Goal: Task Accomplishment & Management: Manage account settings

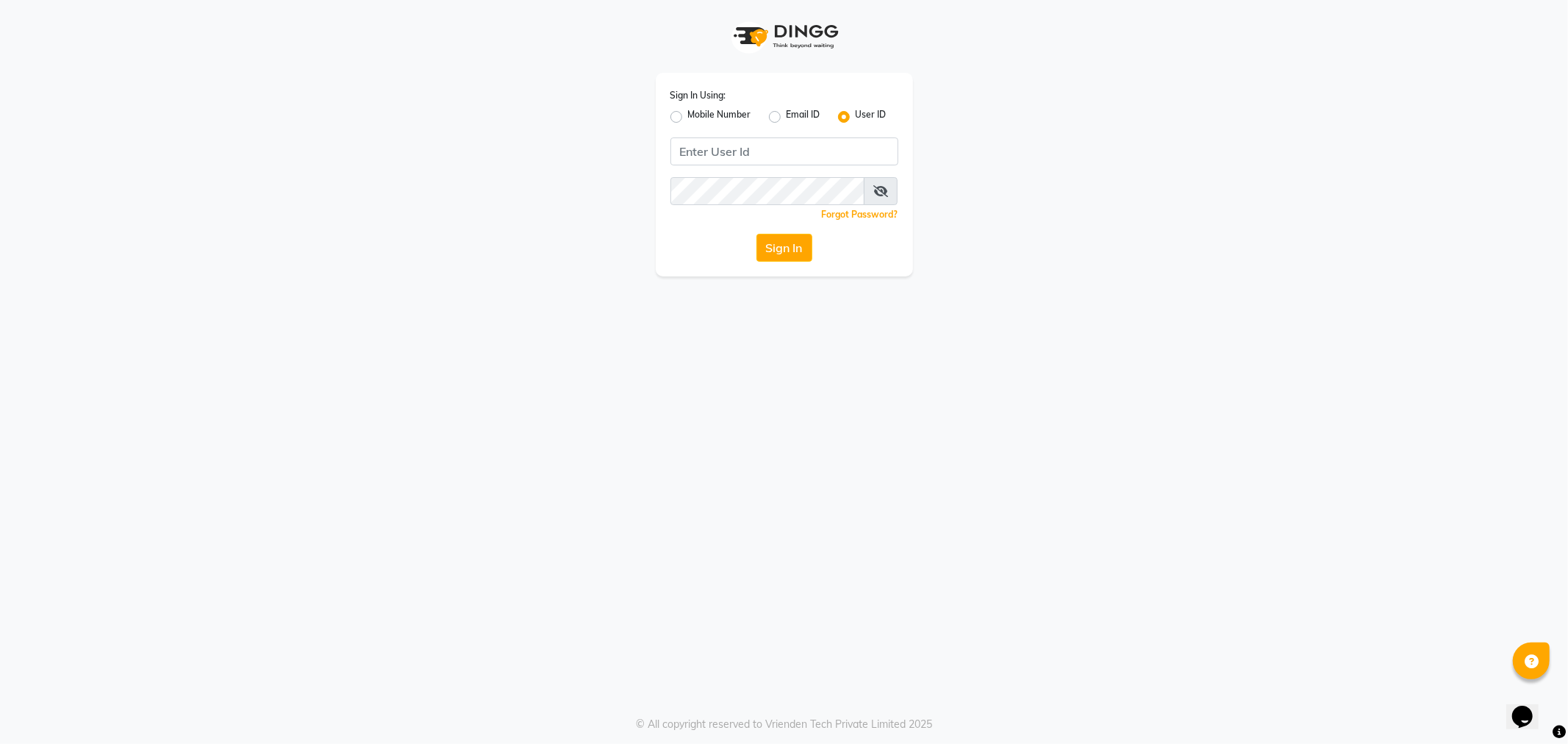
click at [786, 113] on label "Email ID" at bounding box center [803, 117] width 34 height 18
click at [786, 113] on input "Email ID" at bounding box center [791, 113] width 10 height 10
radio input "true"
radio input "false"
click at [741, 152] on input "Username" at bounding box center [784, 151] width 228 height 28
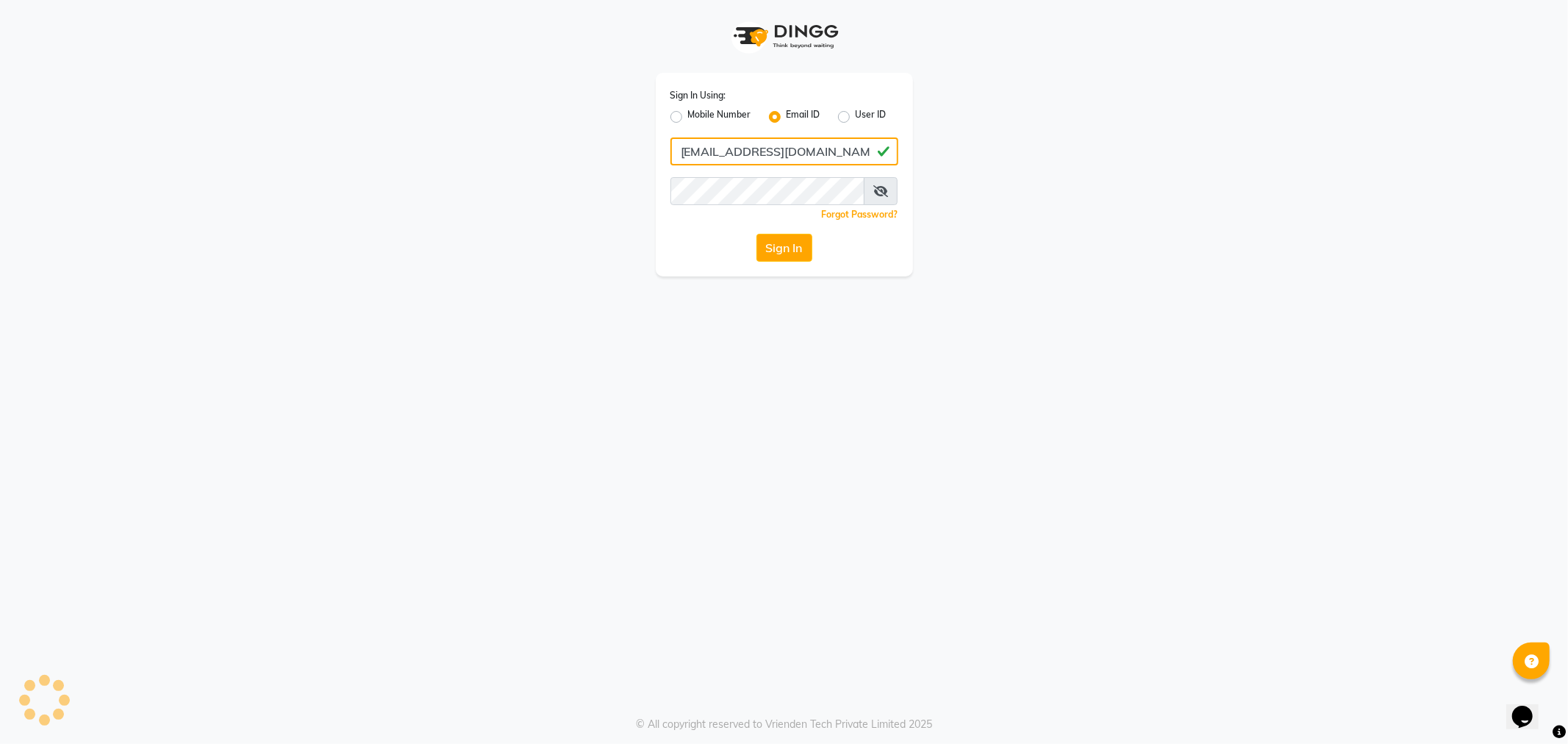
type input "[EMAIL_ADDRESS][DOMAIN_NAME]"
click at [756, 234] on button "Sign In" at bounding box center [784, 248] width 56 height 28
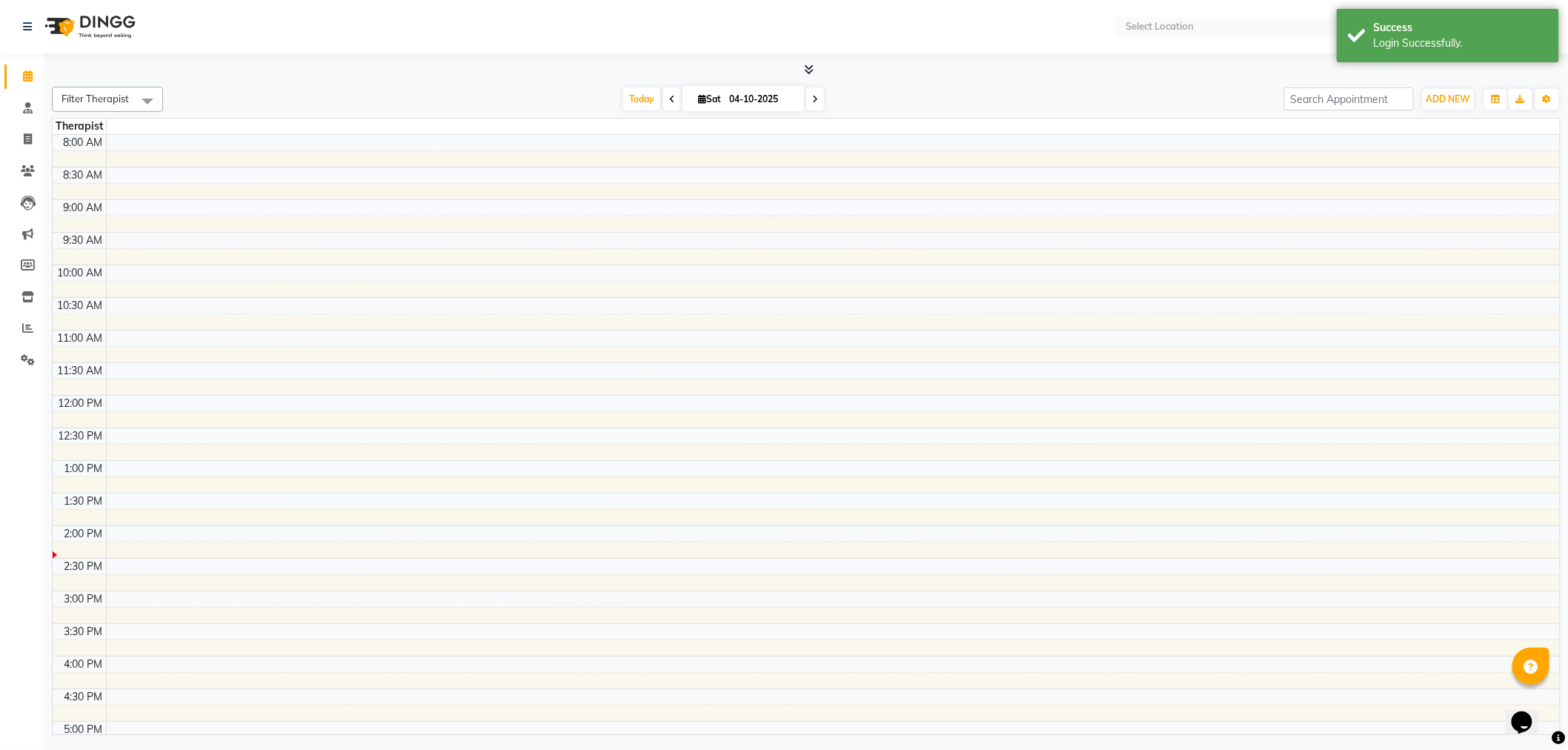
select select "en"
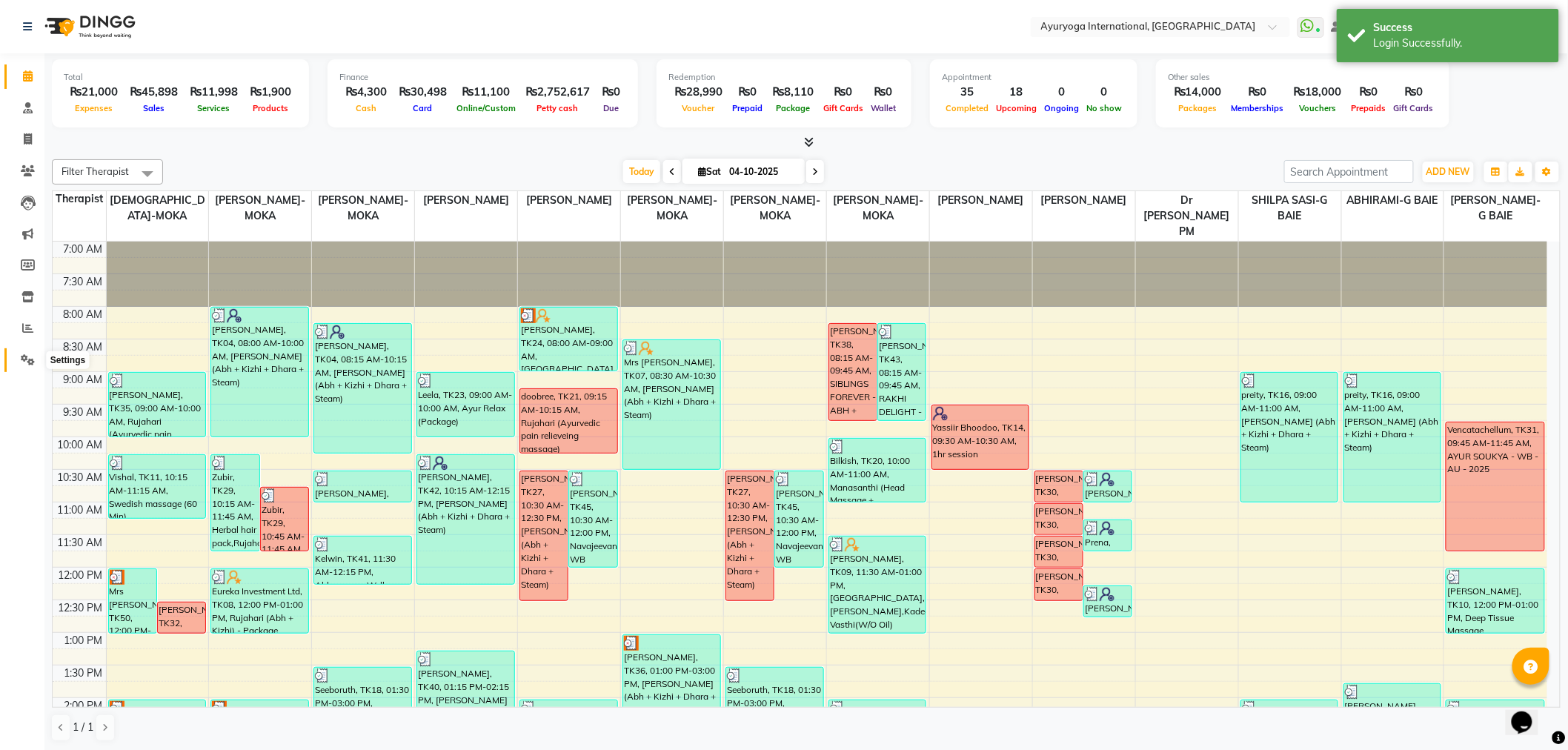
click at [34, 364] on span at bounding box center [28, 360] width 26 height 17
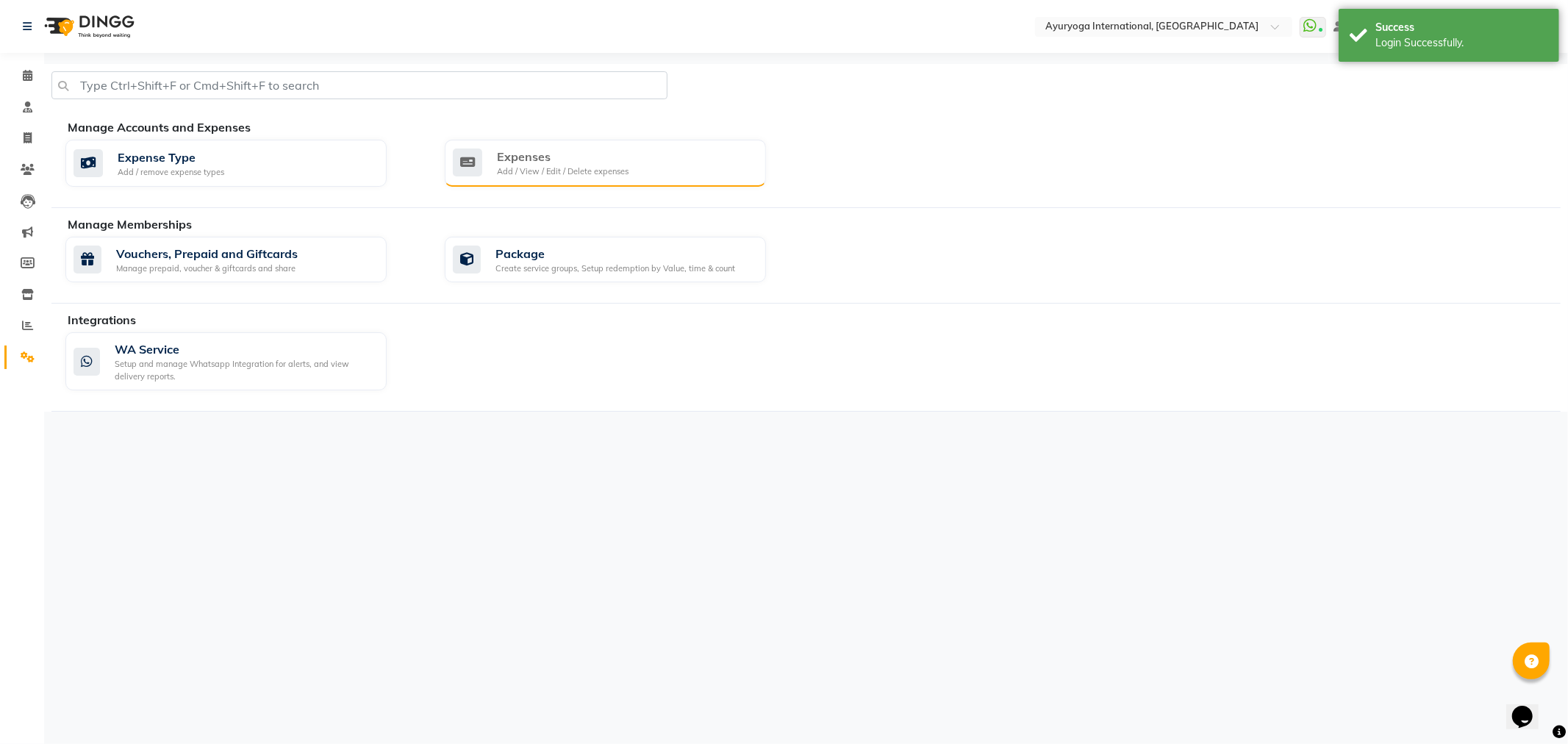
click at [544, 172] on div "Add / View / Edit / Delete expenses" at bounding box center [562, 172] width 132 height 13
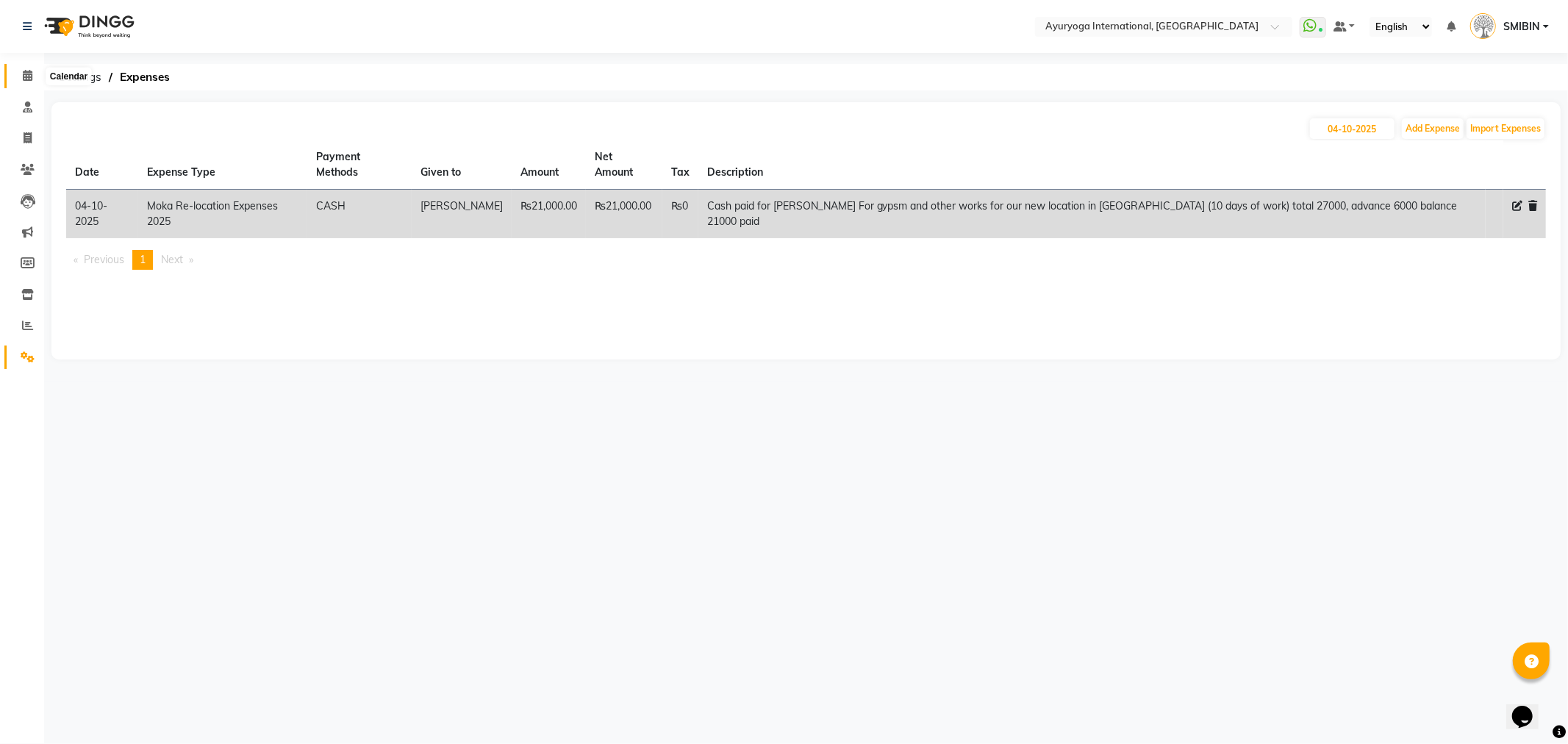
click at [28, 78] on icon at bounding box center [27, 75] width 10 height 11
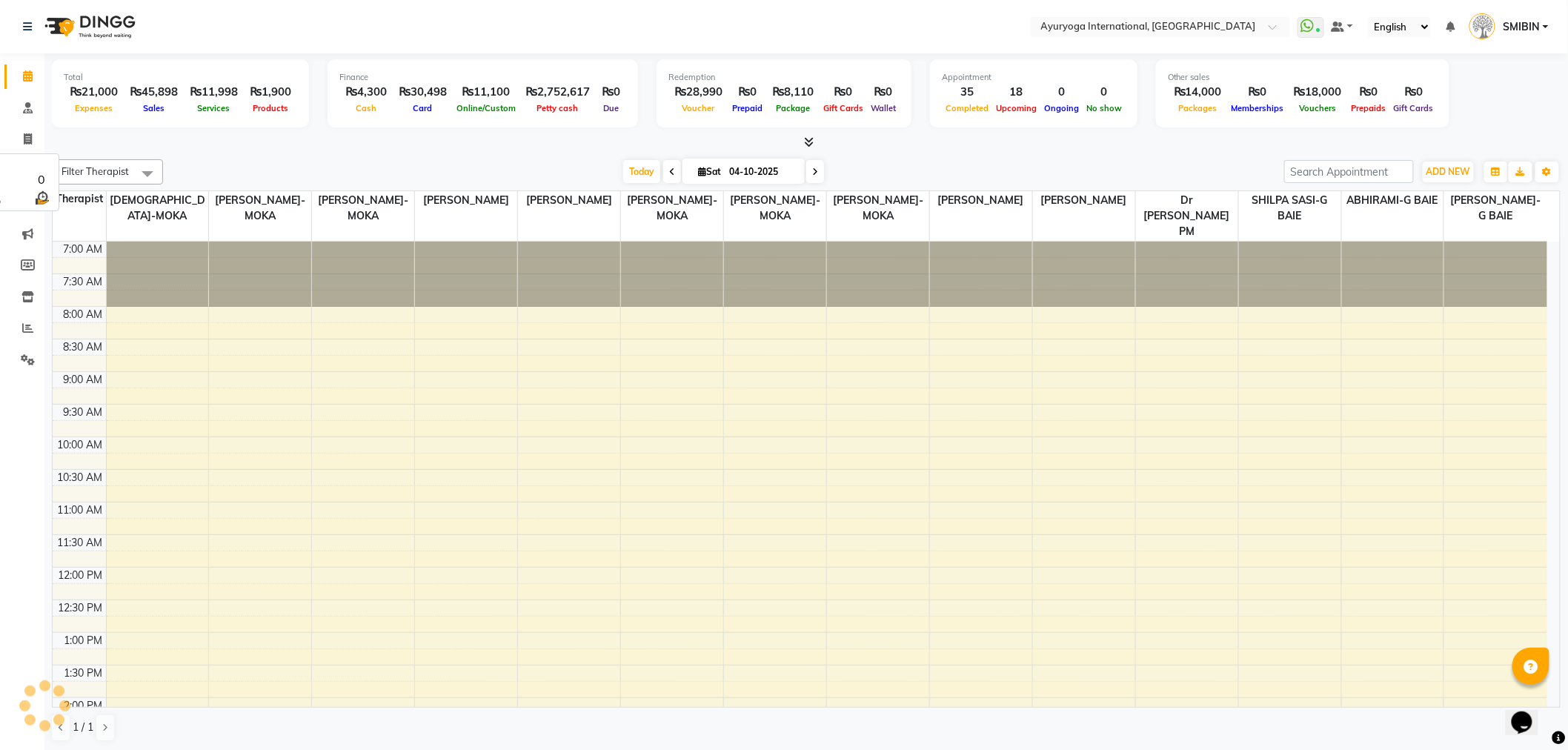
scroll to position [424, 0]
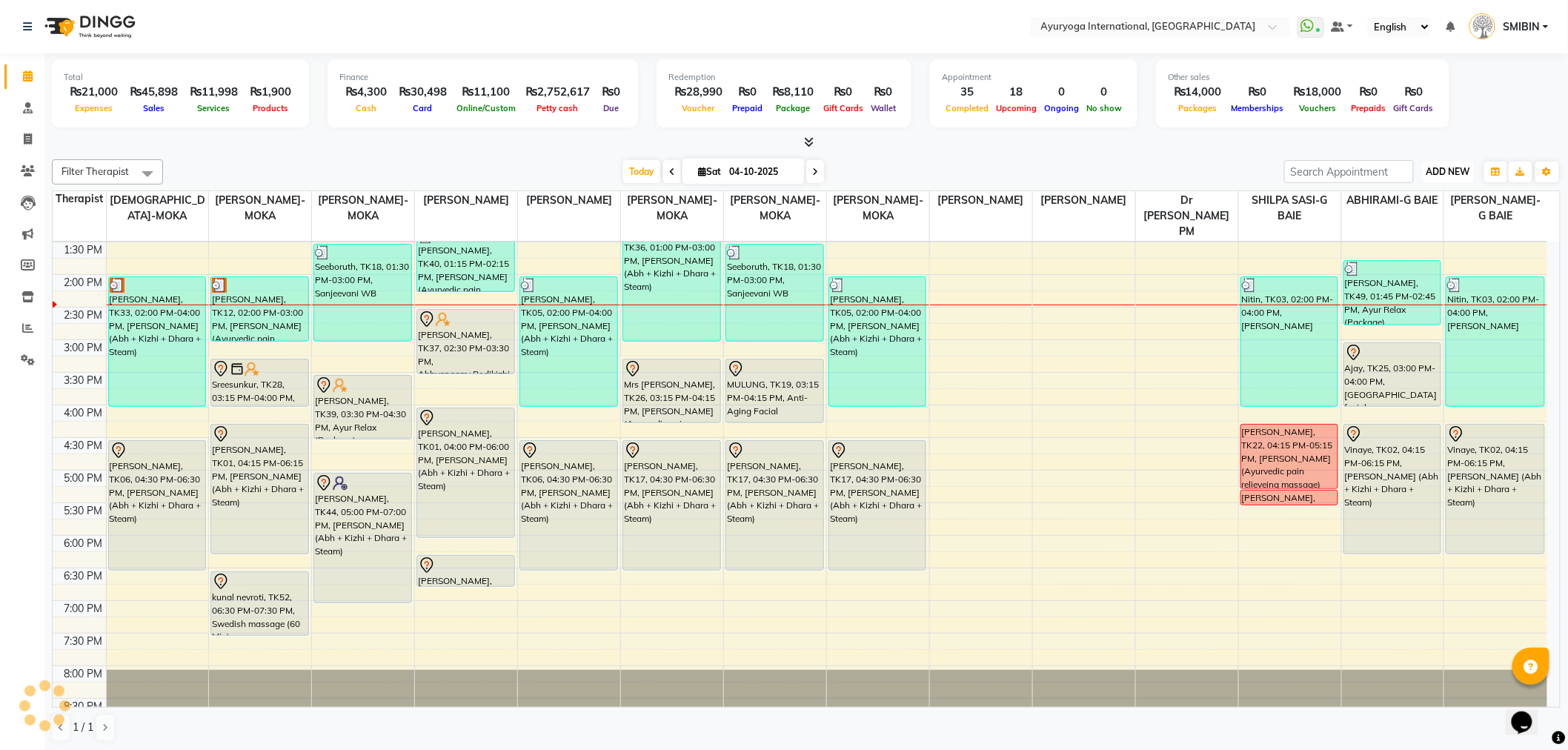
click at [1442, 170] on span "ADD NEW" at bounding box center [1448, 171] width 43 height 11
click at [1401, 240] on link "Add Expense" at bounding box center [1415, 238] width 117 height 20
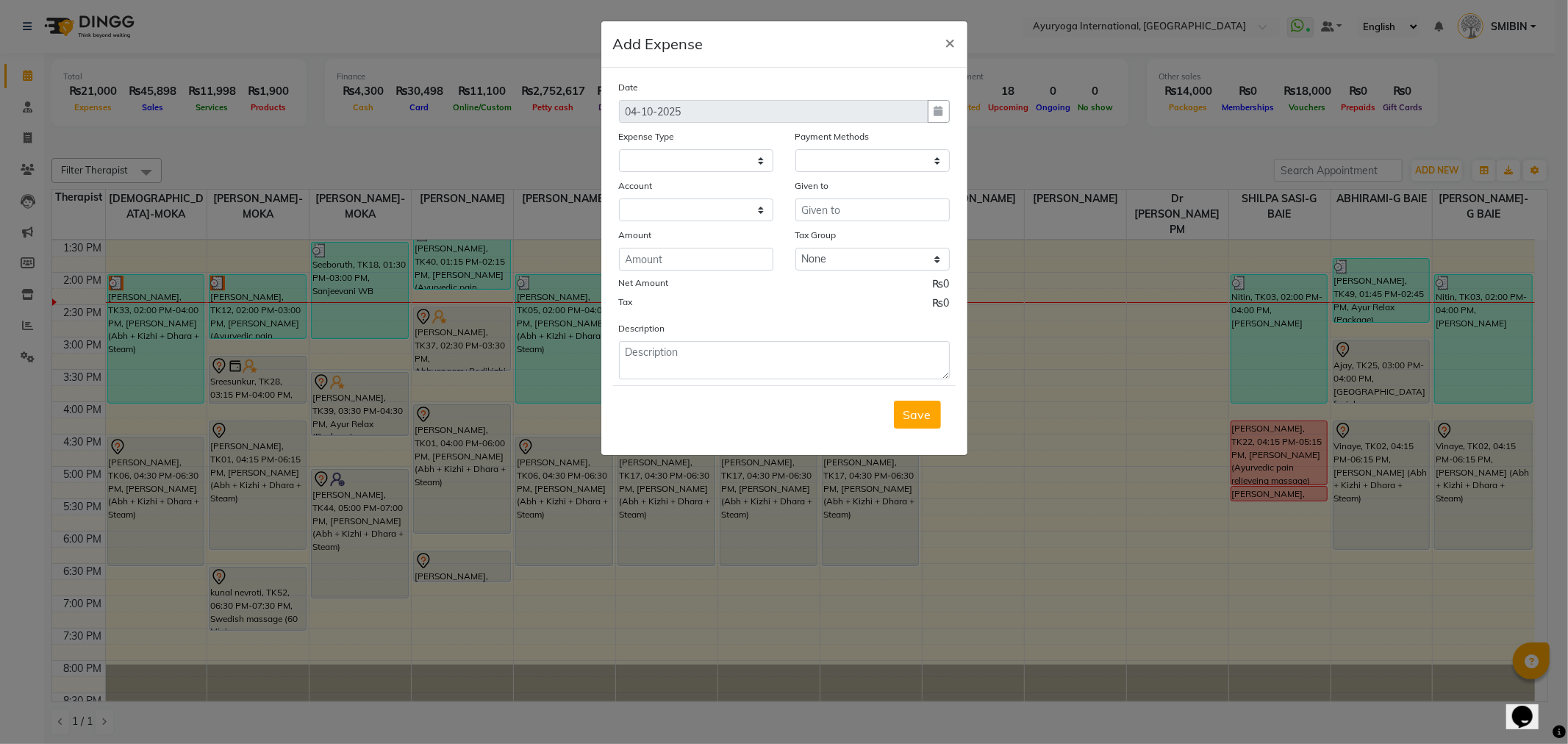
select select
select select "1"
select select "2477"
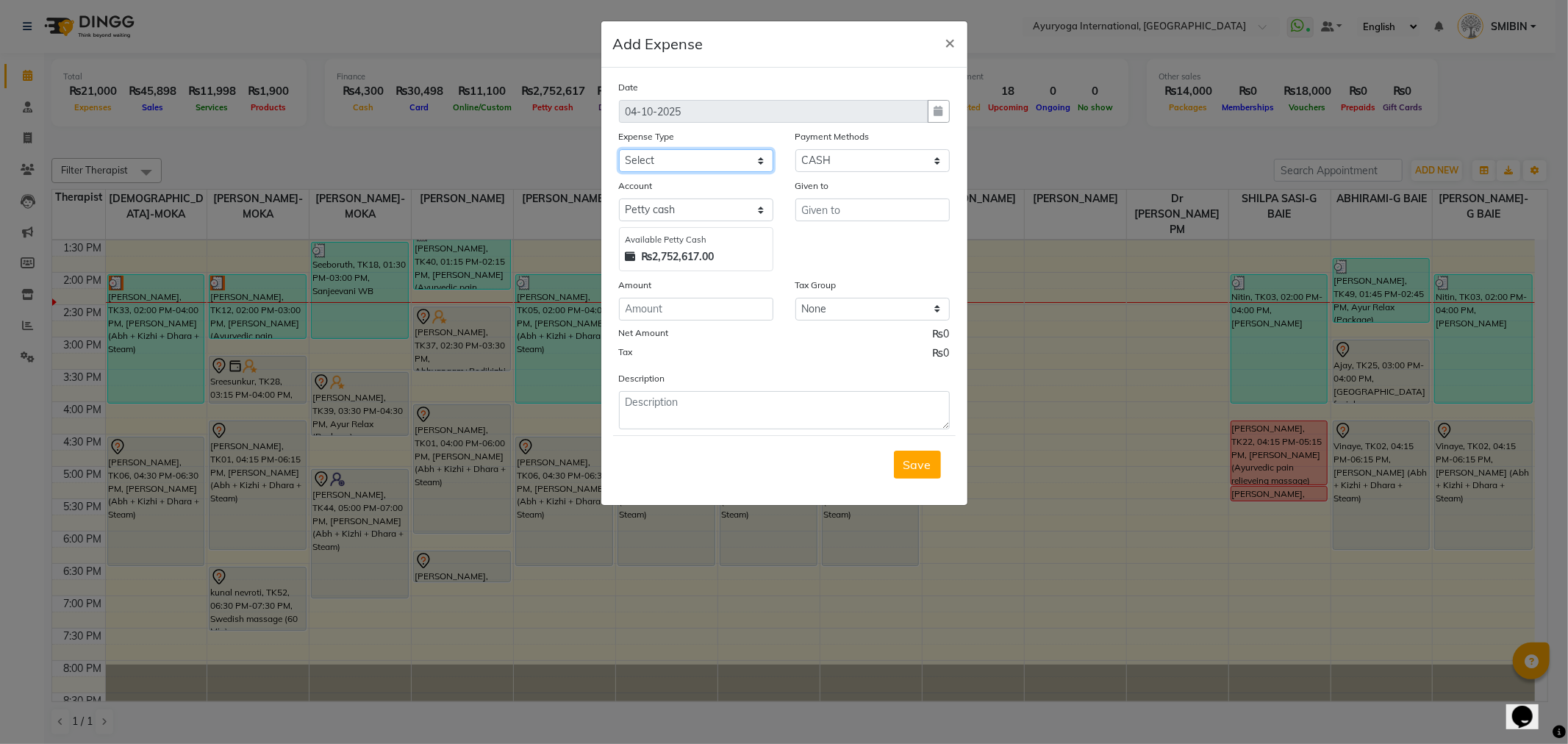
click at [663, 166] on select "Select Advertising and Promotional Expenses Audit Charge BANK CHARGES CAR LOAN …" at bounding box center [696, 160] width 154 height 22
select select "13162"
click at [619, 149] on select "Select Advertising and Promotional Expenses Audit Charge BANK CHARGES CAR LOAN …" at bounding box center [696, 160] width 154 height 22
click at [839, 215] on input "text" at bounding box center [872, 210] width 154 height 22
type input "Chinese Shop Moka"
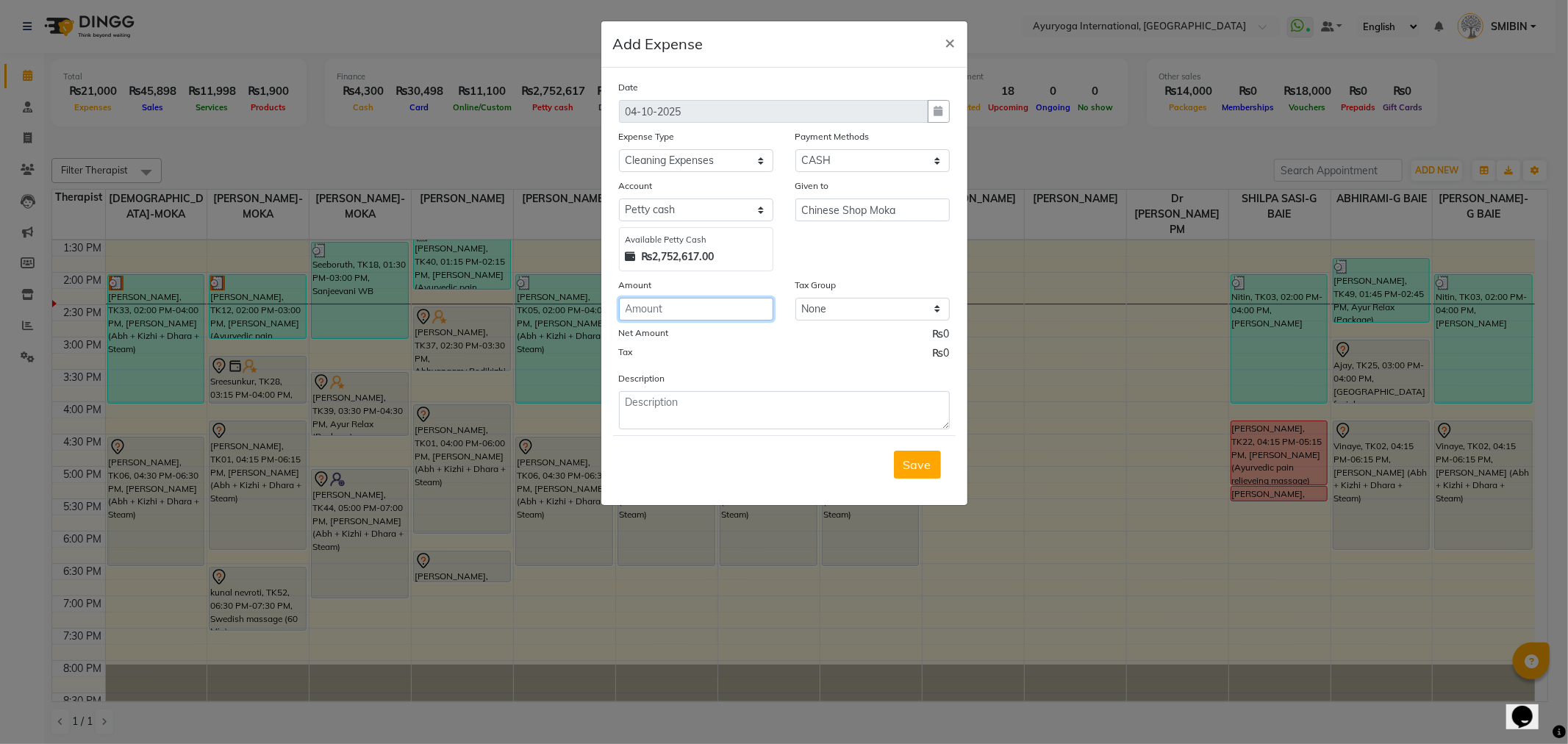
click at [680, 317] on input "number" at bounding box center [696, 308] width 154 height 22
type input "175"
click at [848, 310] on select "None" at bounding box center [872, 308] width 154 height 22
click at [677, 409] on textarea at bounding box center [784, 410] width 330 height 38
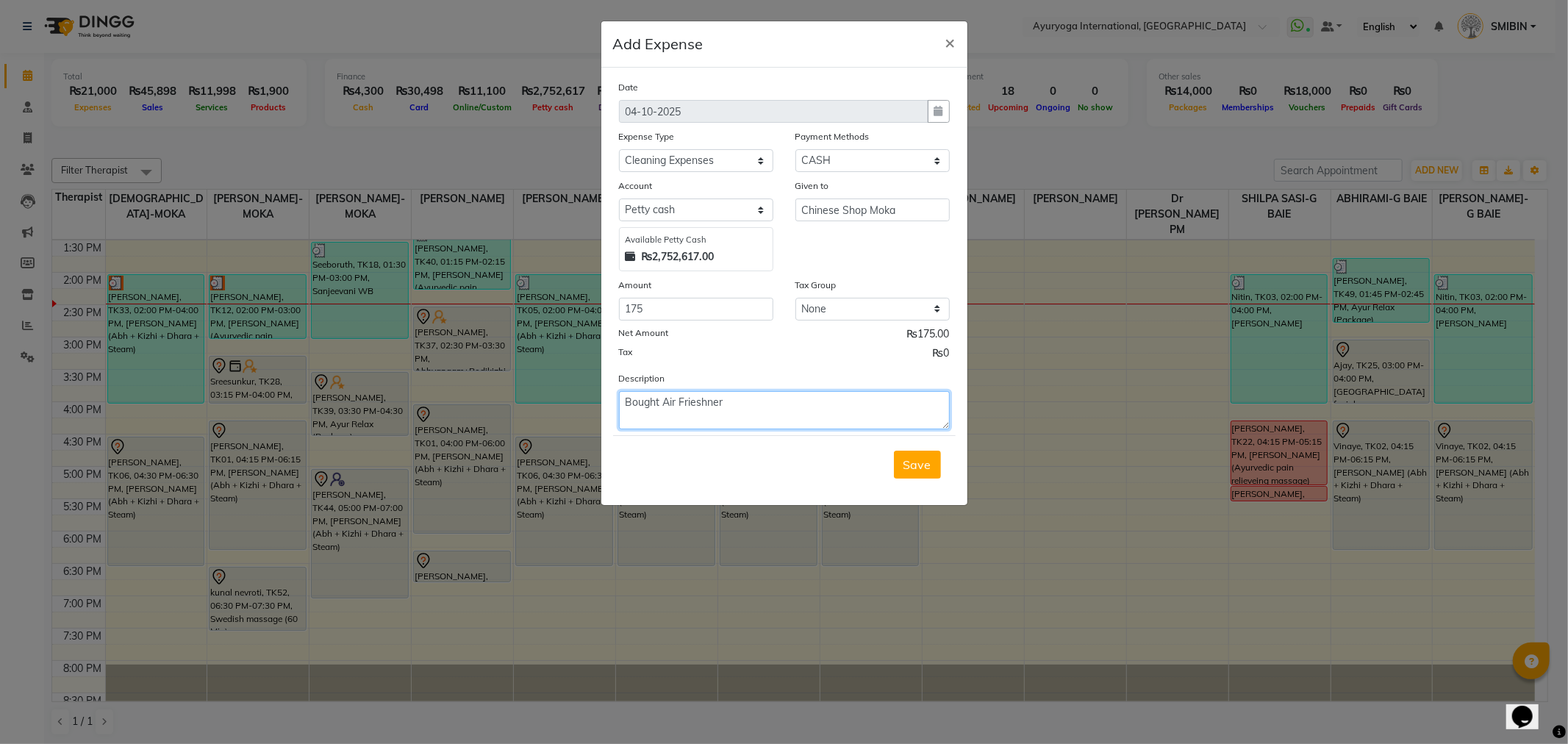
click at [697, 407] on textarea "Bought Air Frieshner" at bounding box center [784, 410] width 330 height 38
type textarea "Bought Air Freshener"
click at [913, 465] on span "Save" at bounding box center [917, 464] width 28 height 15
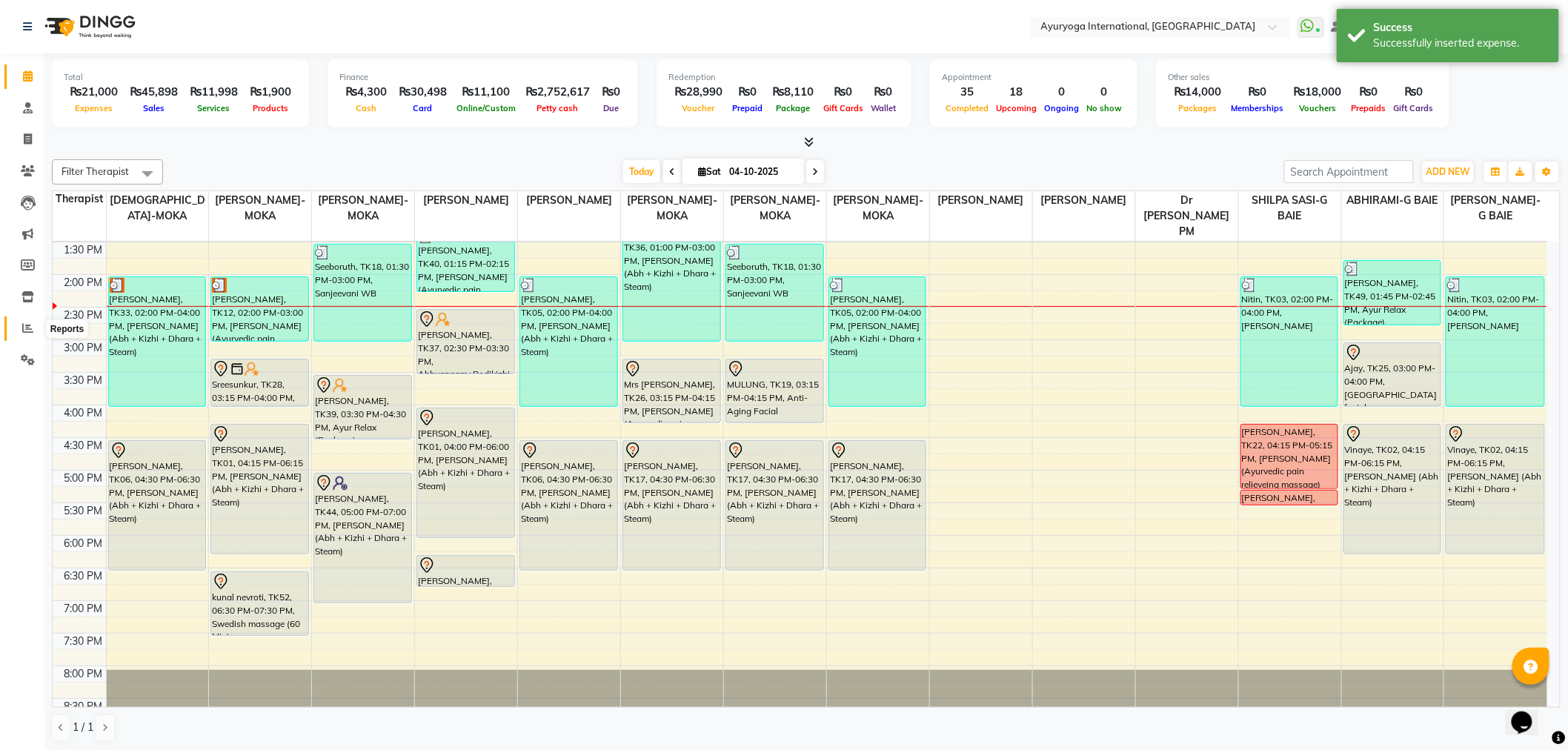
click at [26, 331] on icon at bounding box center [28, 327] width 11 height 11
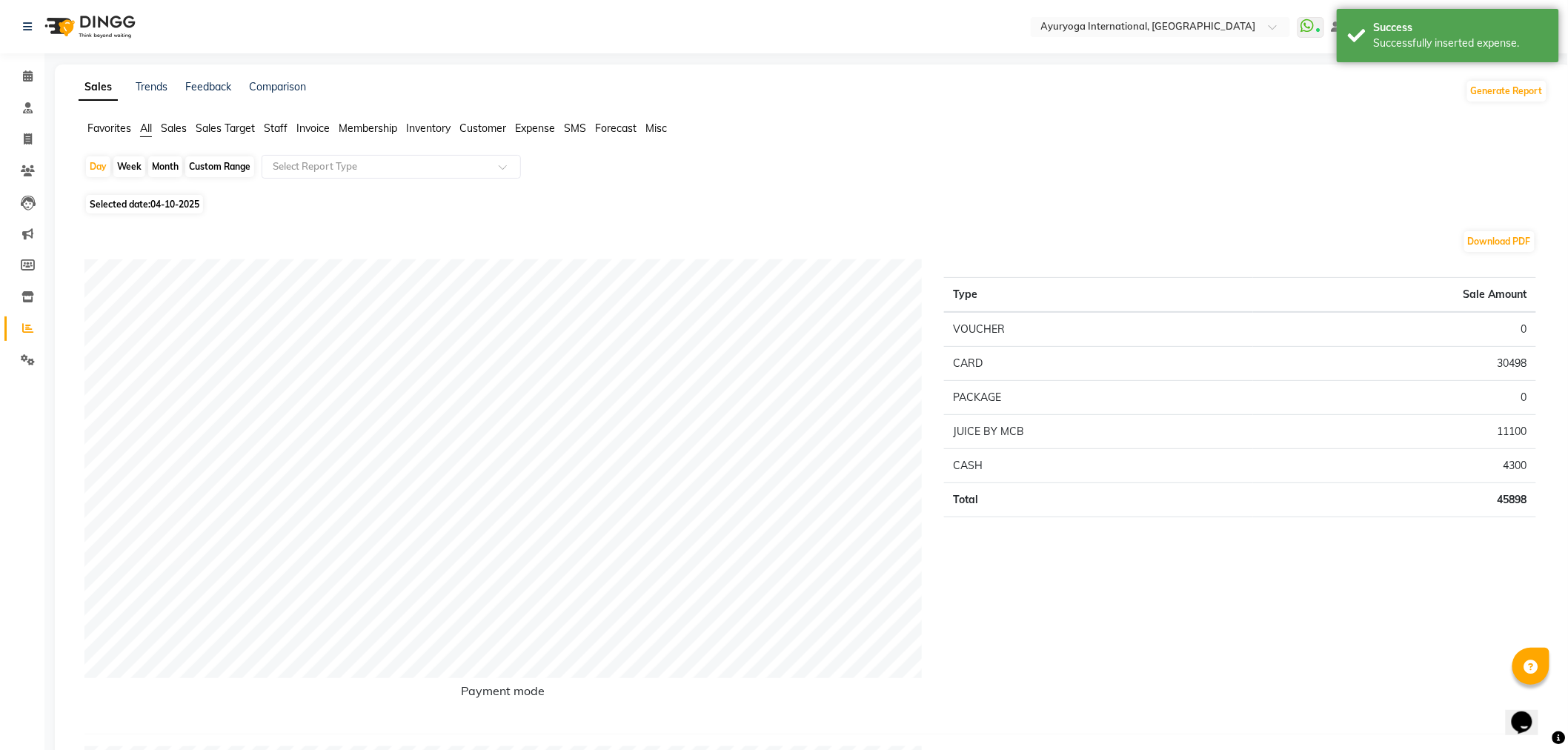
click at [538, 128] on span "Expense" at bounding box center [534, 129] width 40 height 14
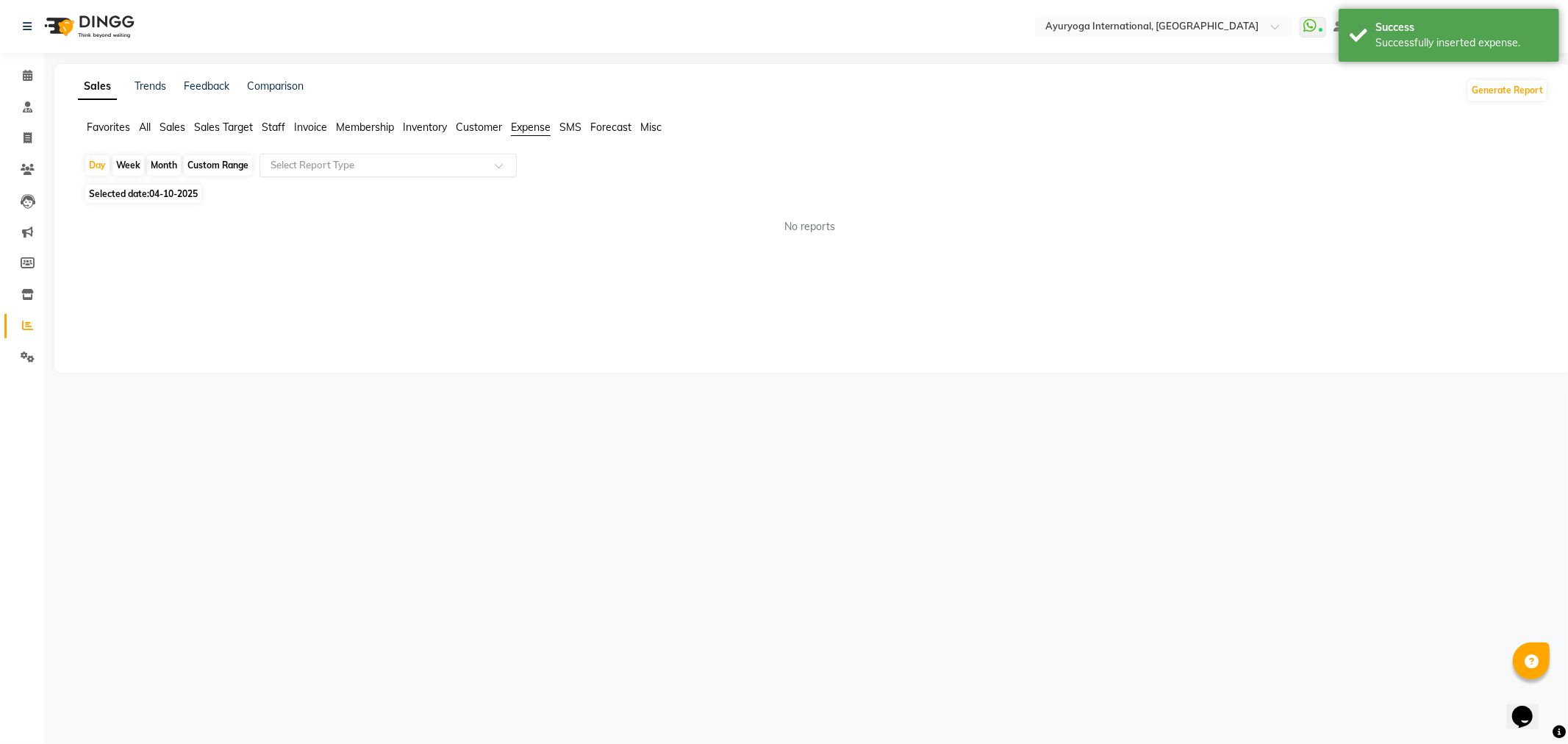
click at [436, 172] on input "text" at bounding box center [373, 165] width 211 height 15
click at [393, 221] on div "Expense" at bounding box center [388, 221] width 255 height 29
select select "full_report"
select select "csv"
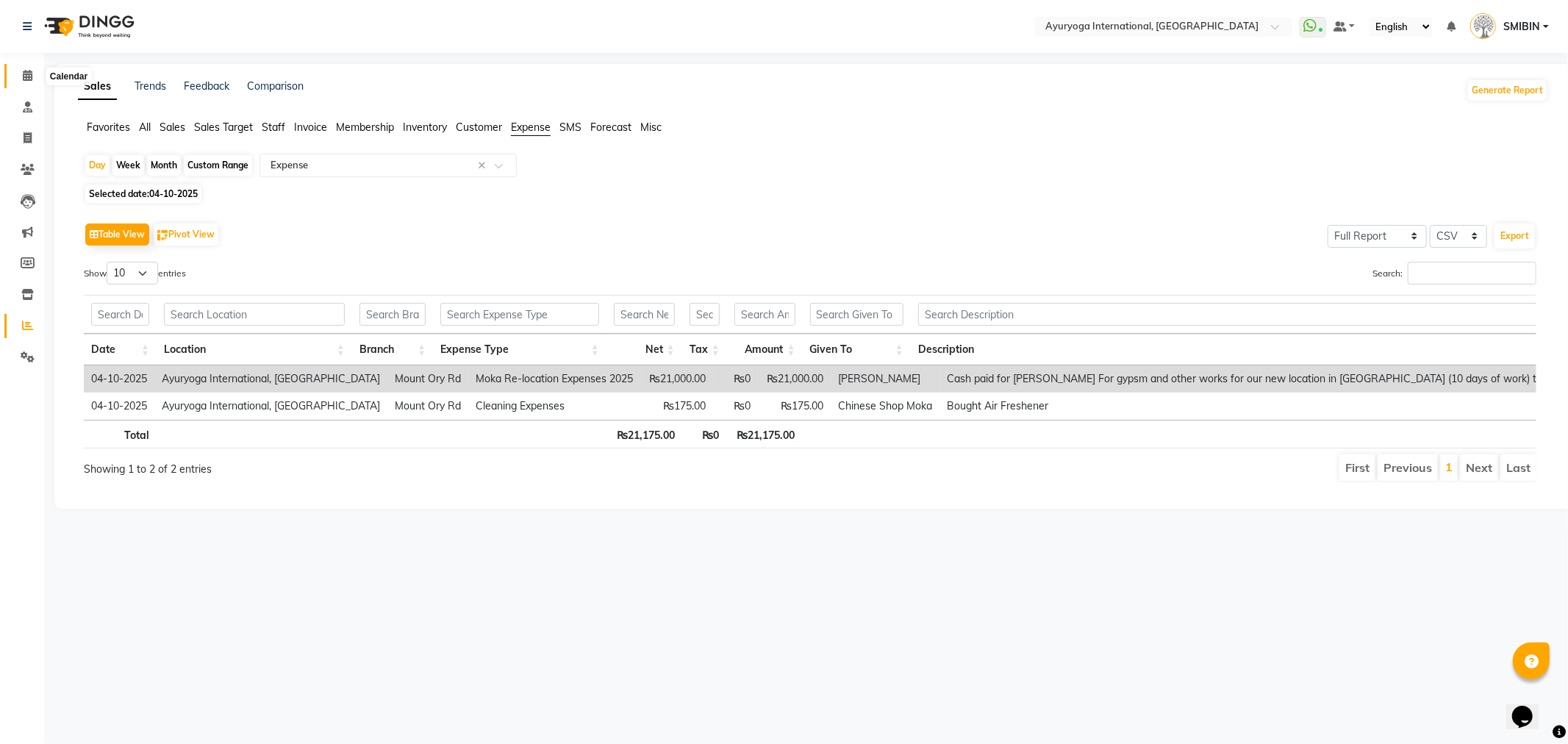
click at [25, 69] on span at bounding box center [27, 75] width 25 height 17
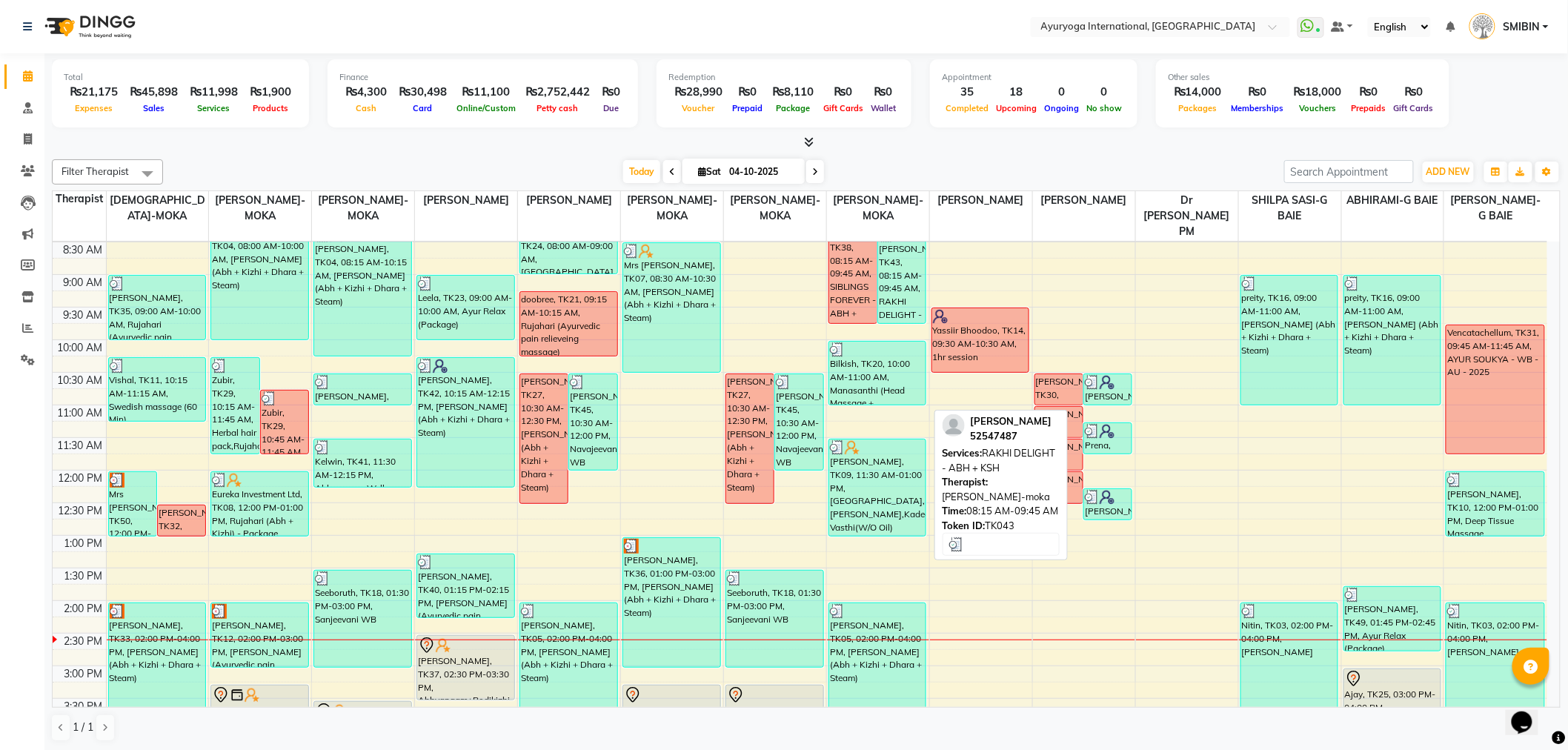
scroll to position [451, 0]
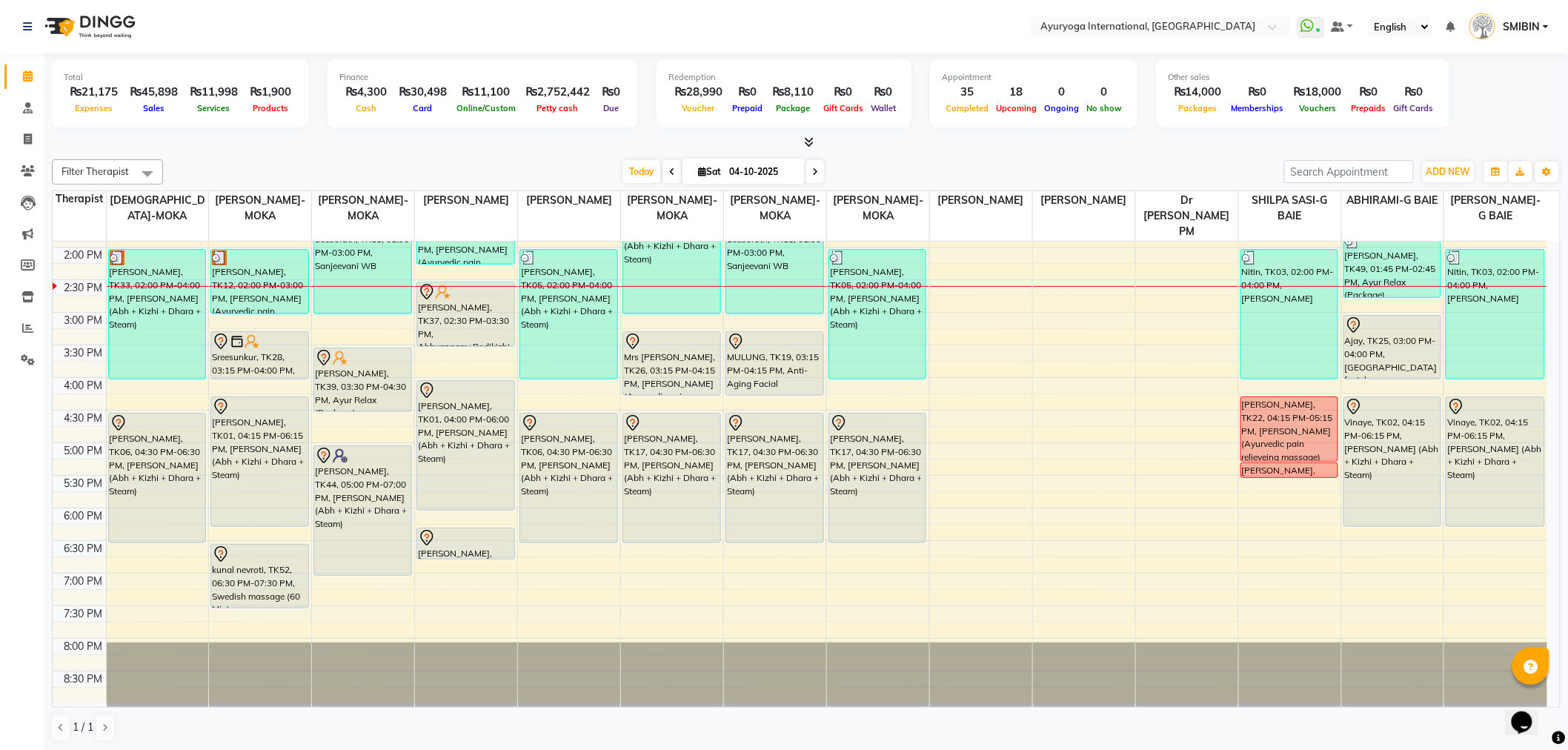
click at [817, 167] on span at bounding box center [815, 171] width 18 height 23
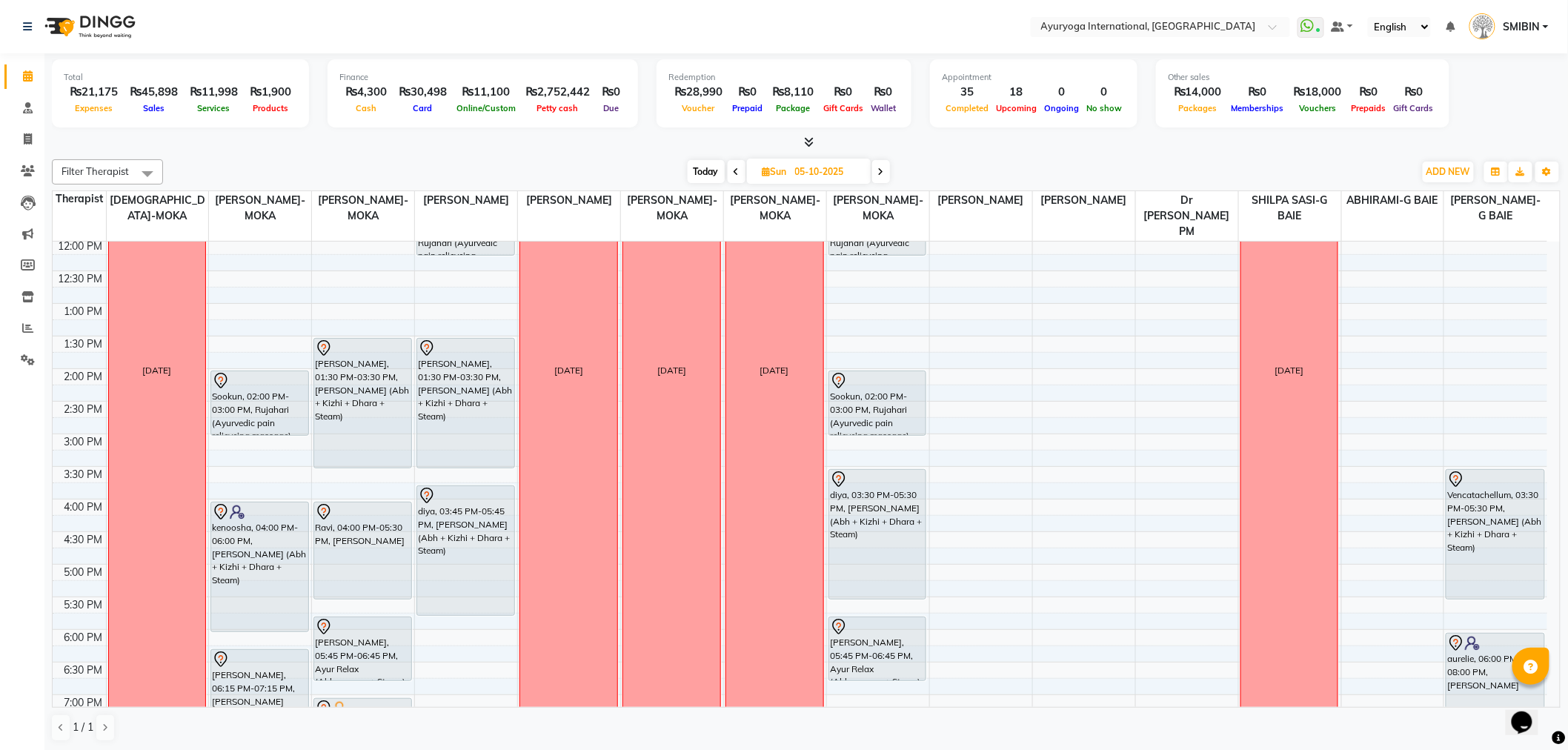
scroll to position [0, 0]
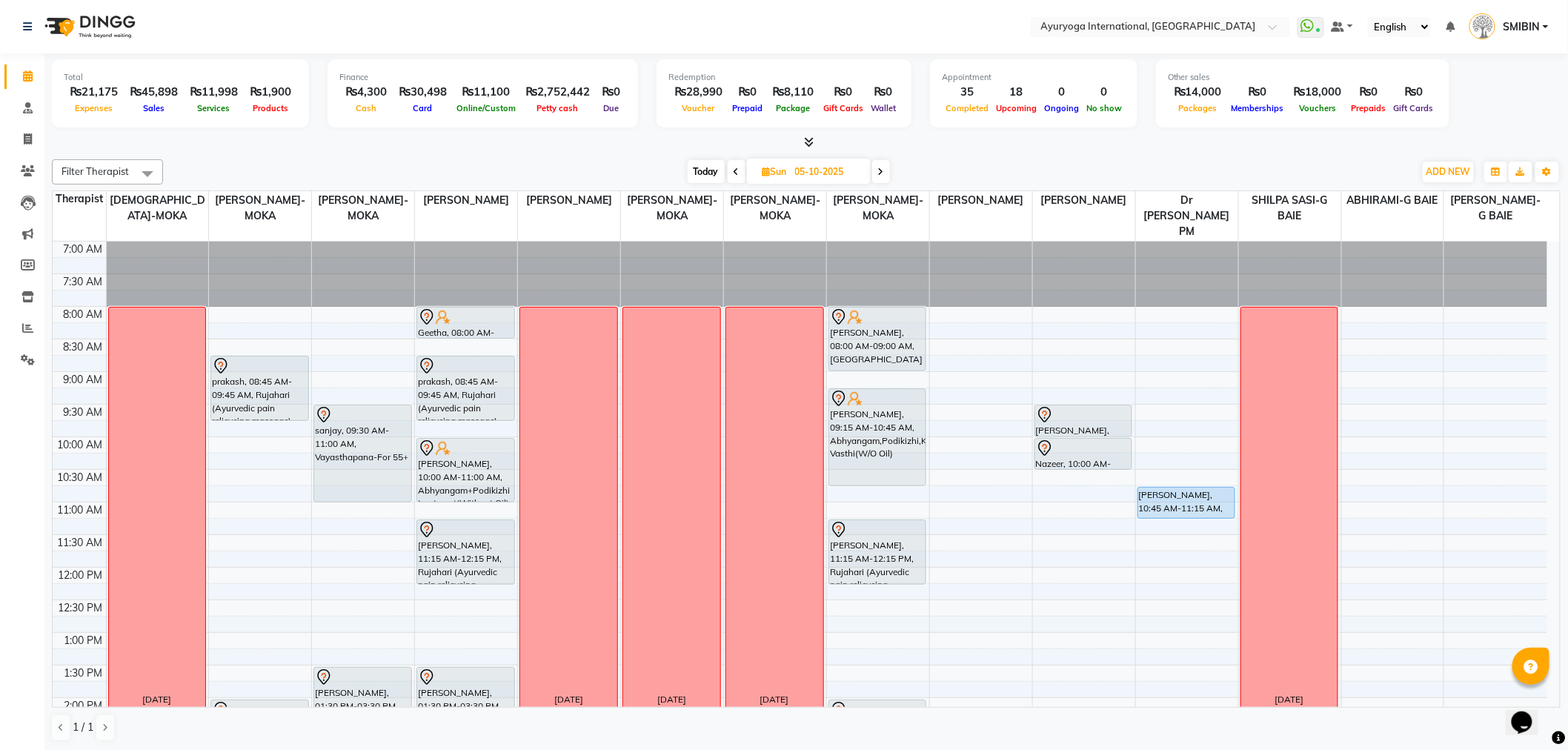
click at [706, 172] on span "Today" at bounding box center [706, 171] width 37 height 23
type input "04-10-2025"
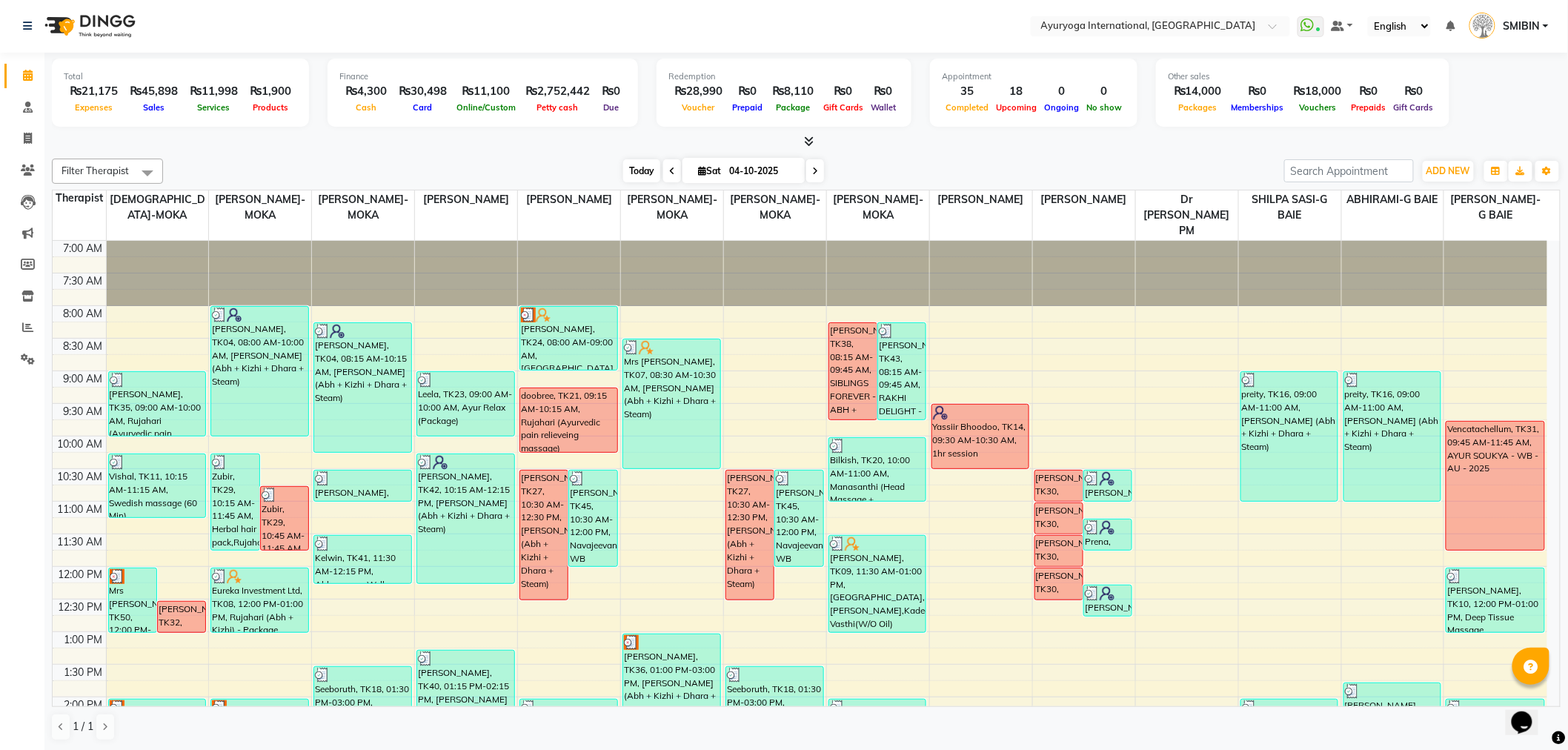
click at [641, 172] on span "Today" at bounding box center [642, 170] width 37 height 23
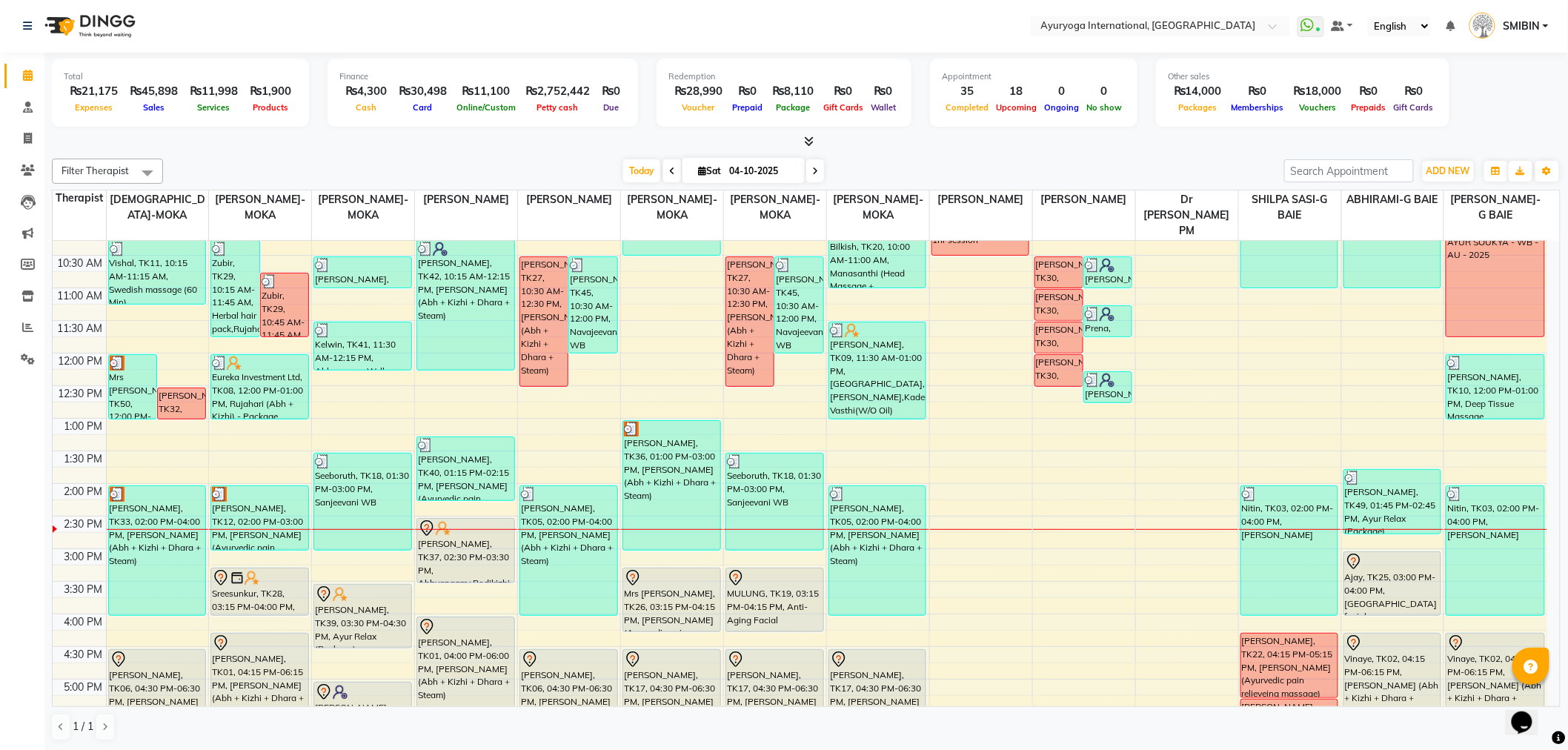
scroll to position [122, 0]
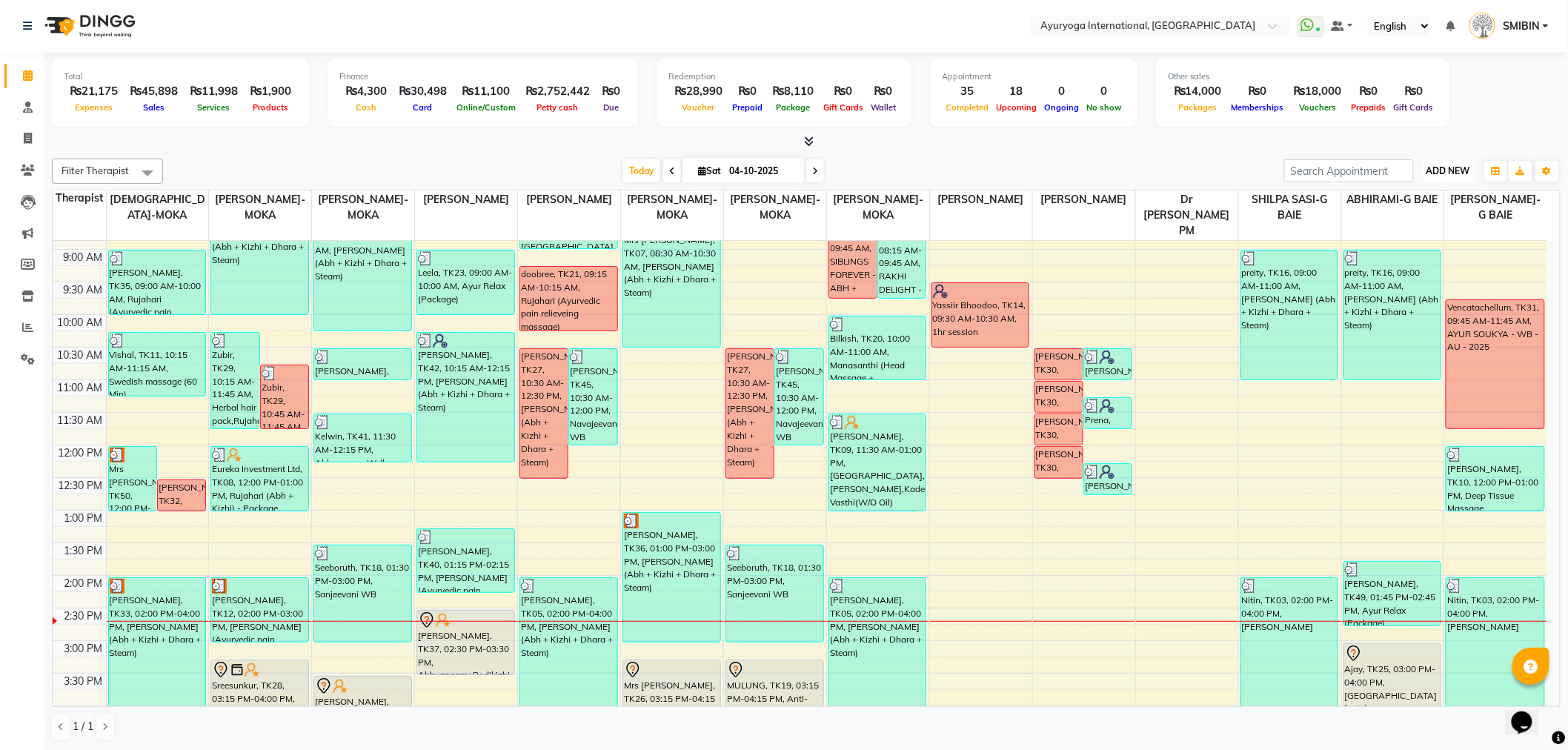
click at [1453, 173] on span "ADD NEW" at bounding box center [1448, 170] width 43 height 11
click at [1405, 237] on link "Add Expense" at bounding box center [1415, 238] width 117 height 20
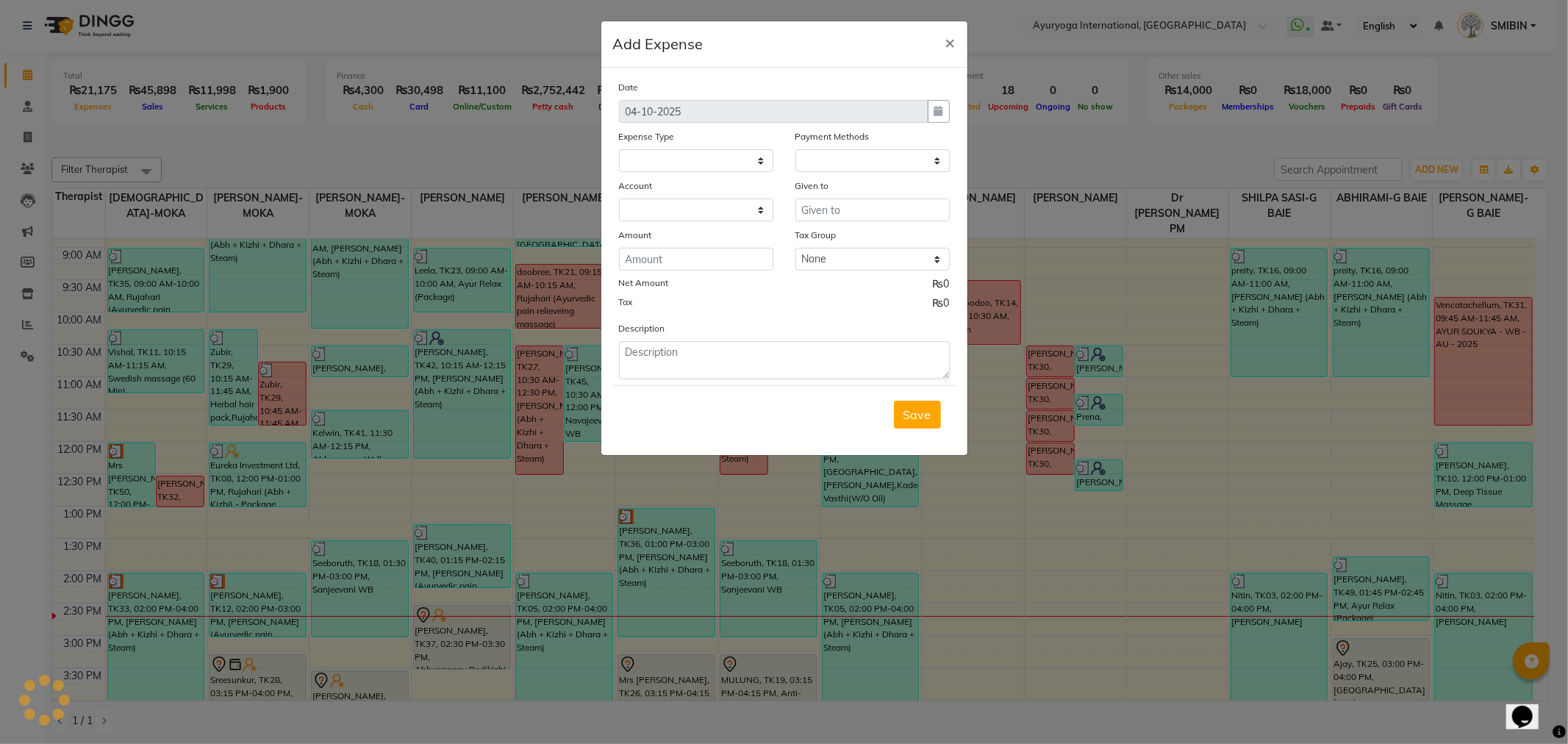
select select
select select "1"
select select "2477"
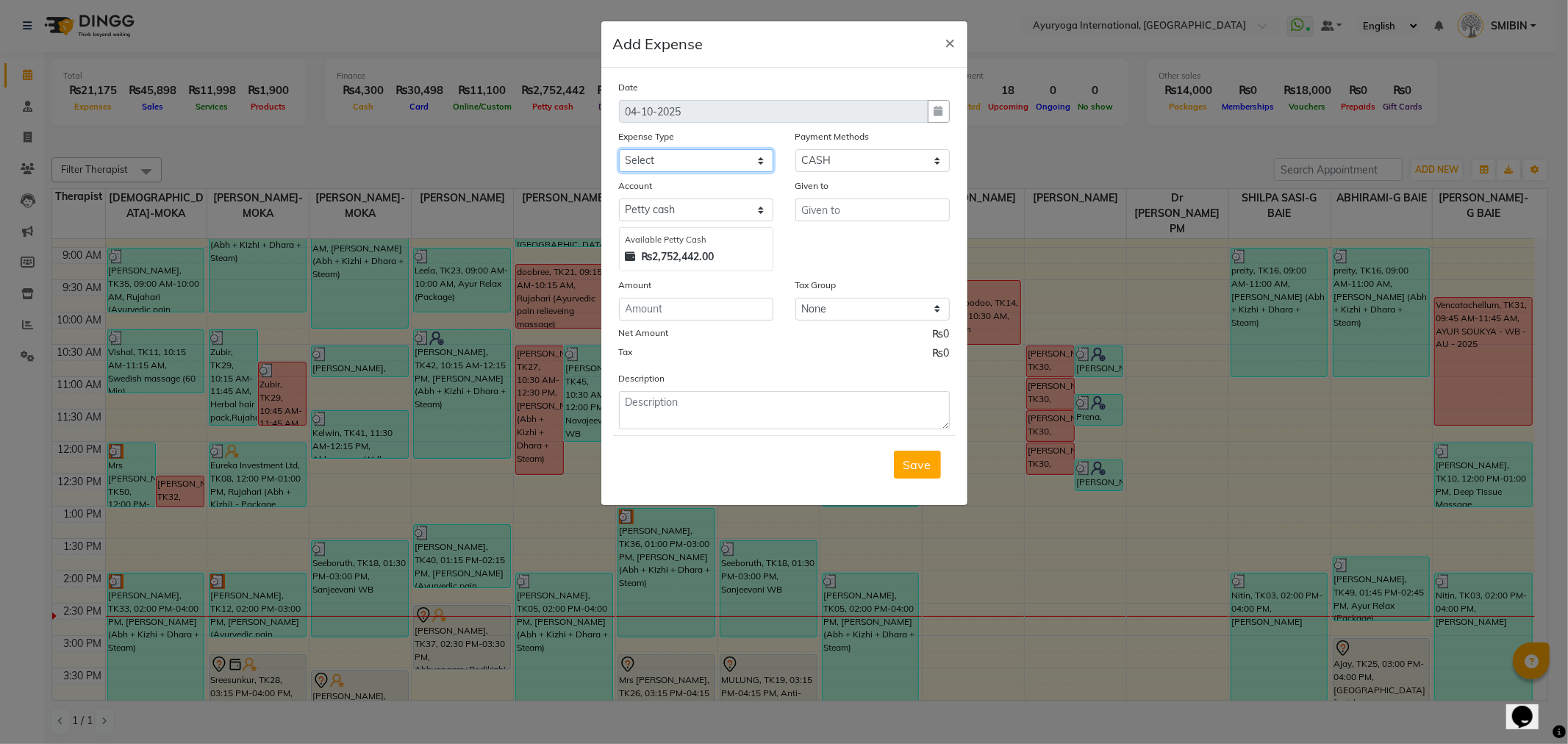
click at [692, 165] on select "Select Advertising and Promotional Expenses Audit Charge BANK CHARGES CAR LOAN …" at bounding box center [696, 160] width 154 height 22
select select "65"
click at [619, 149] on select "Select Advertising and Promotional Expenses Audit Charge BANK CHARGES CAR LOAN …" at bounding box center [696, 160] width 154 height 22
click at [842, 211] on input "text" at bounding box center [872, 210] width 154 height 22
type input "Pharmexcel Pharmacy"
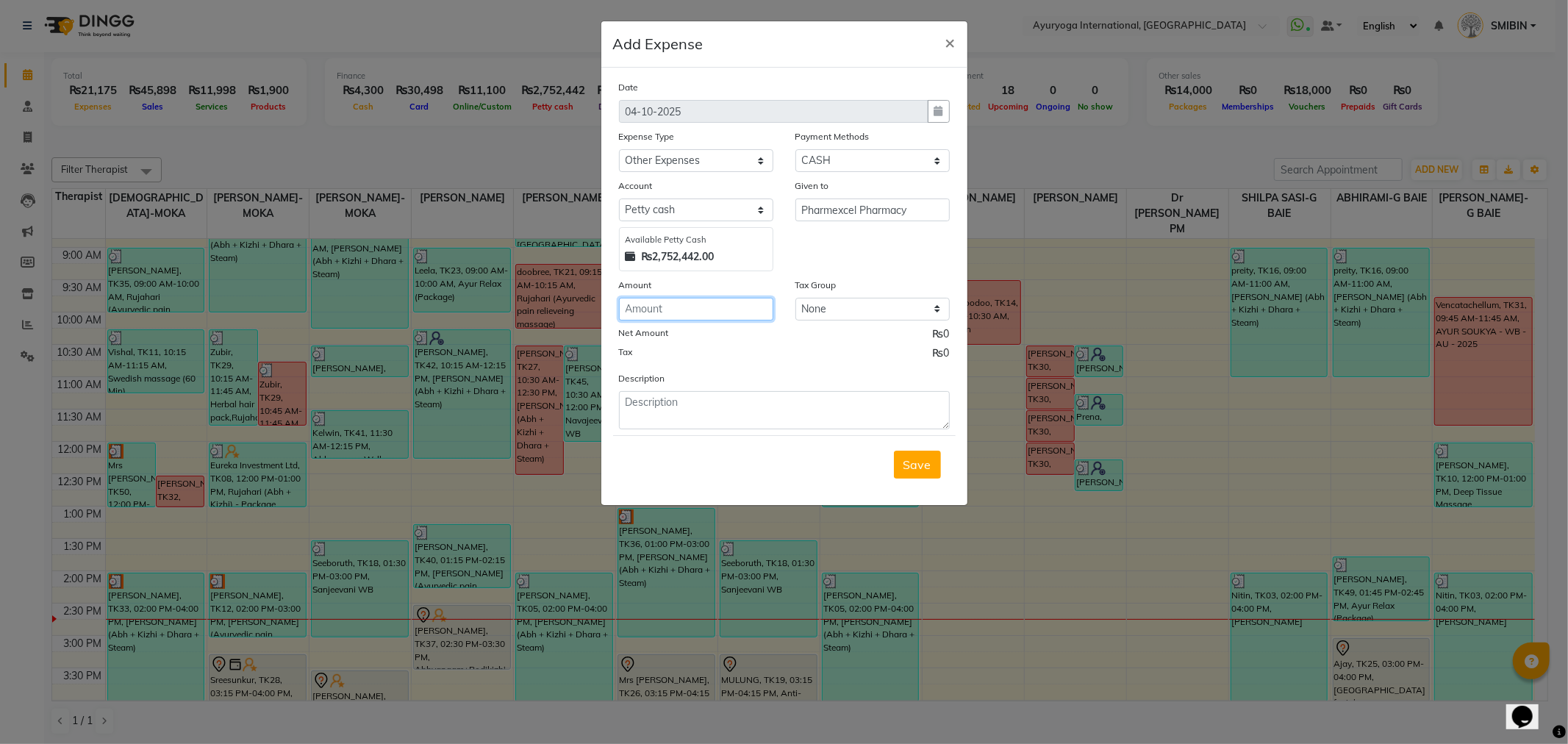
click at [696, 312] on input "number" at bounding box center [696, 308] width 154 height 22
type input "1125"
click at [672, 394] on textarea at bounding box center [784, 410] width 330 height 38
type textarea "K"
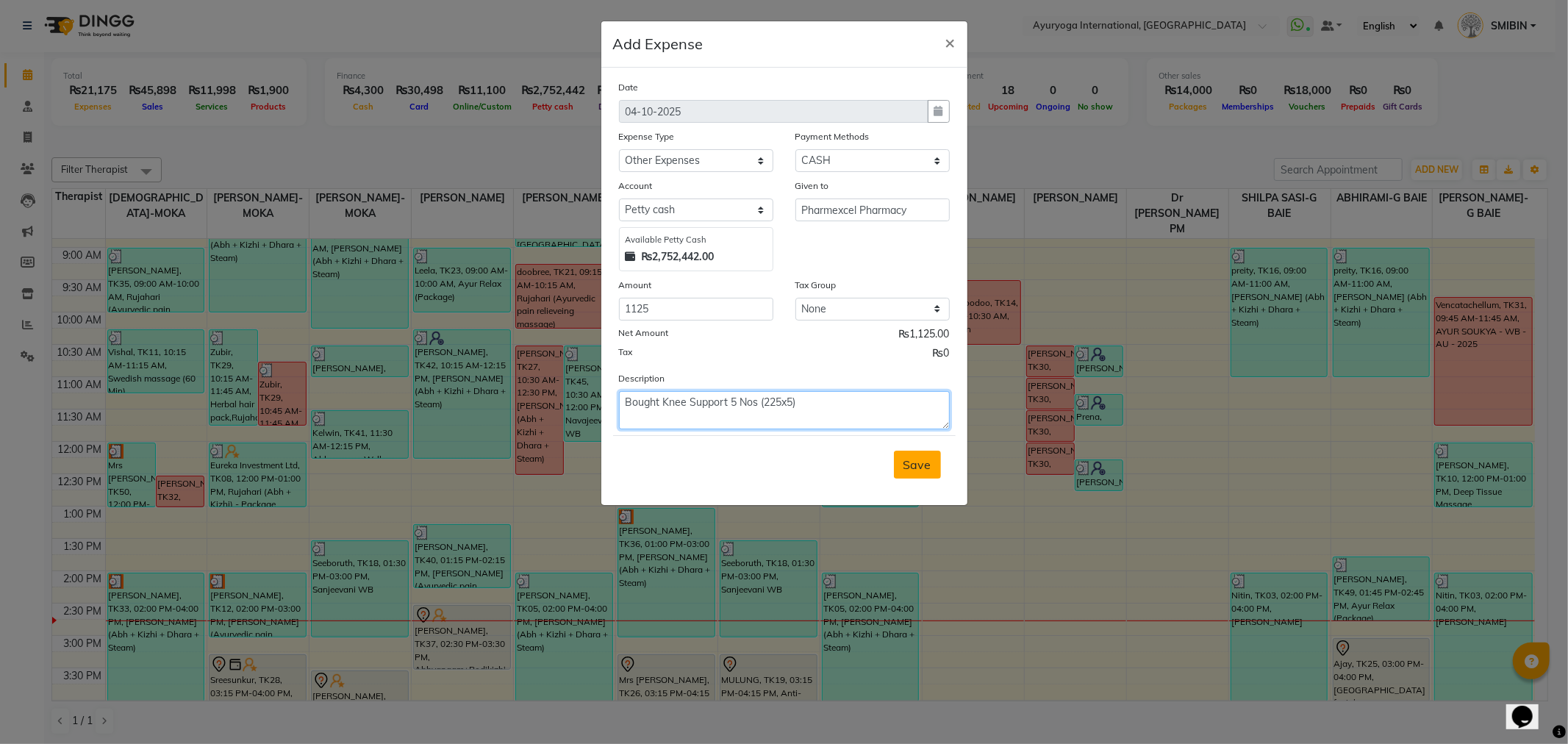
type textarea "Bought Knee Support 5 Nos (225x5)"
click at [915, 459] on span "Save" at bounding box center [917, 464] width 28 height 15
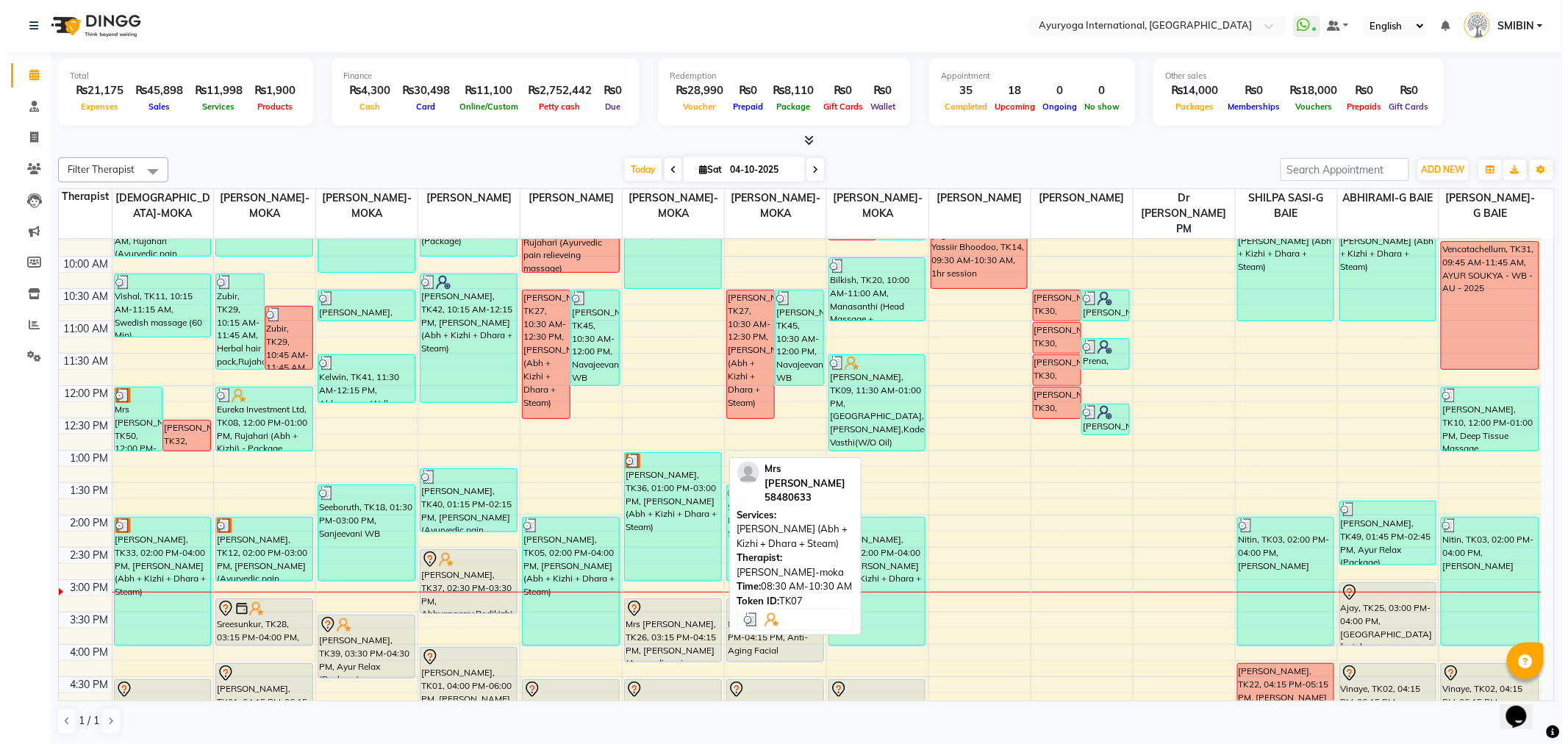
scroll to position [448, 0]
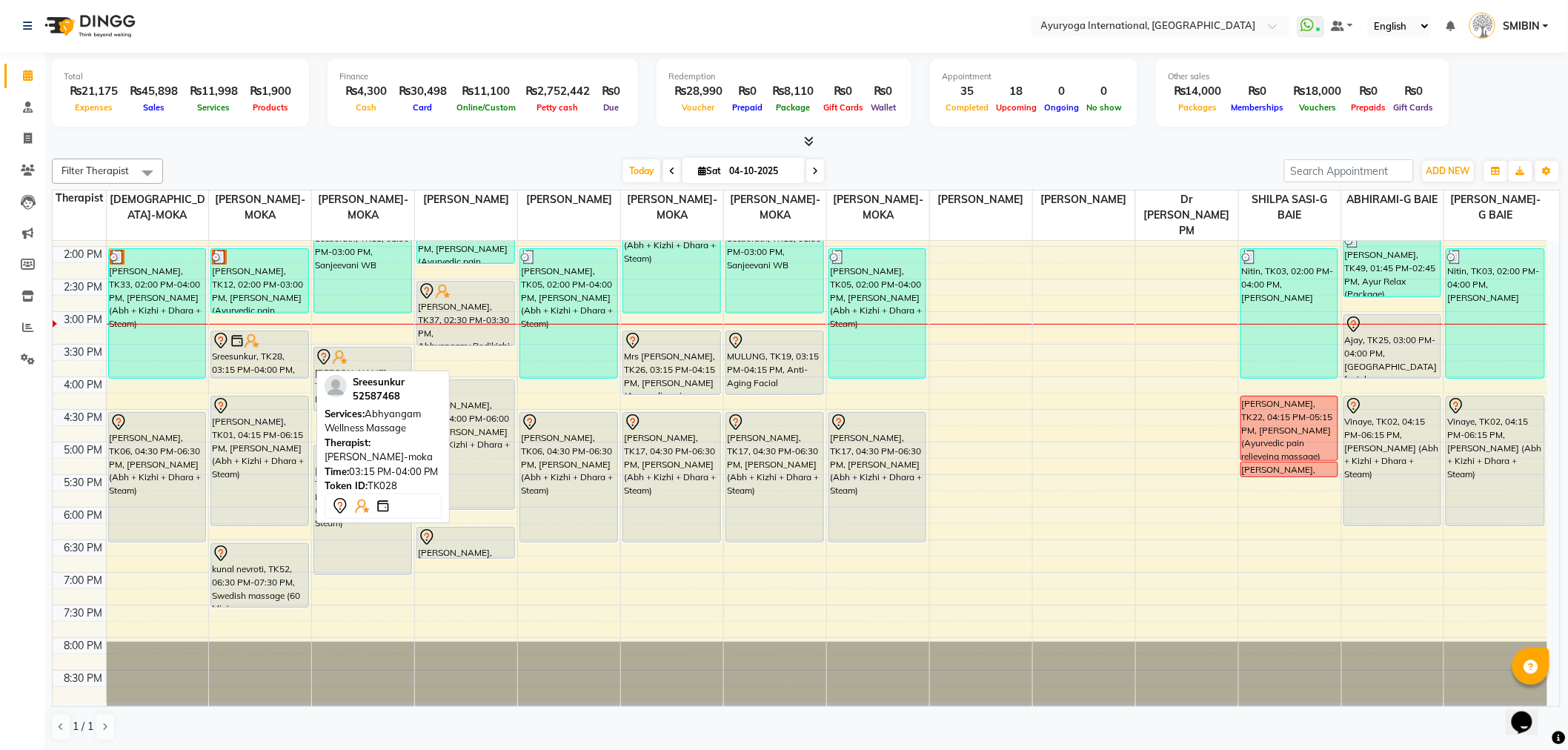
click at [282, 358] on div "Sreesunkur, TK28, 03:15 PM-04:00 PM, Abhyangam Wellness Massage" at bounding box center [259, 355] width 96 height 47
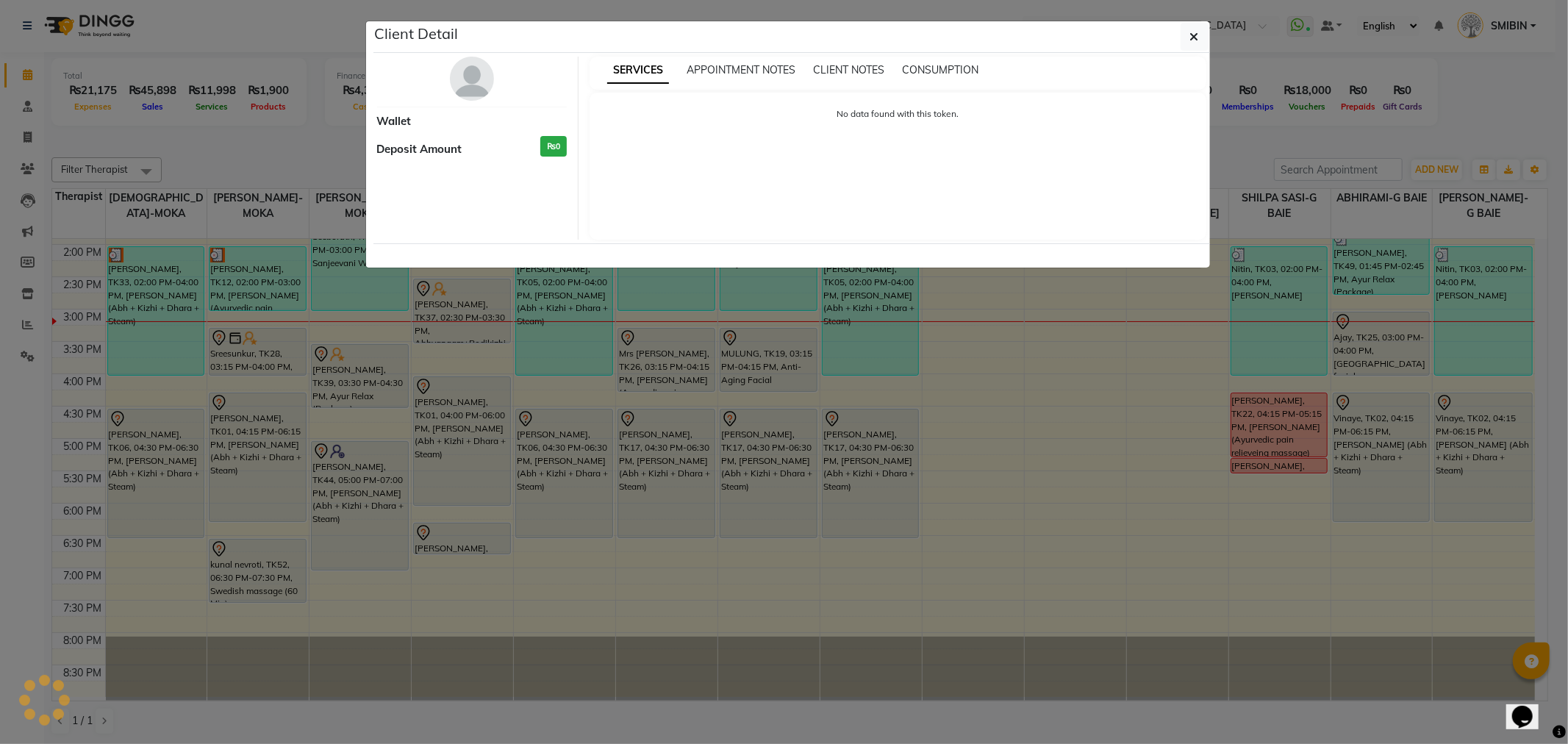
select select "7"
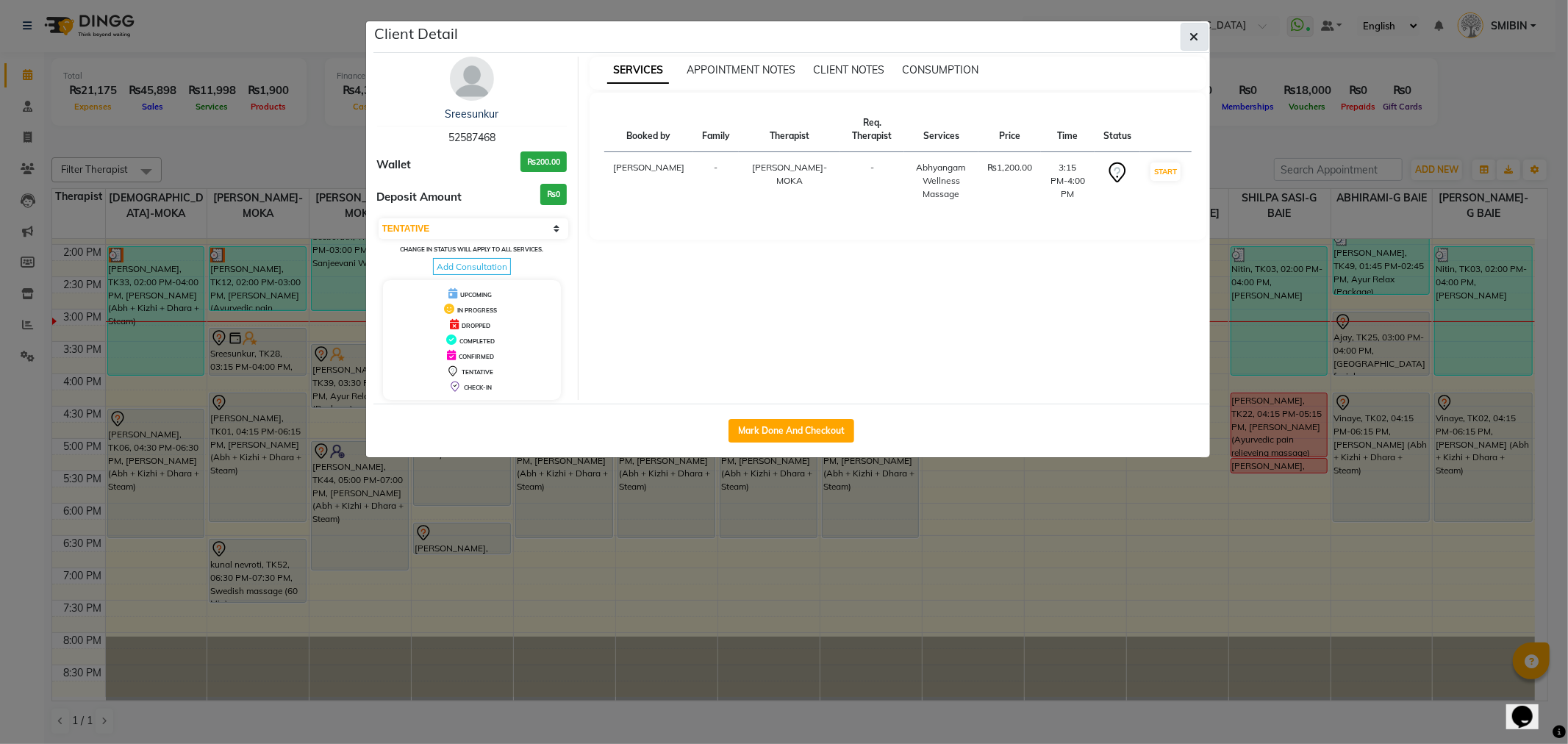
click at [1192, 31] on icon "button" at bounding box center [1194, 37] width 9 height 12
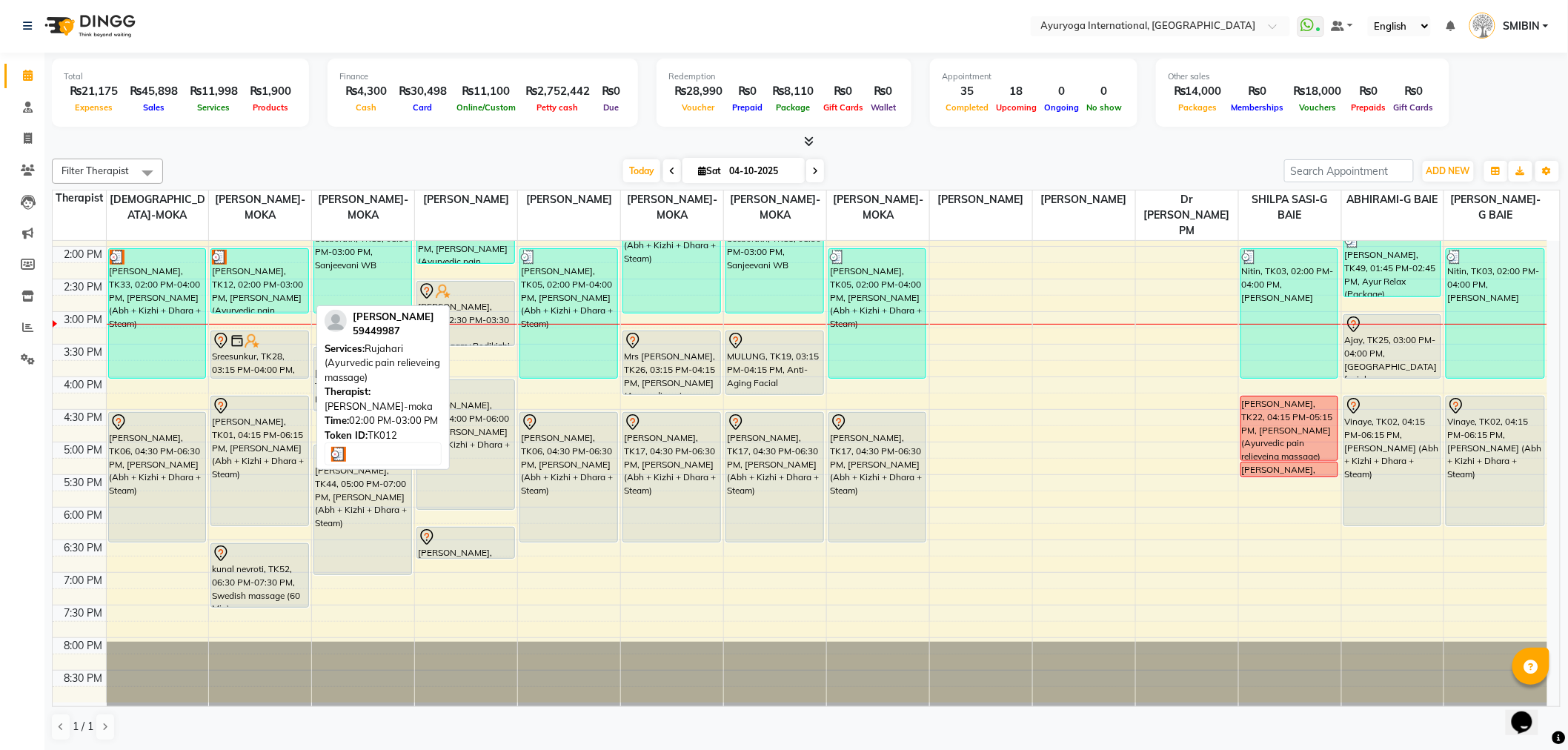
click at [257, 297] on div "[PERSON_NAME], TK12, 02:00 PM-03:00 PM, [PERSON_NAME] (Ayurvedic pain relievein…" at bounding box center [259, 280] width 96 height 64
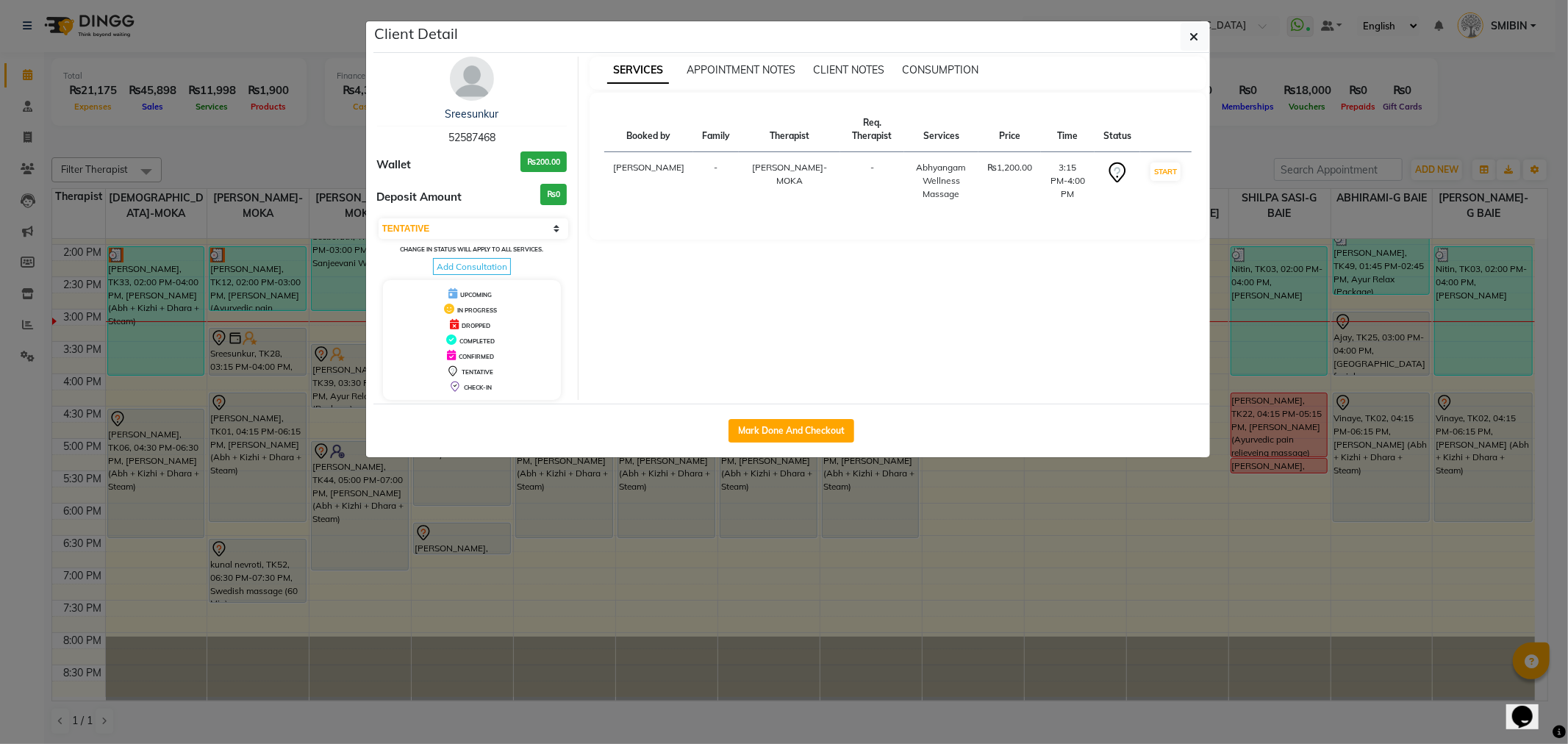
select select "3"
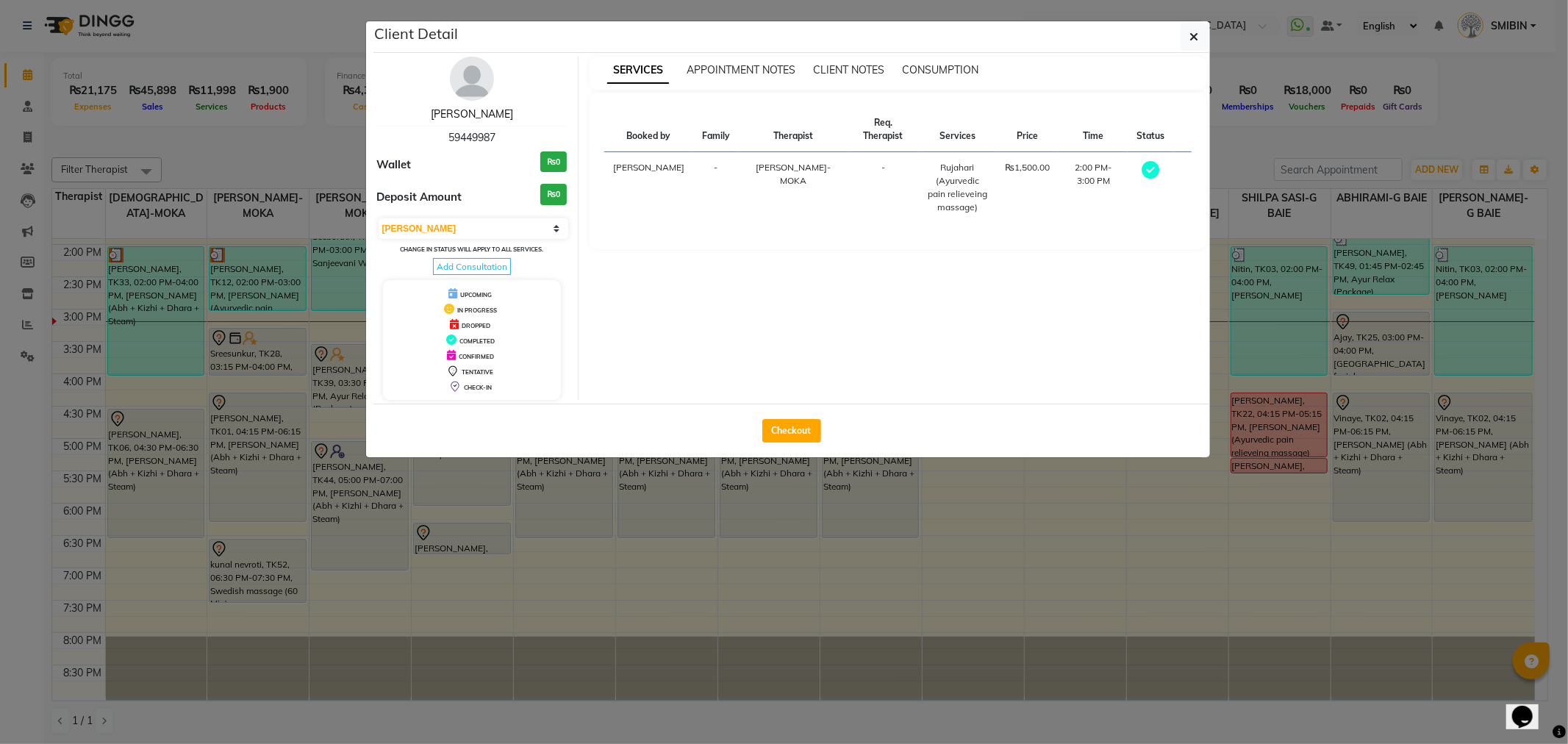
click at [472, 113] on link "Nadia" at bounding box center [472, 114] width 82 height 14
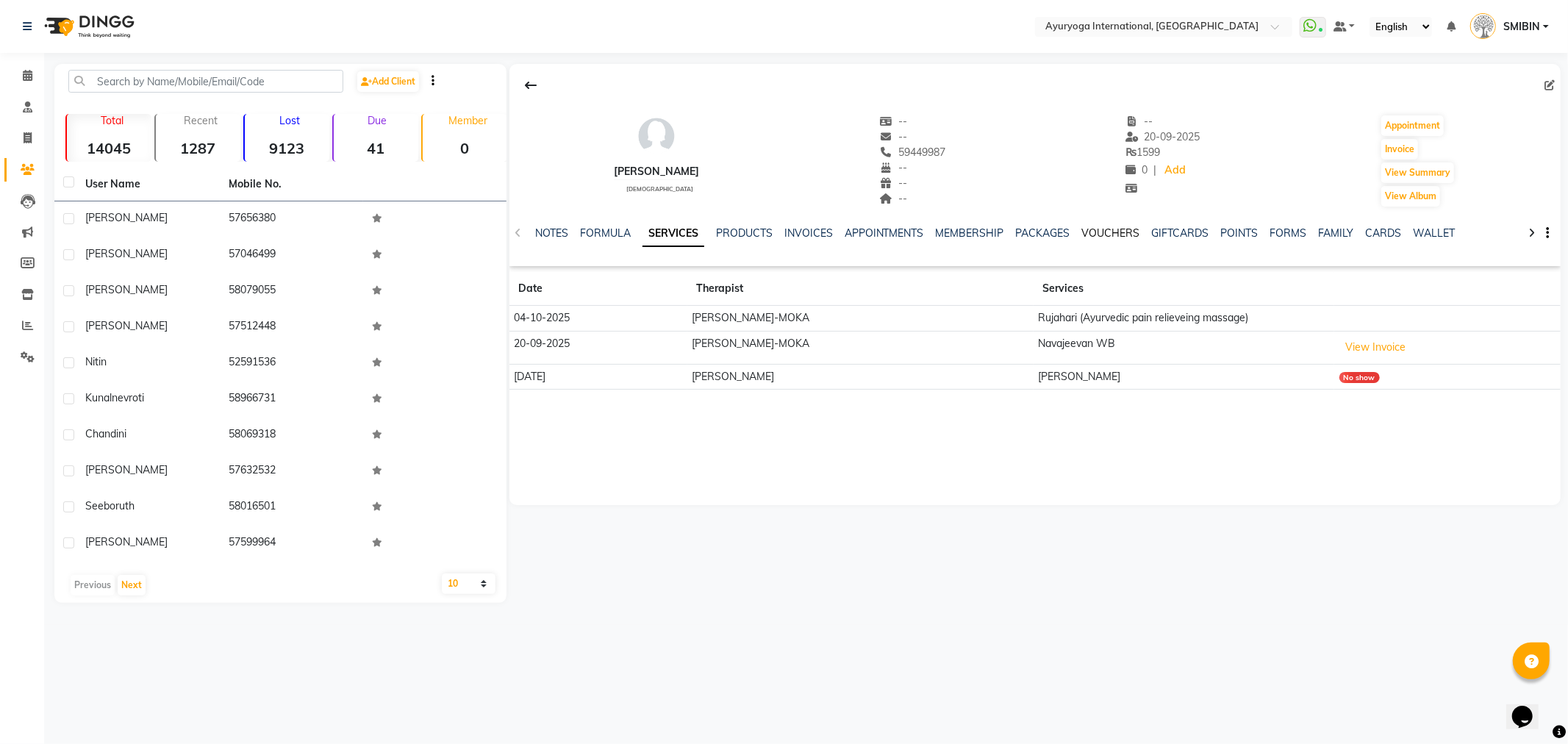
click at [1090, 232] on link "VOUCHERS" at bounding box center [1111, 233] width 58 height 14
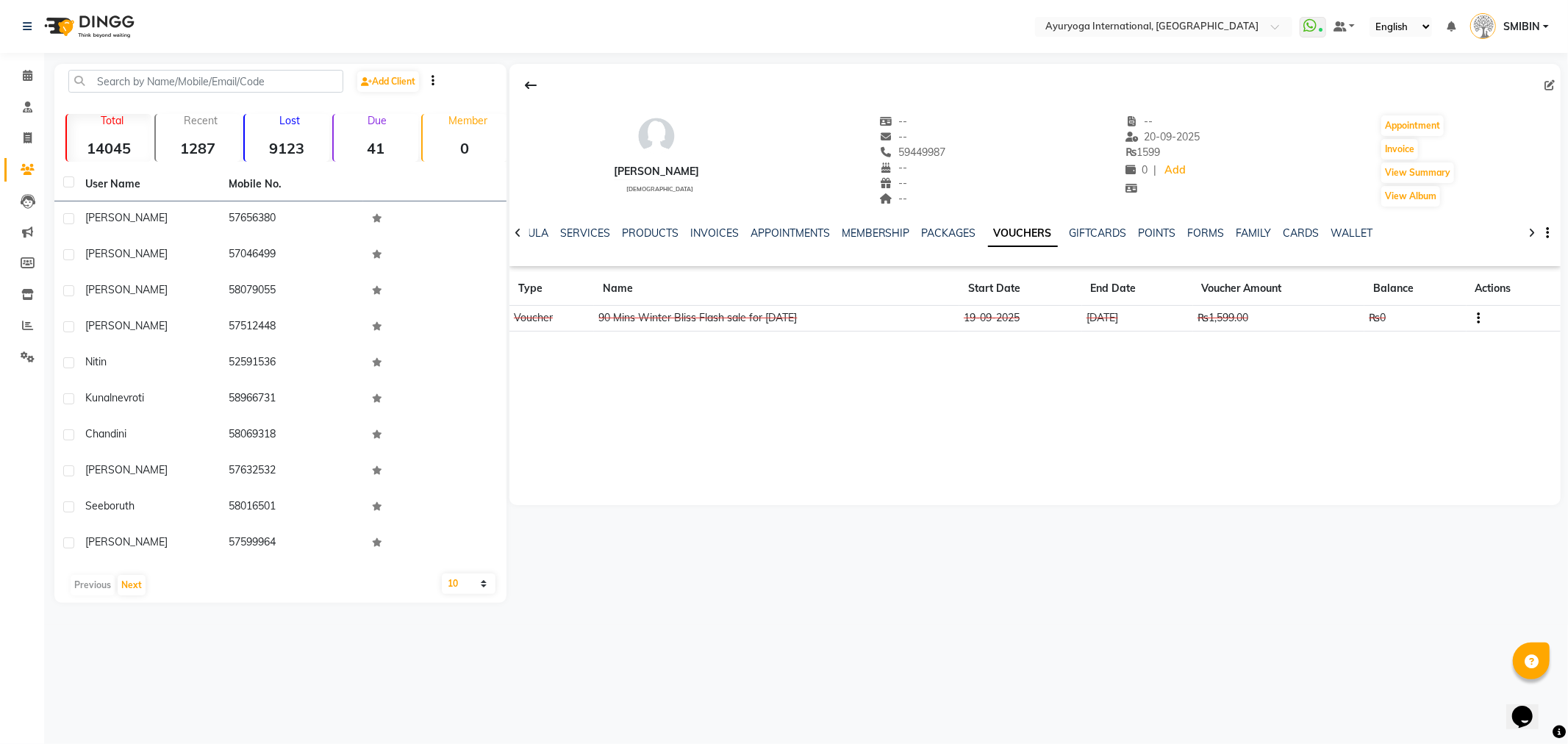
click at [1479, 319] on icon "button" at bounding box center [1477, 319] width 3 height 1
click at [1345, 411] on div "Nadia female -- -- 59449987 -- -- -- -- 20-09-2025 ₨ 1599 0 | Add Appointment I…" at bounding box center [1035, 285] width 1051 height 442
click at [922, 231] on link "PACKAGES" at bounding box center [949, 233] width 55 height 14
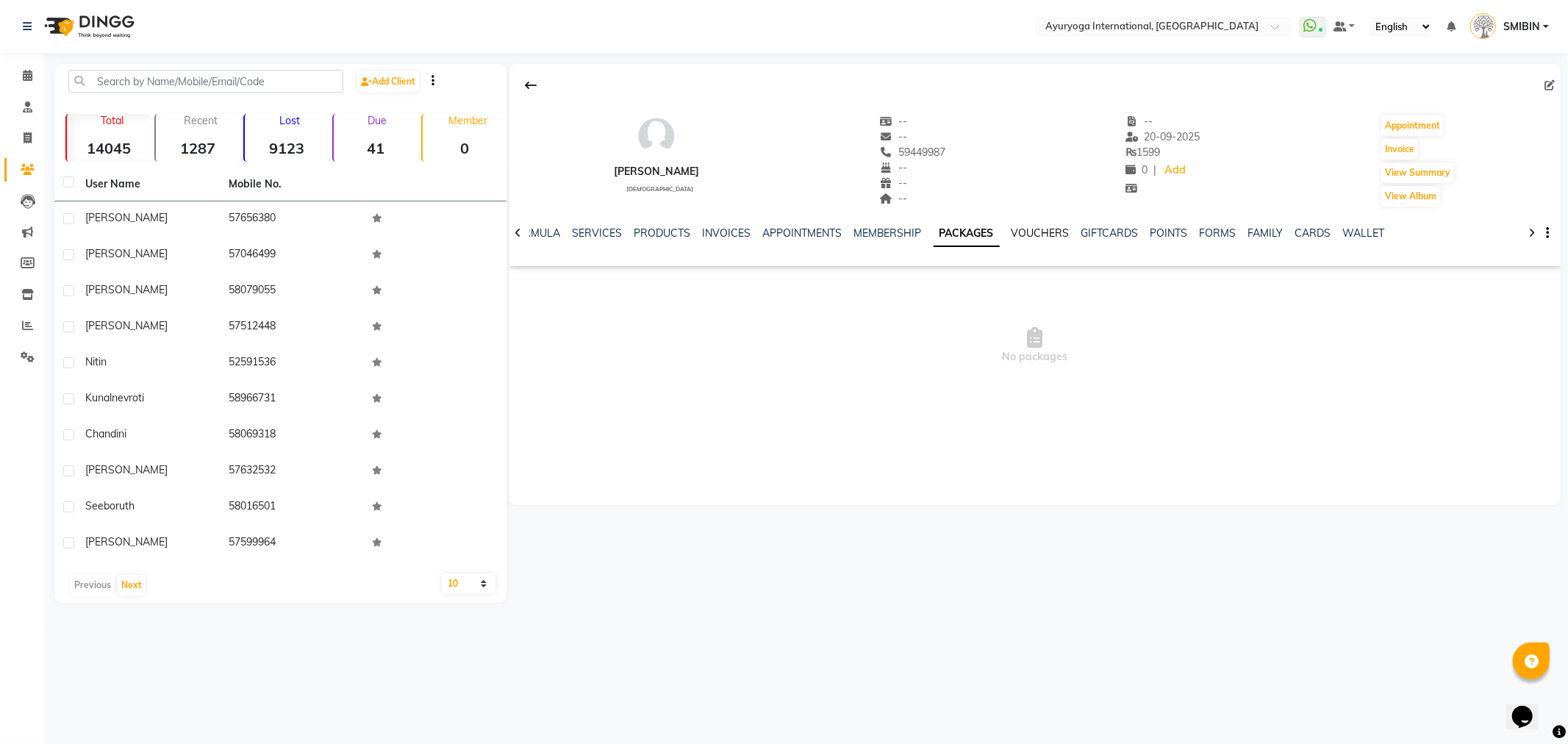
click at [1012, 232] on link "VOUCHERS" at bounding box center [1041, 233] width 58 height 14
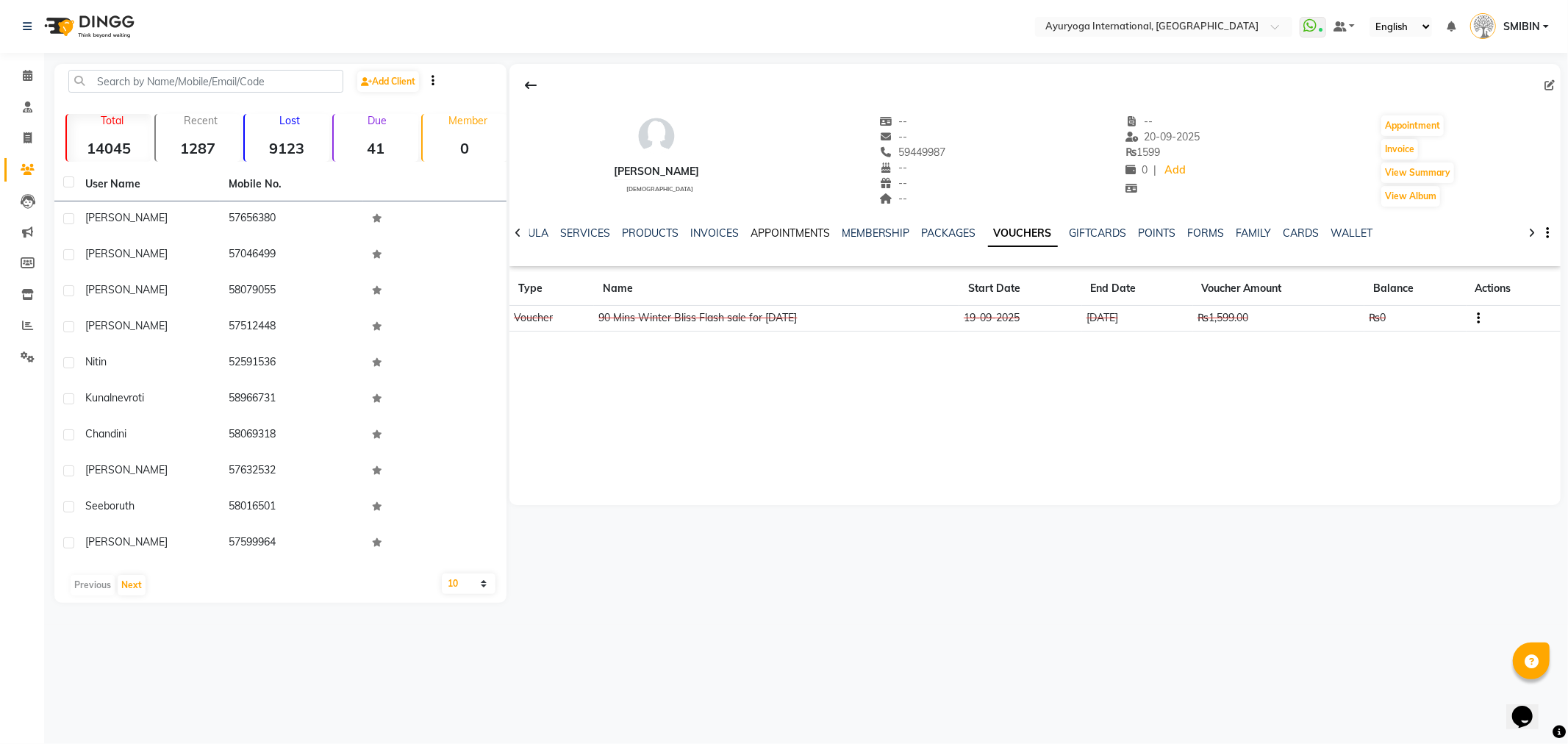
click at [761, 231] on link "APPOINTMENTS" at bounding box center [789, 233] width 79 height 14
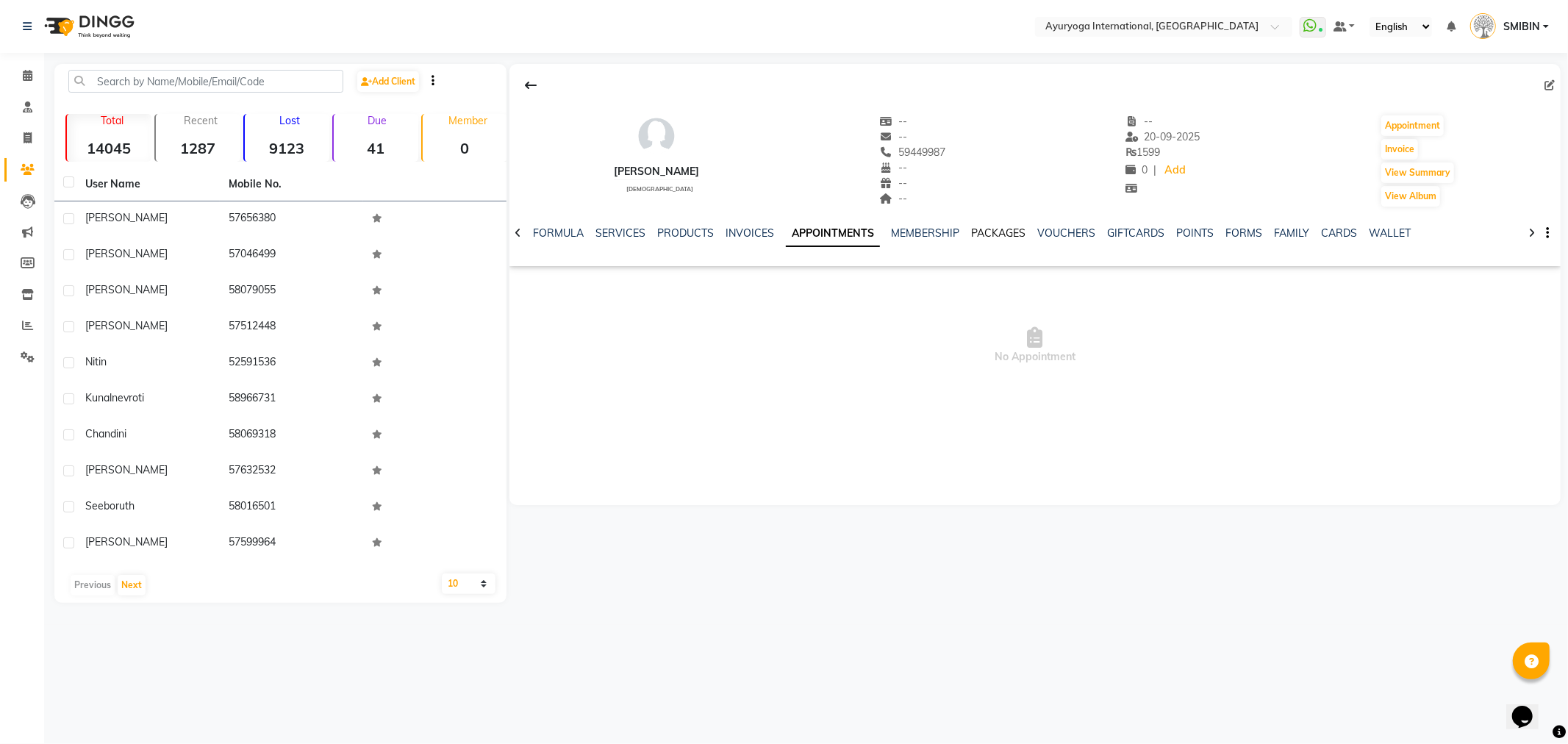
click at [985, 234] on link "PACKAGES" at bounding box center [999, 233] width 55 height 14
click at [1027, 232] on link "VOUCHERS" at bounding box center [1041, 233] width 58 height 14
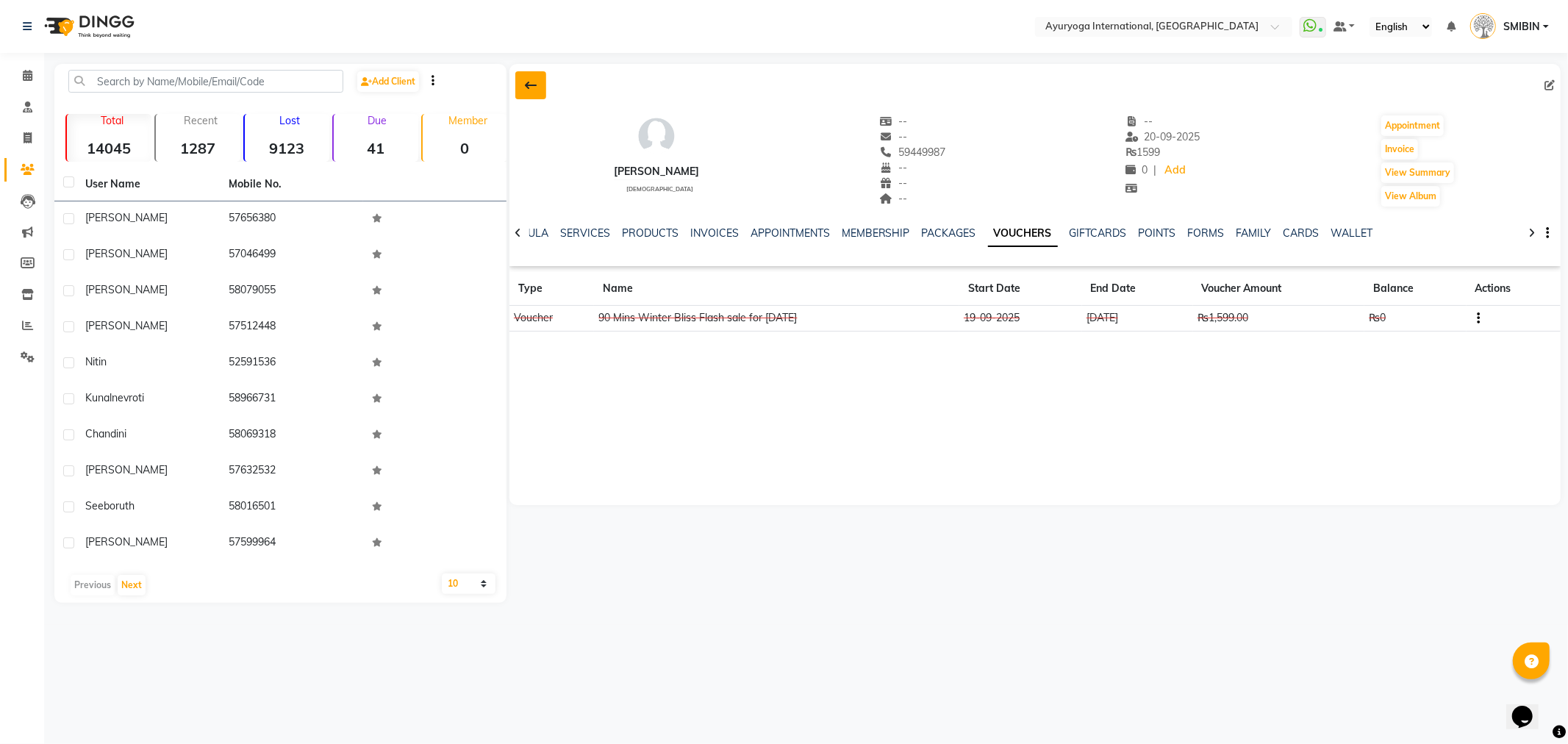
click at [534, 89] on icon at bounding box center [530, 85] width 12 height 12
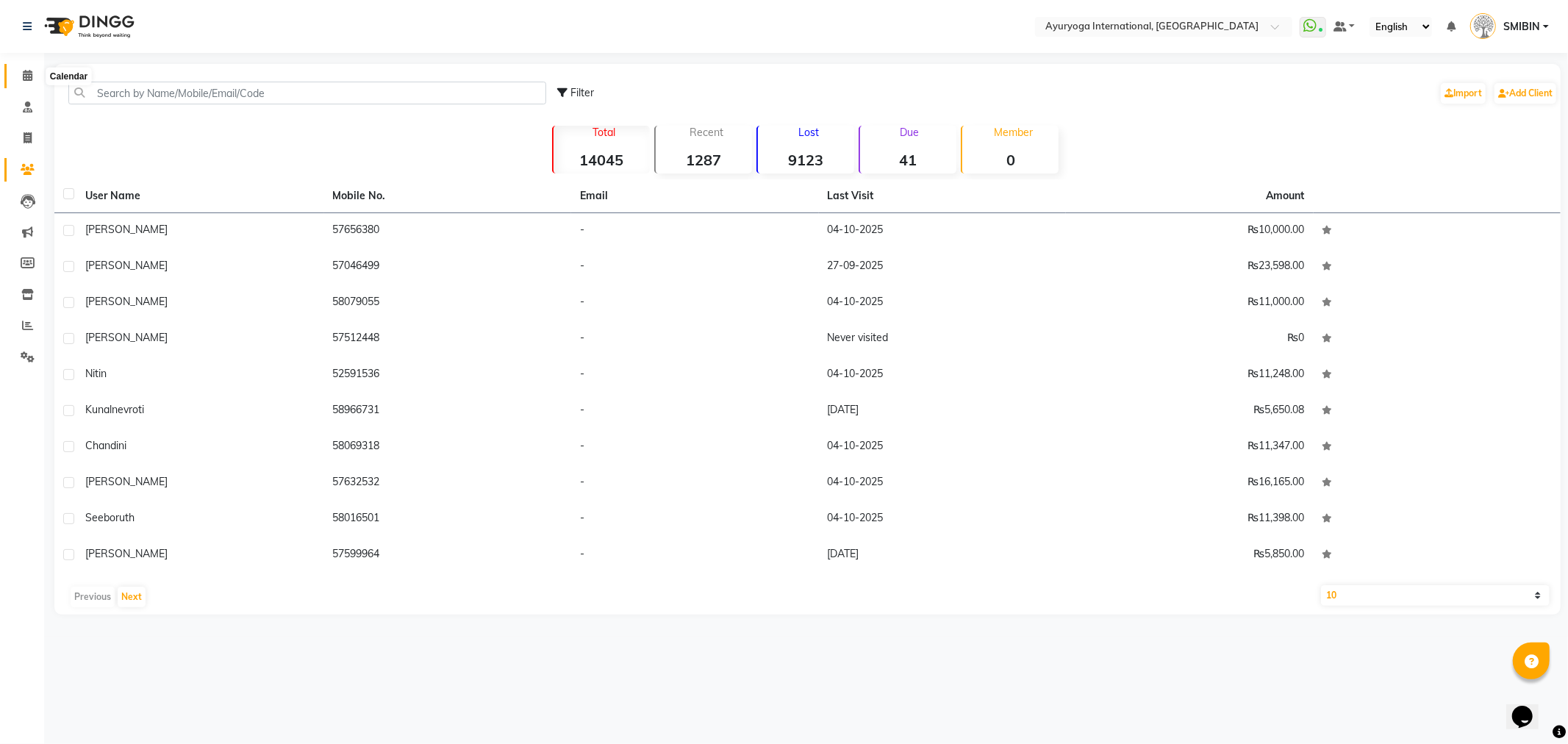
click at [22, 74] on span at bounding box center [27, 75] width 25 height 17
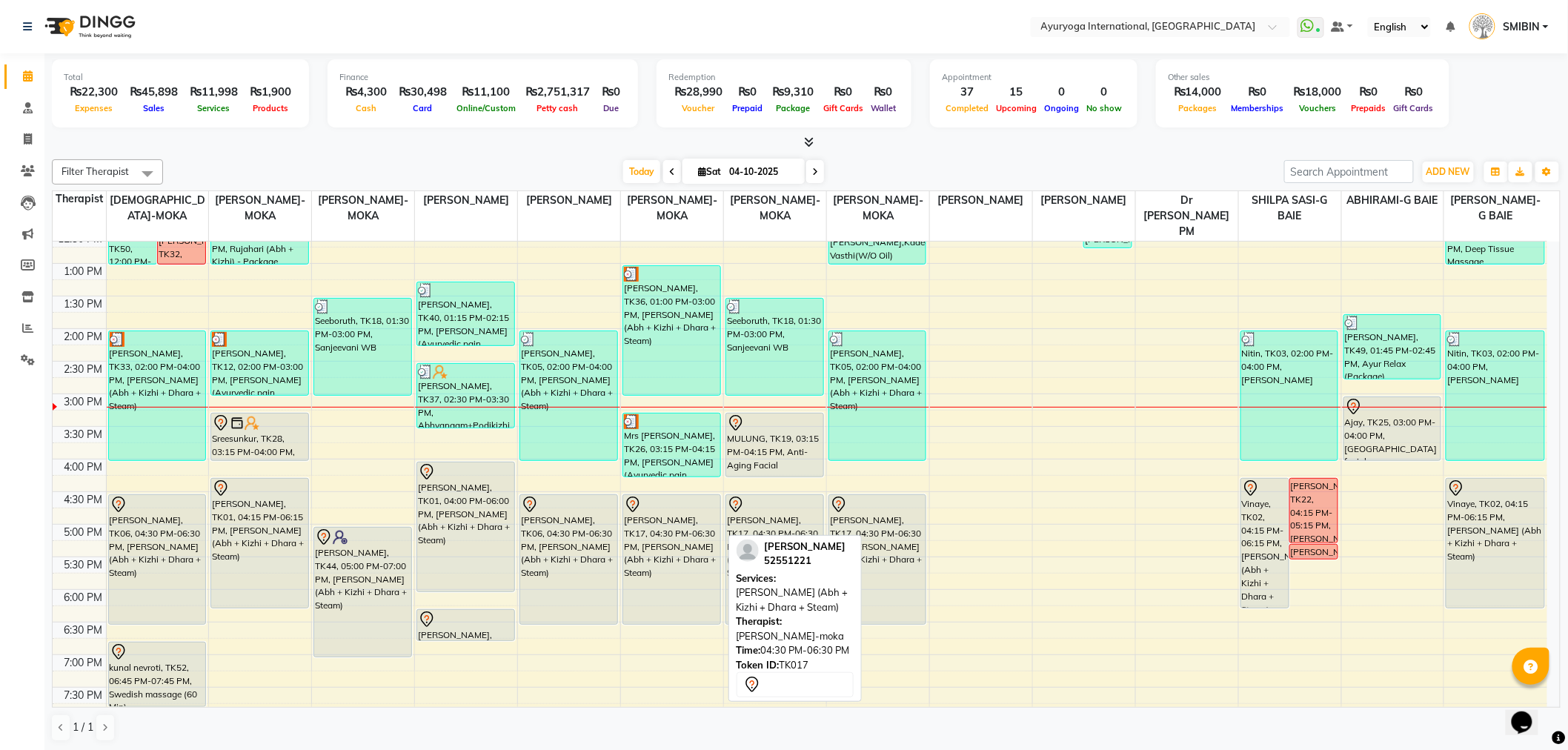
scroll to position [369, 0]
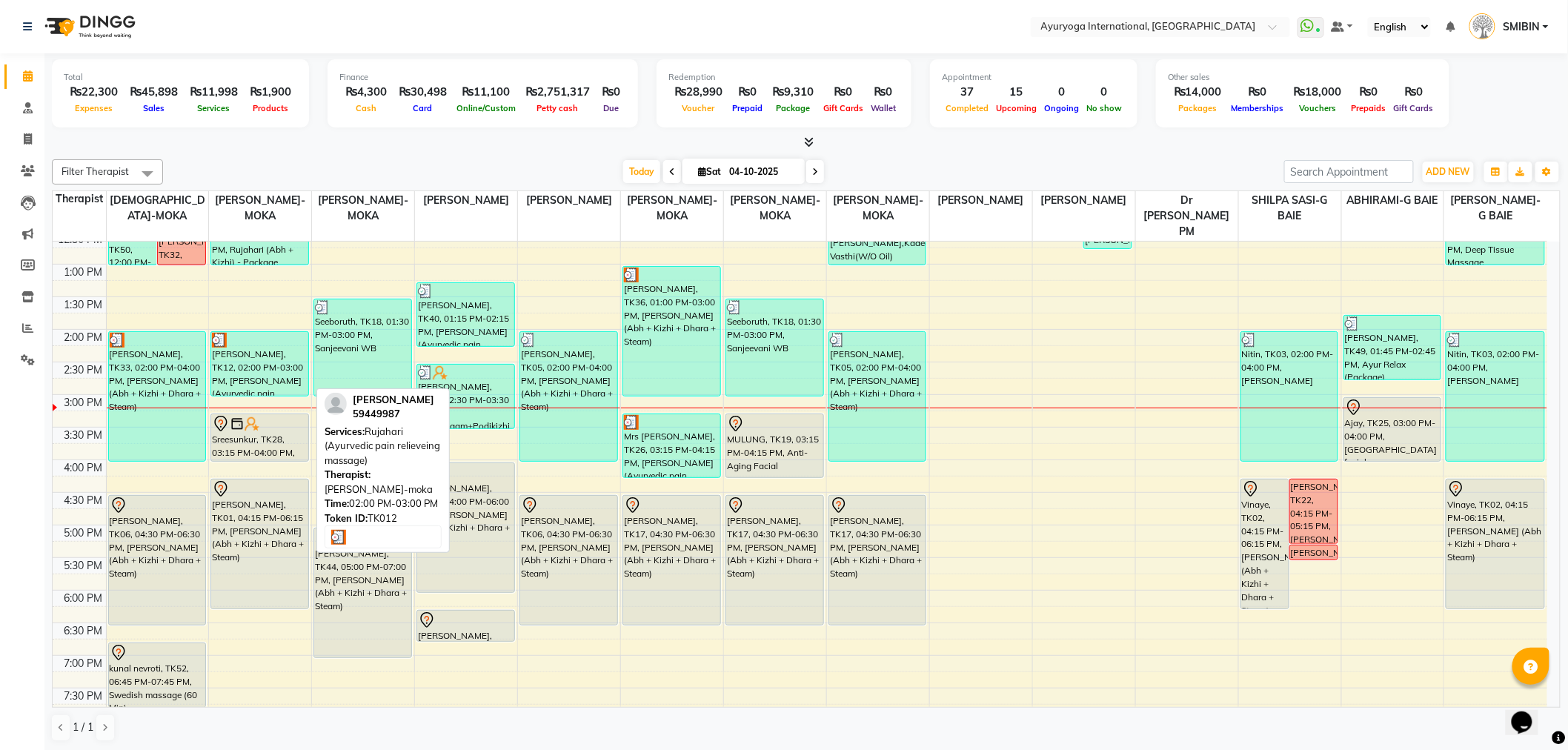
click at [235, 361] on div "[PERSON_NAME], TK12, 02:00 PM-03:00 PM, [PERSON_NAME] (Ayurvedic pain relievein…" at bounding box center [259, 364] width 96 height 64
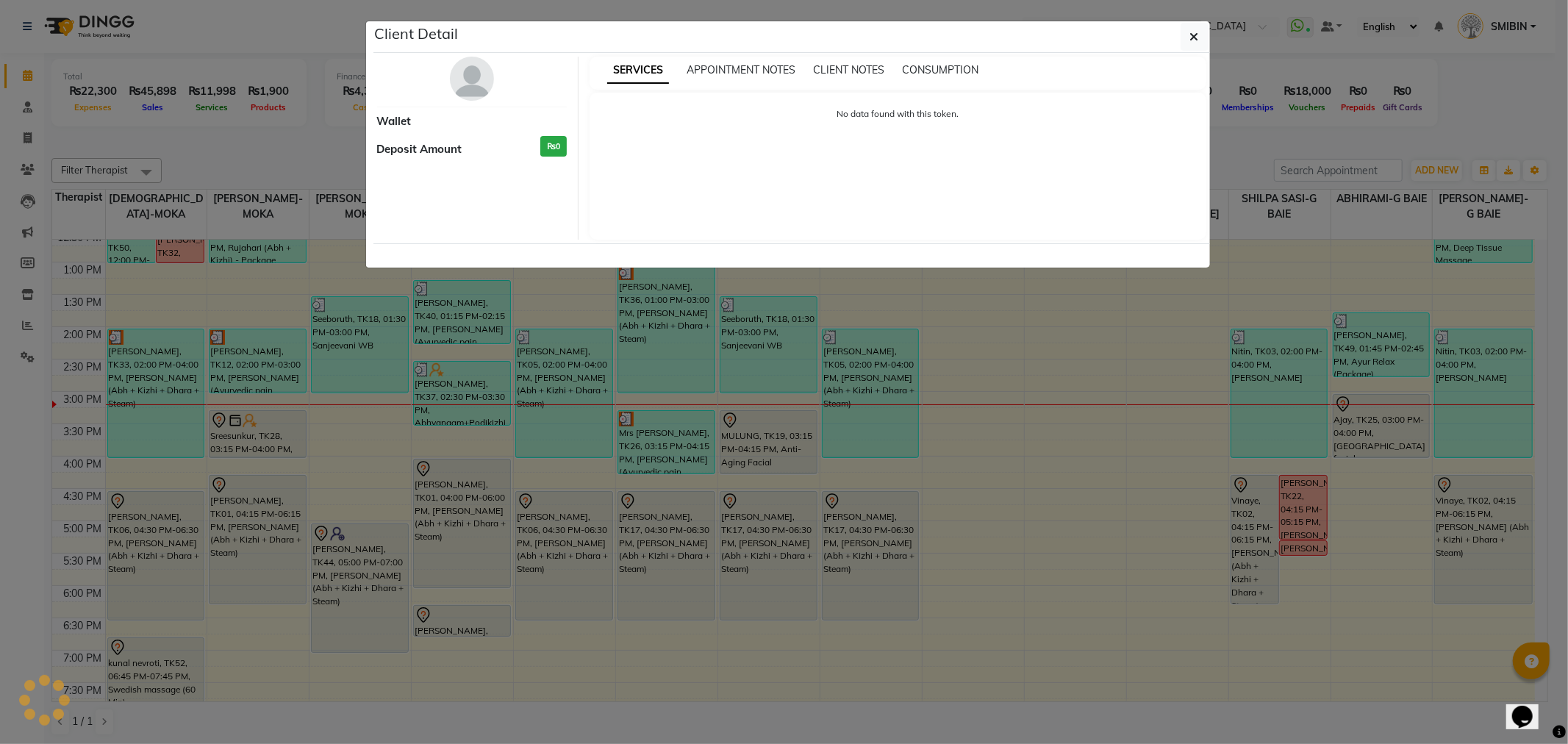
select select "3"
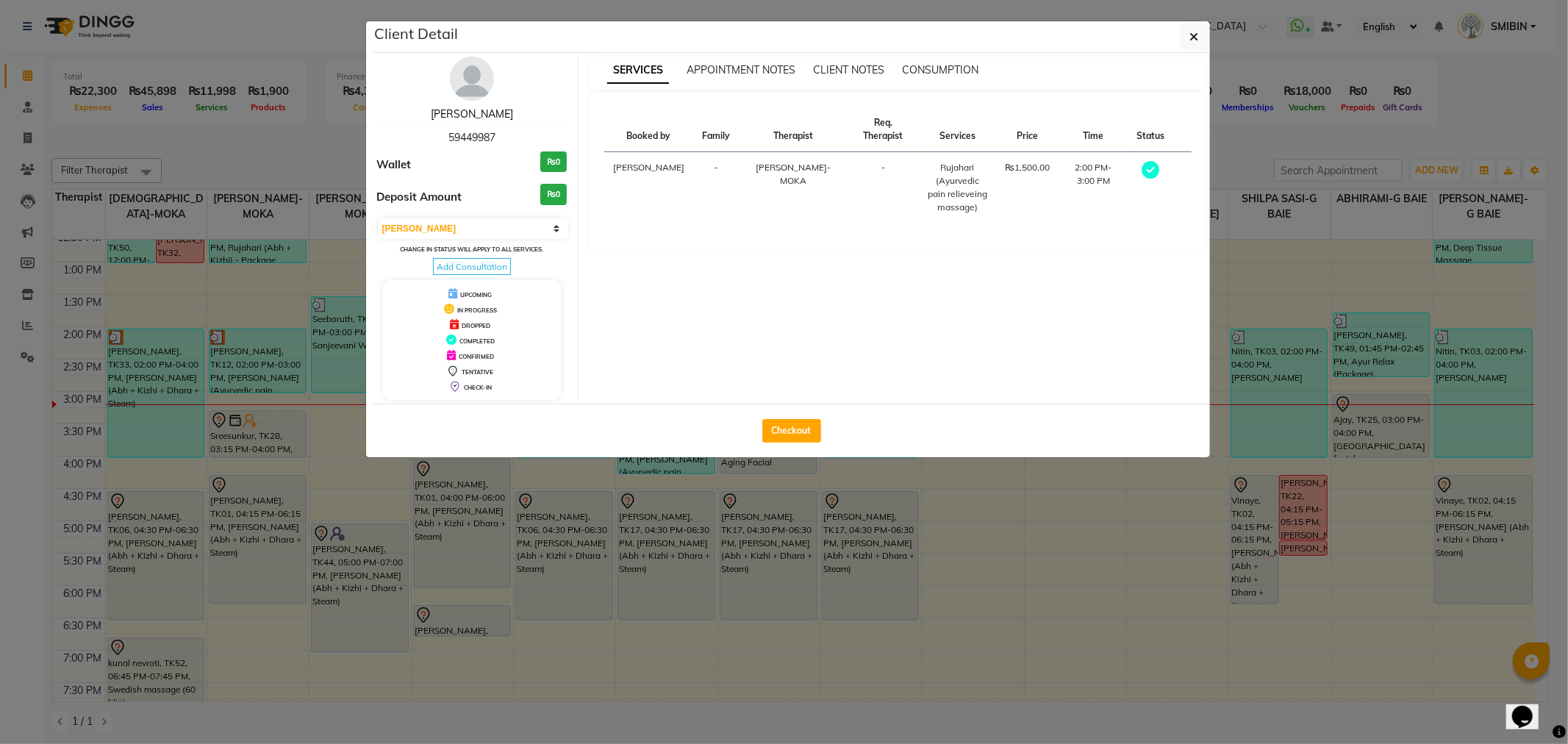
click at [474, 118] on link "Nadia" at bounding box center [472, 114] width 82 height 14
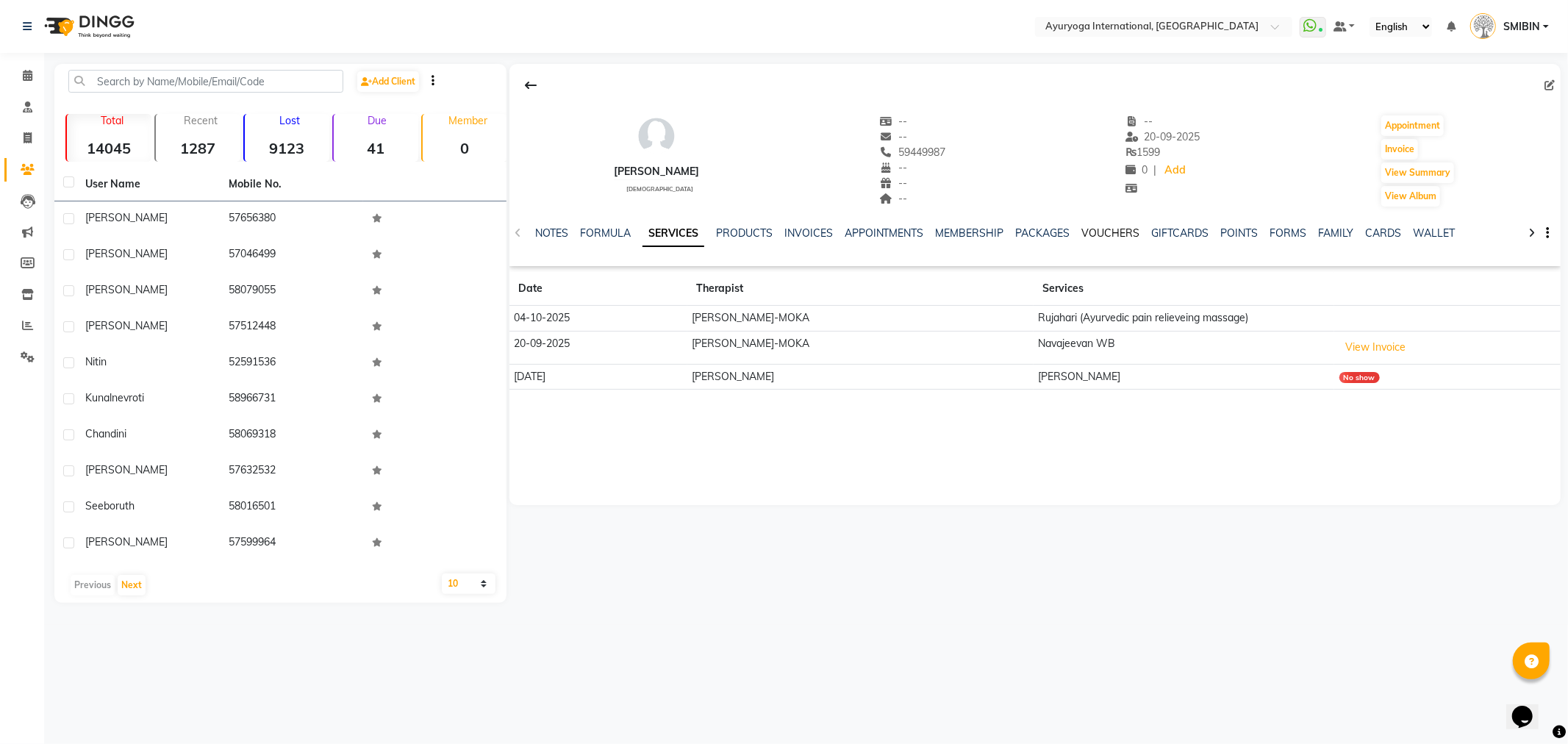
click at [1108, 237] on link "VOUCHERS" at bounding box center [1111, 233] width 58 height 14
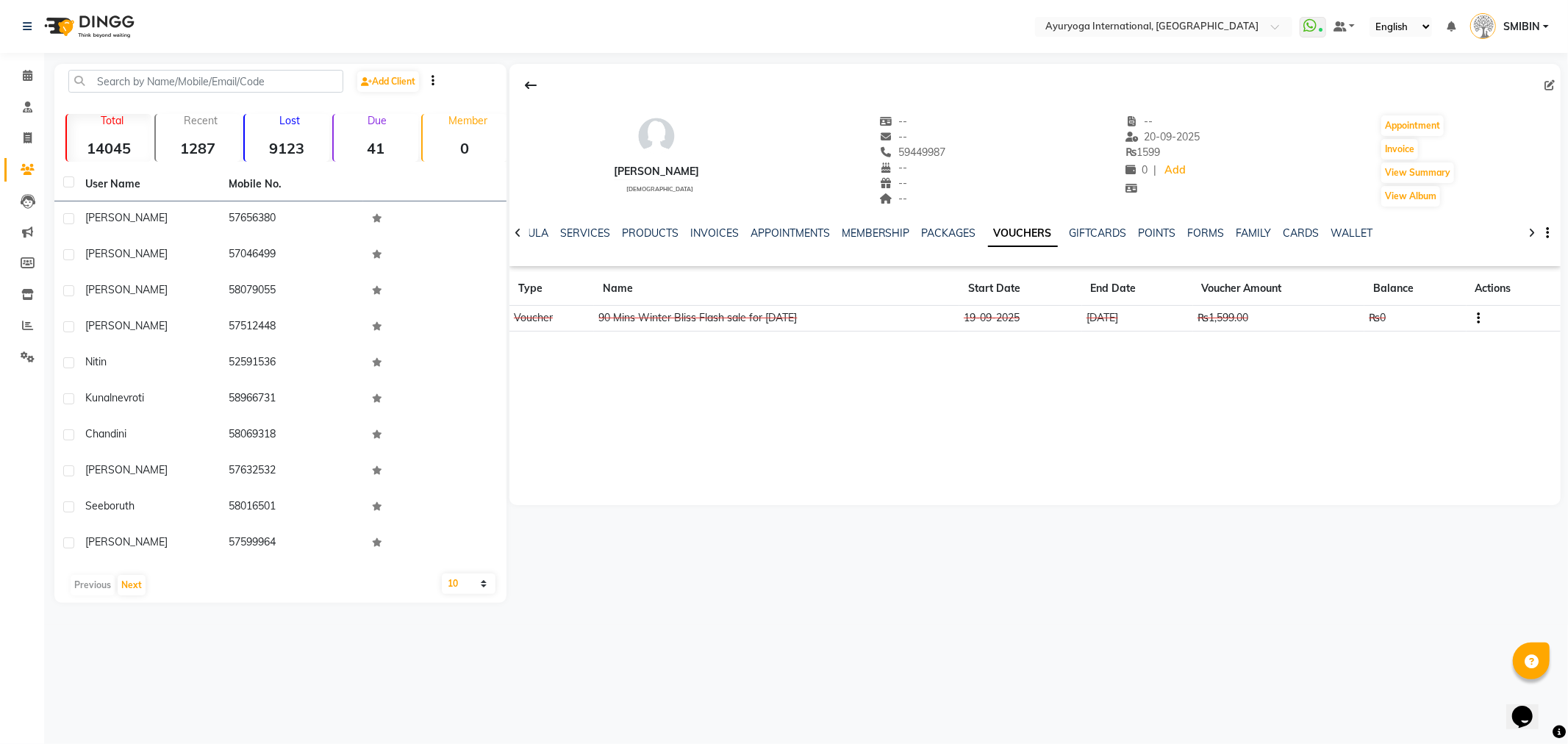
click at [1489, 319] on td at bounding box center [1513, 319] width 95 height 25
click at [1486, 319] on td at bounding box center [1513, 319] width 95 height 25
click at [1479, 319] on icon "button" at bounding box center [1477, 319] width 3 height 1
click at [1416, 326] on div "Edit" at bounding box center [1416, 327] width 92 height 19
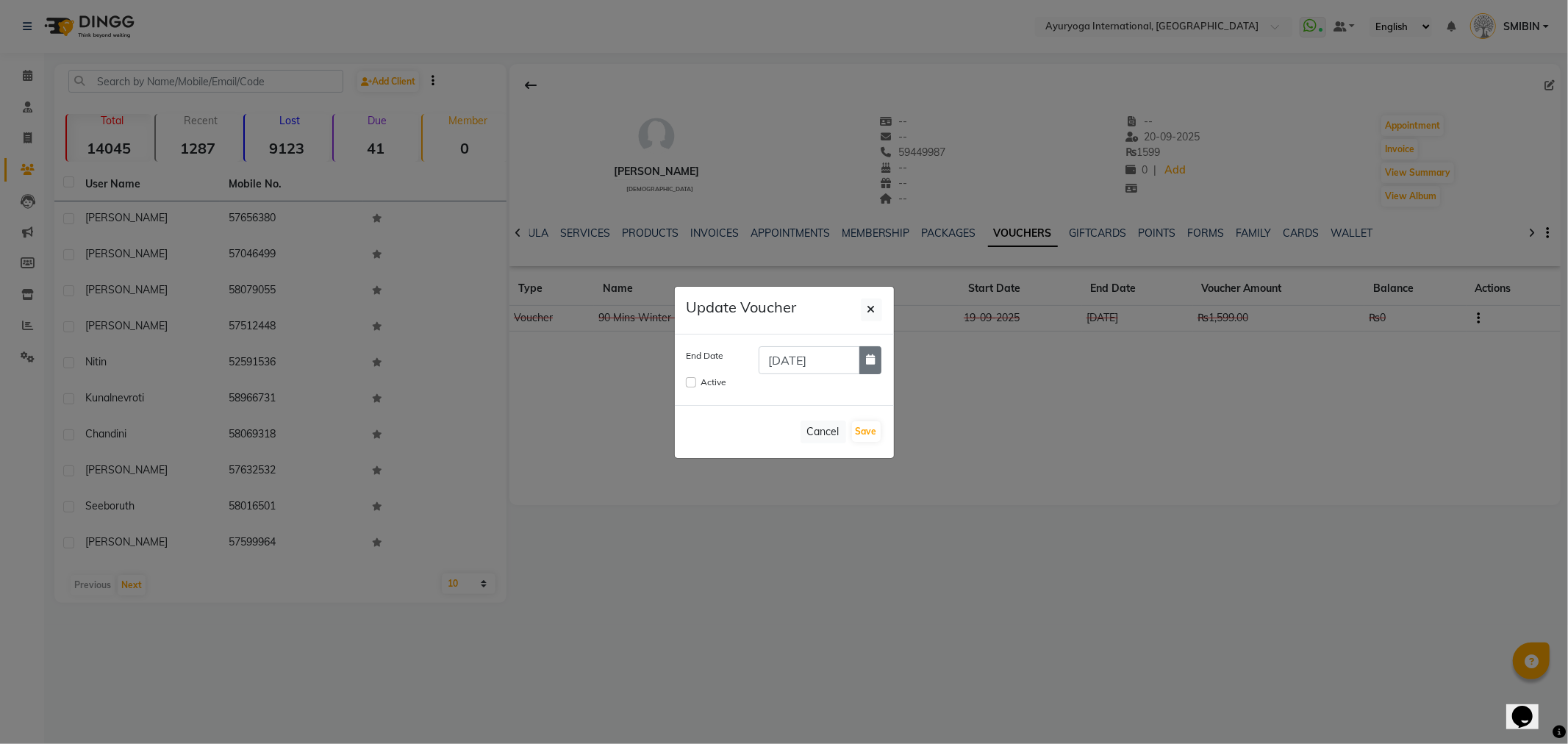
click at [879, 364] on button "button" at bounding box center [870, 360] width 22 height 28
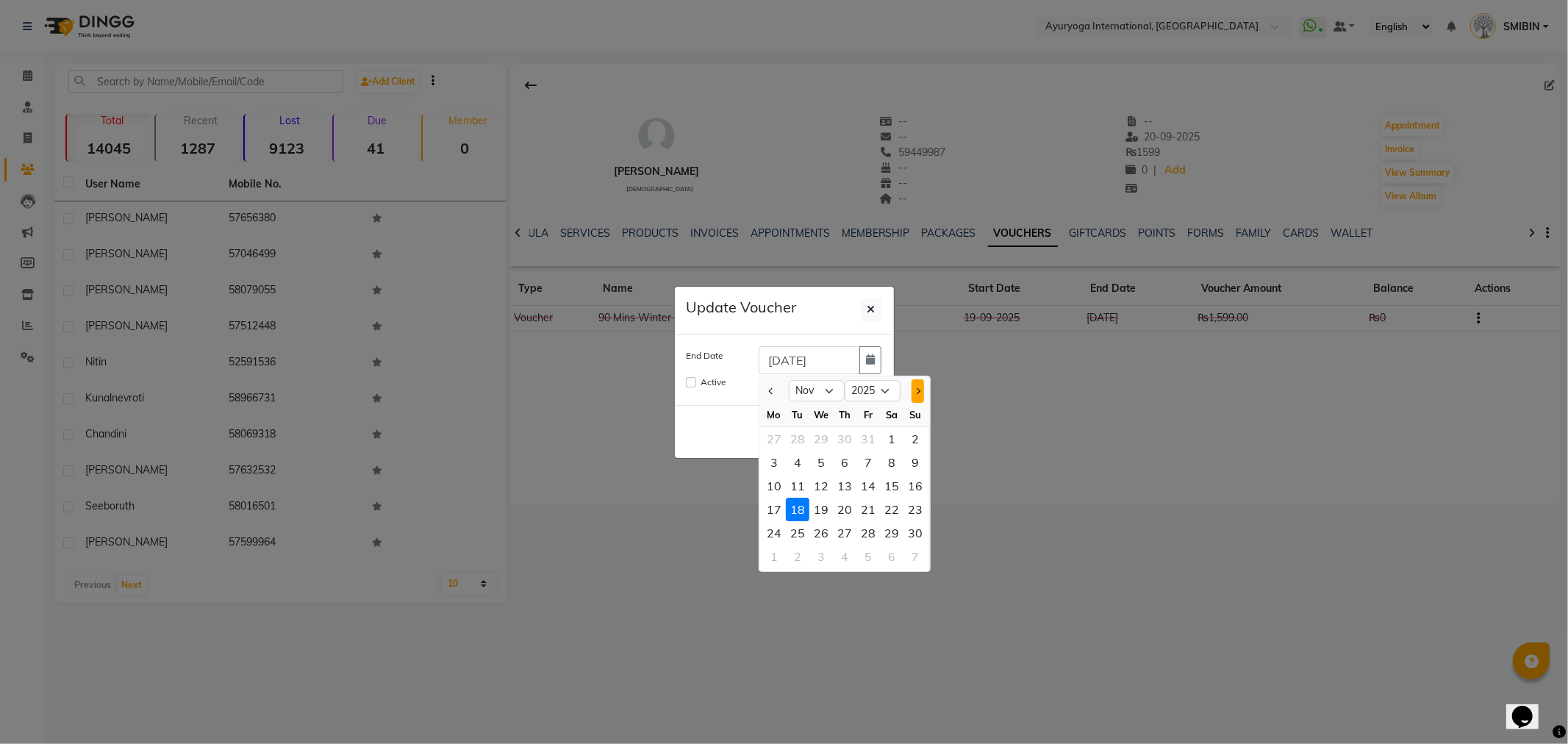
click at [919, 390] on span "Next month" at bounding box center [917, 390] width 6 height 6
select select "12"
click at [773, 439] on div "1" at bounding box center [774, 439] width 23 height 23
type input "01-12-2025"
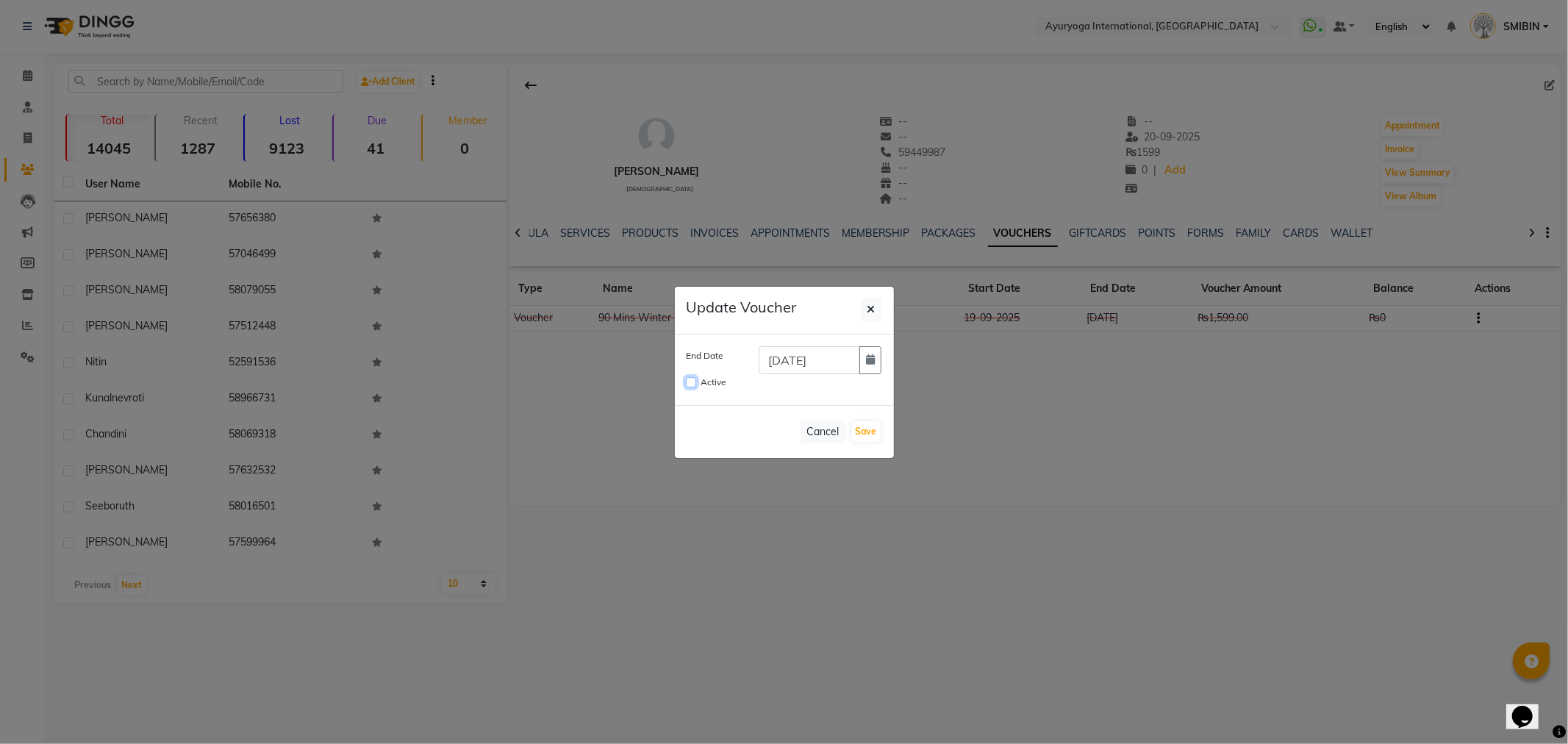
click at [691, 380] on input "Active" at bounding box center [691, 382] width 11 height 11
checkbox input "true"
click at [859, 431] on button "Save" at bounding box center [865, 431] width 28 height 20
checkbox input "false"
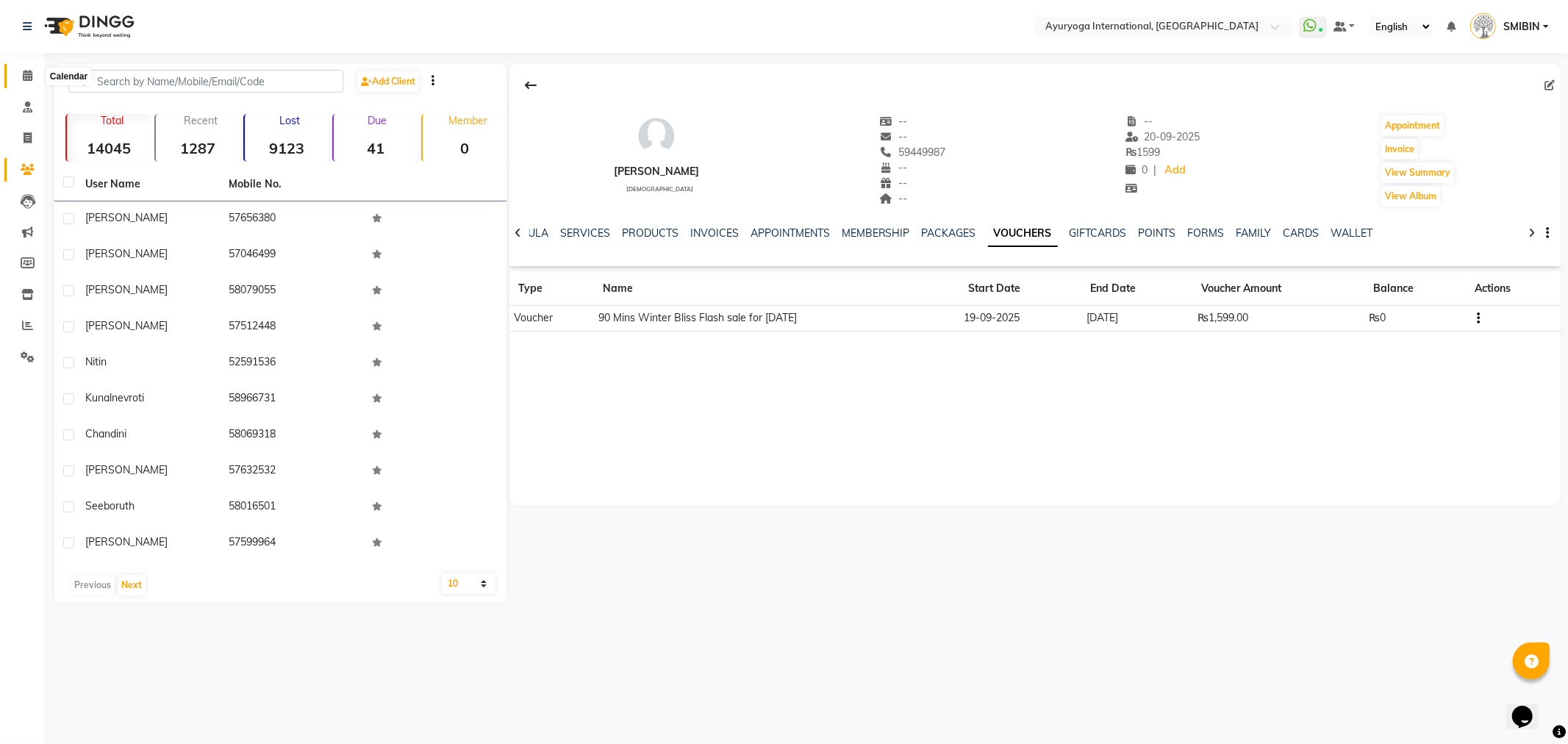
click at [31, 70] on icon at bounding box center [27, 75] width 10 height 11
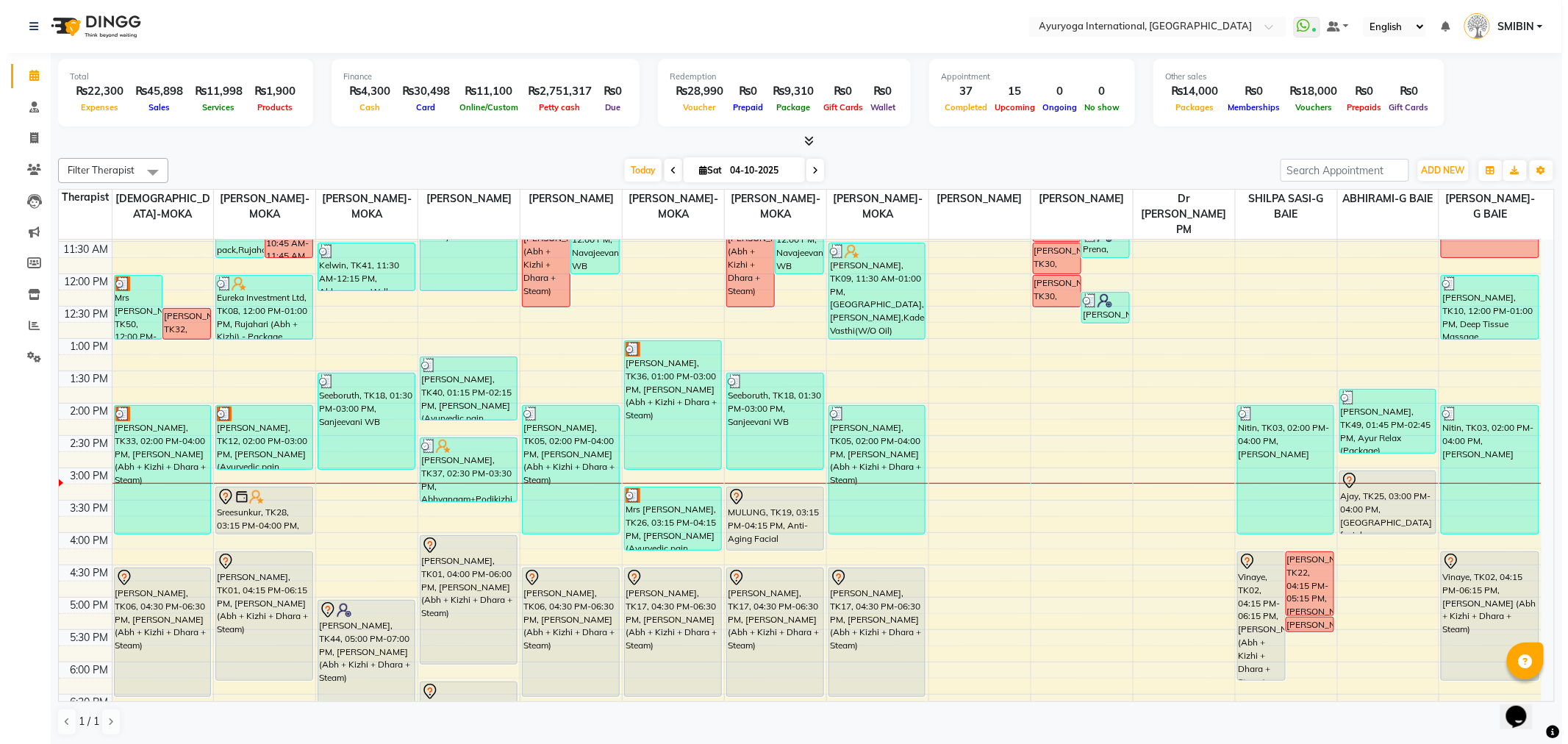
scroll to position [284, 0]
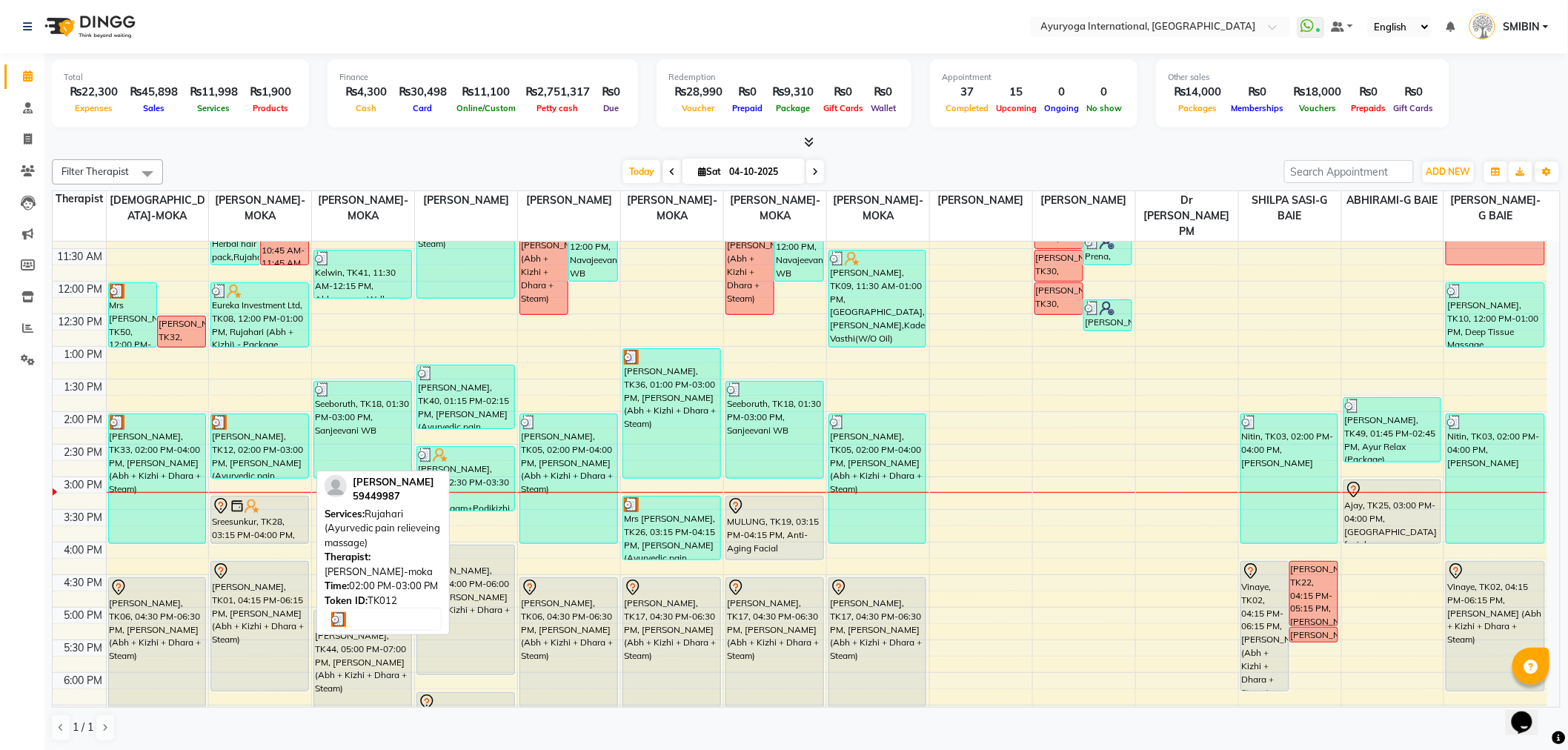
click at [239, 458] on div "[PERSON_NAME], TK12, 02:00 PM-03:00 PM, [PERSON_NAME] (Ayurvedic pain relievein…" at bounding box center [259, 446] width 96 height 64
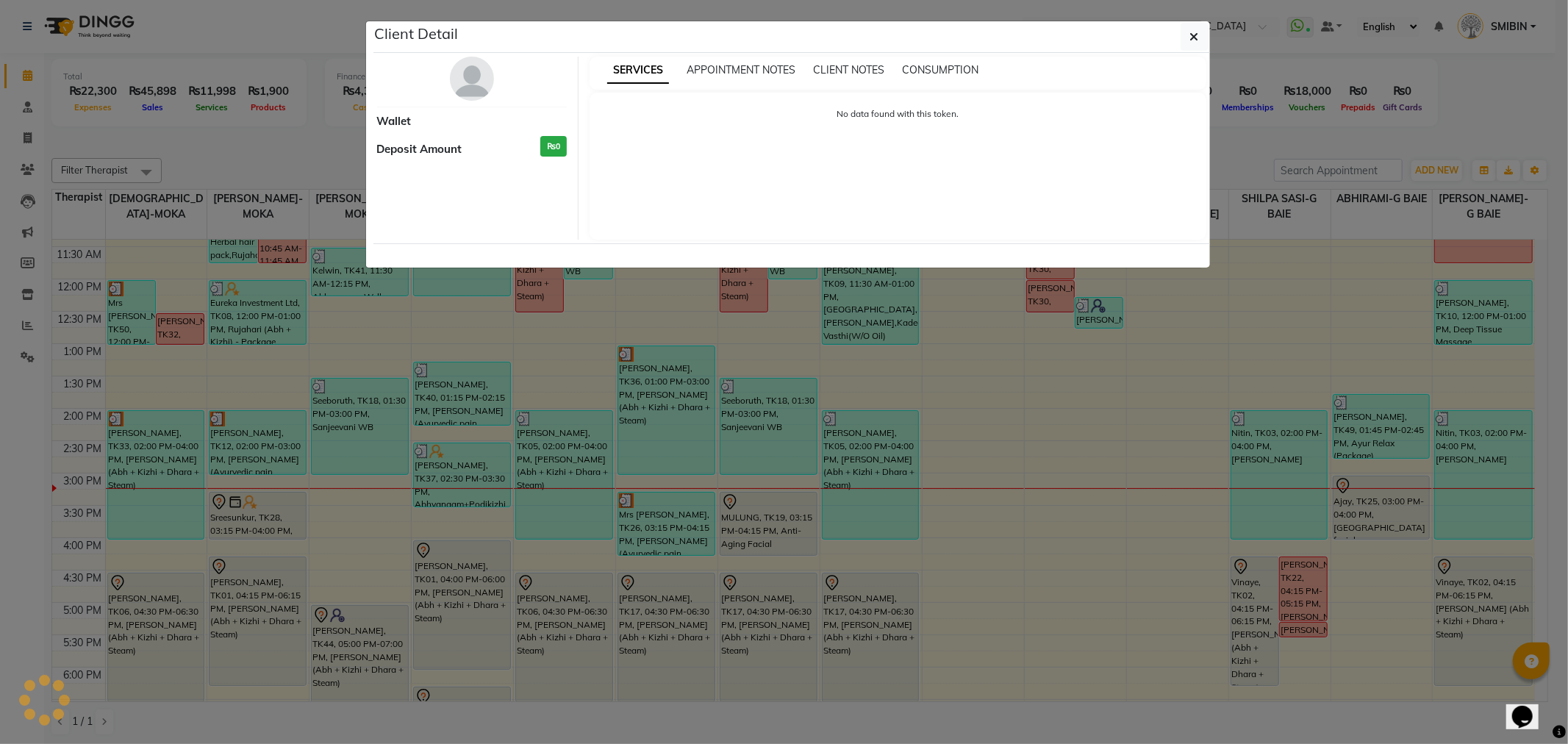
select select "3"
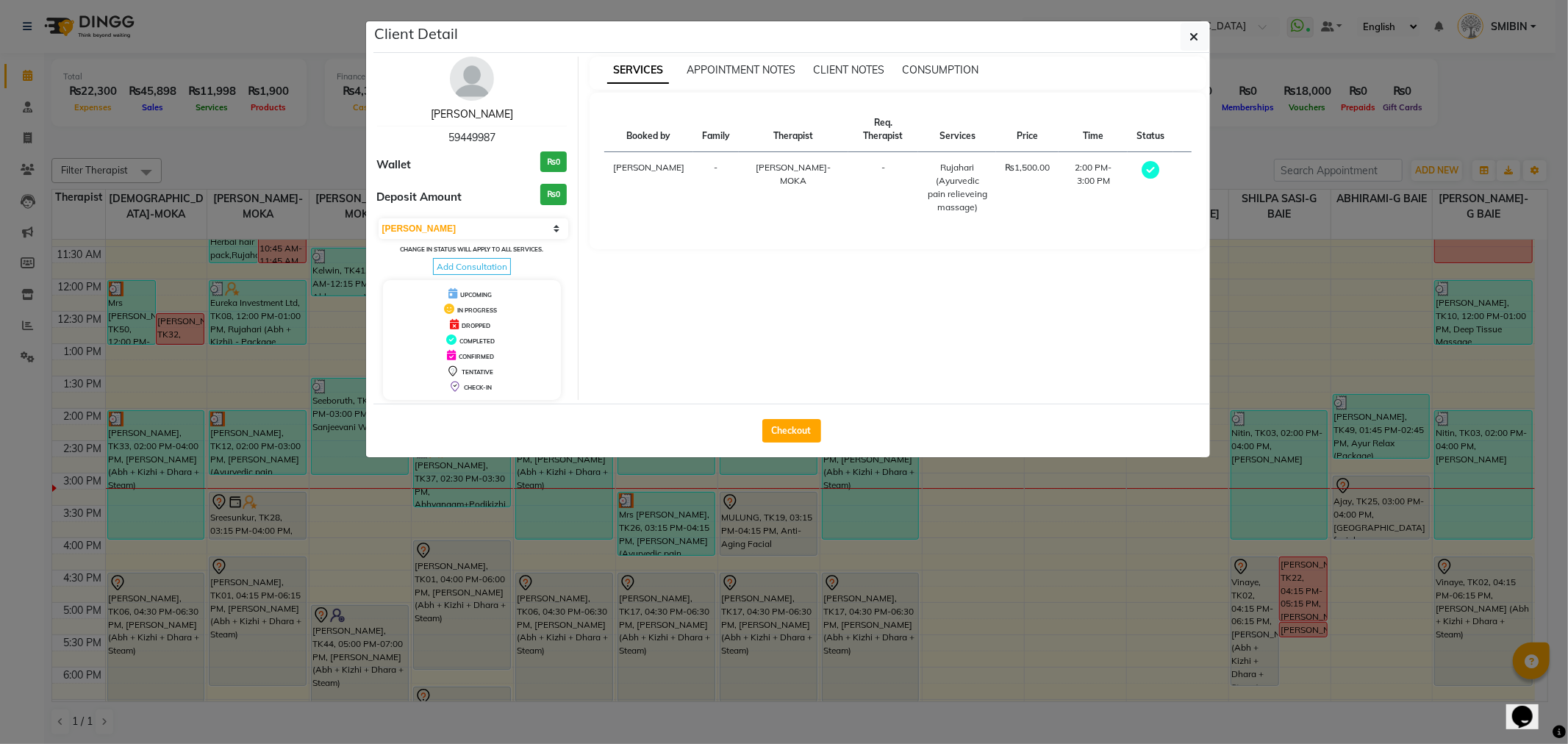
click at [474, 115] on link "Nadia" at bounding box center [472, 114] width 82 height 14
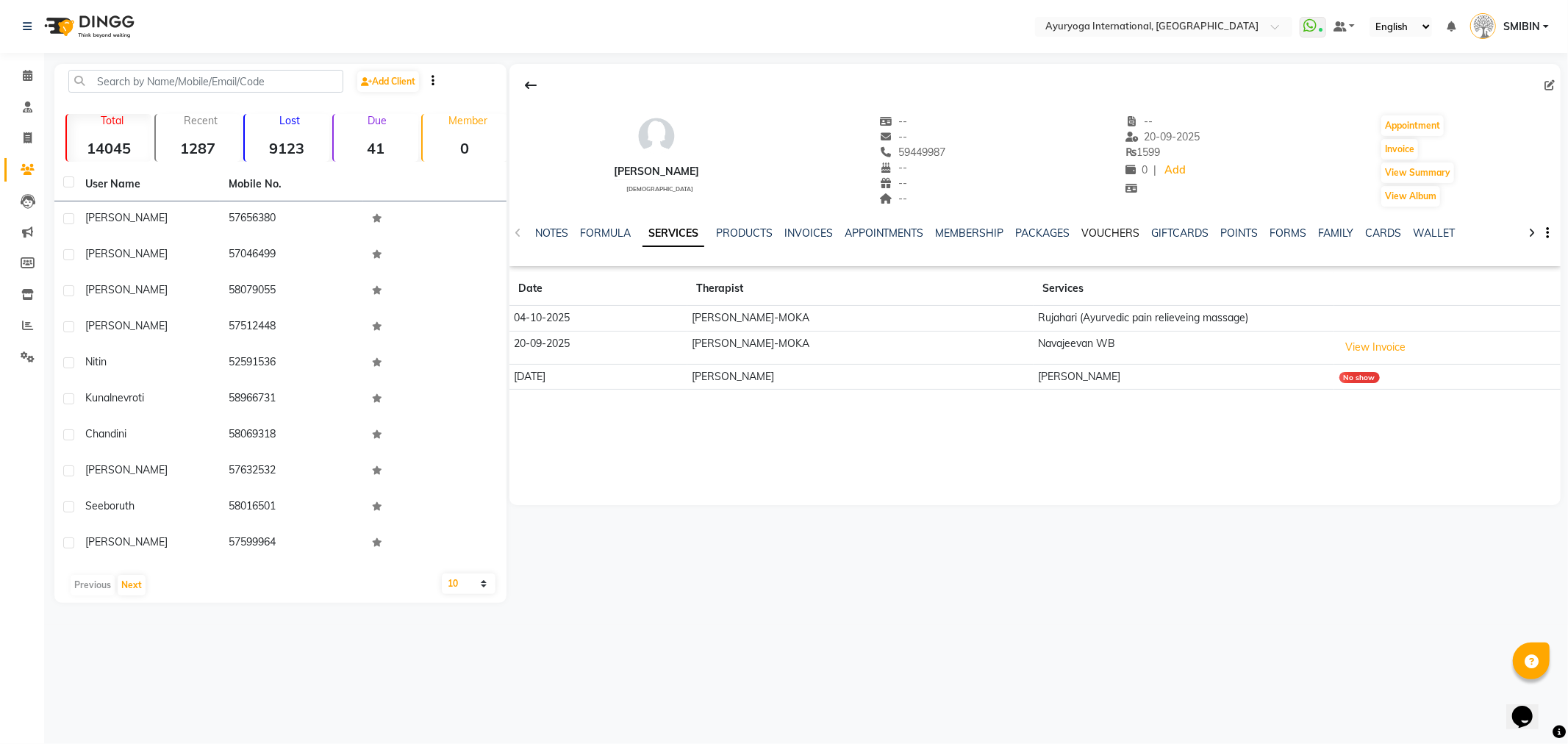
click at [1101, 229] on link "VOUCHERS" at bounding box center [1111, 233] width 58 height 14
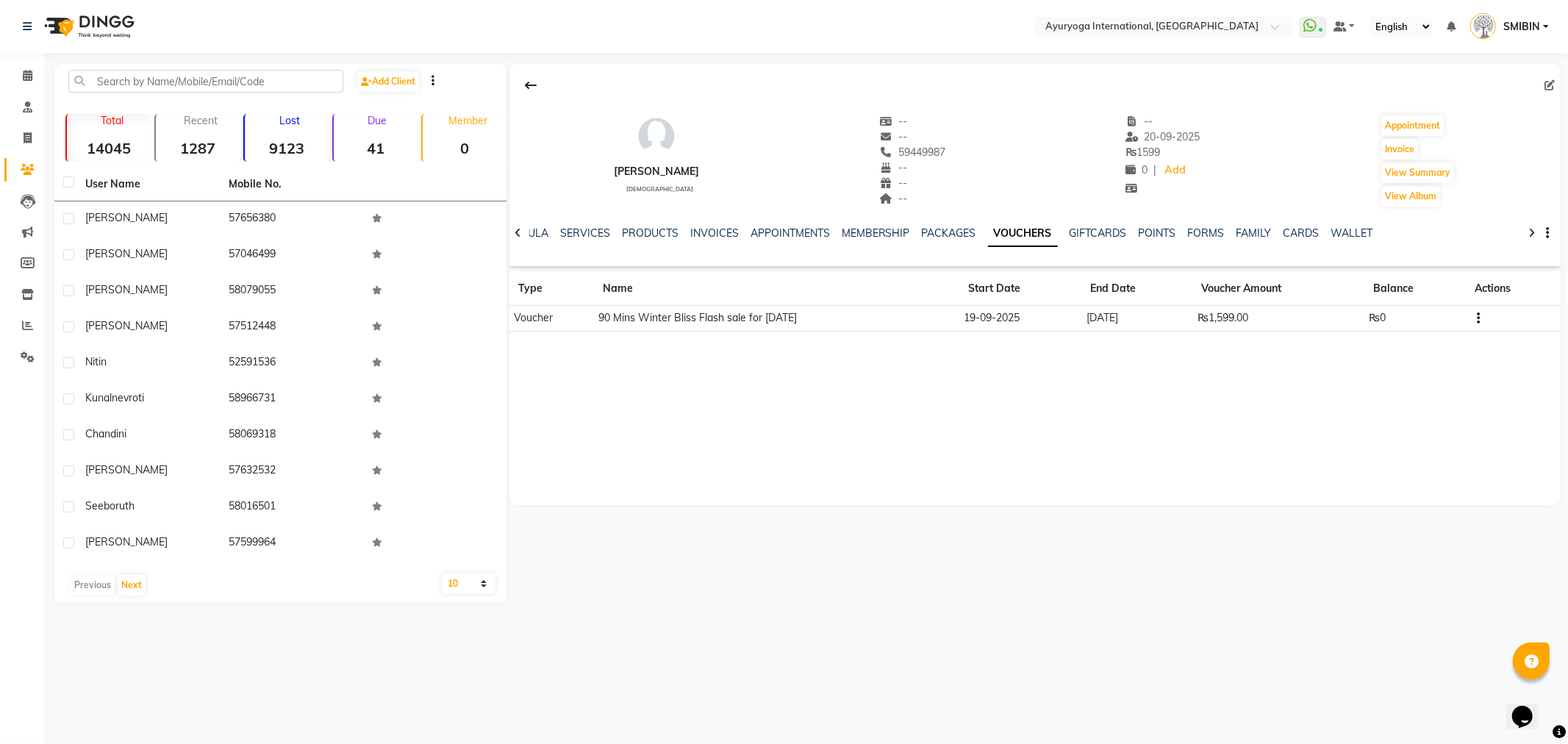
drag, startPoint x: 593, startPoint y: 319, endPoint x: 853, endPoint y: 328, distance: 260.2
click at [853, 328] on td "90 Mins Winter Bliss Flash sale for September 2025" at bounding box center [776, 319] width 365 height 25
click at [769, 181] on div "Nadia female -- -- 59449987 -- -- -- -- 20-09-2025 ₨ 1599 0 | Add Appointment I…" at bounding box center [1035, 154] width 1051 height 109
click at [1487, 316] on td at bounding box center [1513, 319] width 95 height 25
click at [1479, 319] on icon "button" at bounding box center [1477, 319] width 3 height 1
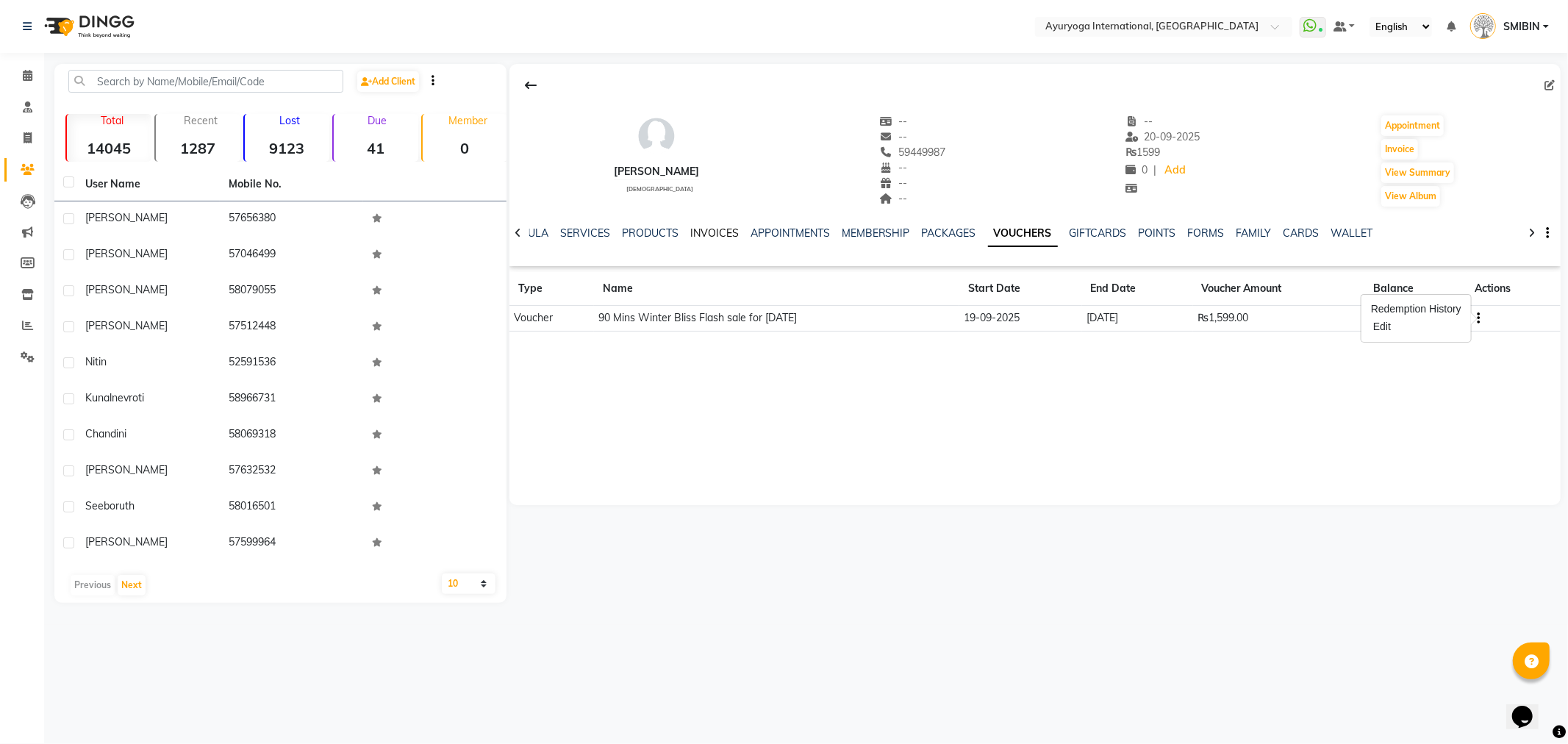
click at [708, 232] on link "INVOICES" at bounding box center [714, 233] width 49 height 14
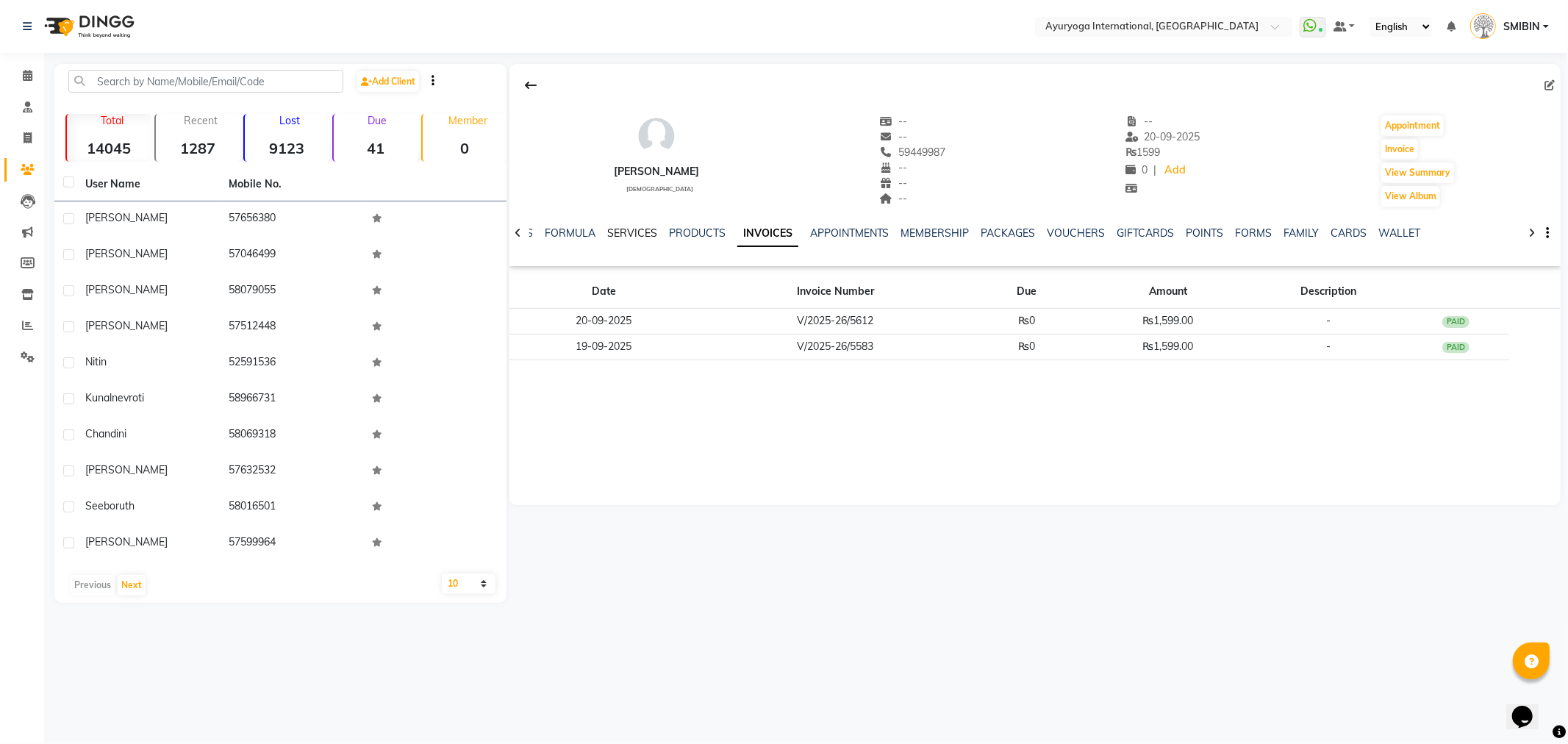
click at [627, 236] on link "SERVICES" at bounding box center [631, 233] width 50 height 14
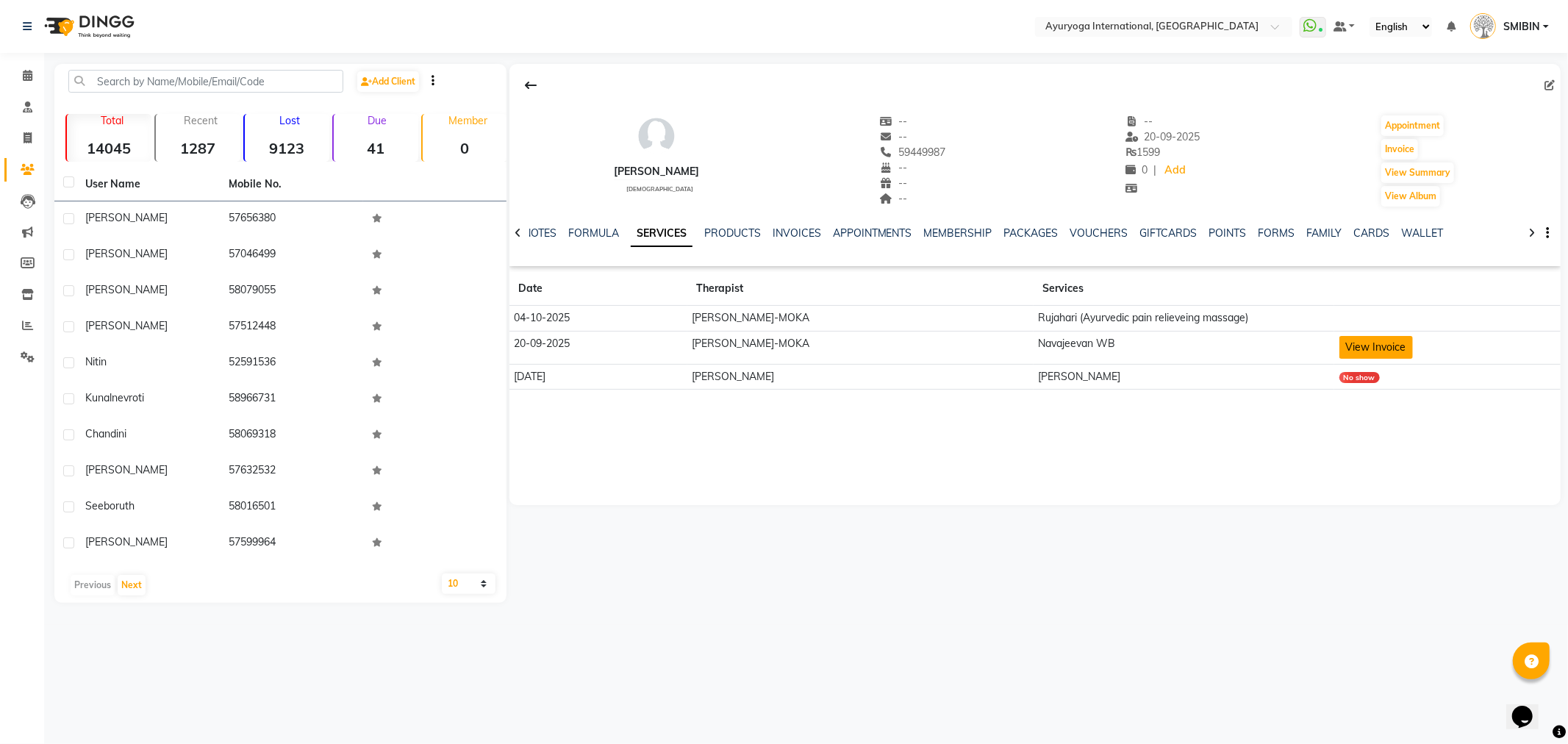
click at [1346, 343] on button "View Invoice" at bounding box center [1375, 347] width 73 height 22
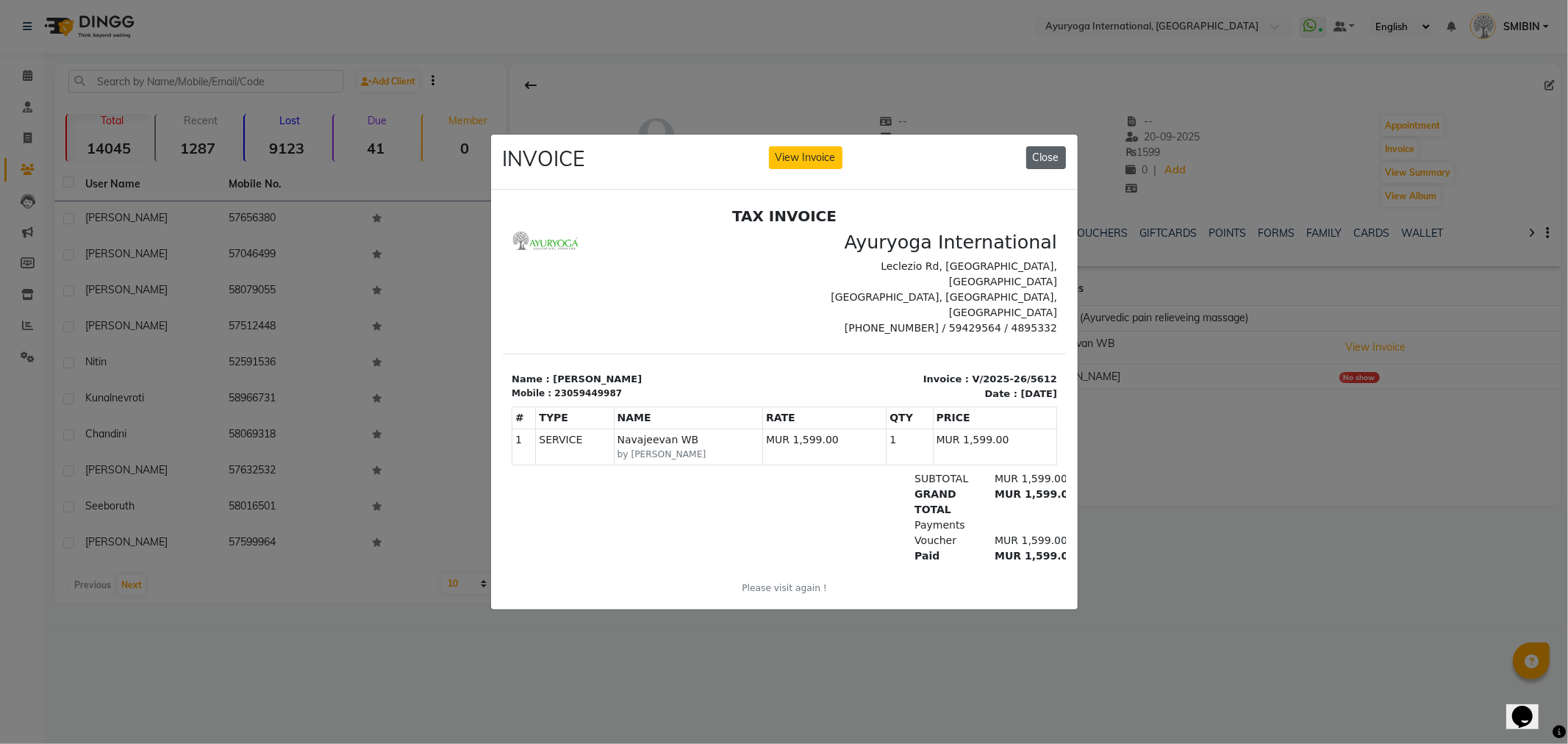
click at [1045, 148] on button "Close" at bounding box center [1046, 157] width 40 height 22
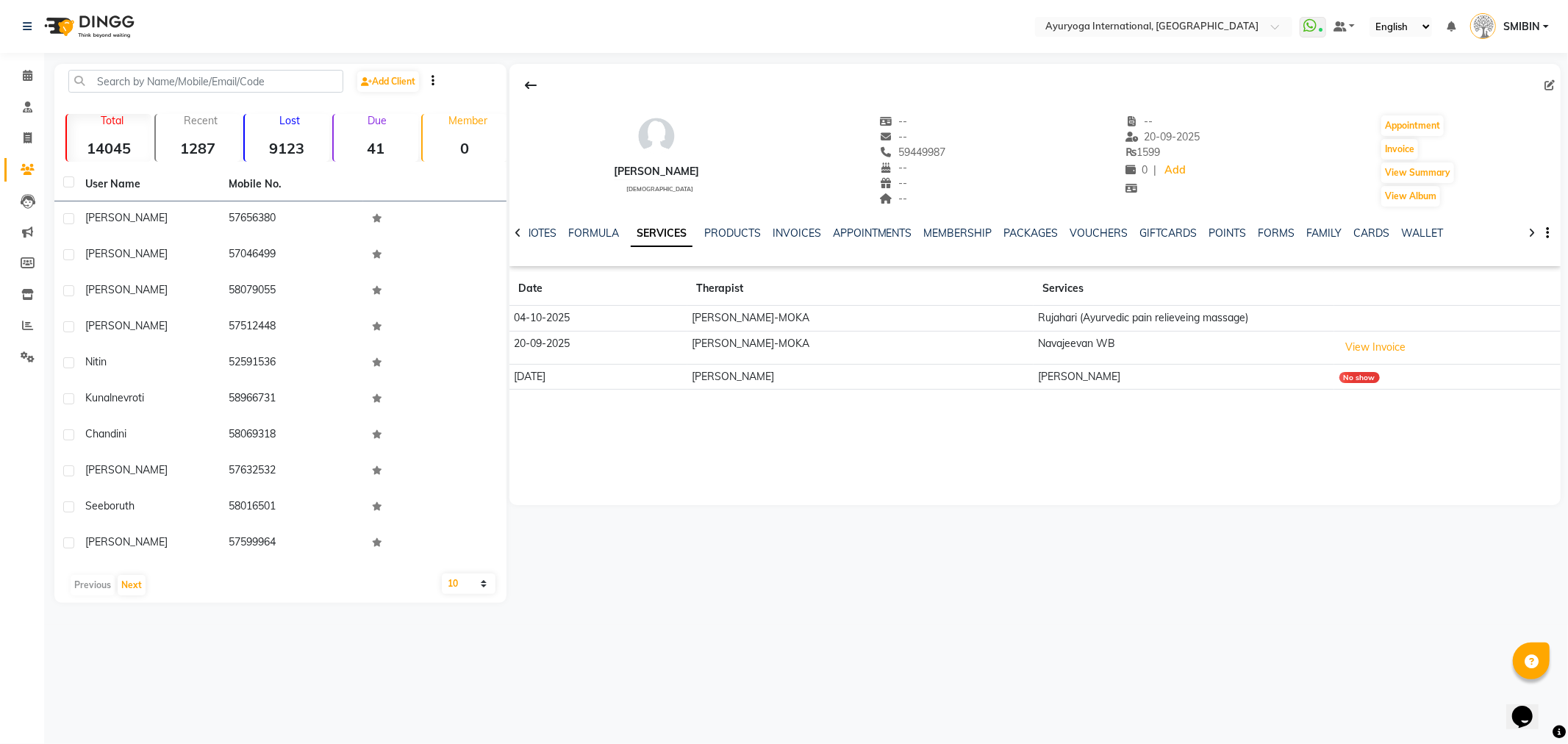
drag, startPoint x: 510, startPoint y: 378, endPoint x: 577, endPoint y: 385, distance: 67.4
click at [577, 385] on td "21-01-2025" at bounding box center [598, 376] width 178 height 25
click at [1085, 231] on link "VOUCHERS" at bounding box center [1099, 233] width 58 height 14
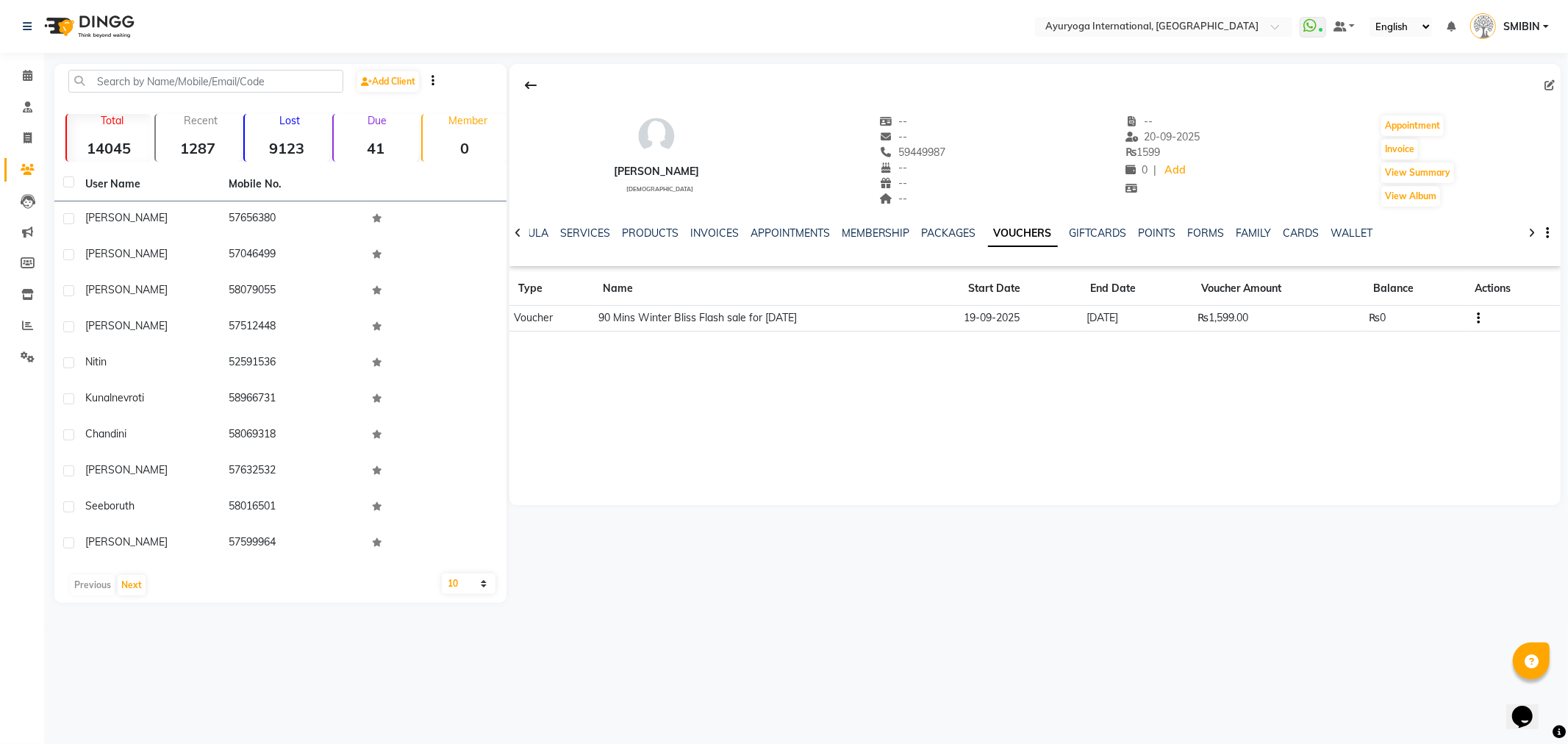
click at [1479, 319] on icon "button" at bounding box center [1477, 319] width 3 height 1
click at [1407, 332] on div "Edit" at bounding box center [1416, 327] width 92 height 19
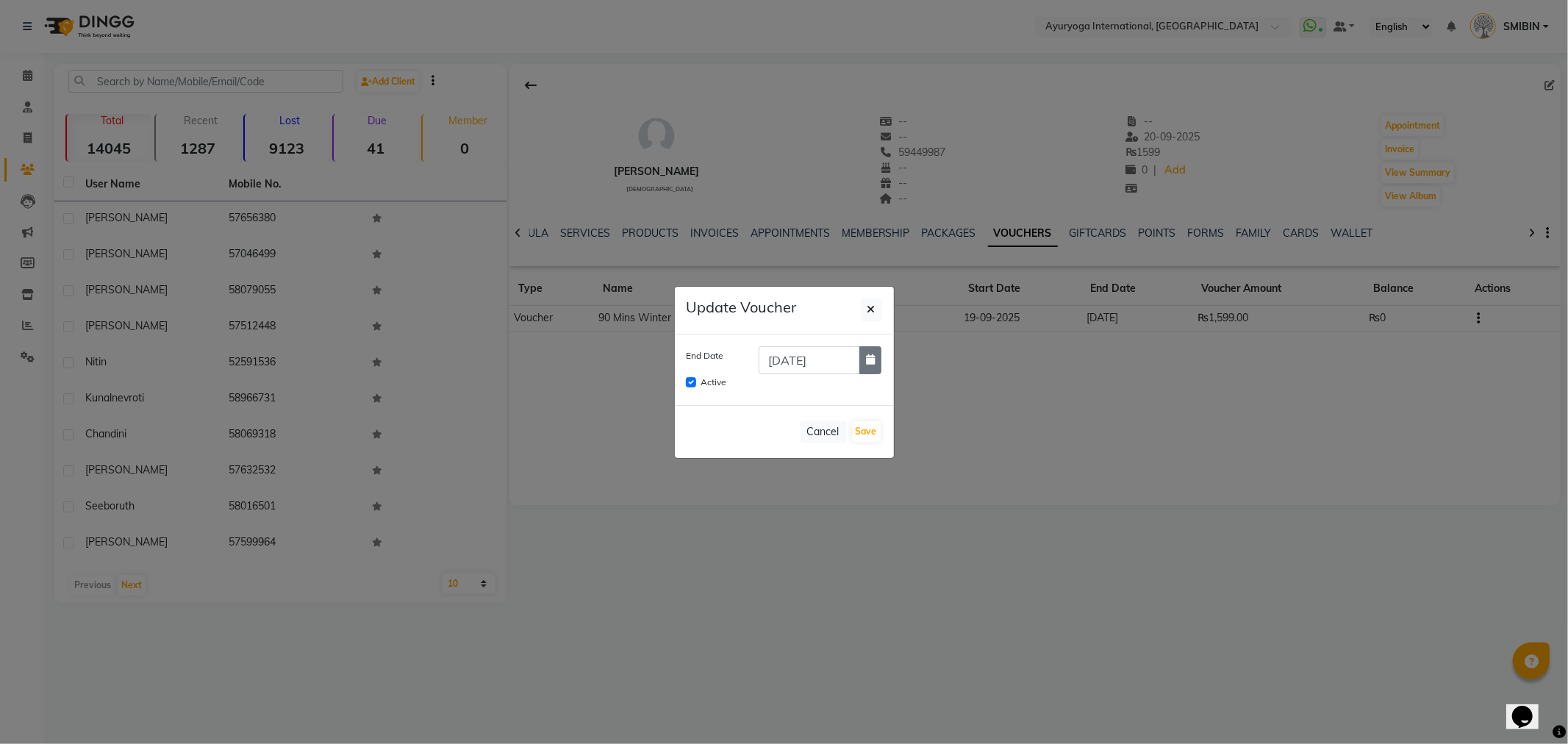
click at [868, 363] on icon "button" at bounding box center [869, 360] width 9 height 11
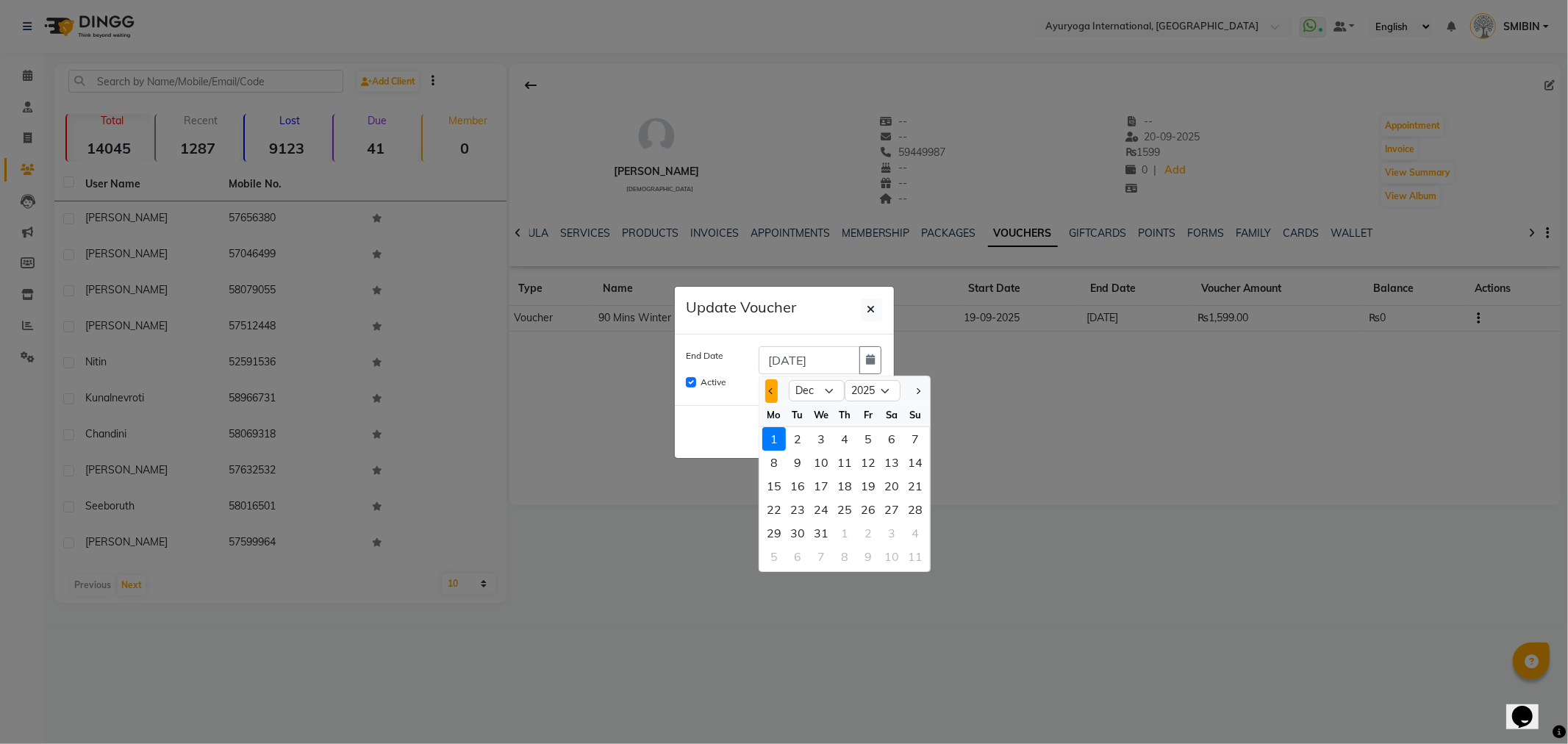
click at [772, 401] on button "Previous month" at bounding box center [771, 391] width 13 height 23
select select "10"
click at [802, 476] on div "14" at bounding box center [797, 486] width 23 height 23
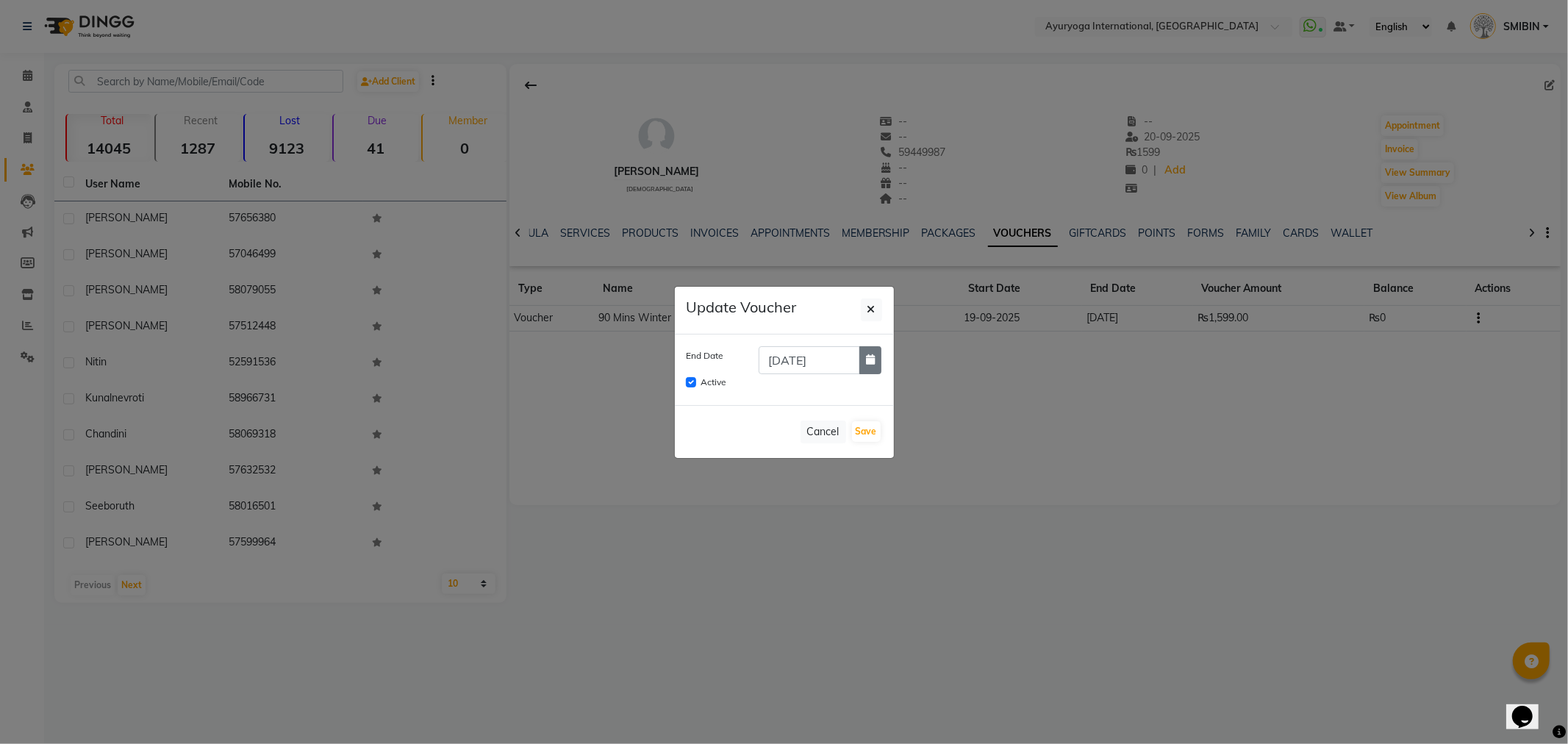
click at [865, 359] on icon "button" at bounding box center [869, 360] width 9 height 11
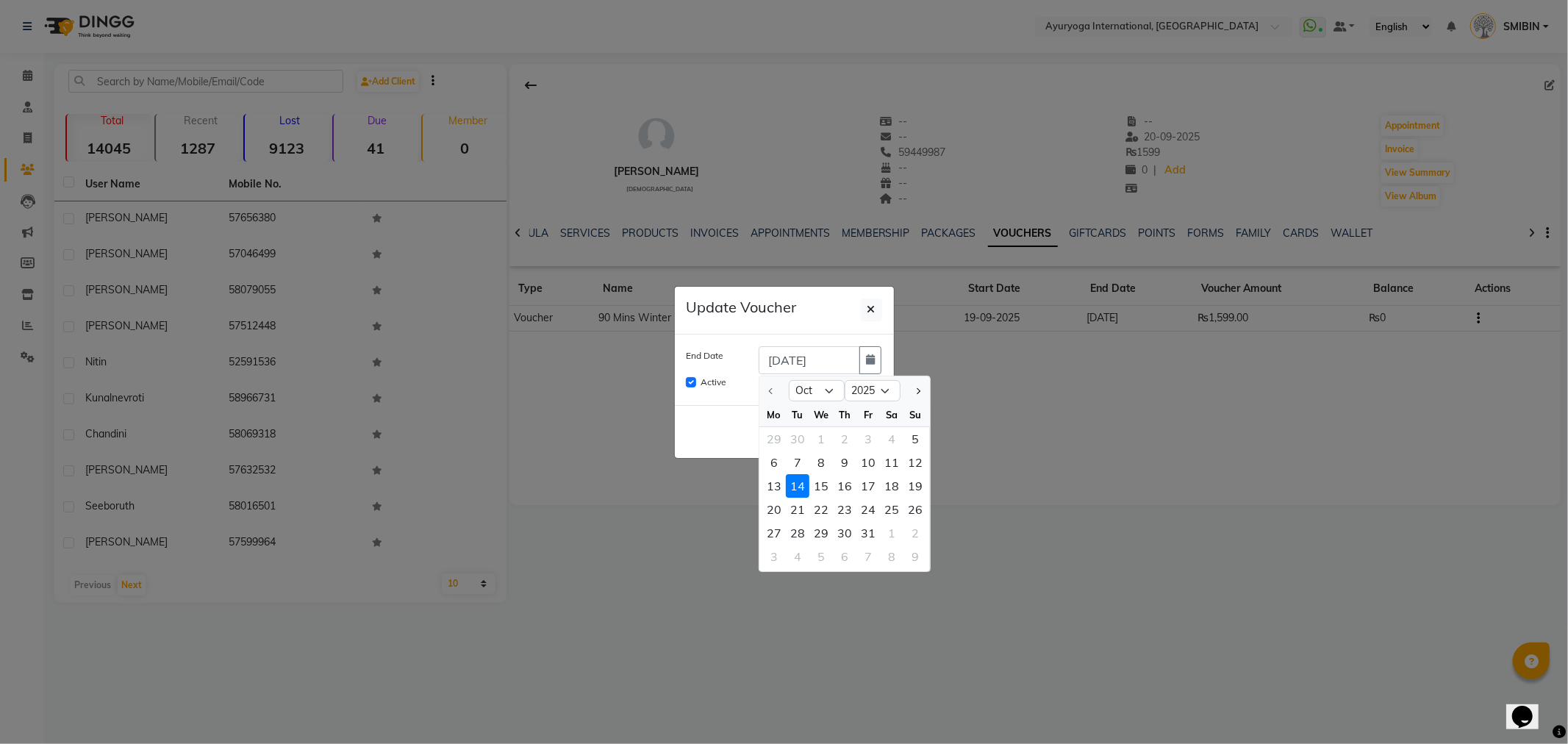
click at [773, 391] on div at bounding box center [774, 391] width 29 height 23
click at [772, 391] on div at bounding box center [774, 391] width 29 height 23
click at [913, 434] on div "5" at bounding box center [915, 439] width 23 height 23
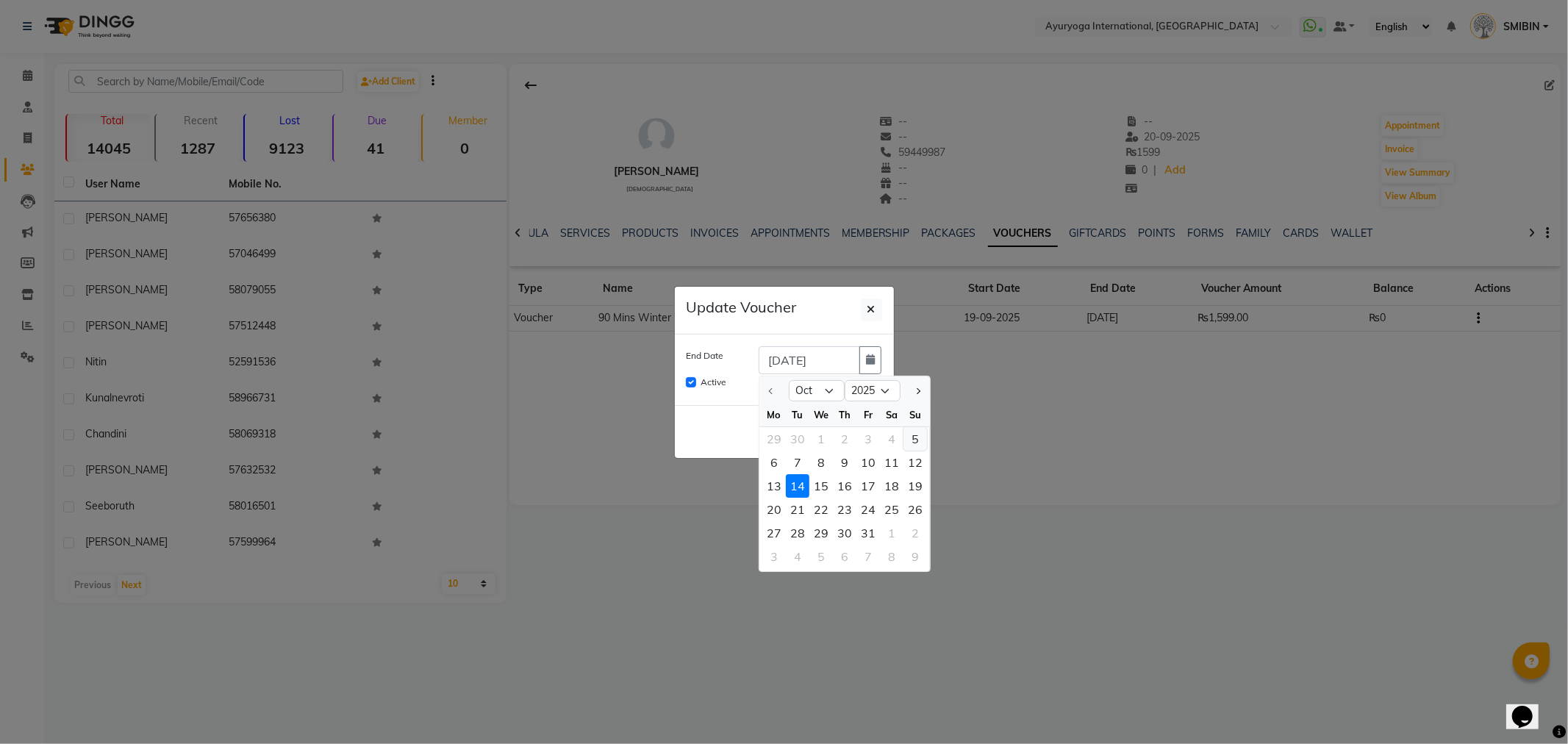
type input "05-10-2025"
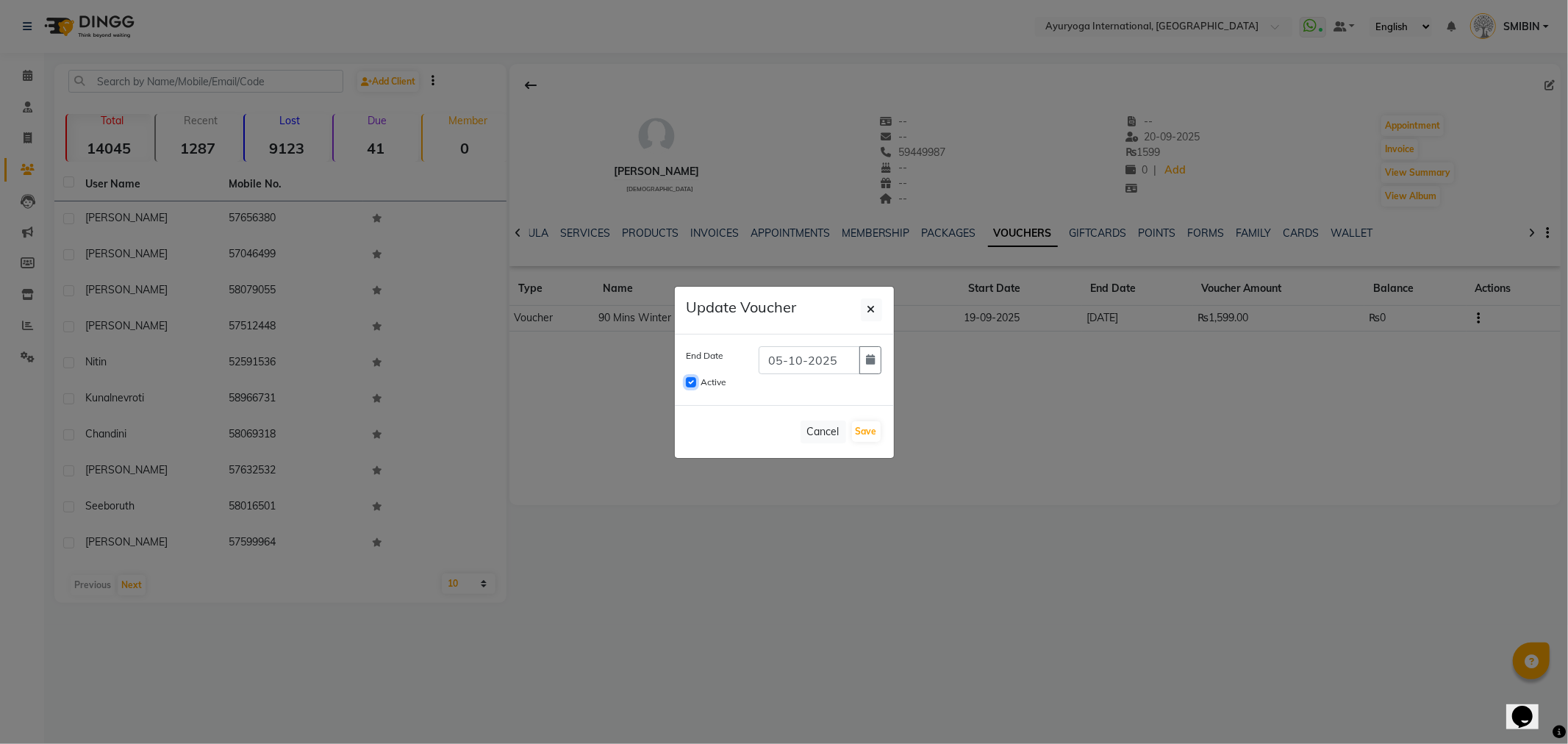
click at [691, 384] on input "Active" at bounding box center [691, 382] width 11 height 11
checkbox input "false"
click at [875, 432] on button "Save" at bounding box center [865, 431] width 28 height 20
checkbox input "false"
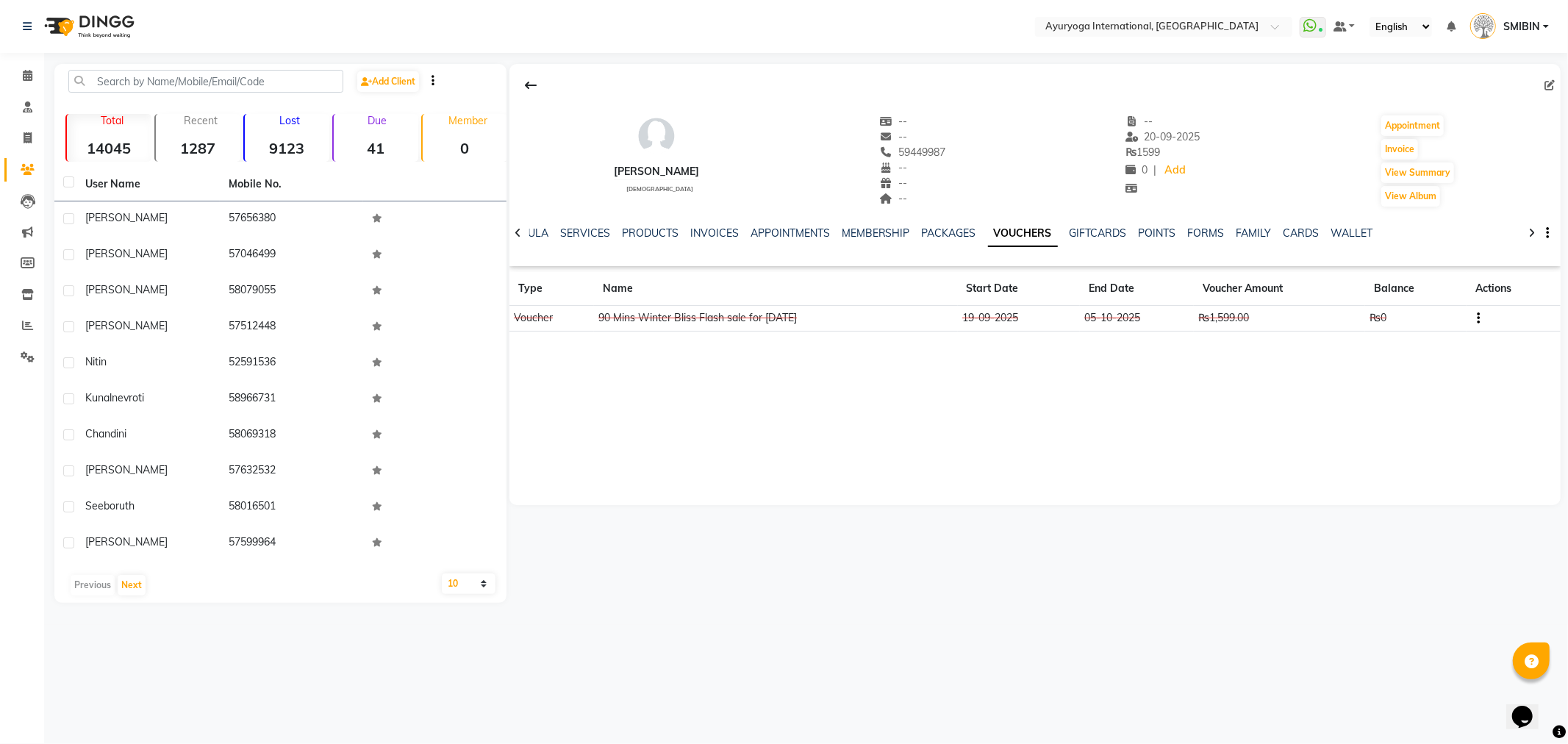
click at [568, 226] on div "SERVICES" at bounding box center [585, 234] width 50 height 16
click at [574, 231] on link "SERVICES" at bounding box center [585, 233] width 50 height 14
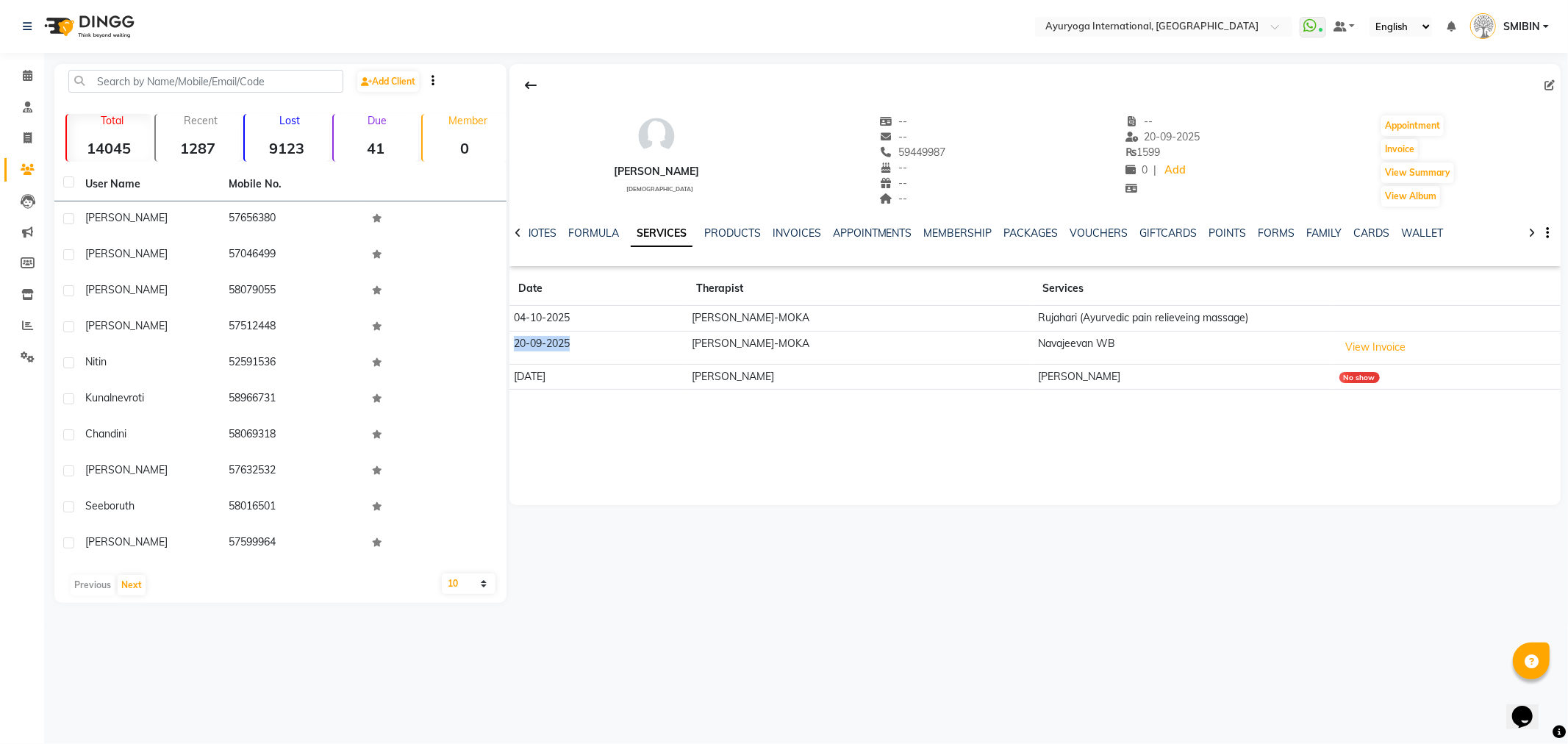
drag, startPoint x: 524, startPoint y: 342, endPoint x: 601, endPoint y: 342, distance: 77.0
click at [598, 342] on td "20-09-2025" at bounding box center [598, 347] width 178 height 33
click at [26, 105] on icon at bounding box center [27, 106] width 10 height 11
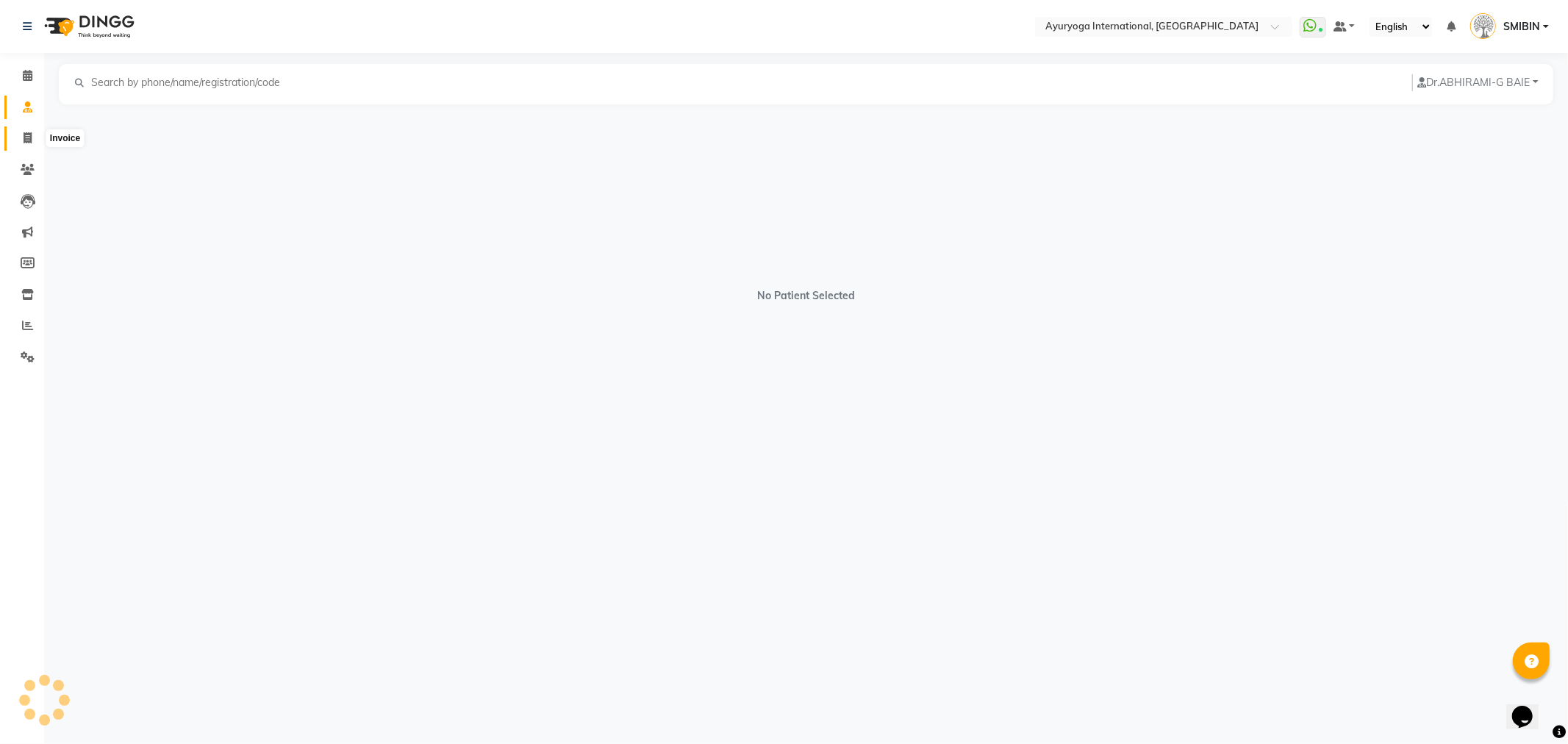
click at [23, 137] on icon at bounding box center [27, 137] width 8 height 11
select select "service"
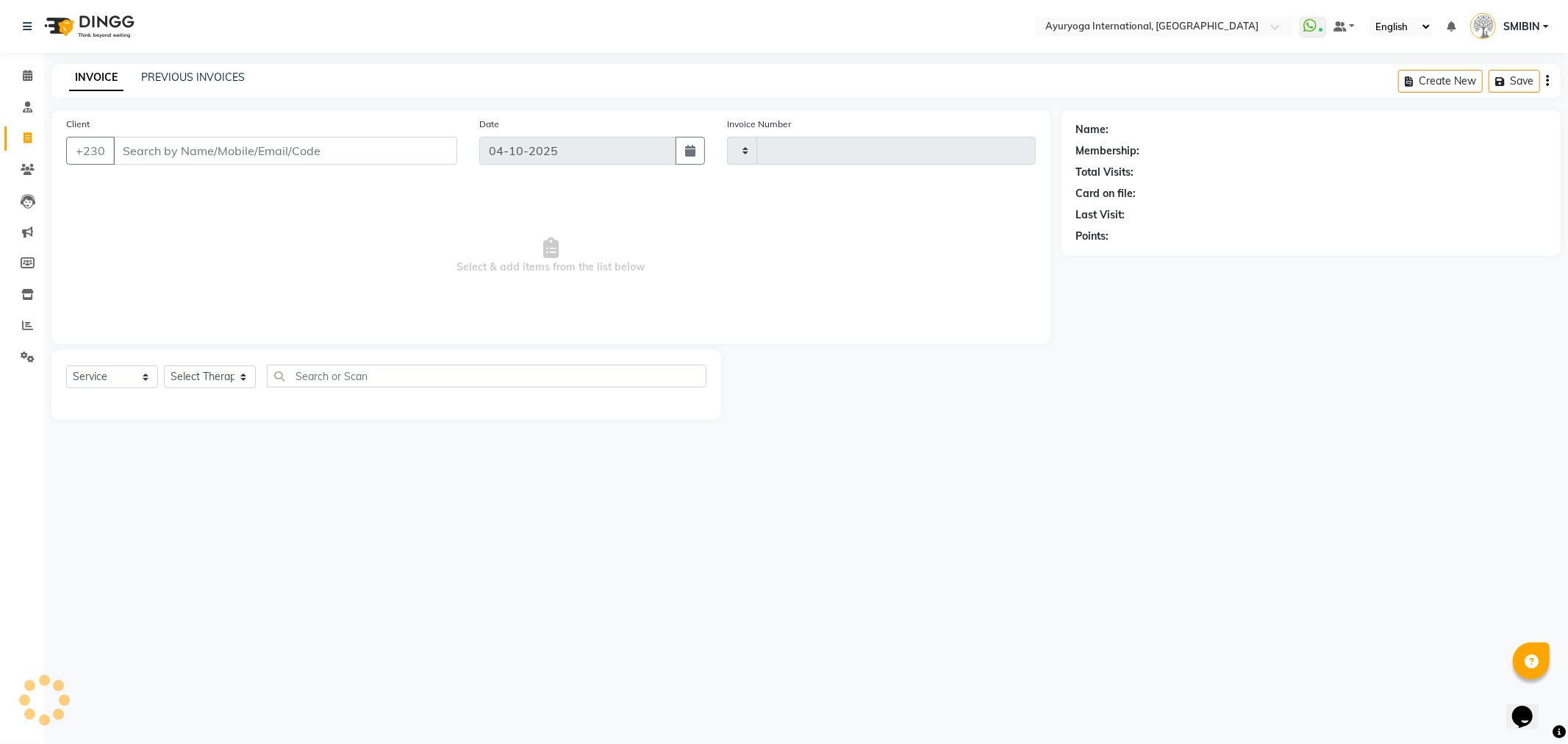
type input "6075"
select select "730"
click at [166, 73] on link "PREVIOUS INVOICES" at bounding box center [193, 77] width 103 height 14
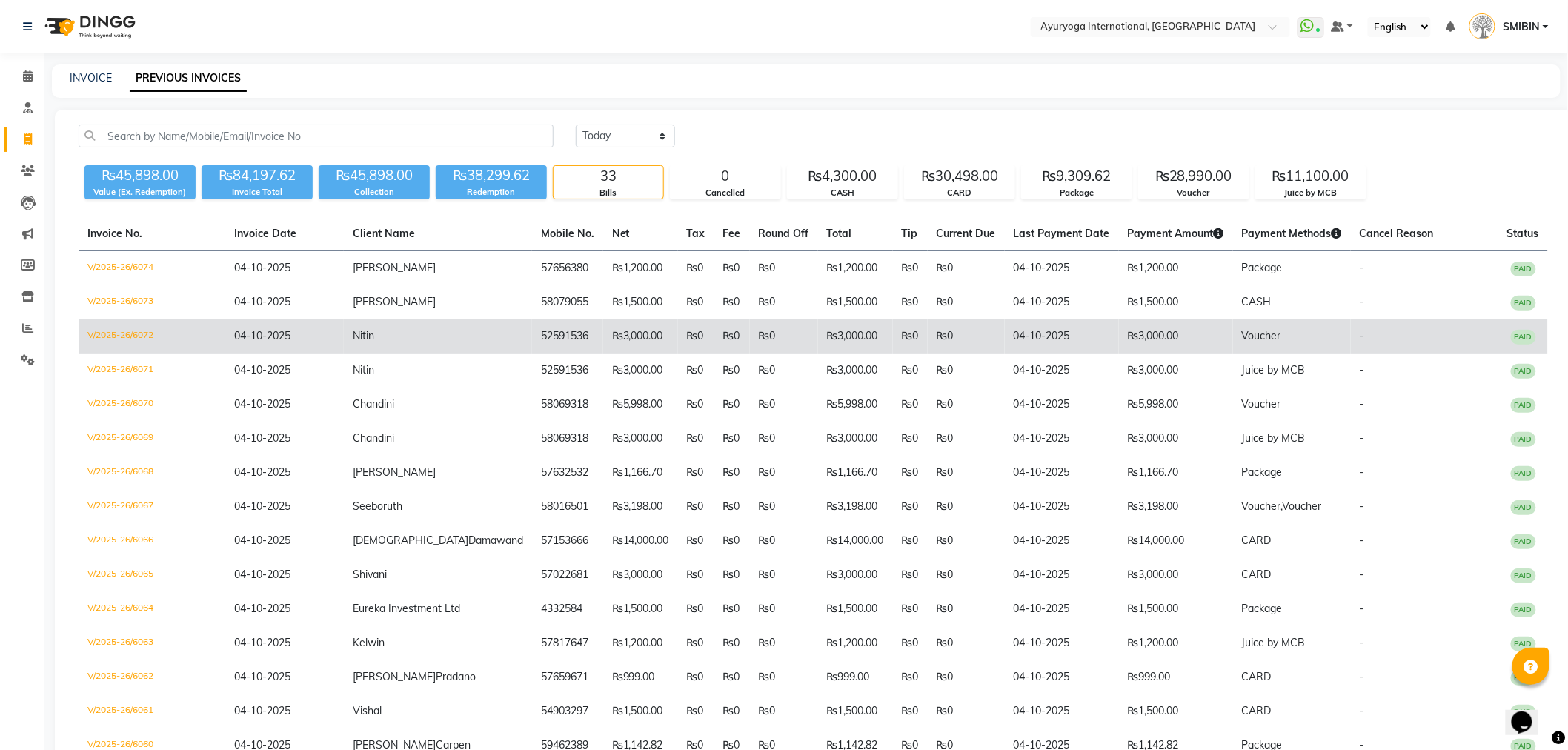
click at [390, 342] on td "Nitin" at bounding box center [438, 336] width 189 height 34
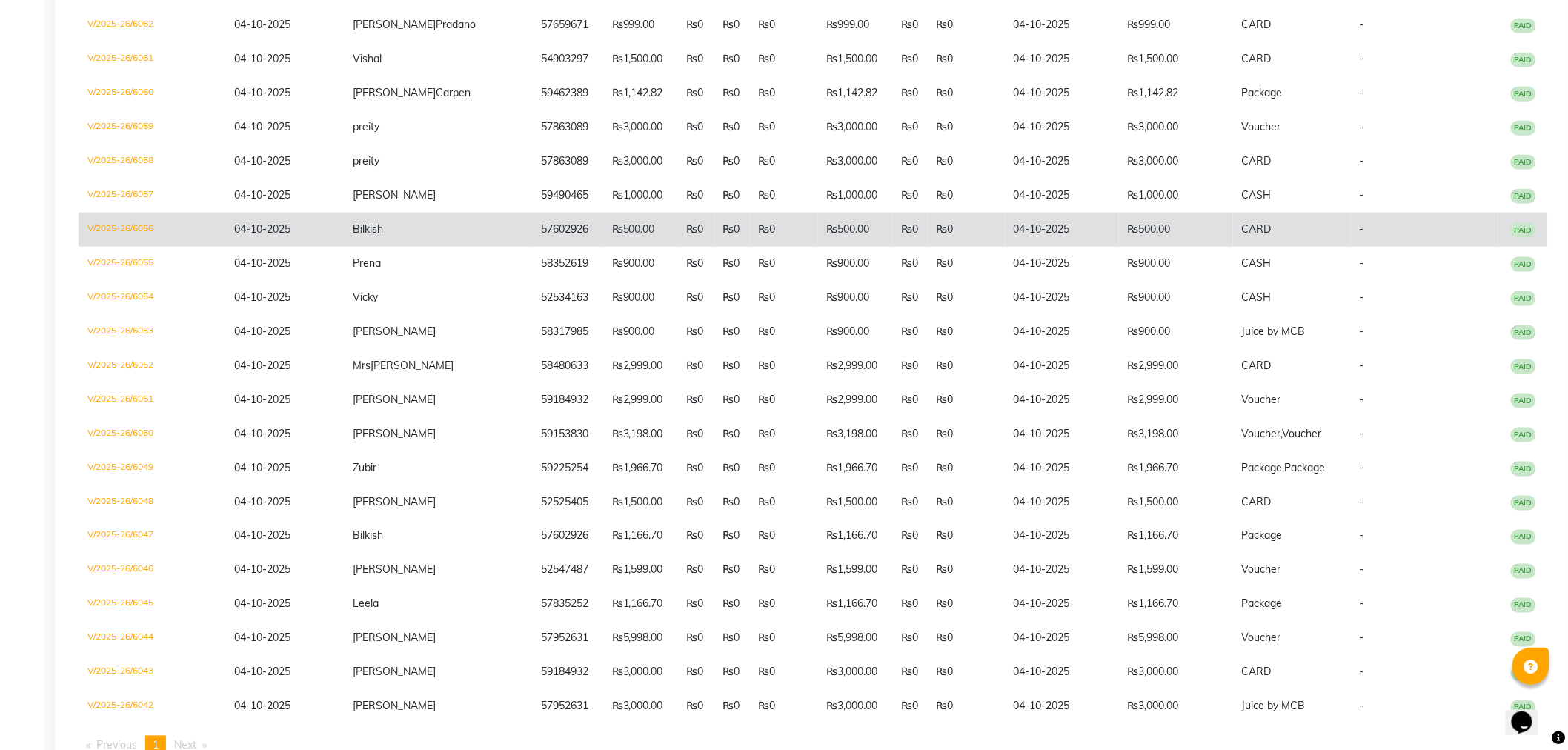
scroll to position [699, 0]
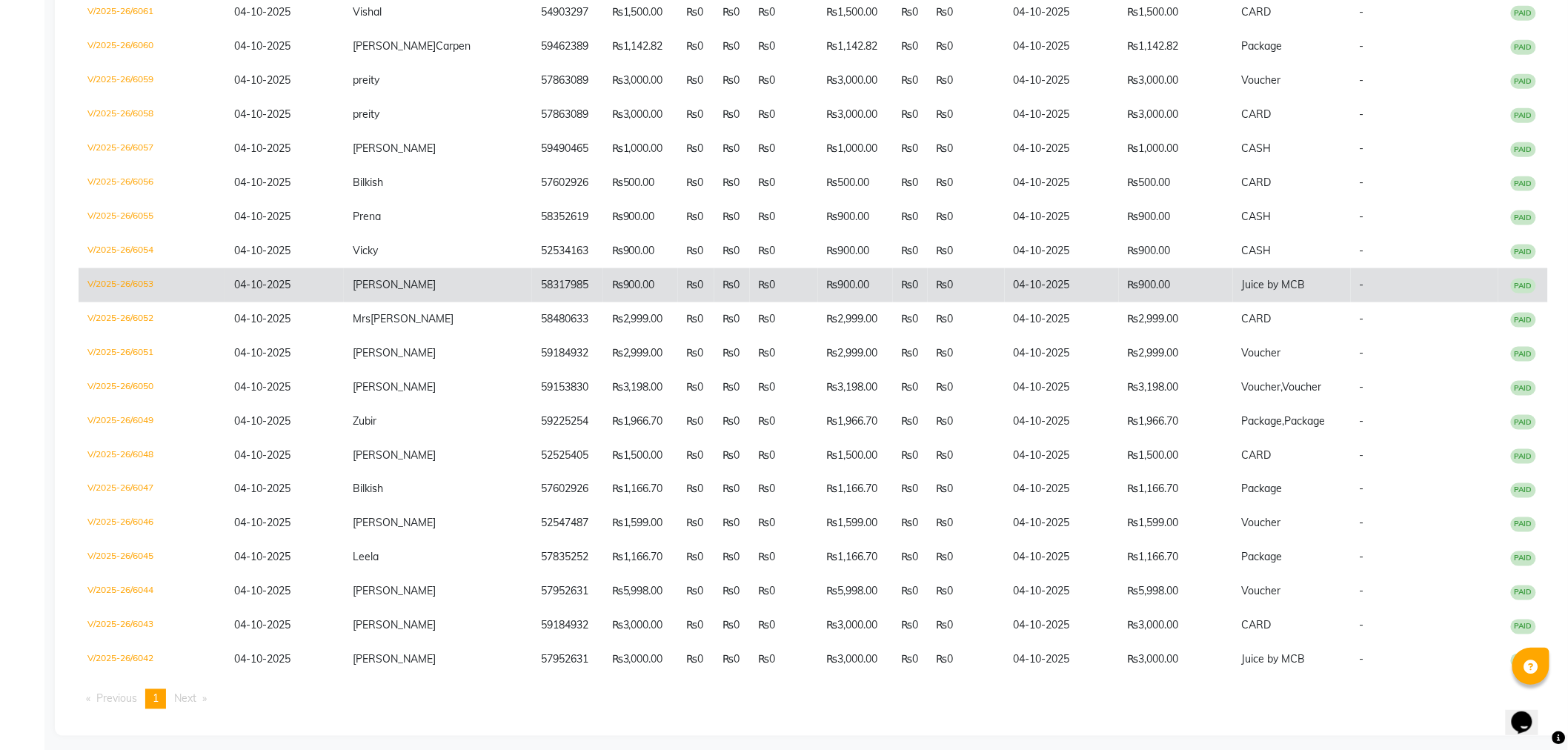
click at [1123, 279] on td "₨900.00" at bounding box center [1176, 285] width 114 height 34
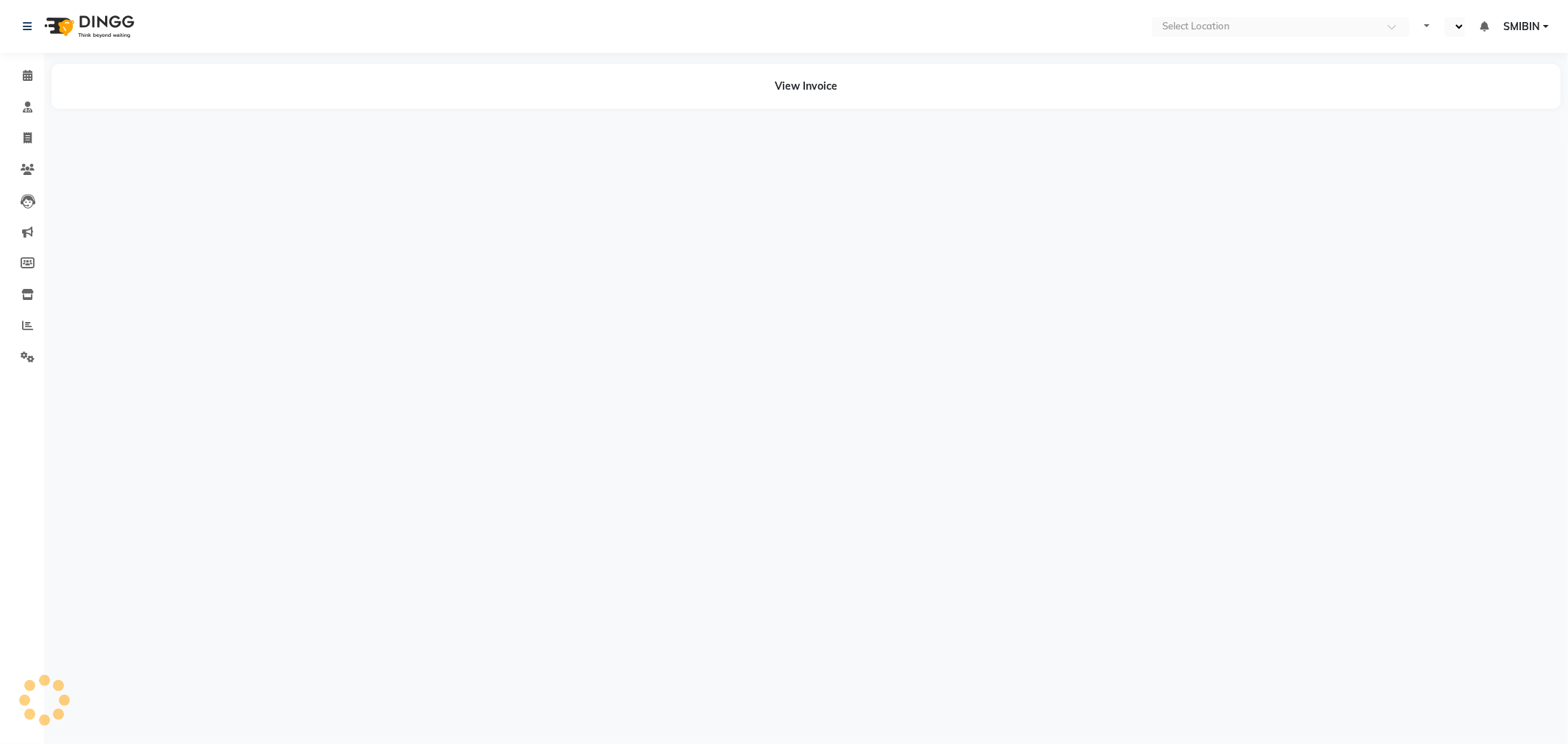
select select "en"
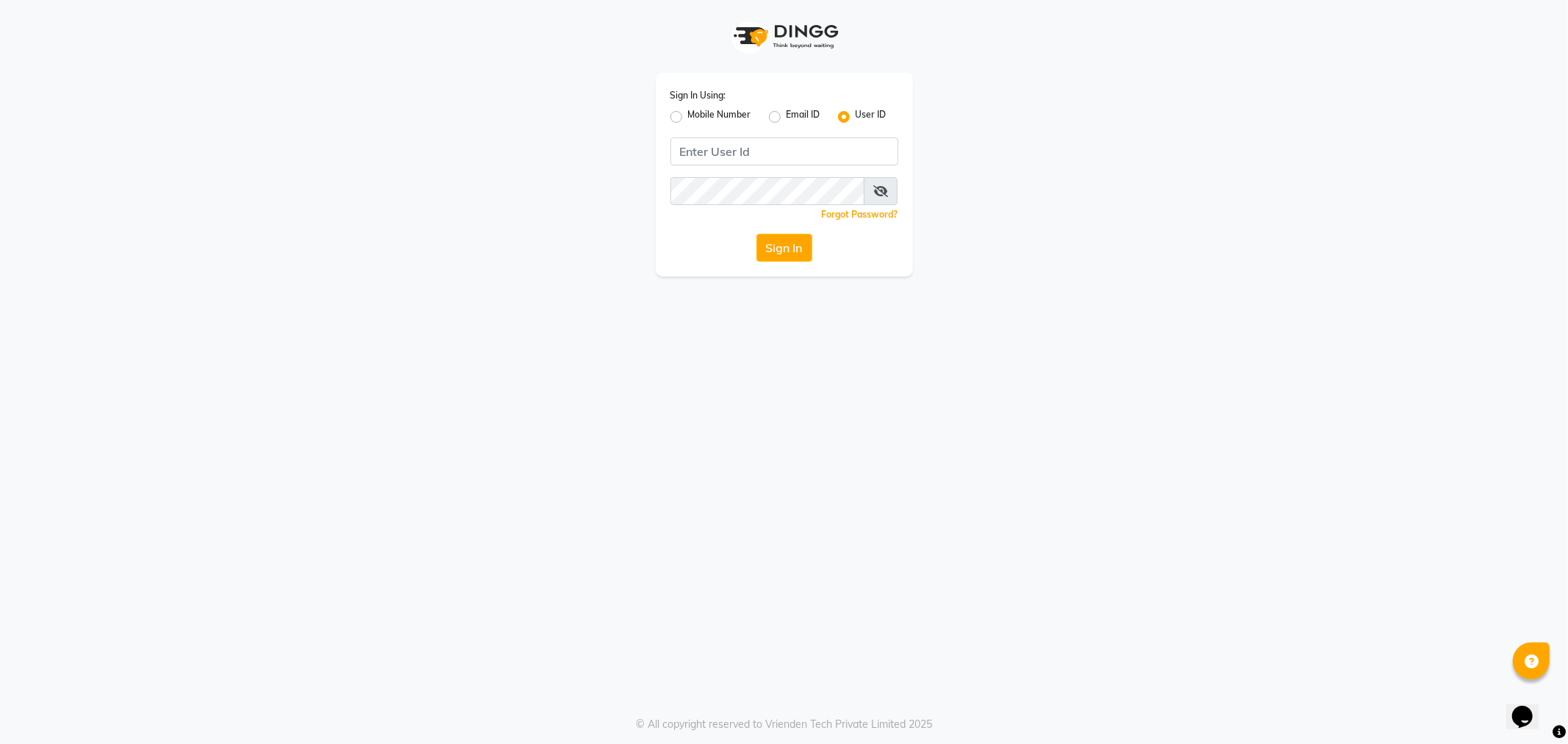
click at [786, 116] on label "Email ID" at bounding box center [803, 117] width 34 height 18
click at [786, 116] on input "Email ID" at bounding box center [791, 113] width 10 height 10
radio input "true"
radio input "false"
click at [755, 145] on input "Username" at bounding box center [784, 151] width 228 height 28
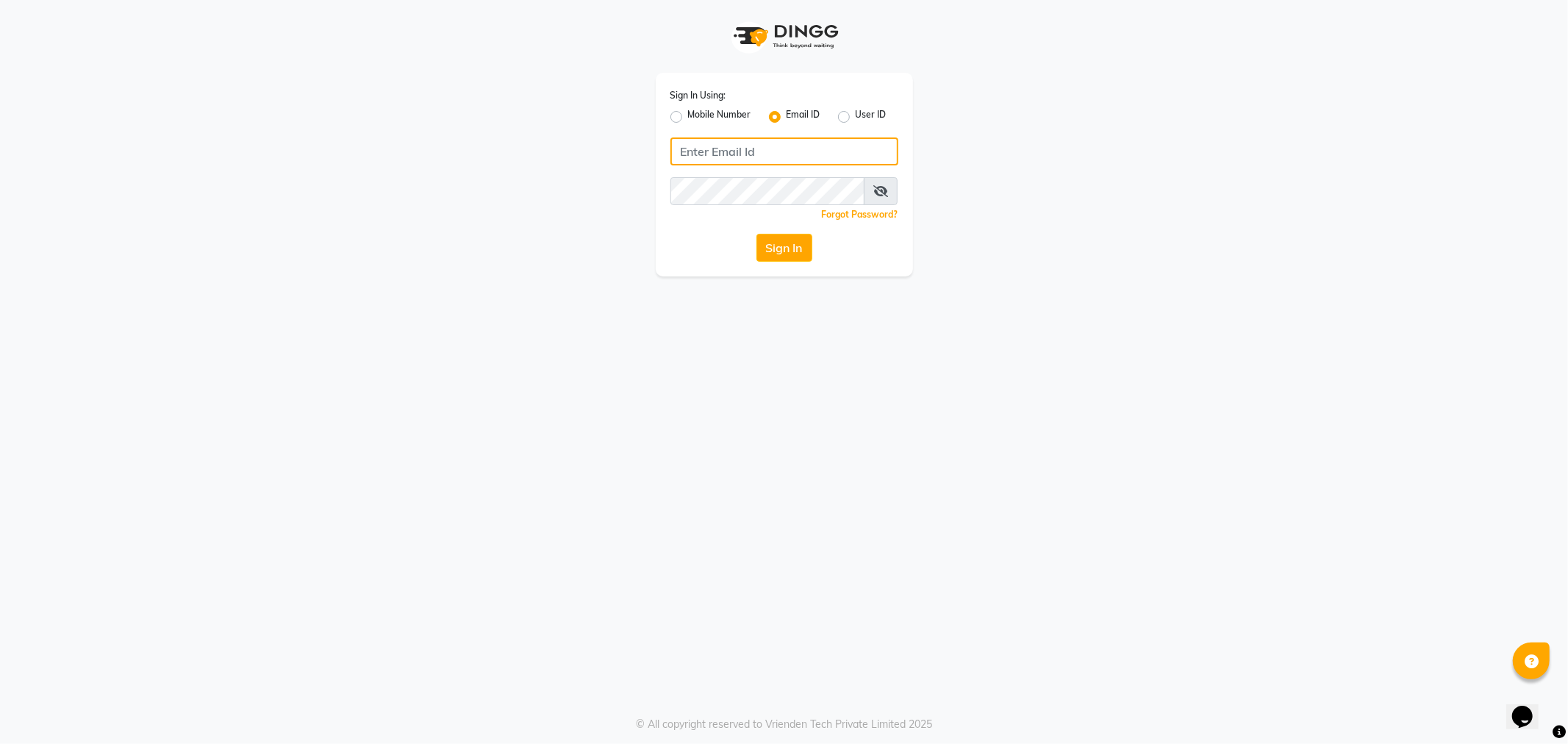
type input "m"
type input "smibin7biju@gmail.com"
click at [756, 234] on button "Sign In" at bounding box center [784, 248] width 56 height 28
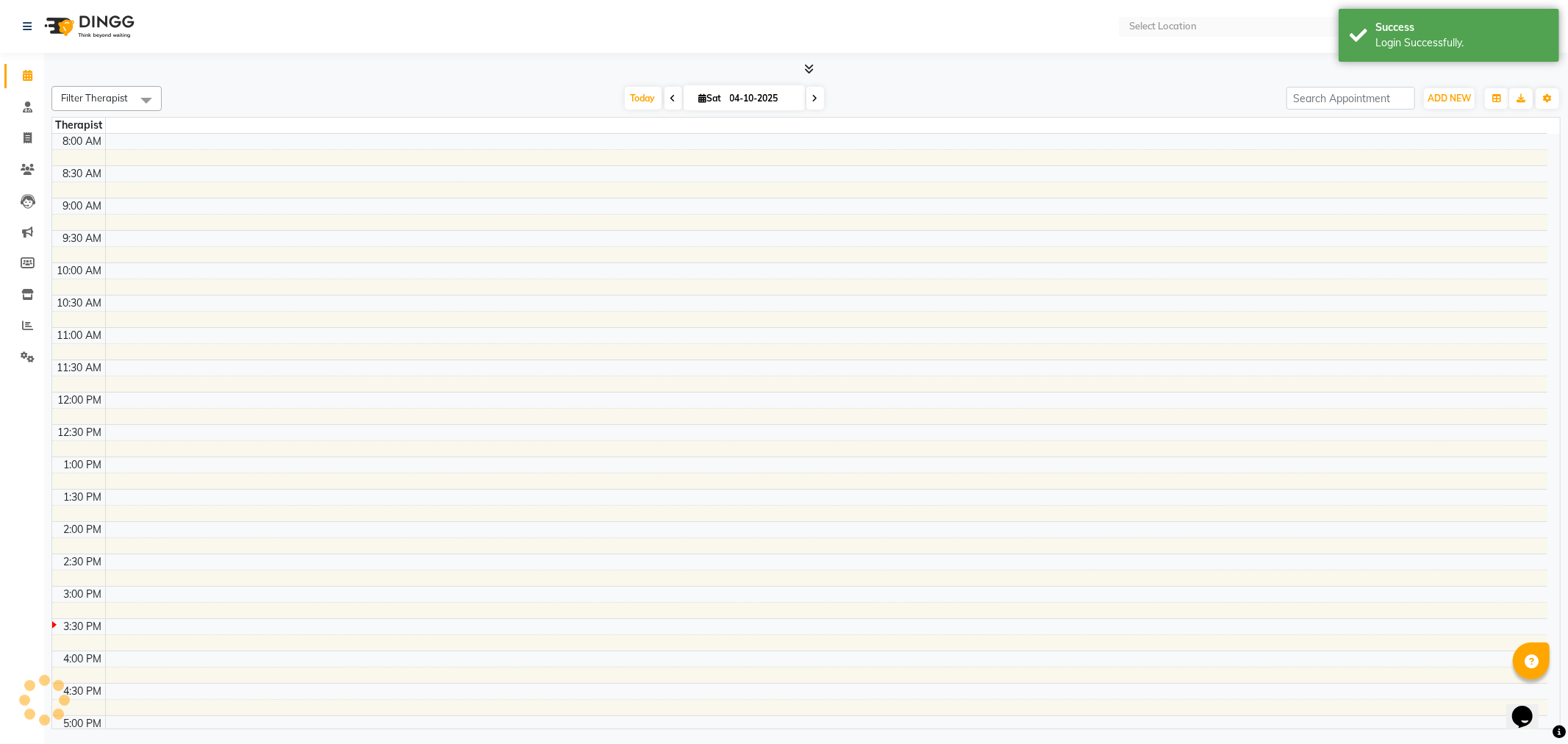
select select "en"
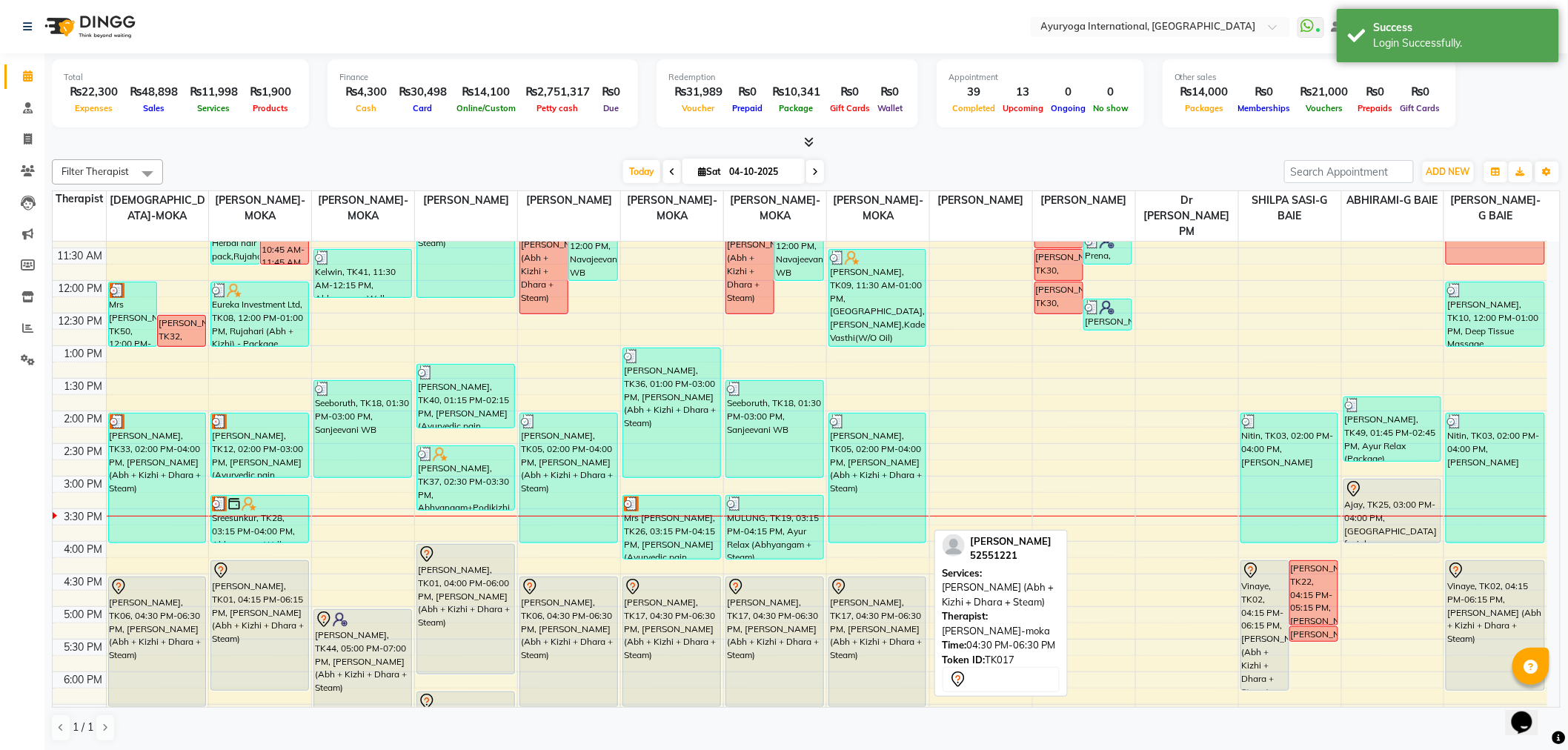
scroll to position [286, 0]
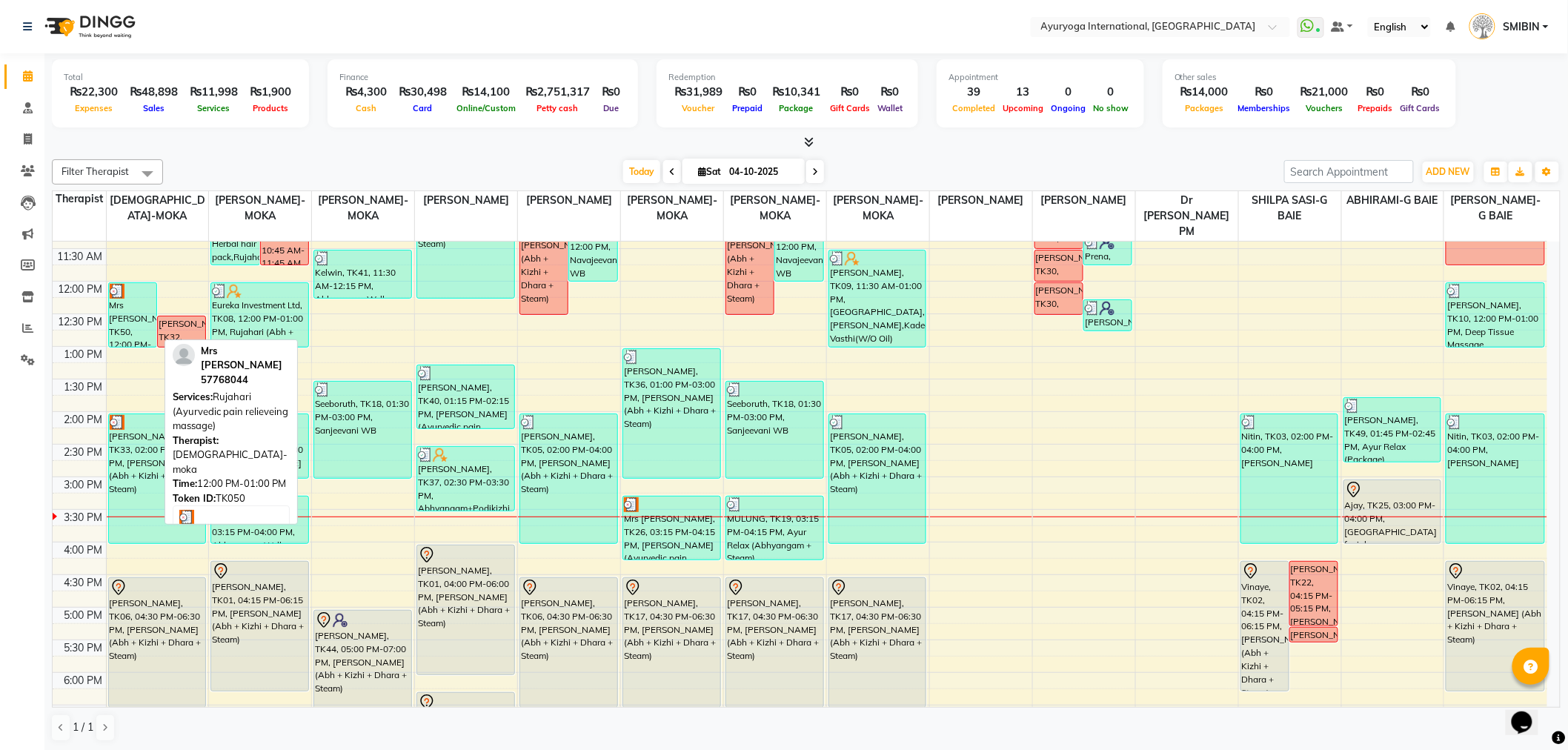
click at [129, 315] on div "Mrs [PERSON_NAME], TK50, 12:00 PM-01:00 PM, [PERSON_NAME] (Ayurvedic pain relie…" at bounding box center [133, 315] width 47 height 64
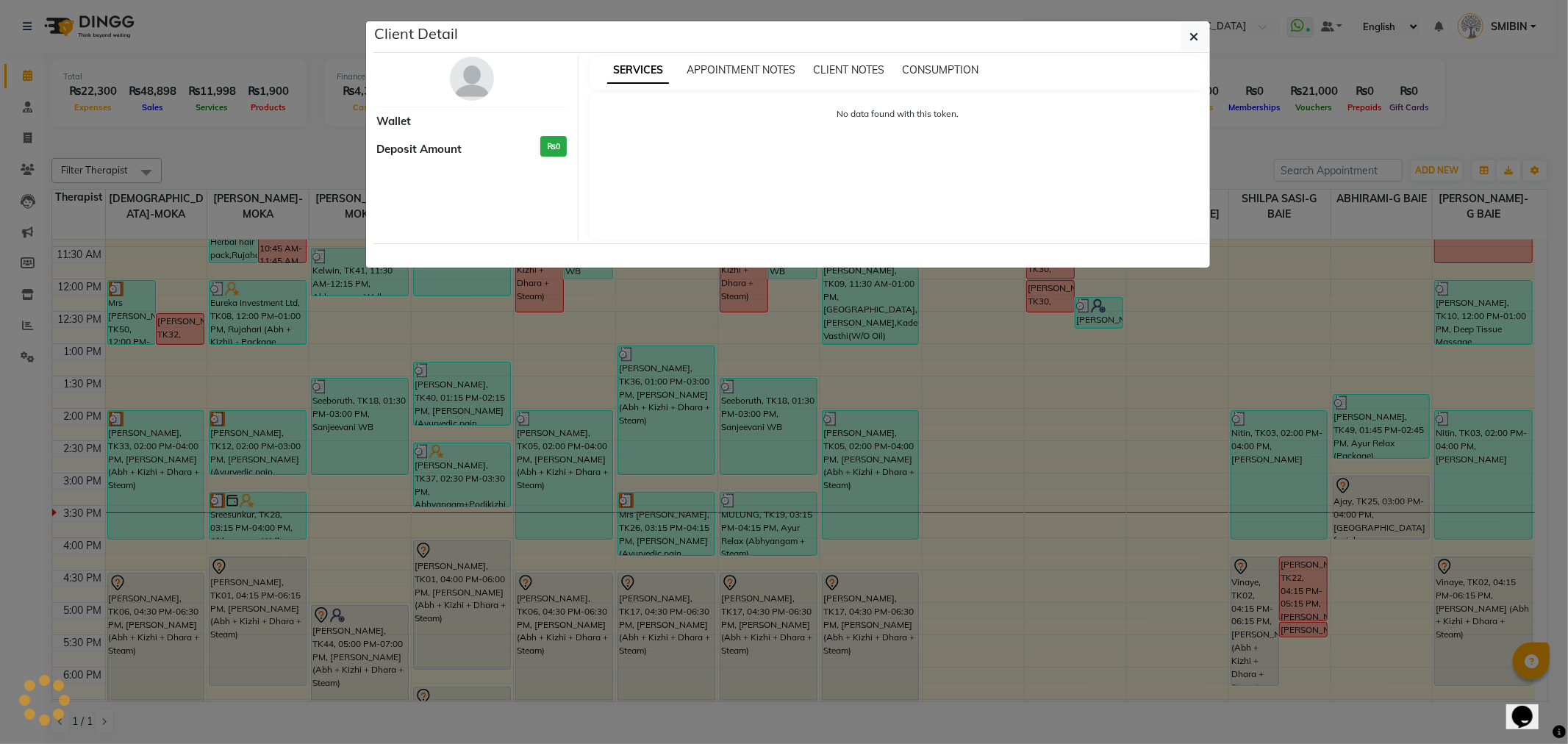
select select "3"
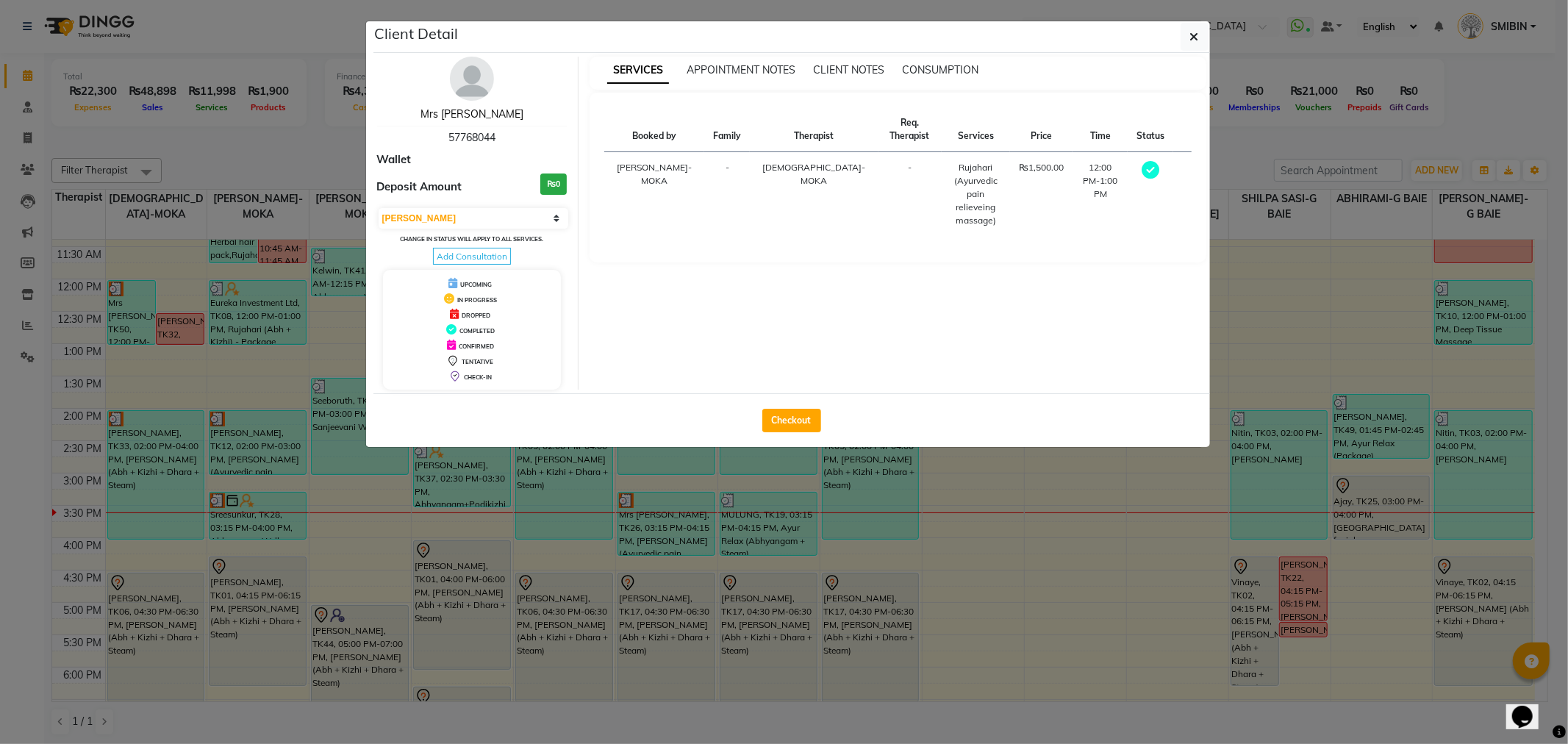
click at [450, 112] on link "Mrs Pullut" at bounding box center [472, 114] width 103 height 14
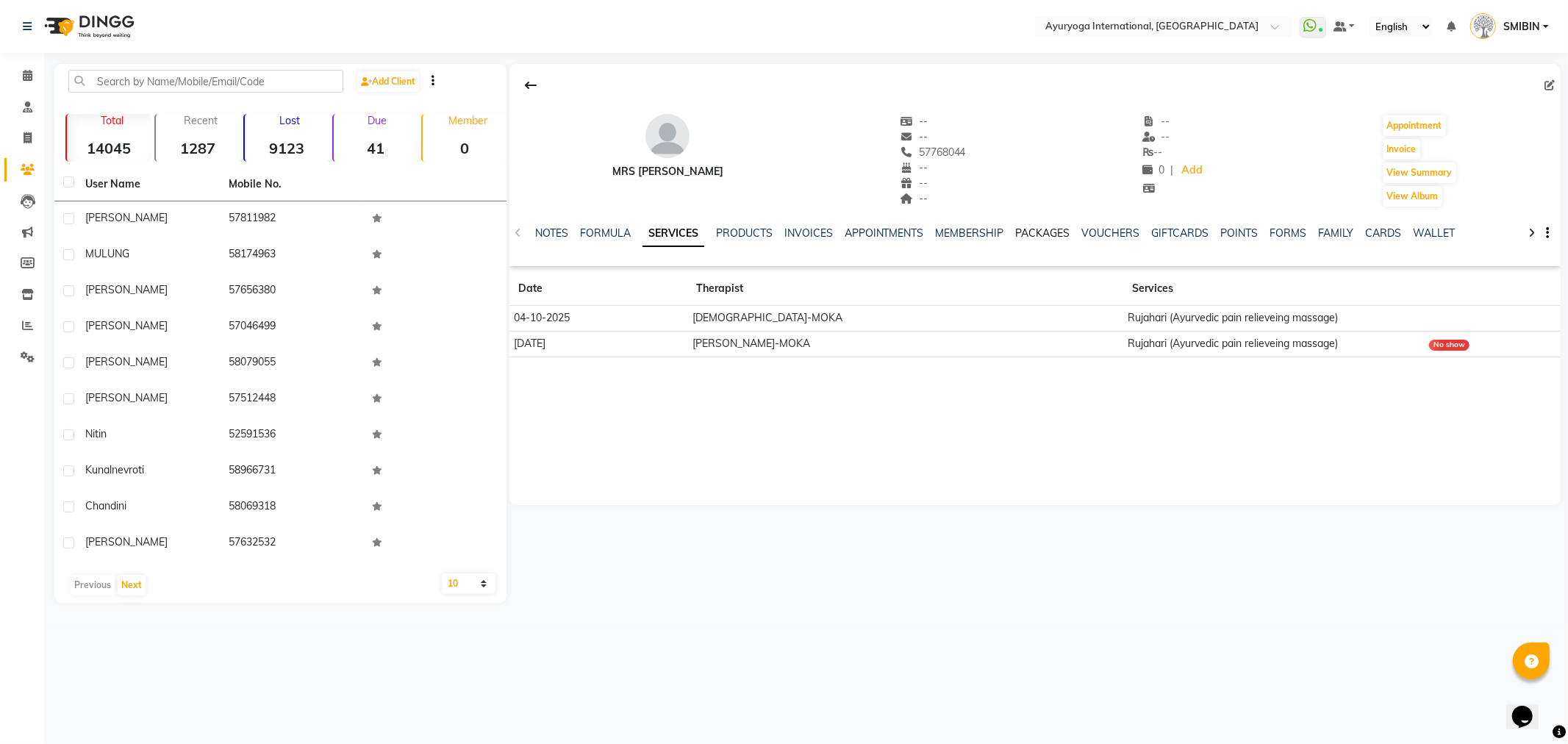
click at [1015, 229] on link "PACKAGES" at bounding box center [1043, 233] width 55 height 14
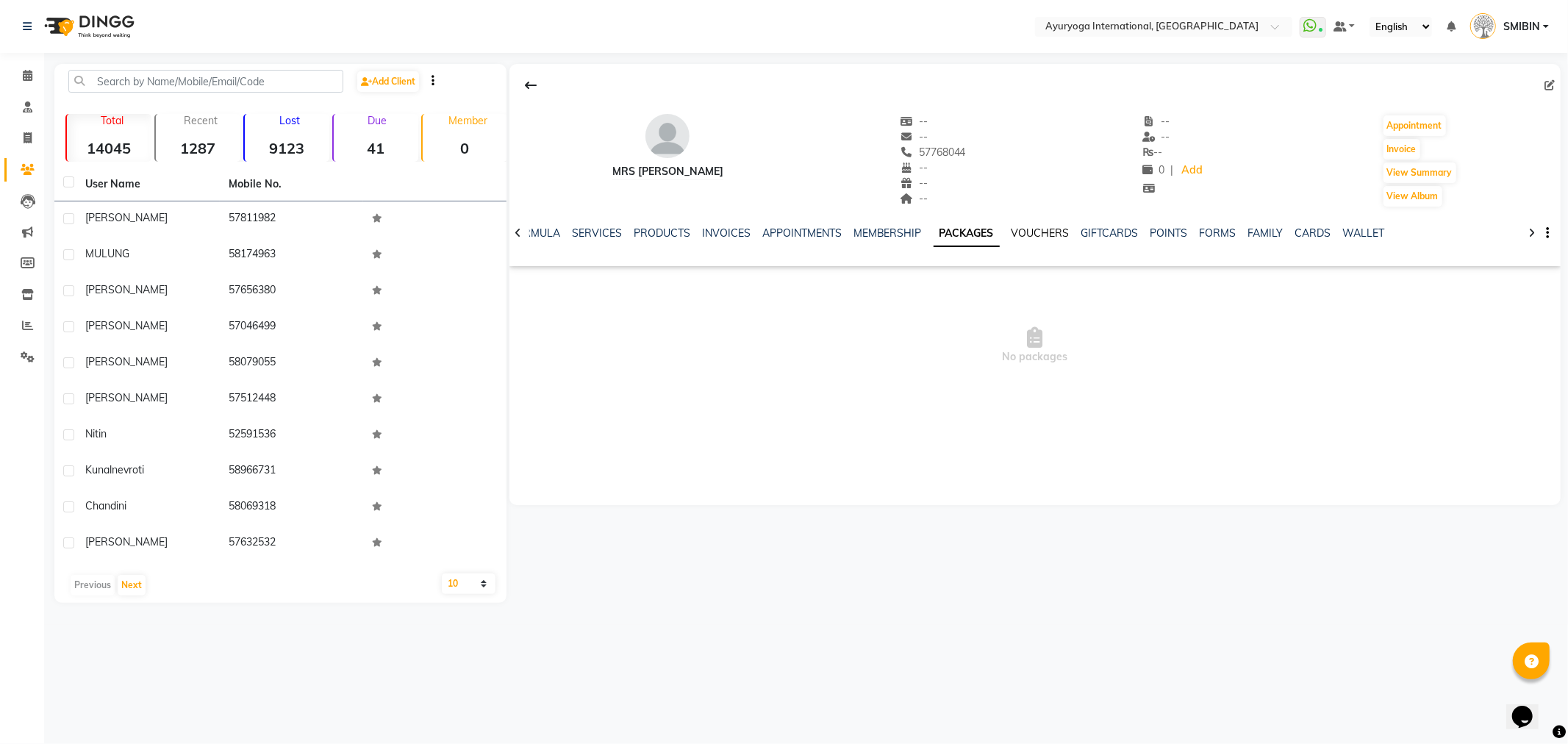
click at [1018, 233] on link "VOUCHERS" at bounding box center [1041, 233] width 58 height 14
click at [953, 232] on link "PACKAGES" at bounding box center [949, 233] width 55 height 14
click at [874, 232] on link "MEMBERSHIP" at bounding box center [888, 233] width 68 height 14
click at [820, 232] on link "APPOINTMENTS" at bounding box center [813, 233] width 79 height 14
click at [743, 234] on link "INVOICES" at bounding box center [749, 233] width 49 height 14
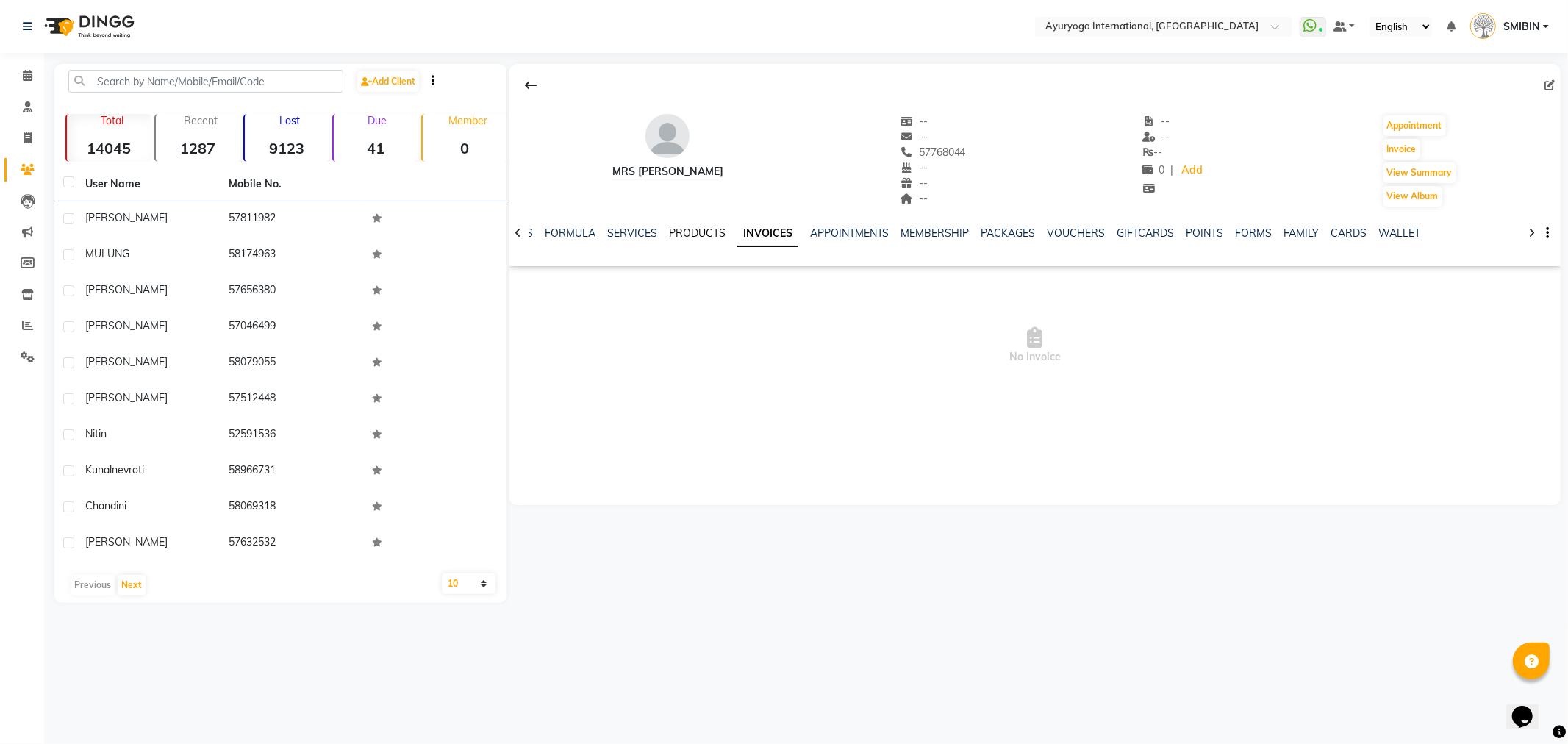
click at [702, 234] on link "PRODUCTS" at bounding box center [697, 233] width 57 height 14
click at [647, 235] on link "SERVICES" at bounding box center [643, 233] width 50 height 14
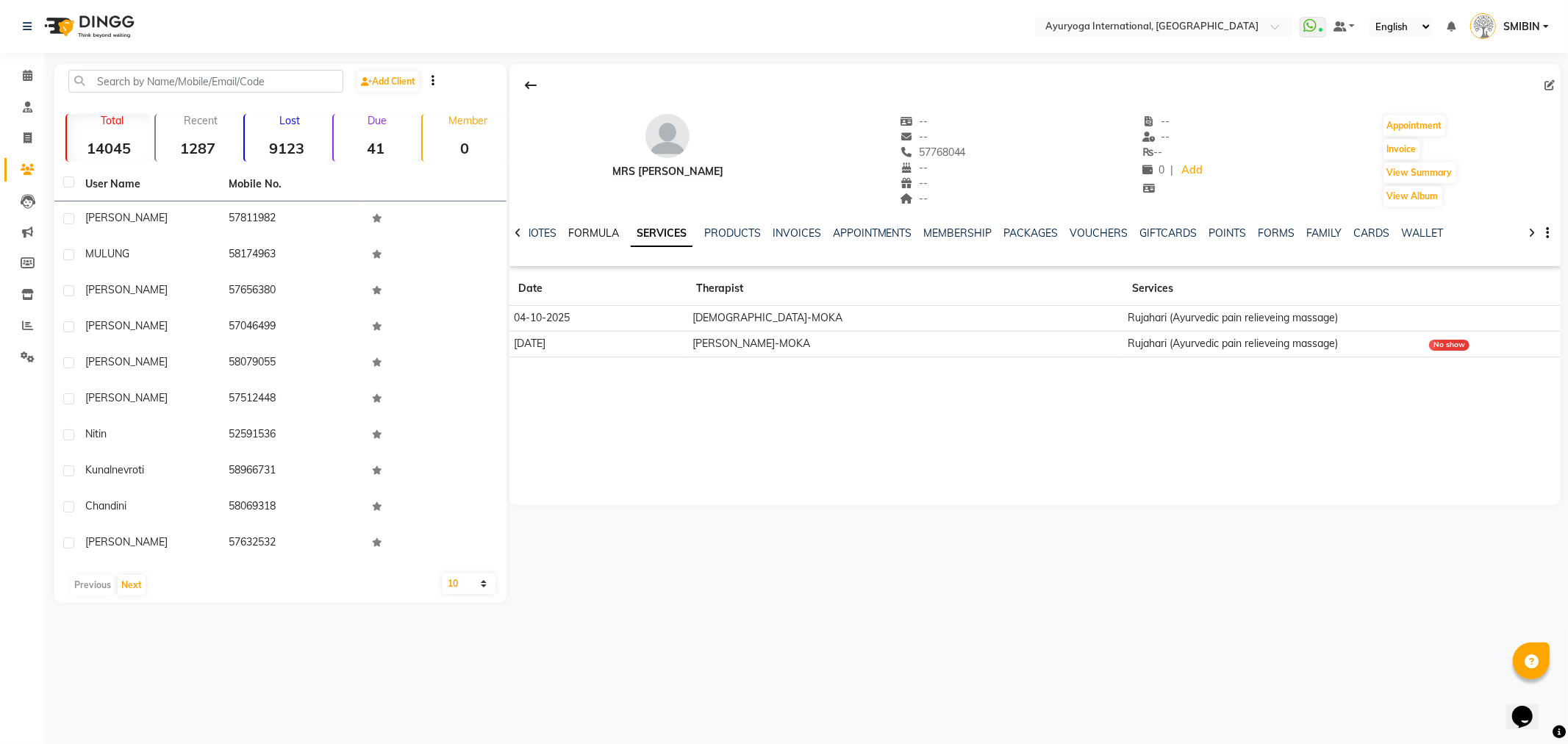
click at [601, 236] on link "FORMULA" at bounding box center [593, 233] width 51 height 14
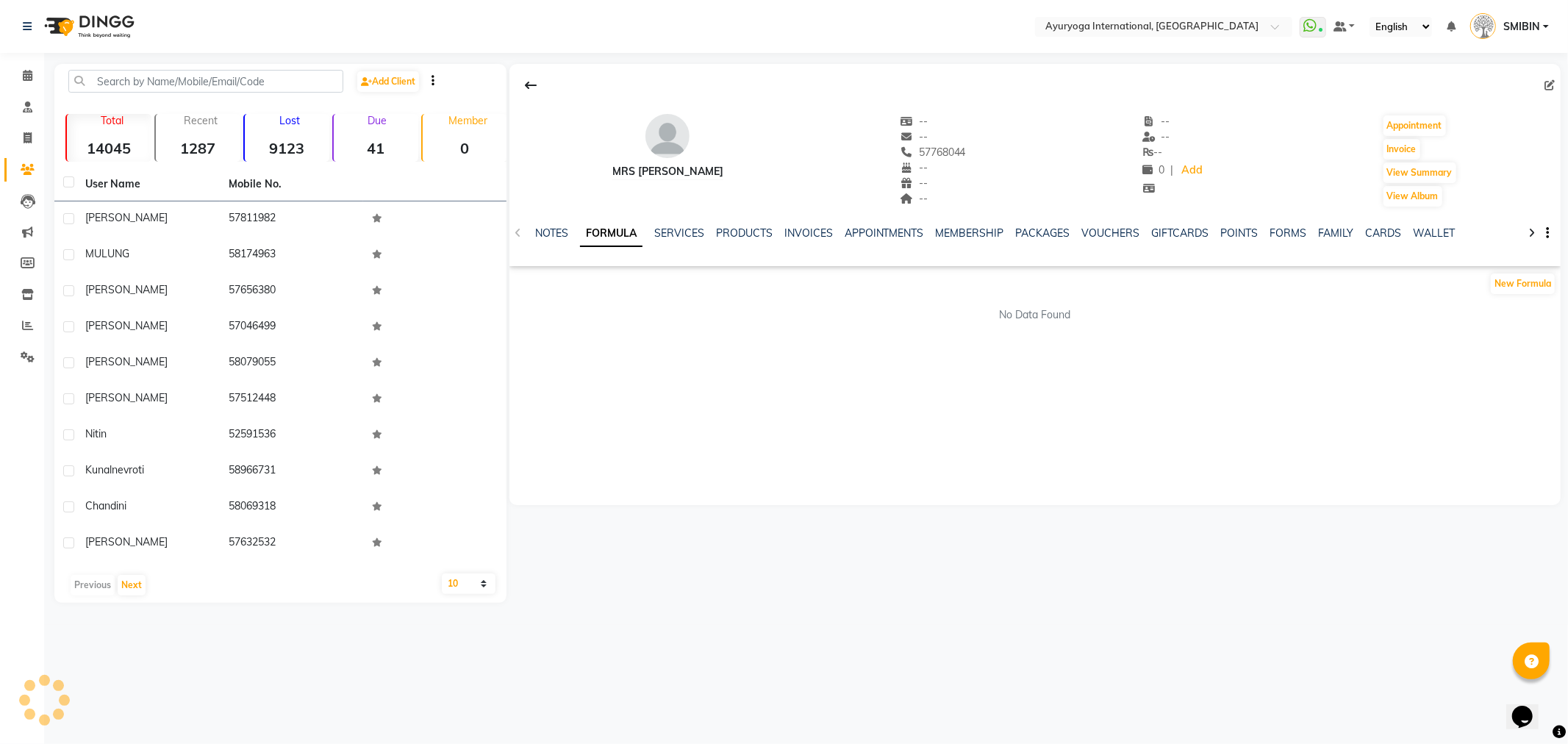
click at [518, 84] on button at bounding box center [531, 85] width 31 height 28
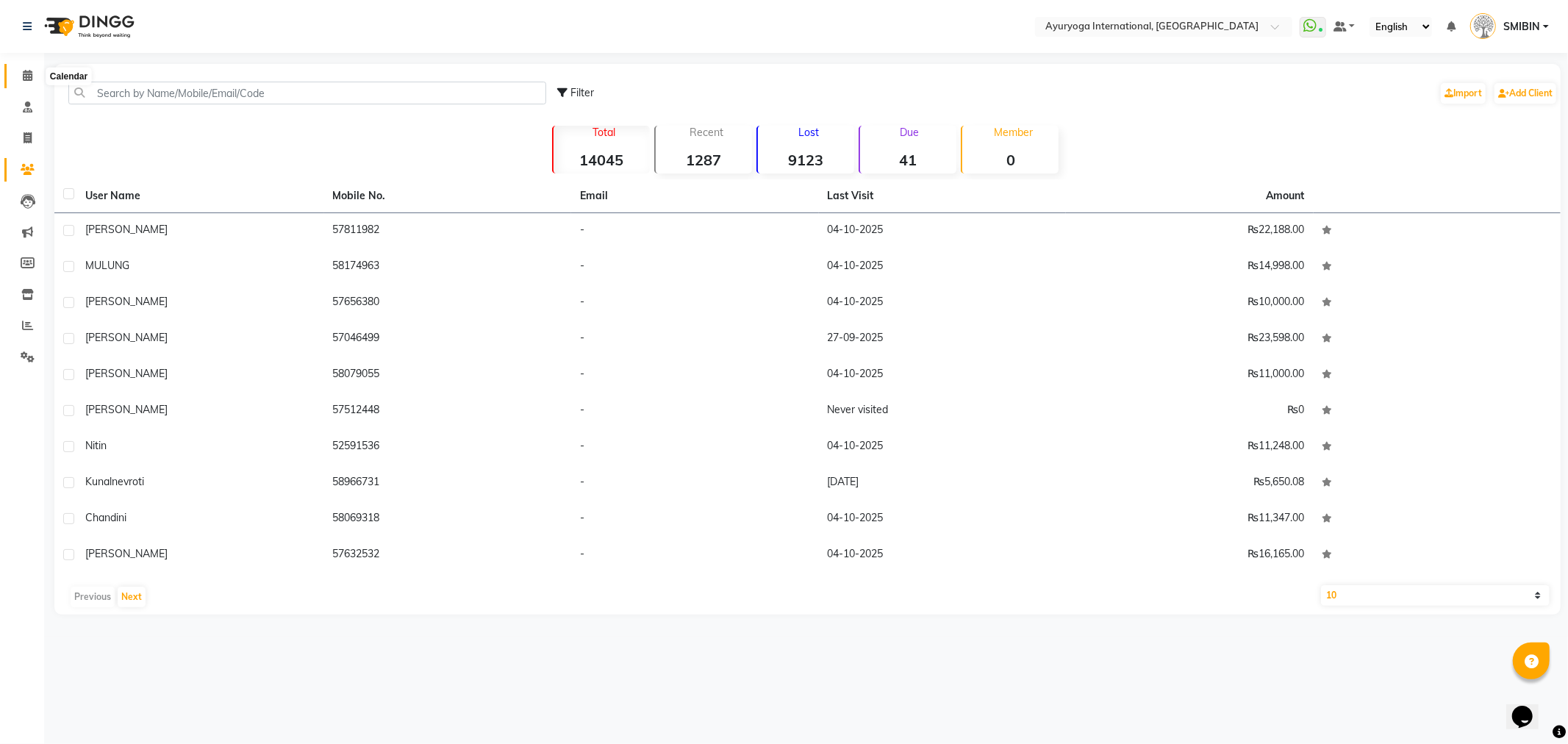
click at [28, 72] on icon at bounding box center [27, 75] width 10 height 11
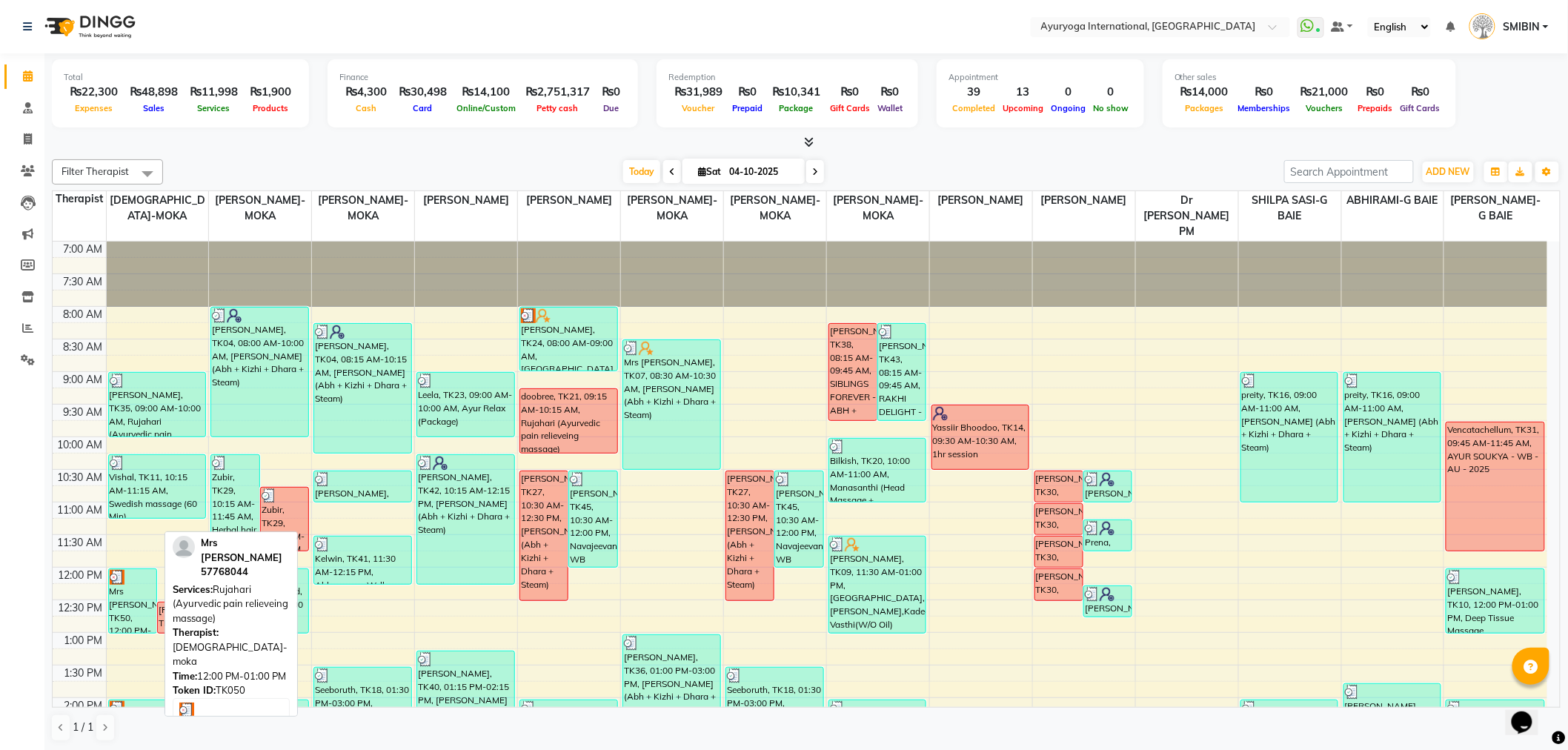
click at [135, 616] on div "Mrs [PERSON_NAME], TK50, 12:00 PM-01:00 PM, [PERSON_NAME] (Ayurvedic pain relie…" at bounding box center [133, 601] width 47 height 64
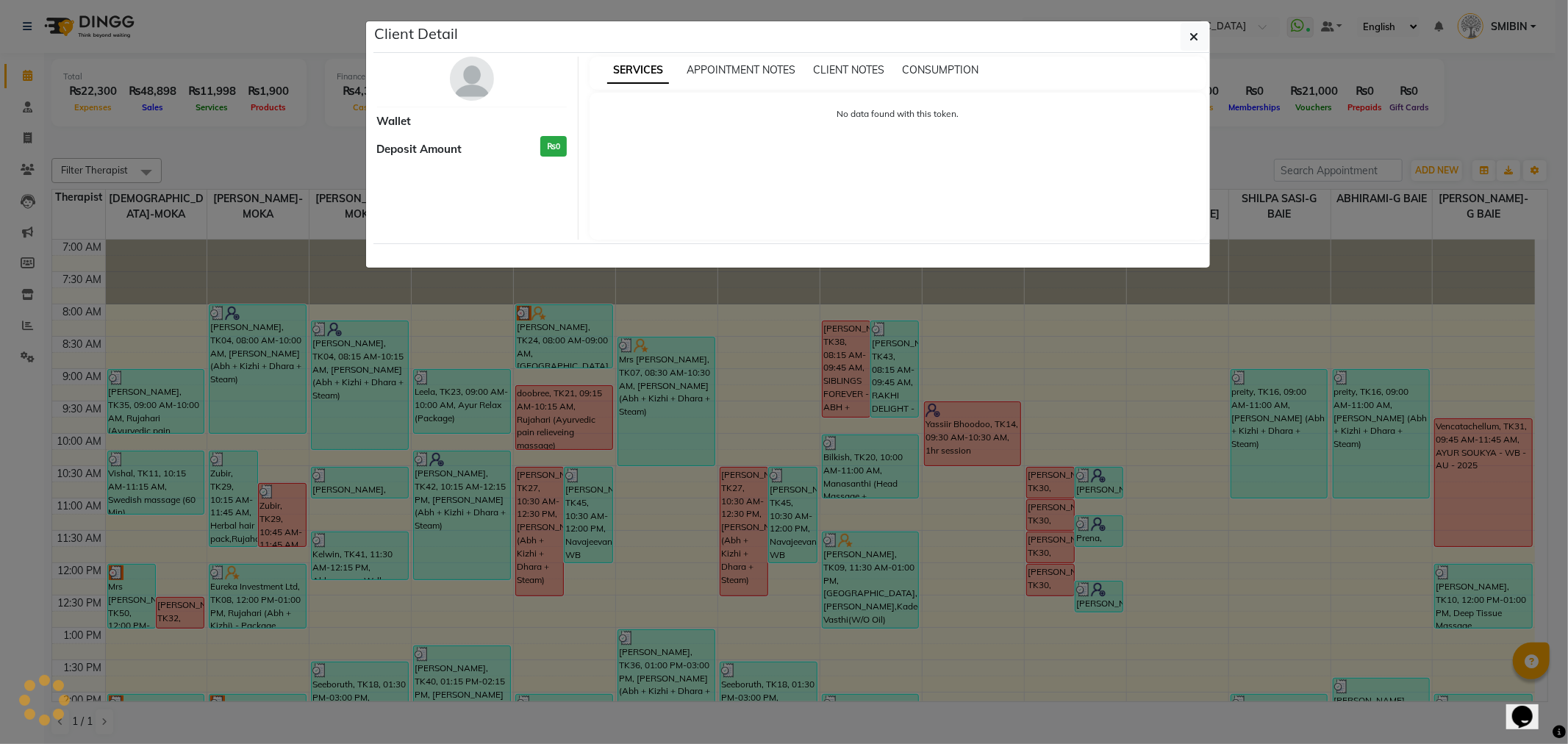
select select "3"
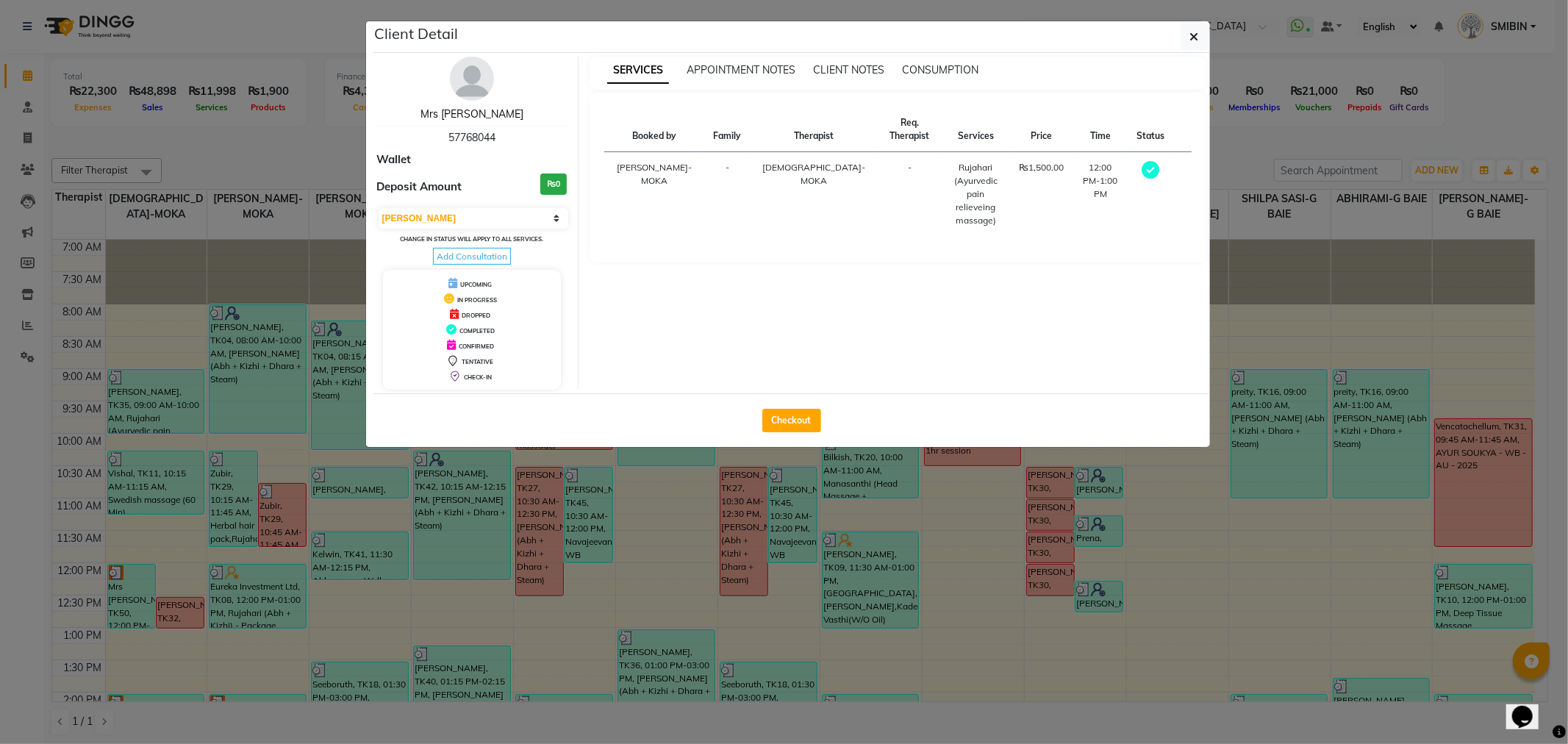
click at [474, 115] on link "Mrs Pullut" at bounding box center [472, 114] width 103 height 14
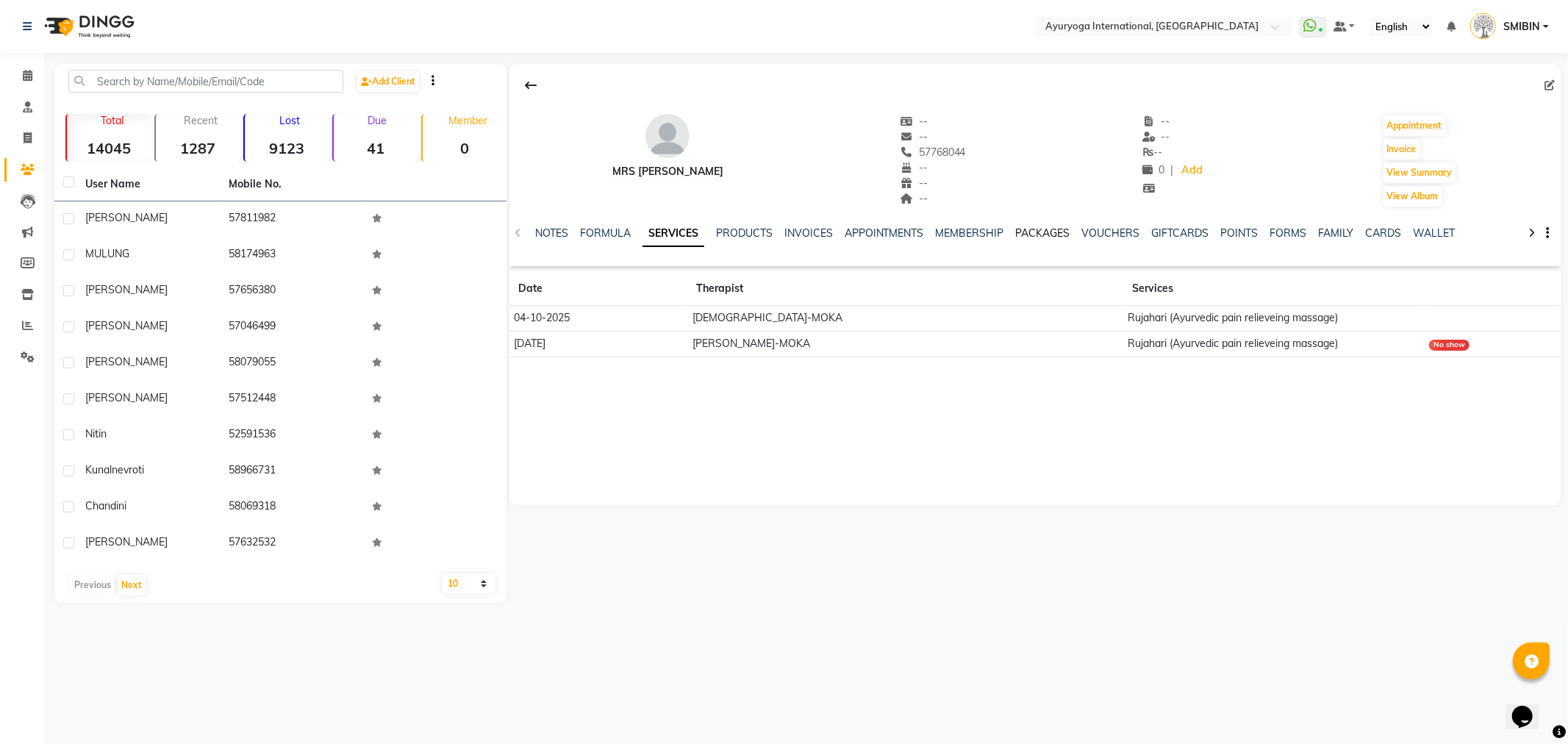
click at [1034, 239] on link "PACKAGES" at bounding box center [1043, 233] width 55 height 14
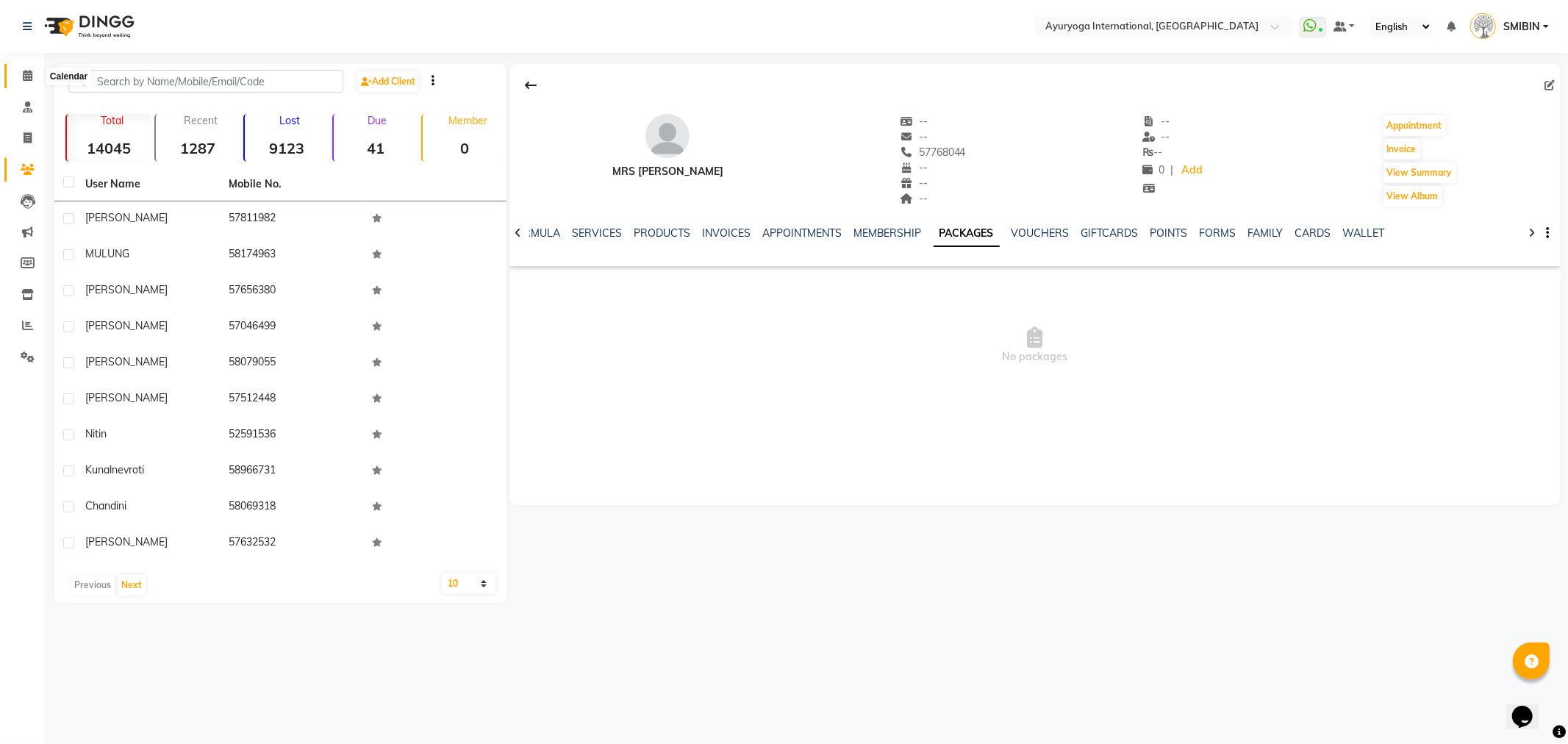
click at [25, 77] on icon at bounding box center [27, 75] width 10 height 11
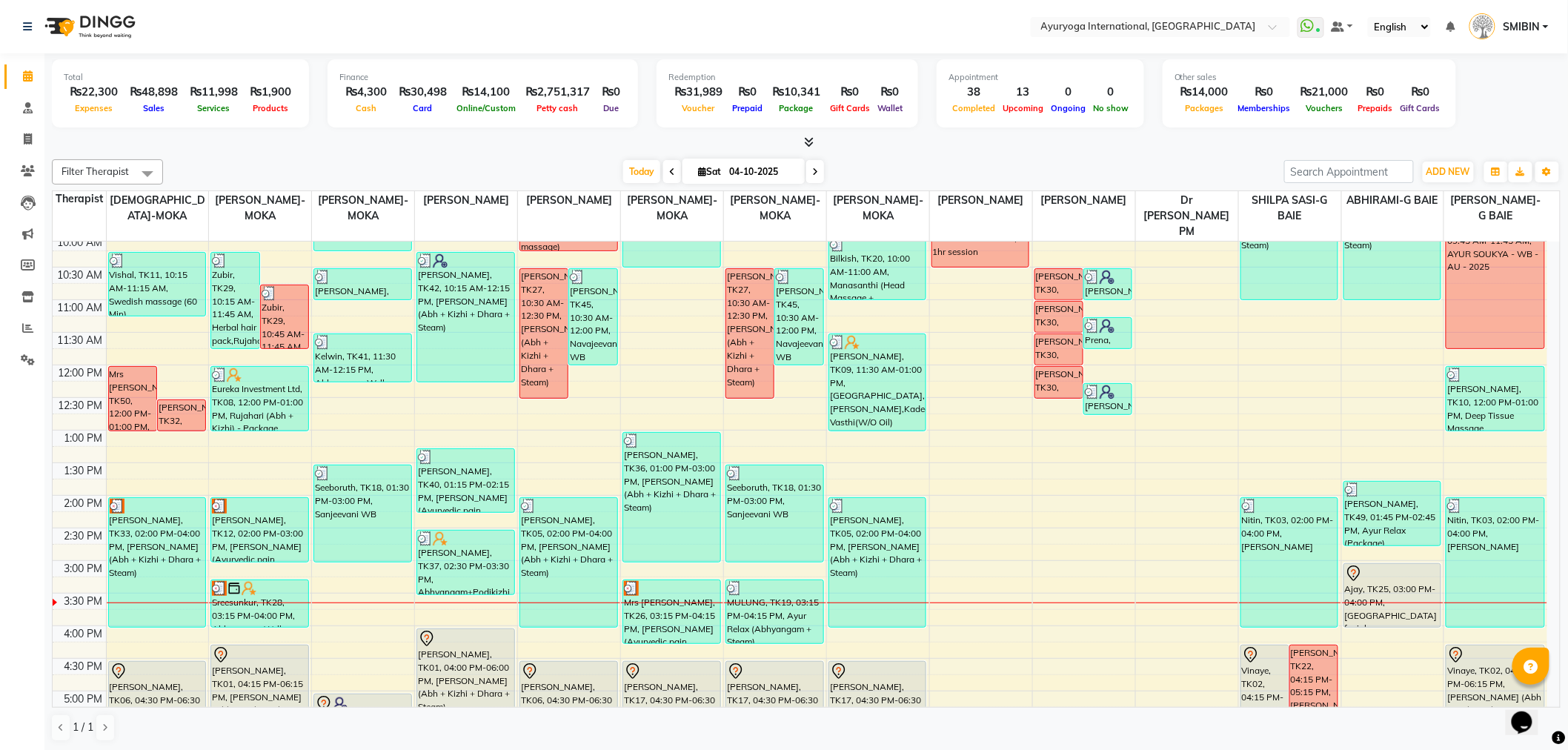
scroll to position [247, 0]
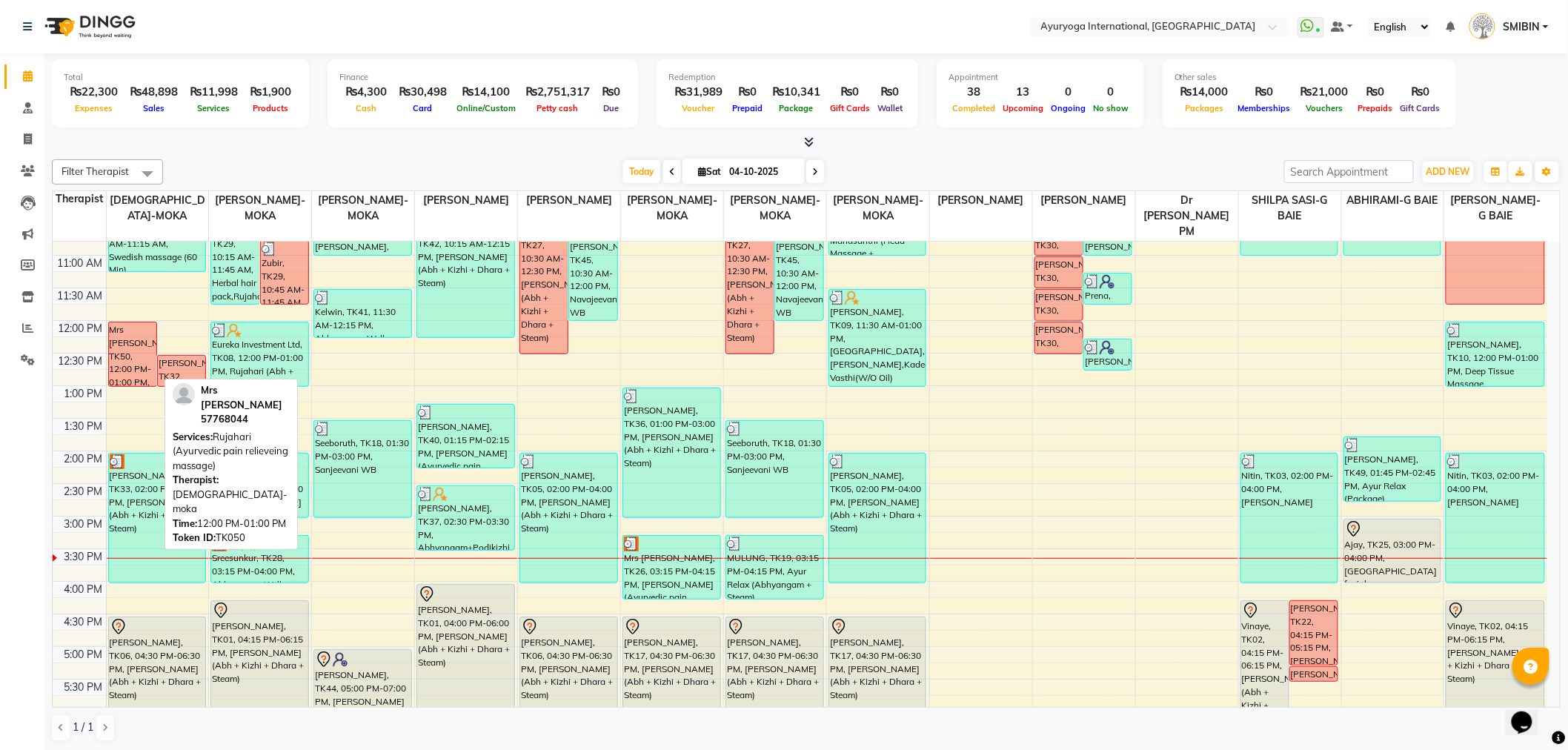
click at [135, 359] on div "Mrs [PERSON_NAME], TK50, 12:00 PM-01:00 PM, [PERSON_NAME] (Ayurvedic pain relie…" at bounding box center [133, 354] width 47 height 64
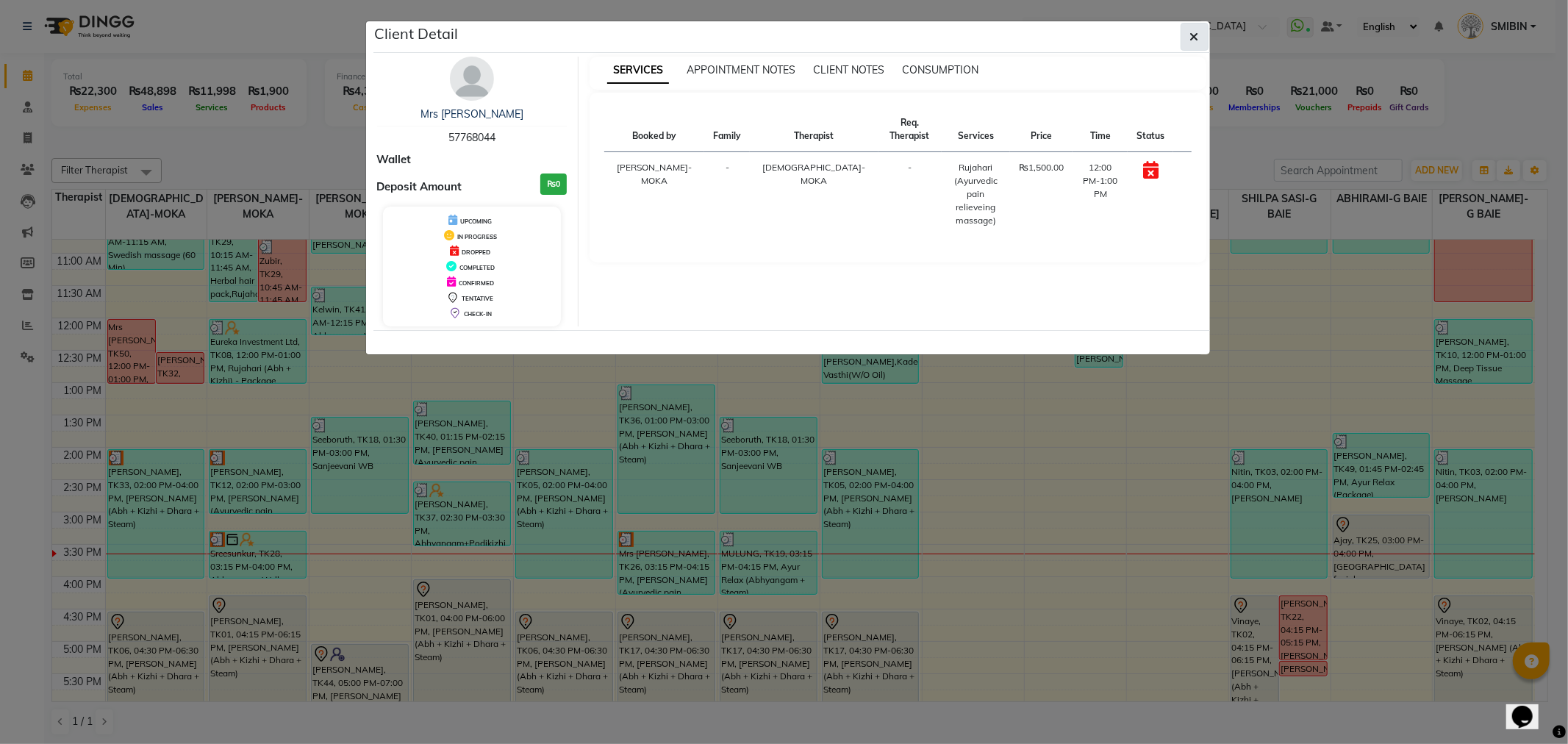
click at [1190, 35] on icon "button" at bounding box center [1194, 37] width 9 height 12
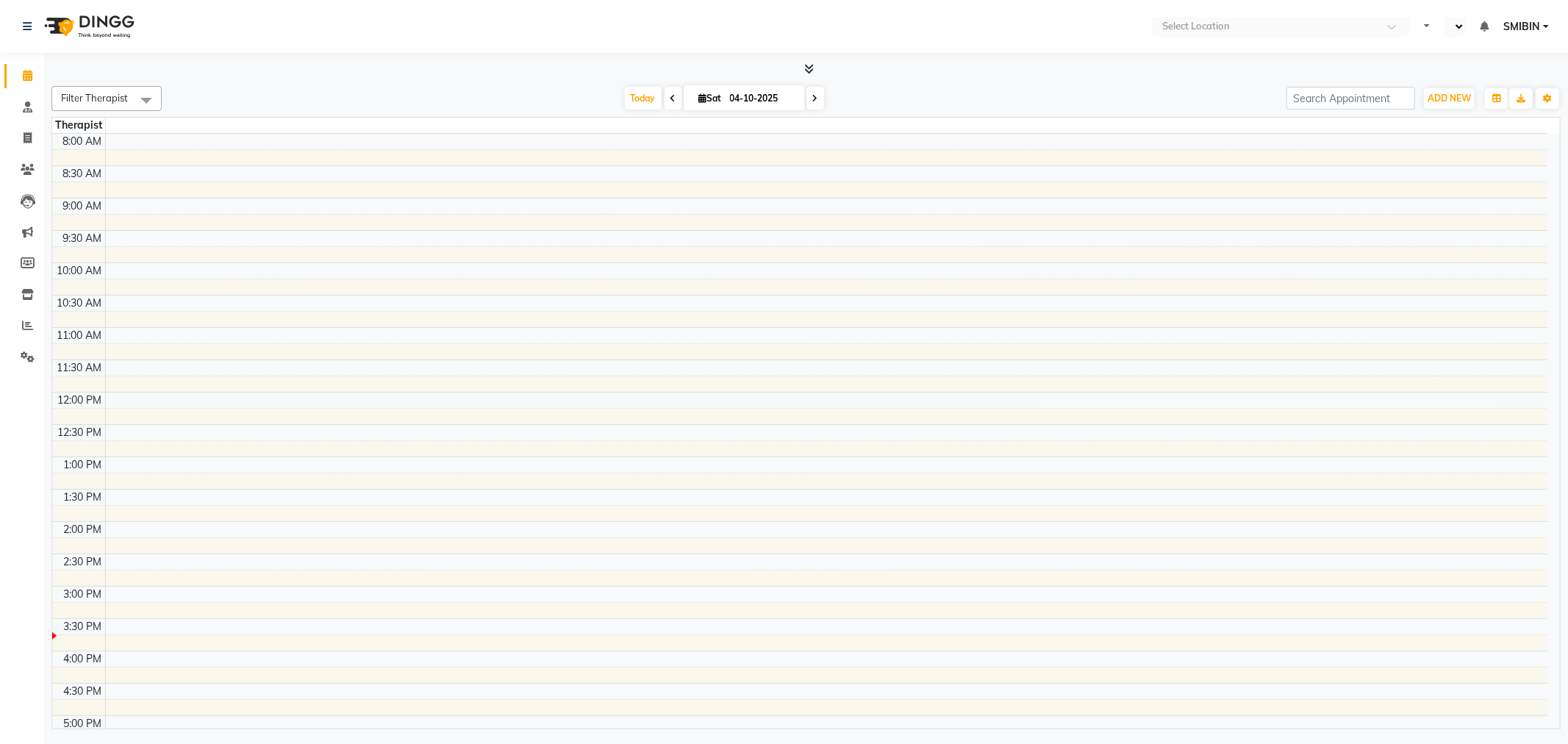
select select "en"
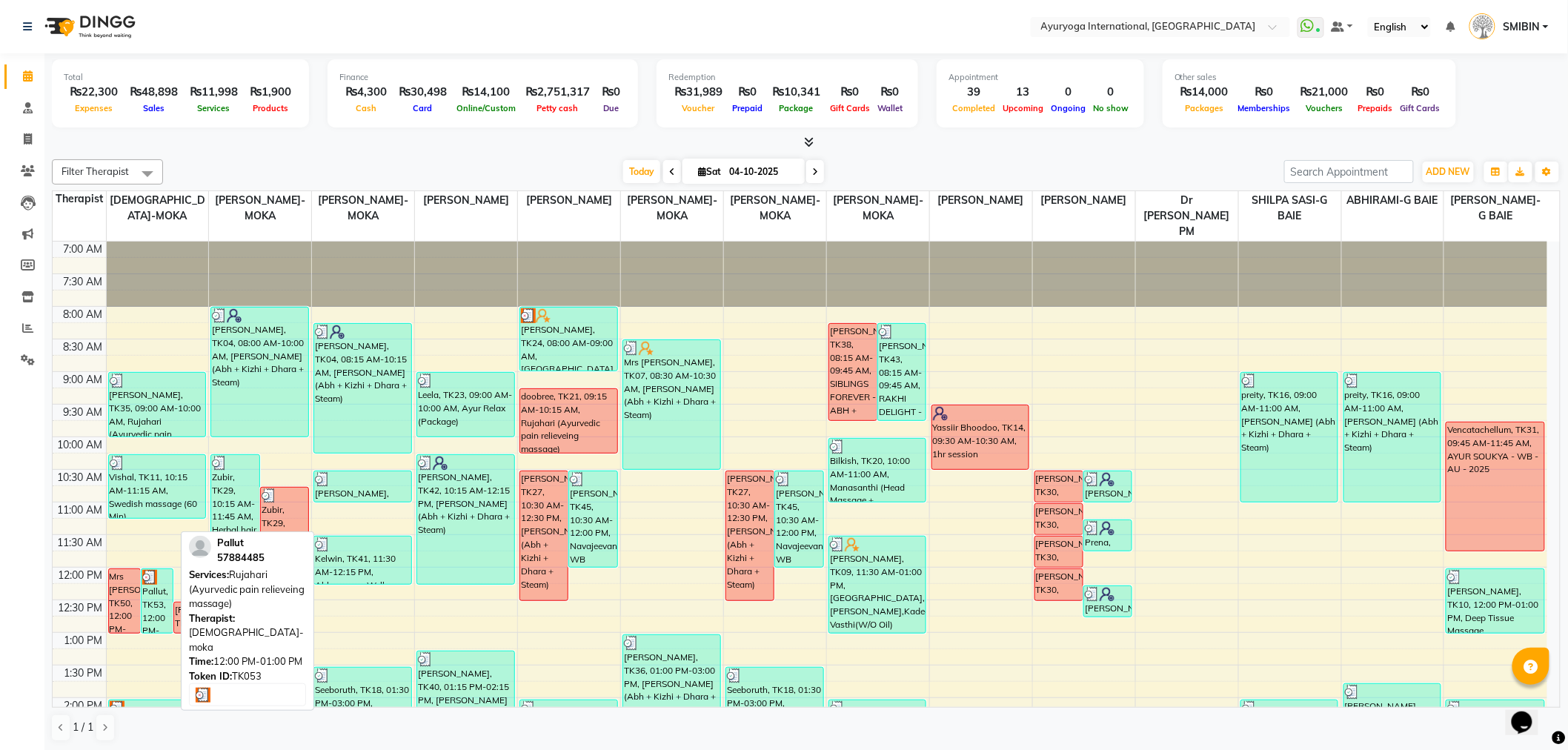
click at [153, 606] on div "Pallut, TK53, 12:00 PM-01:00 PM, Rujahari (Ayurvedic pain relieveing massage)" at bounding box center [157, 601] width 31 height 64
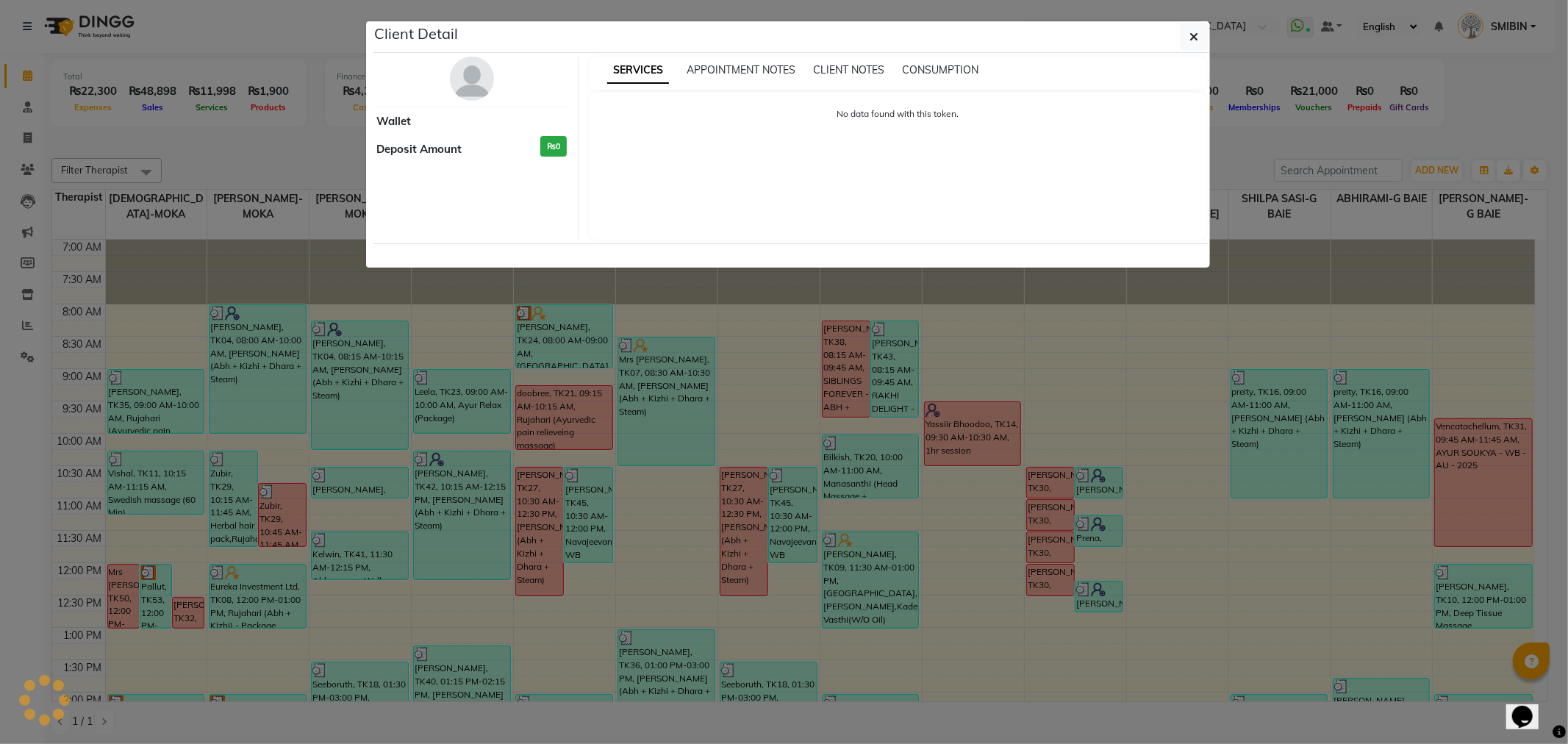
select select "3"
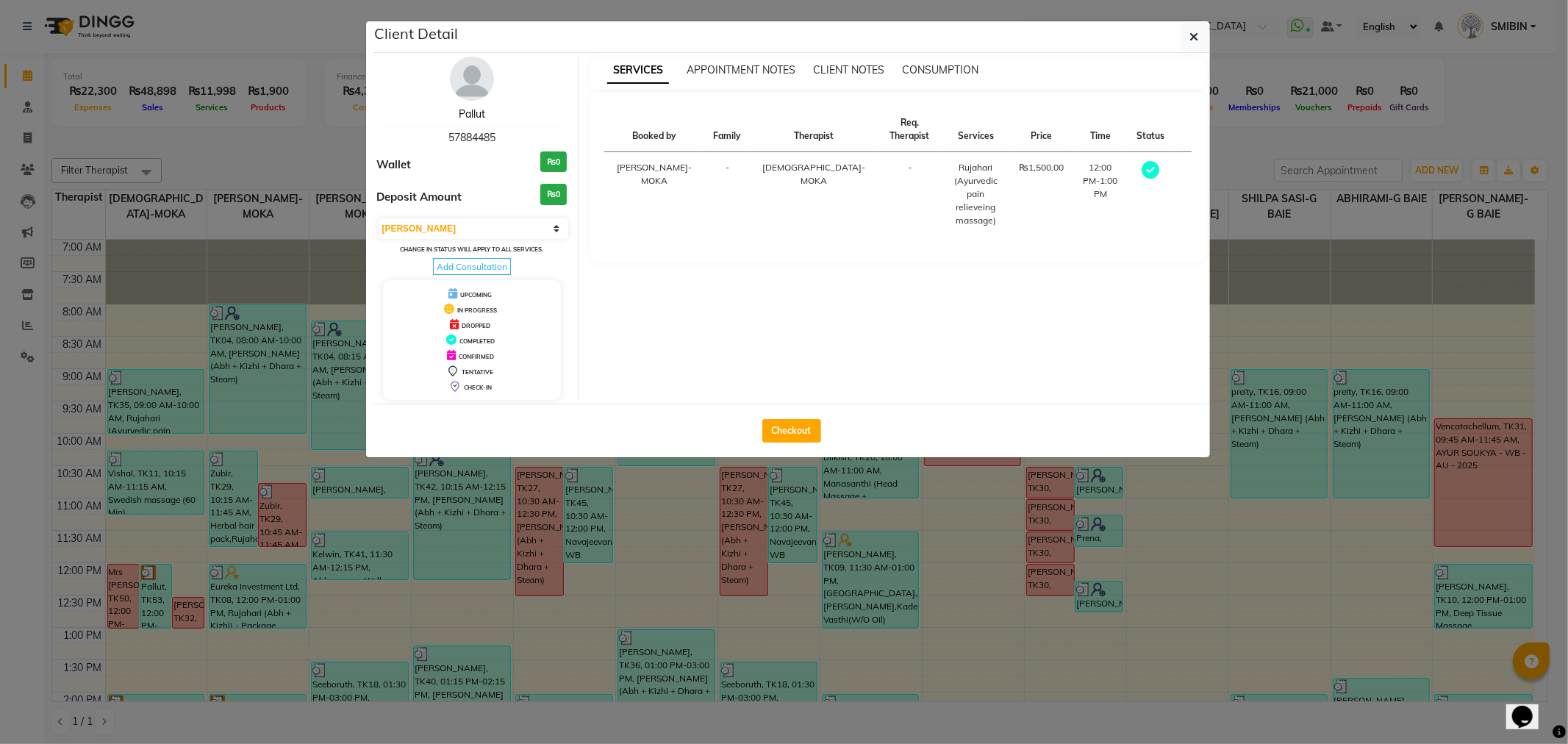
click at [468, 115] on link "Pallut" at bounding box center [472, 114] width 26 height 14
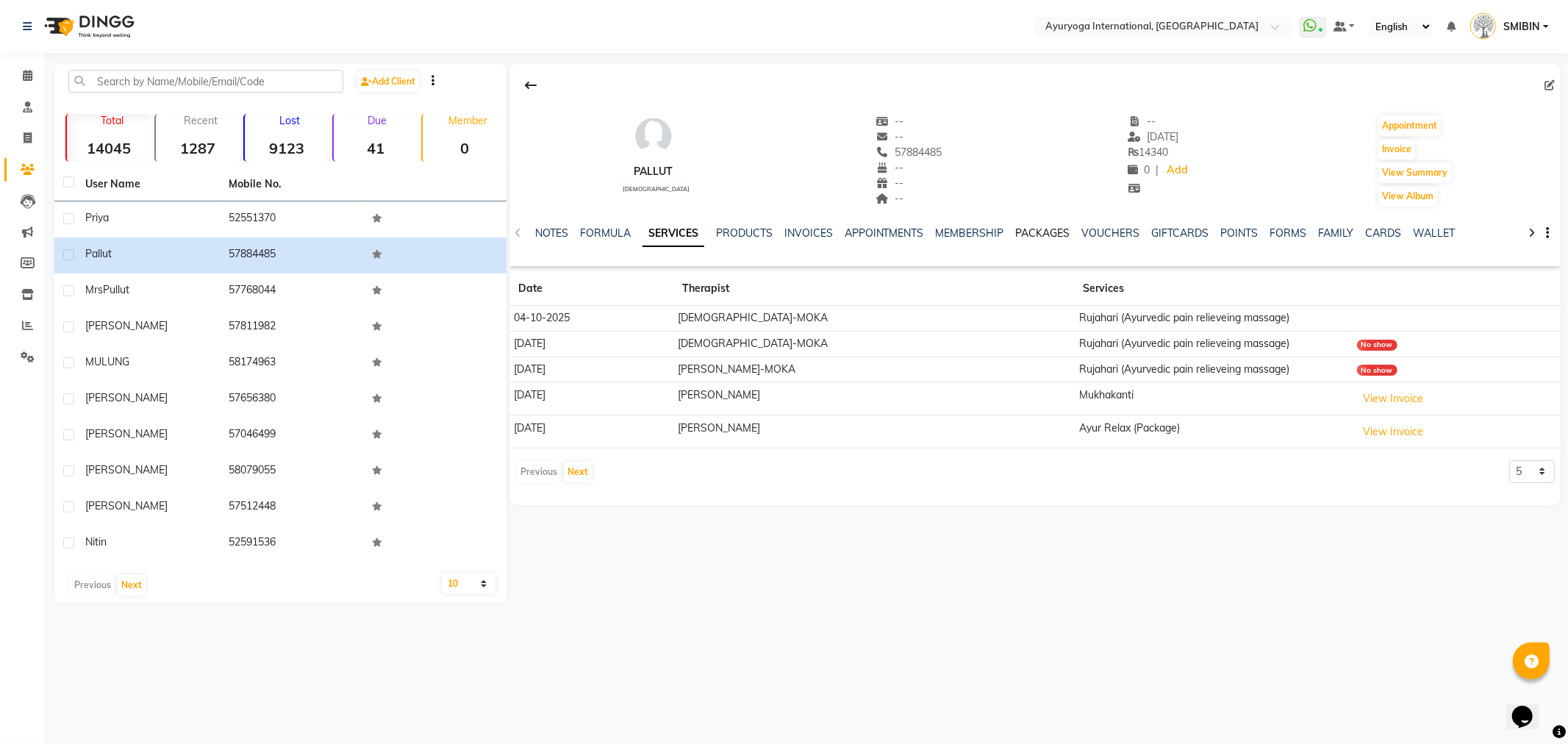
click at [1035, 235] on link "PACKAGES" at bounding box center [1043, 233] width 55 height 14
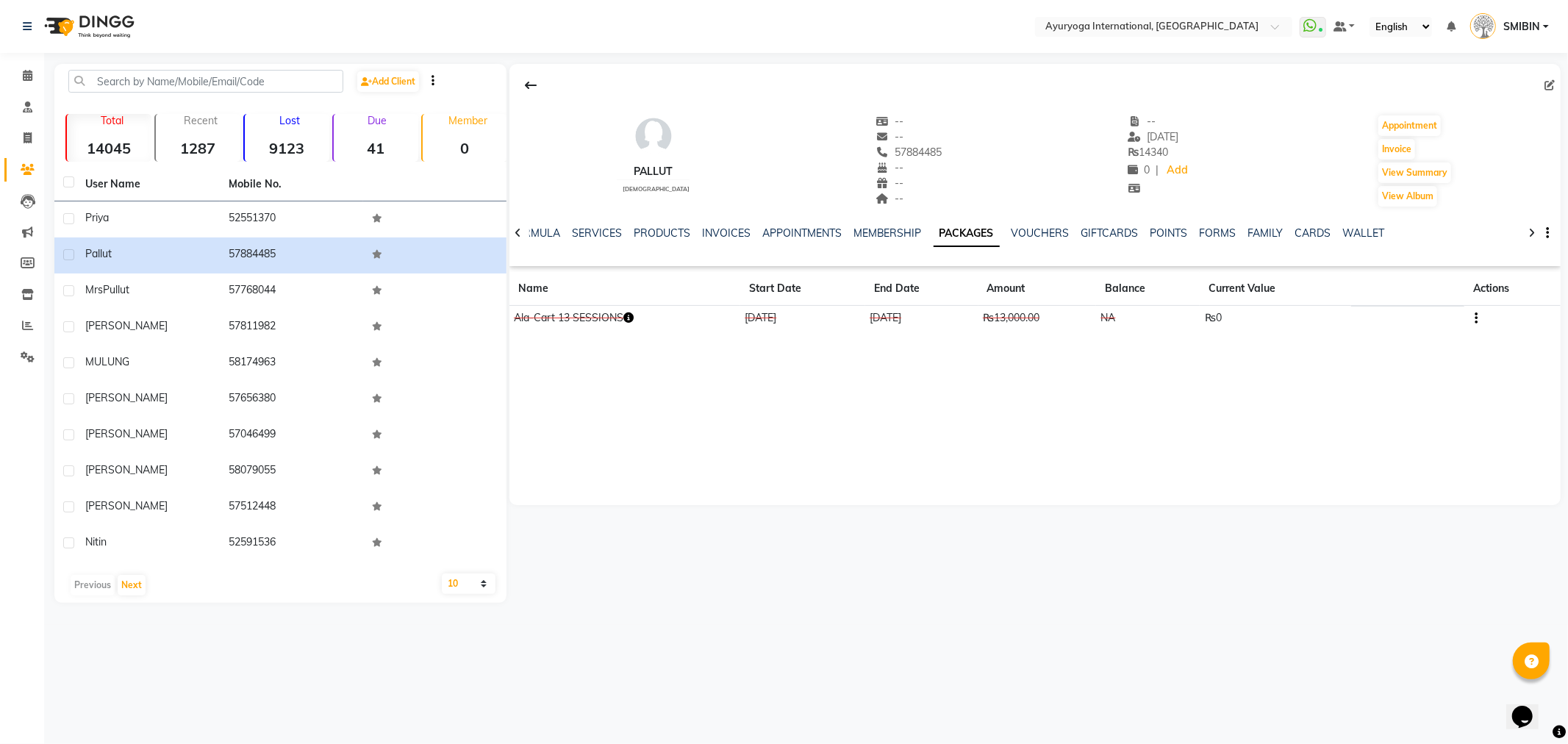
click at [1477, 319] on icon "button" at bounding box center [1476, 319] width 3 height 1
click at [1377, 317] on div "Edit" at bounding box center [1405, 319] width 96 height 19
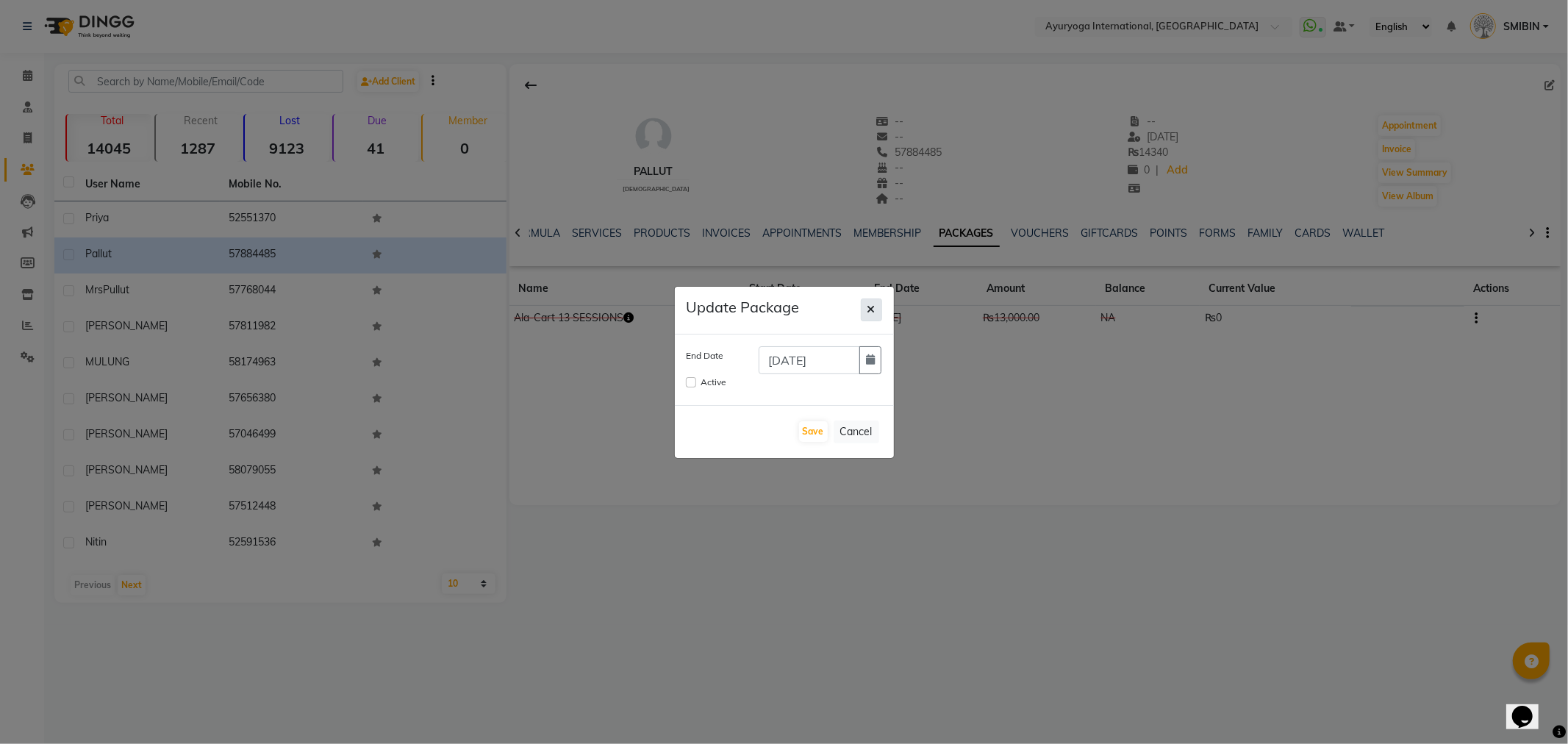
click at [869, 306] on icon "button" at bounding box center [871, 309] width 8 height 11
checkbox input "false"
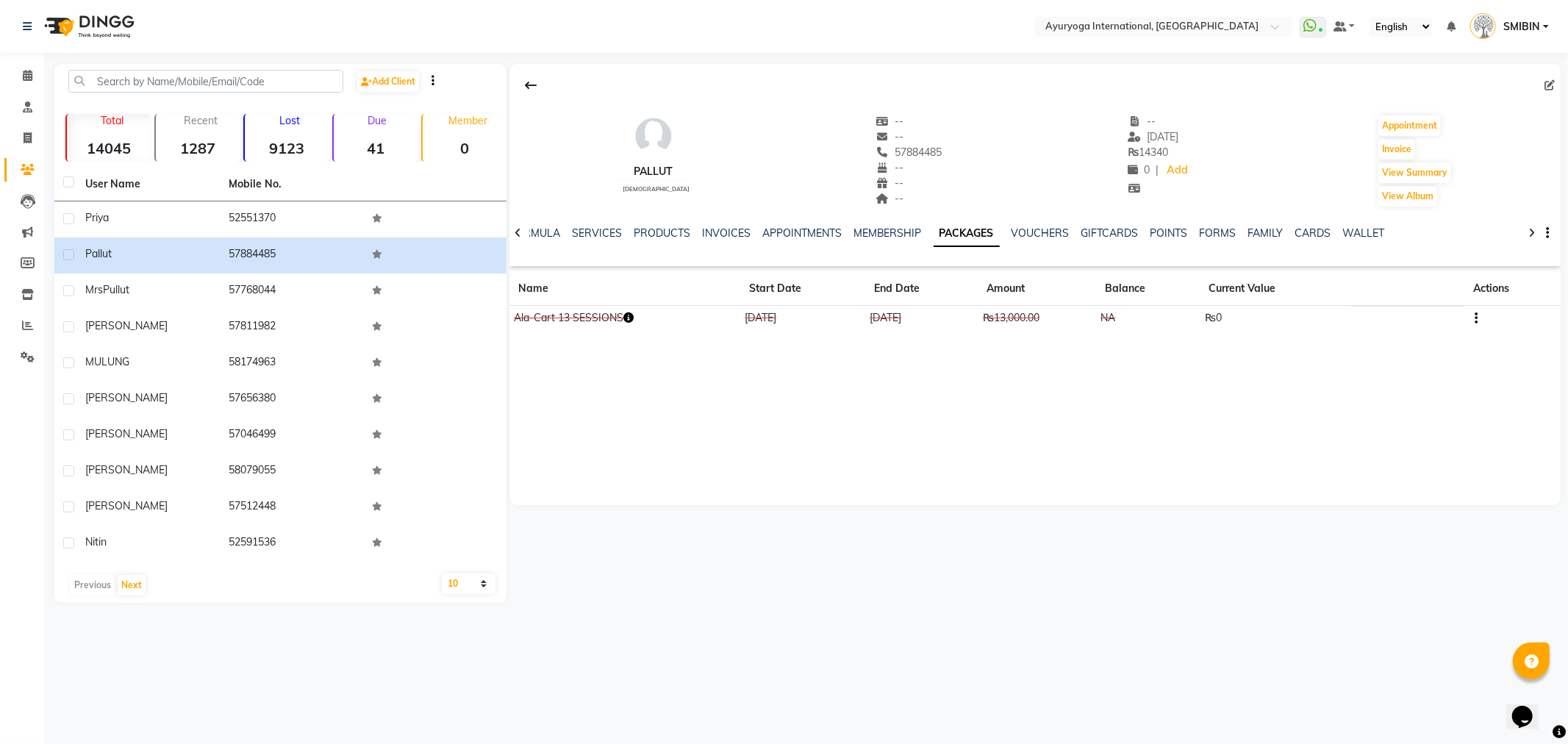
click at [631, 317] on icon "button" at bounding box center [629, 318] width 11 height 11
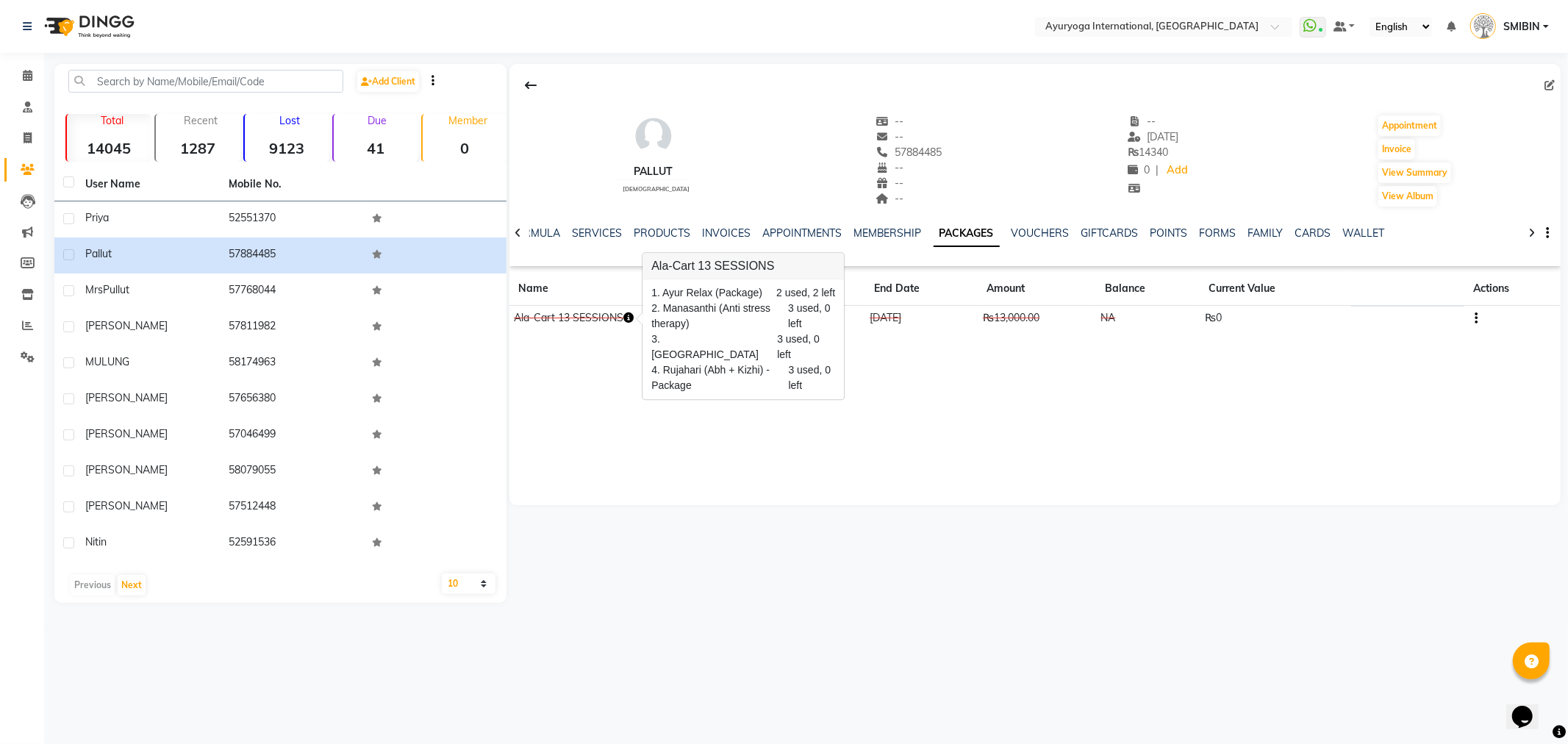
click at [1472, 319] on button "button" at bounding box center [1473, 318] width 9 height 16
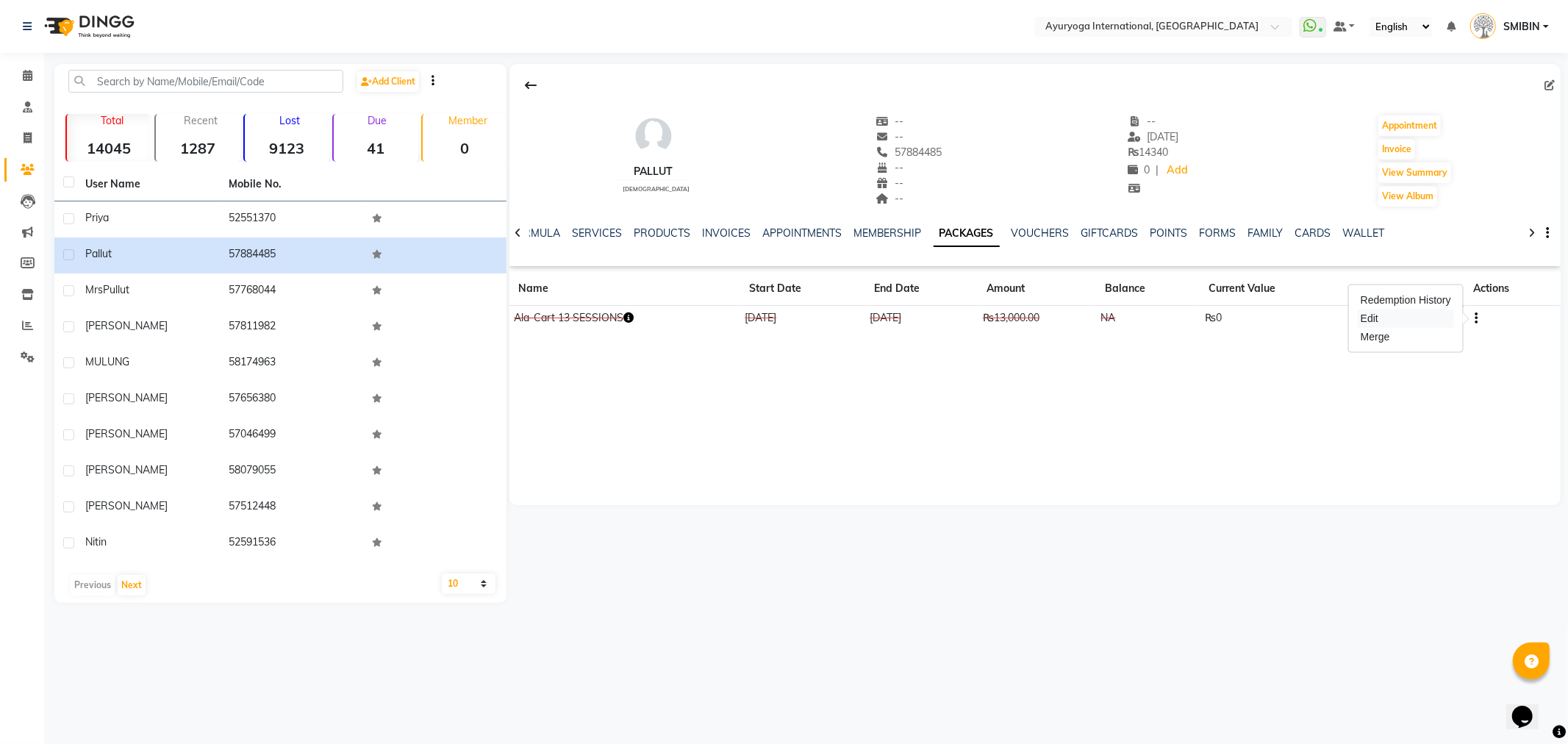
click at [1372, 316] on div "Edit" at bounding box center [1405, 319] width 96 height 19
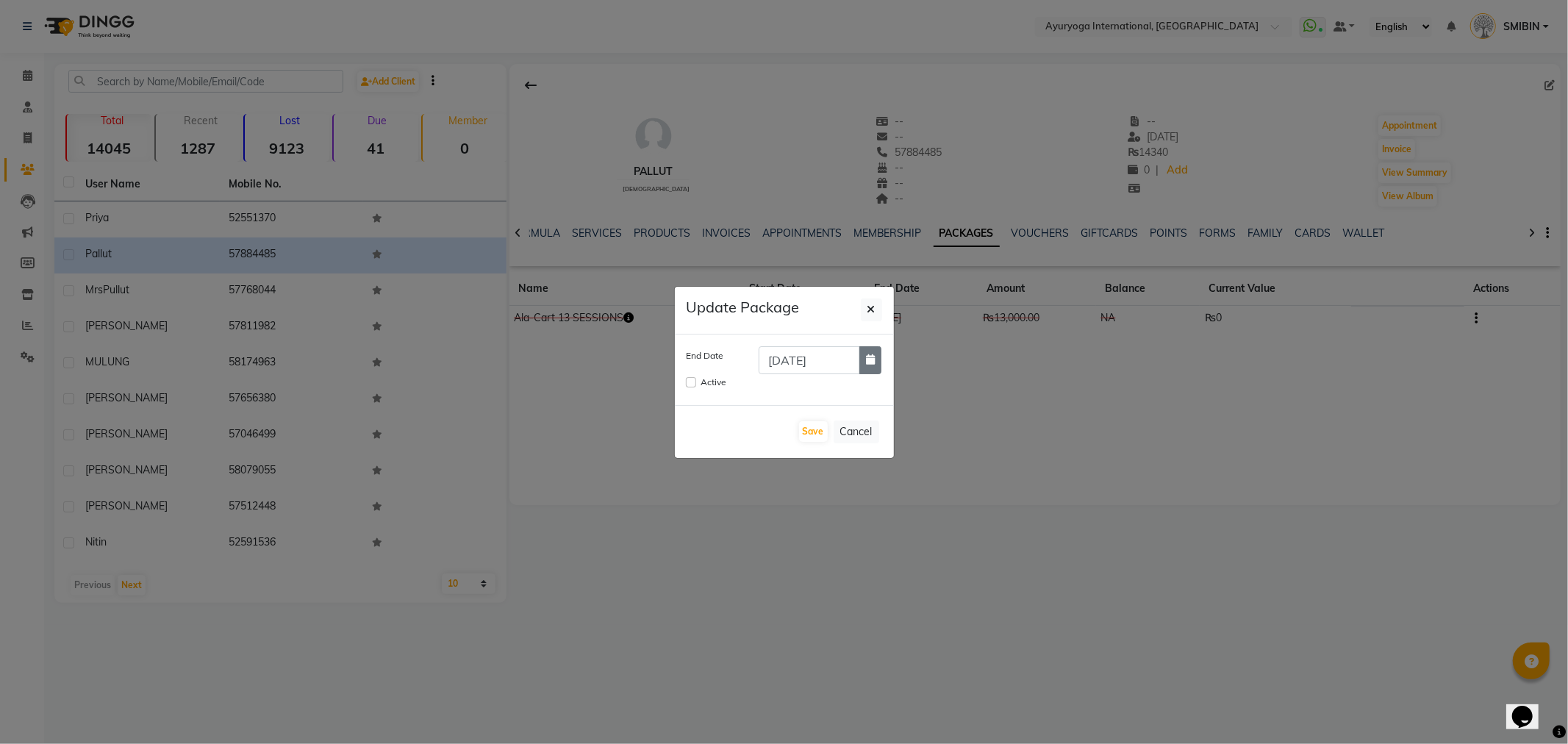
click at [876, 366] on button "button" at bounding box center [870, 360] width 22 height 28
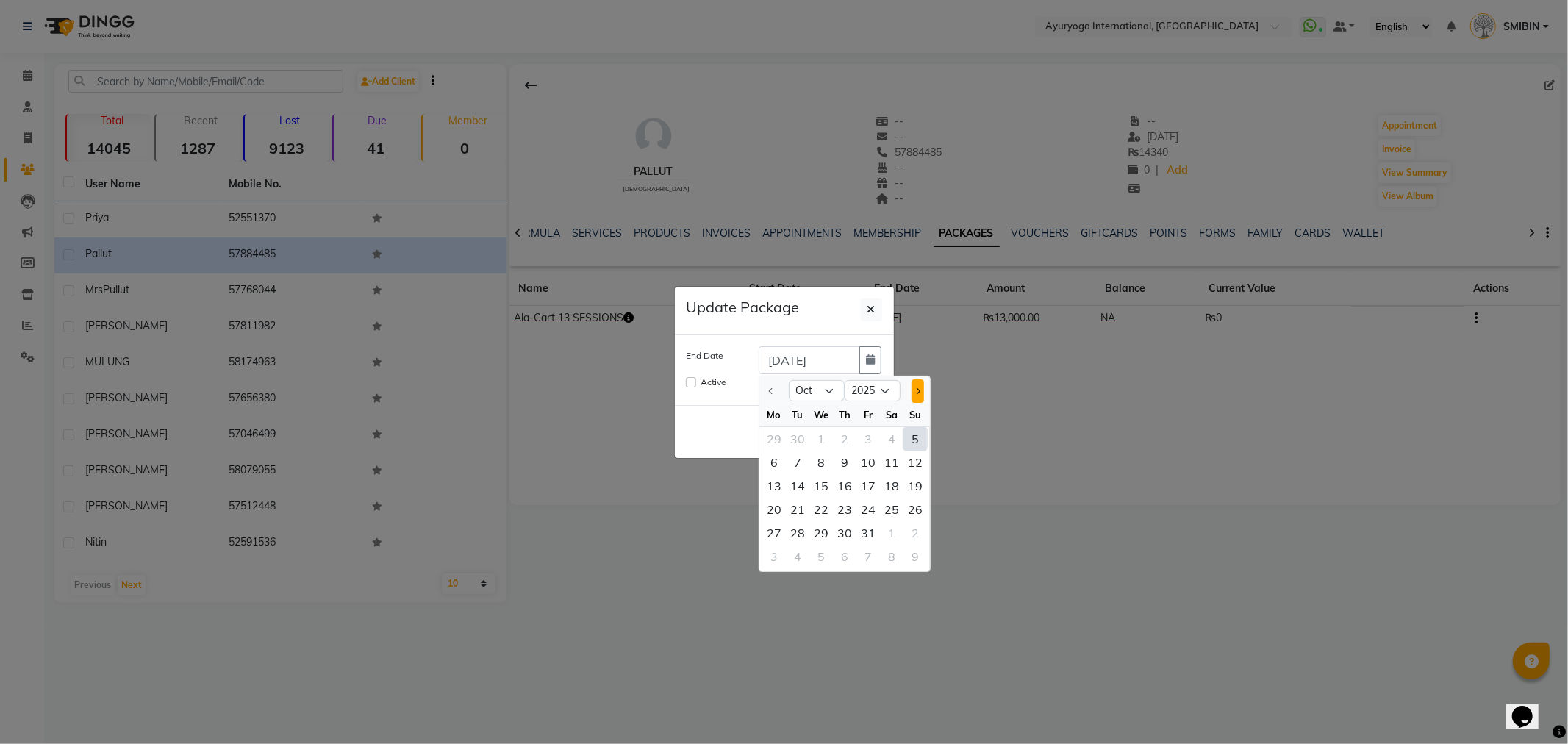
click at [921, 391] on button "Next month" at bounding box center [917, 391] width 13 height 23
click at [922, 391] on button "Next month" at bounding box center [917, 391] width 13 height 23
select select "12"
click at [784, 440] on div "1" at bounding box center [774, 439] width 23 height 23
type input "01-12-2025"
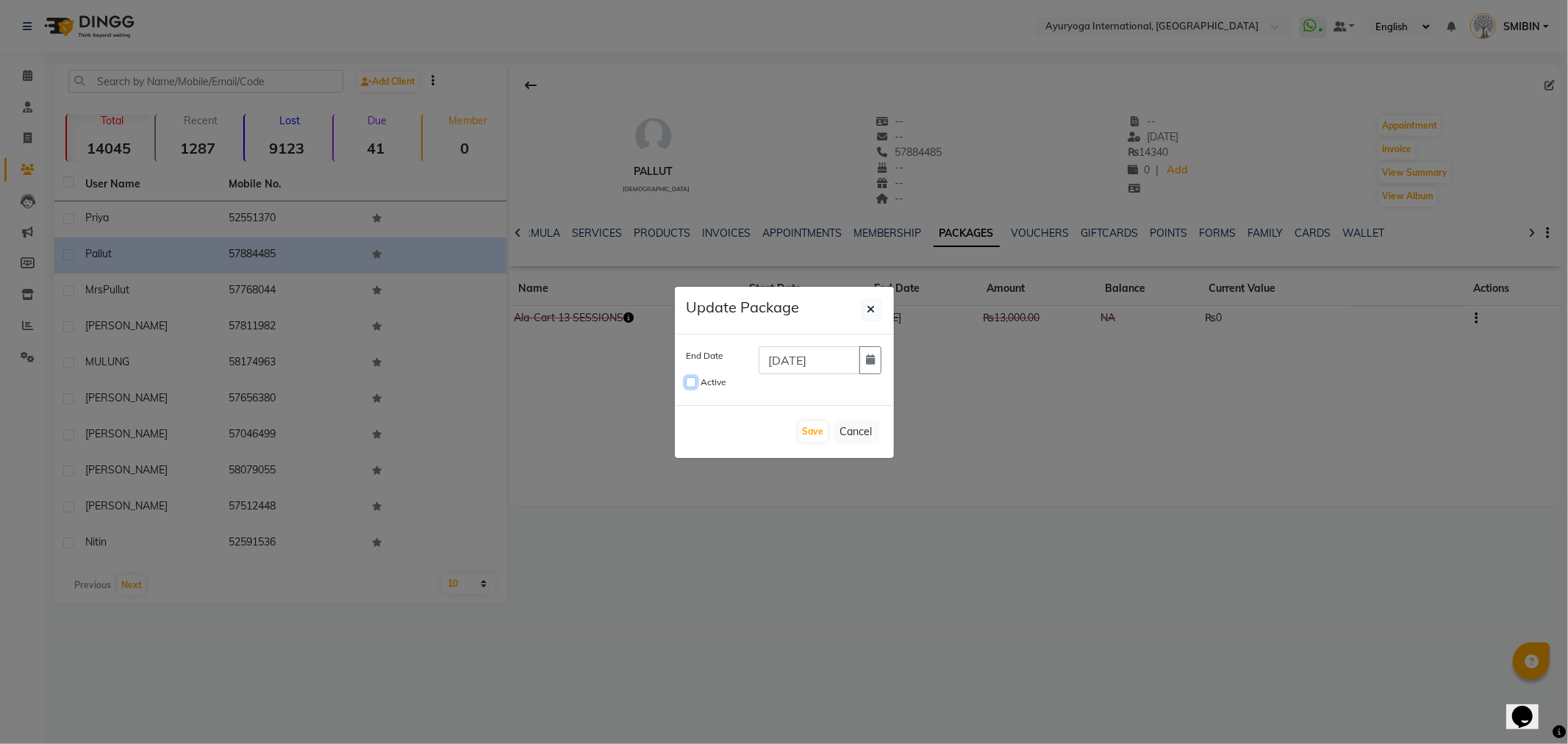
click at [689, 384] on input "Active" at bounding box center [691, 382] width 11 height 11
checkbox input "true"
click at [809, 430] on button "Save" at bounding box center [813, 431] width 28 height 20
checkbox input "false"
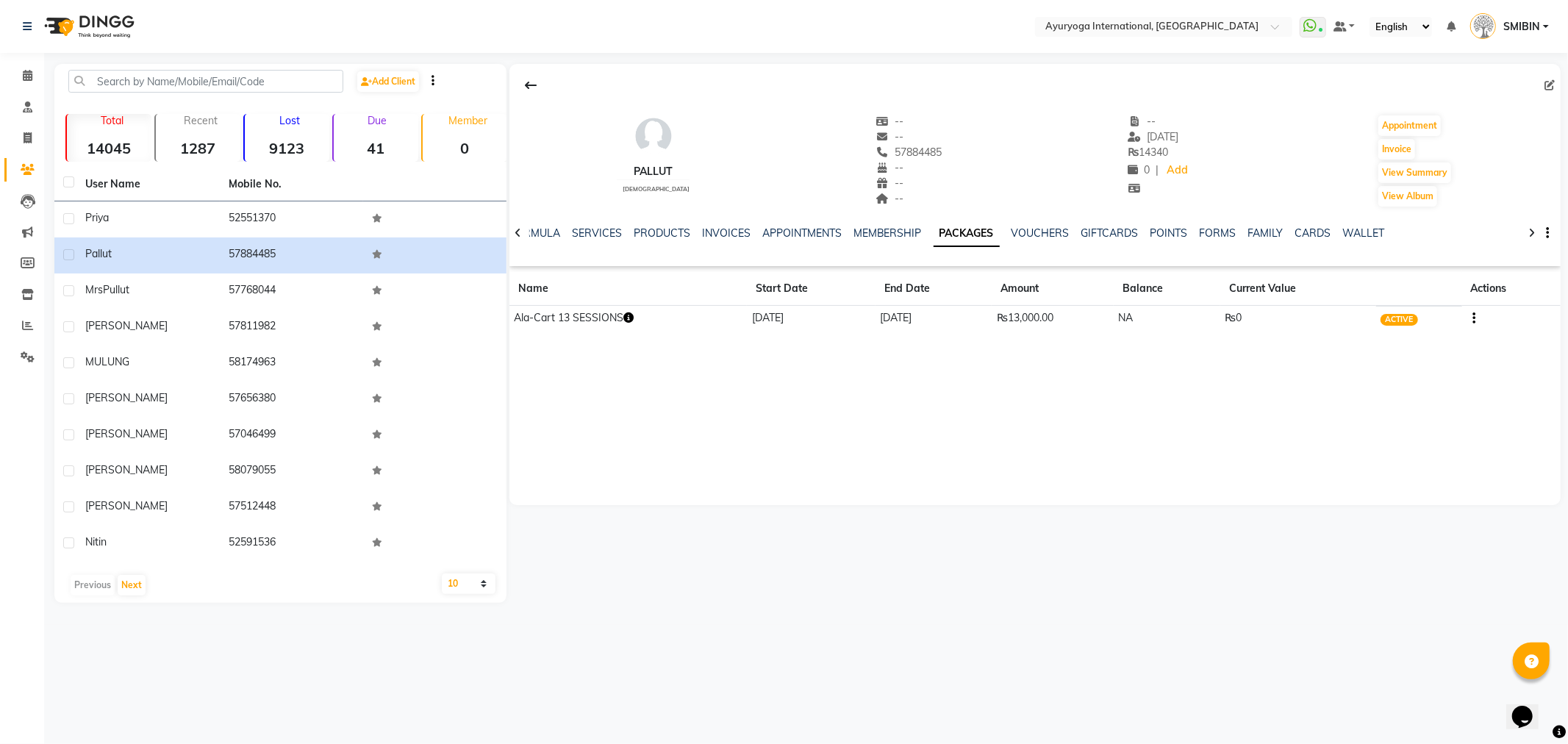
click at [809, 431] on div "Pallut female -- -- 57884485 -- -- -- -- 26-12-2024 ₨ 14340 0 | Add Appointment…" at bounding box center [1035, 285] width 1051 height 442
click at [523, 85] on button at bounding box center [531, 85] width 31 height 28
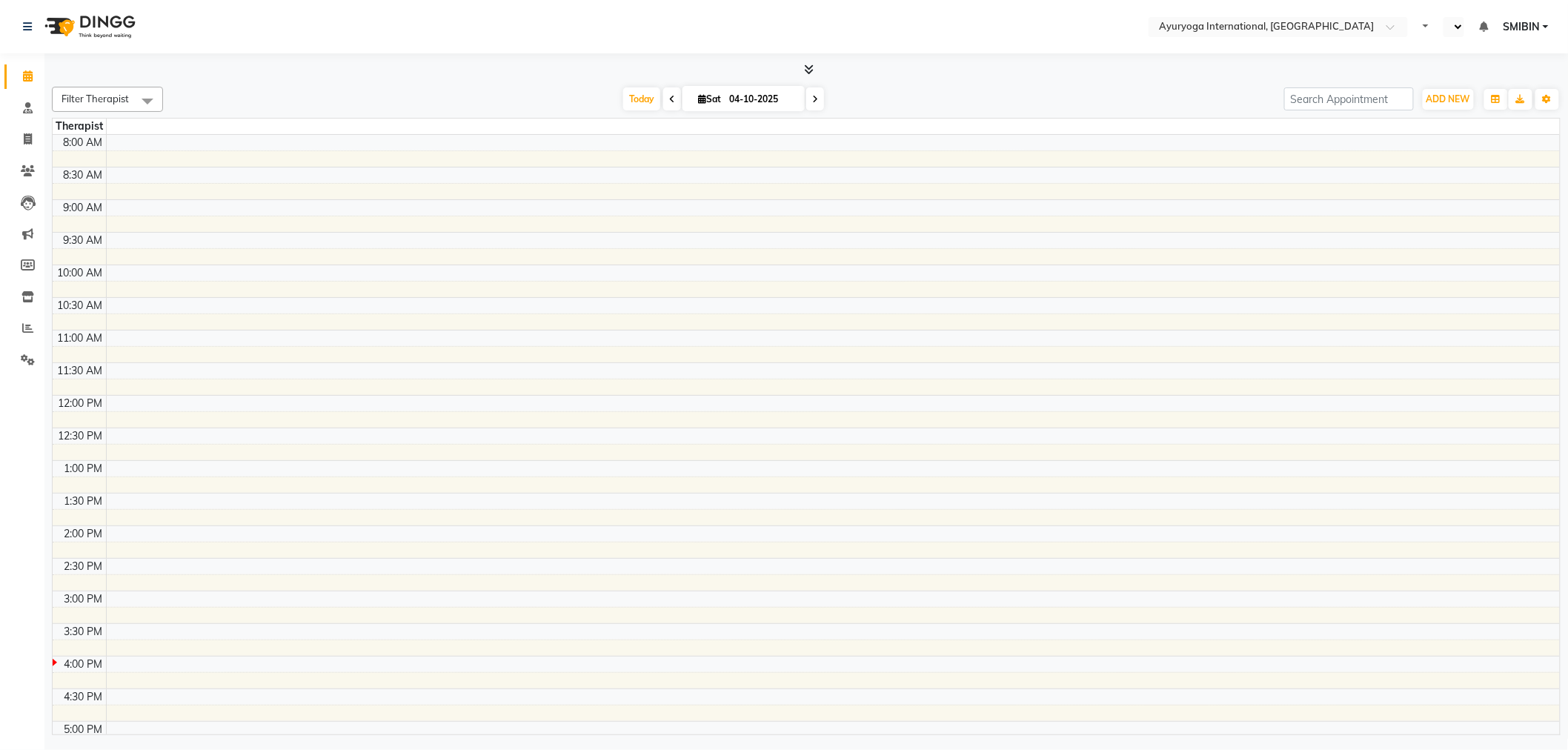
scroll to position [186, 0]
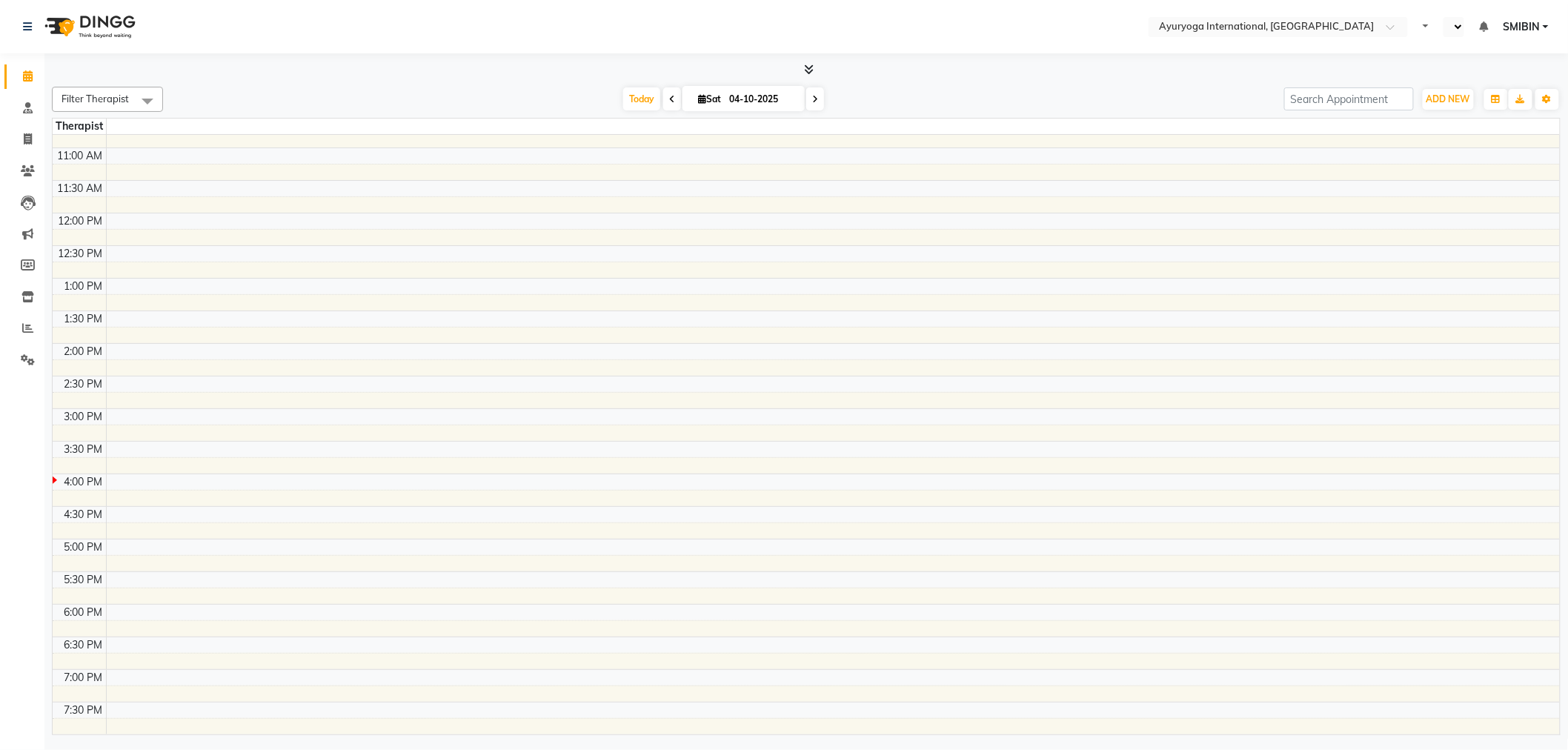
select select "en"
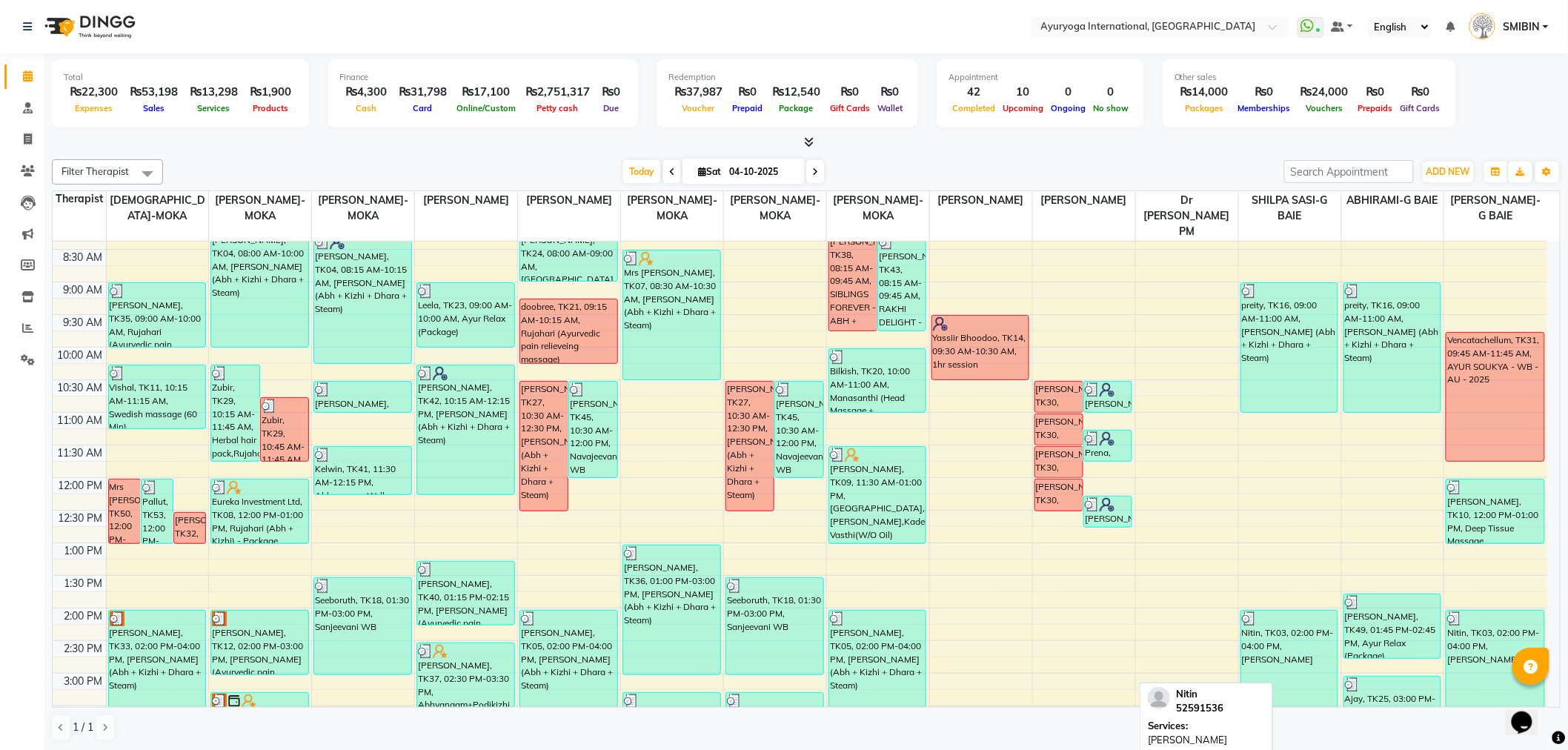
scroll to position [329, 0]
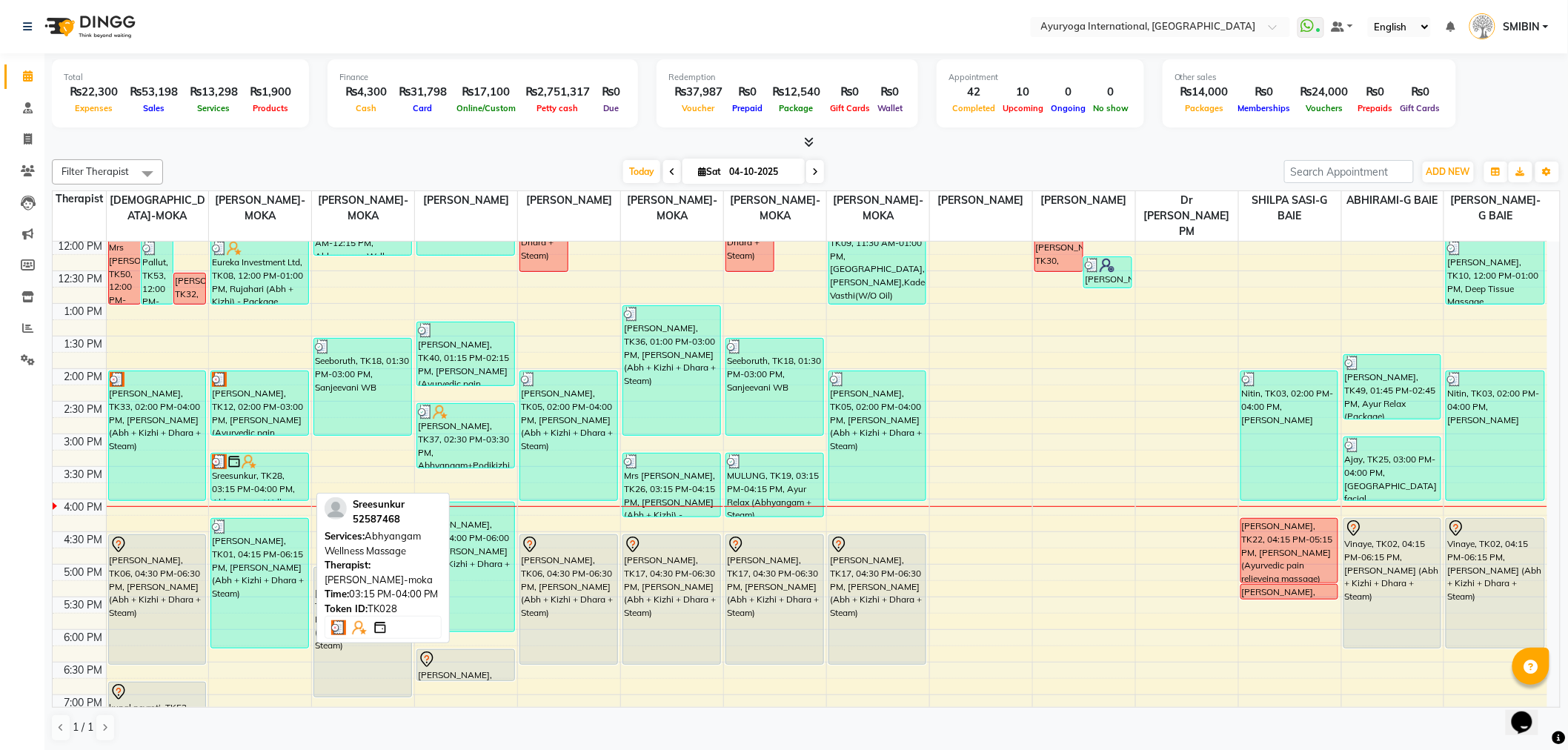
click at [261, 472] on div "Sreesunkur, TK28, 03:15 PM-04:00 PM, Abhyangam Wellness Massage" at bounding box center [259, 478] width 96 height 47
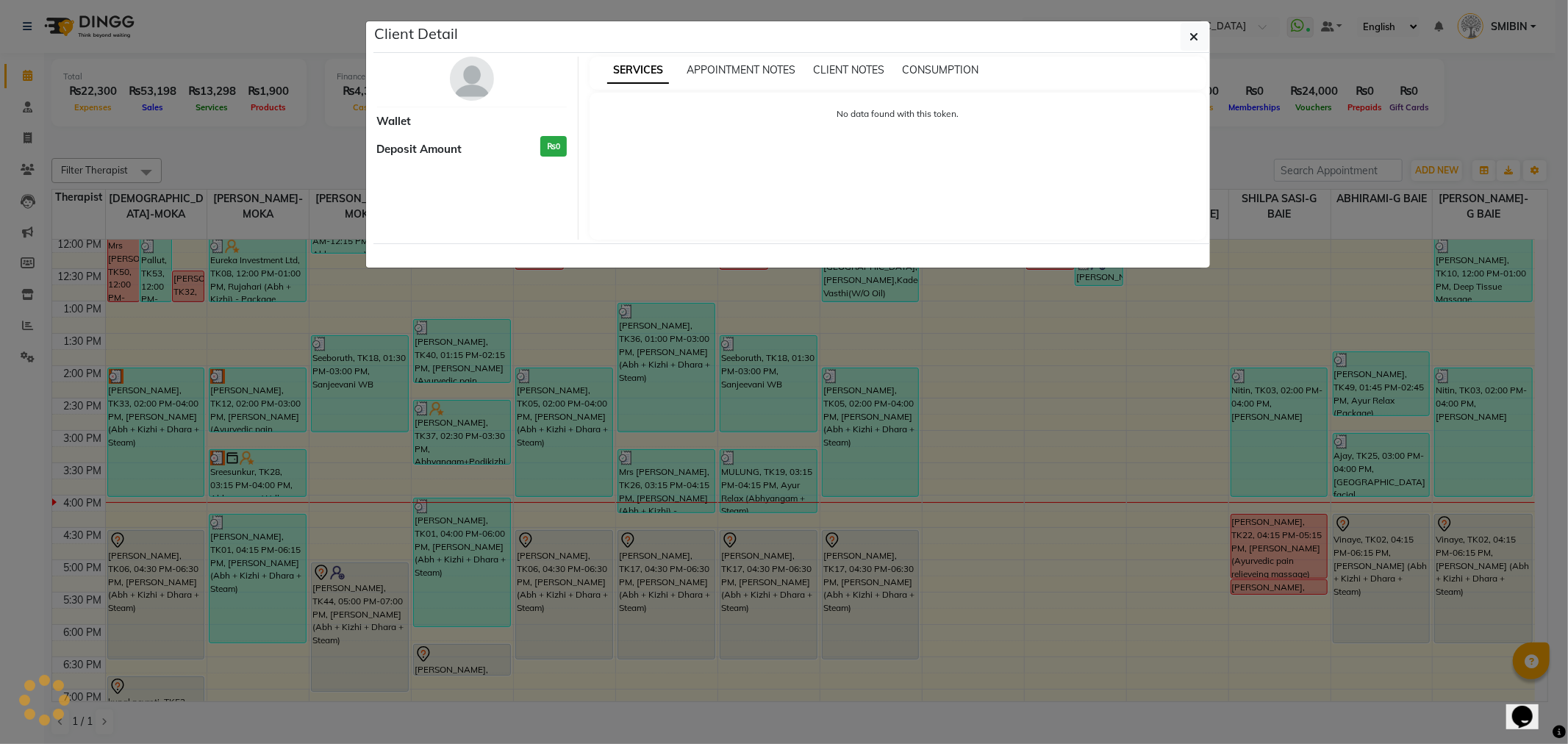
select select "3"
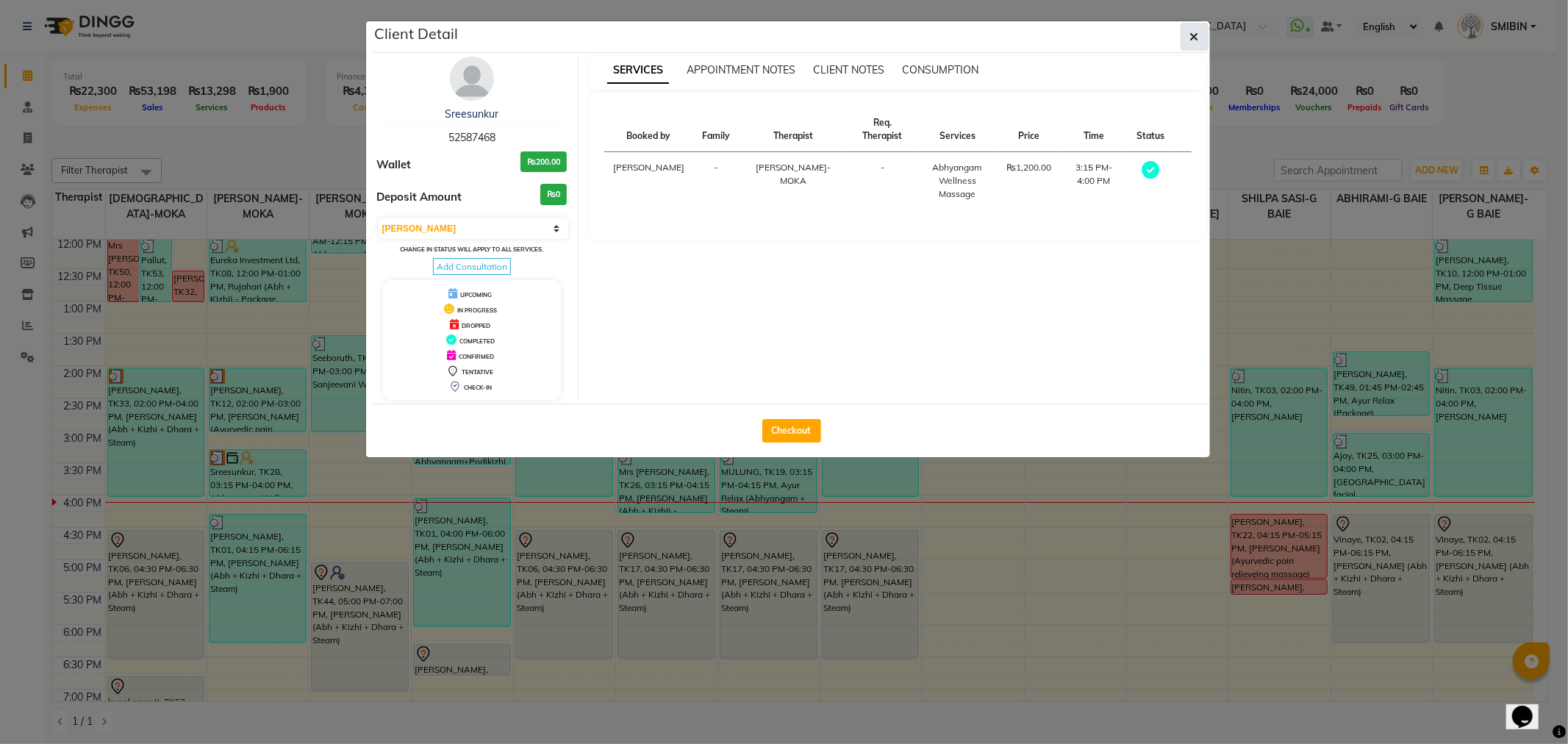
click at [1198, 39] on icon "button" at bounding box center [1194, 37] width 9 height 12
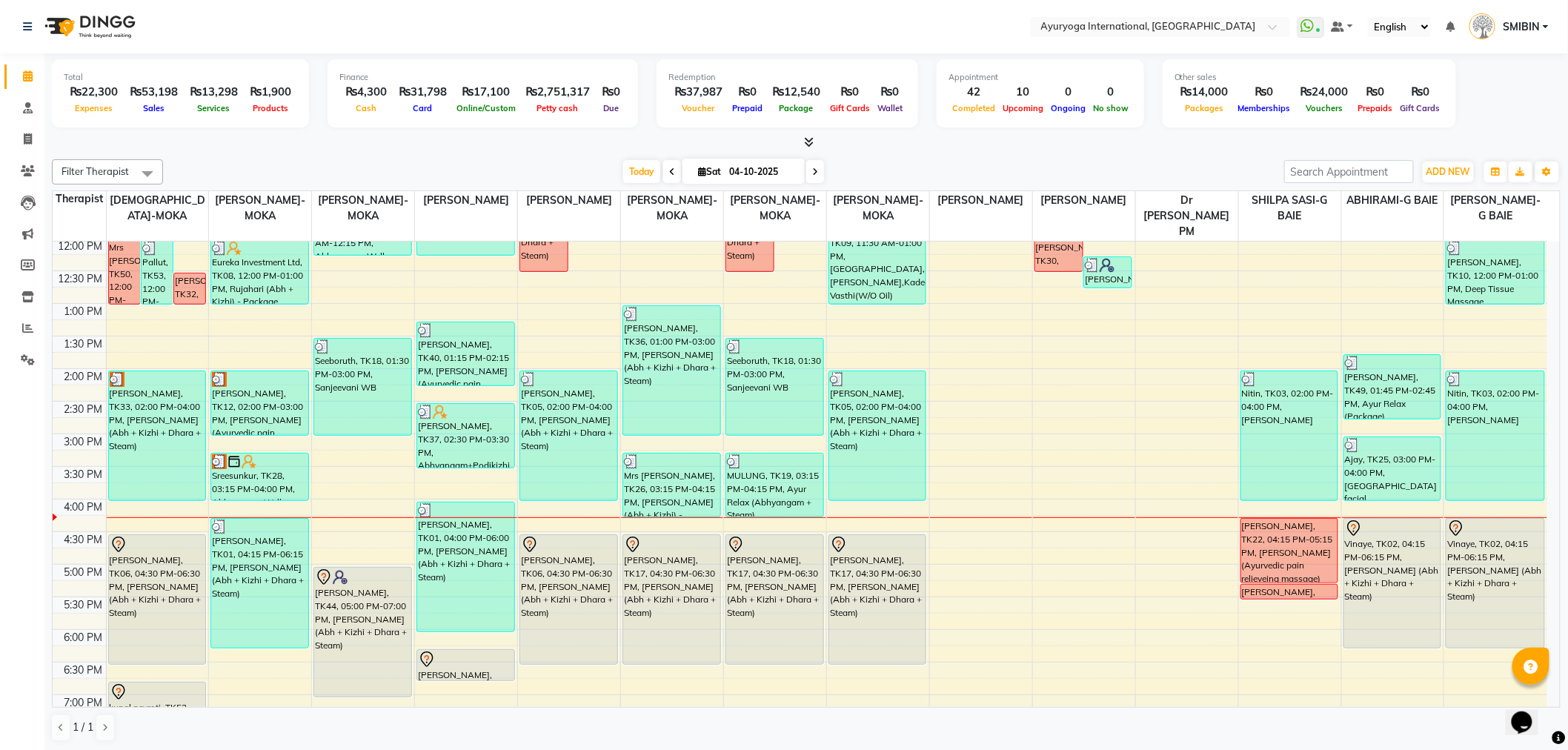
click at [1204, 47] on nav "Select Location × Ayuryoga International, [GEOGRAPHIC_DATA] Rd WhatsApp Status …" at bounding box center [784, 27] width 1568 height 53
click at [20, 327] on span at bounding box center [28, 328] width 26 height 17
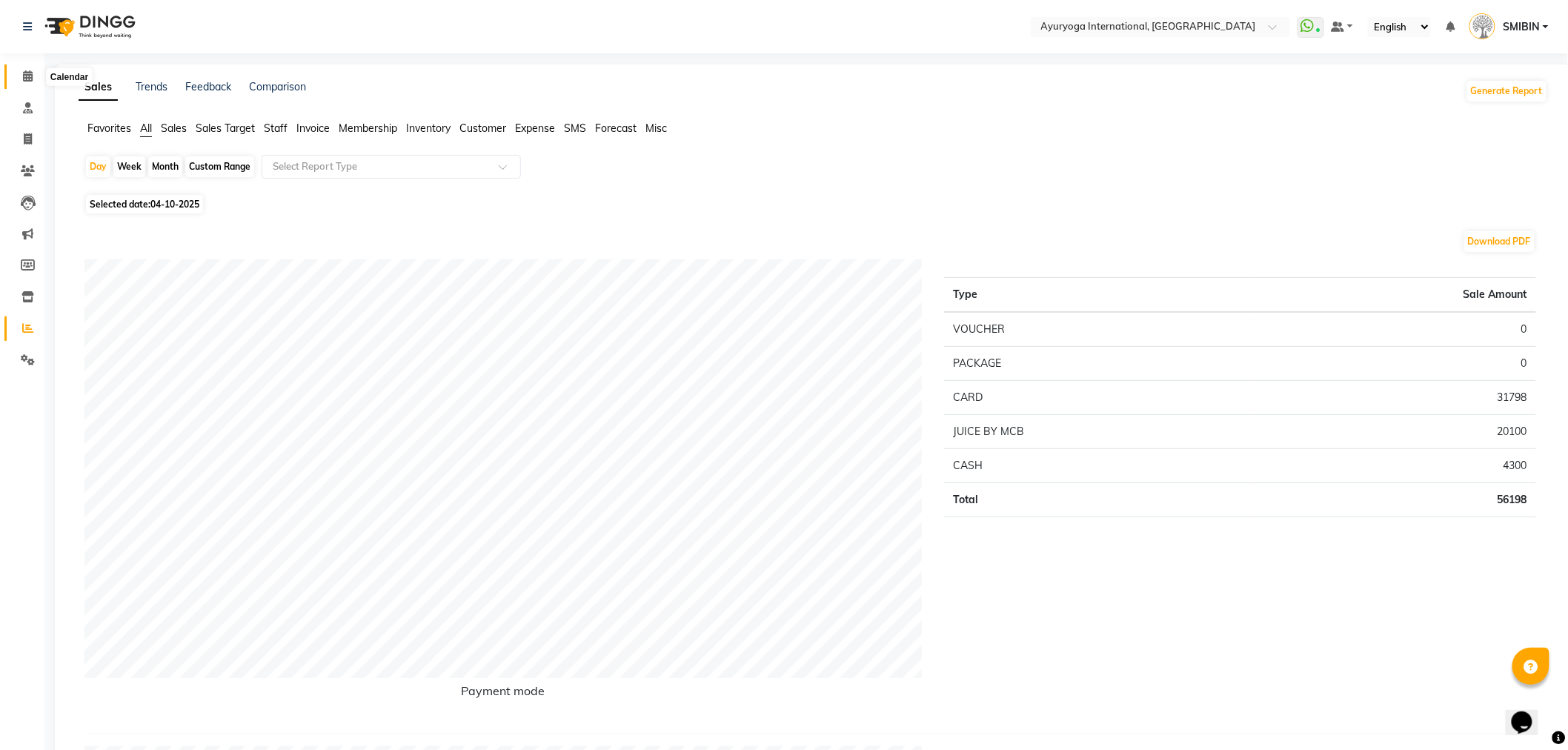
click at [25, 77] on icon at bounding box center [28, 76] width 10 height 11
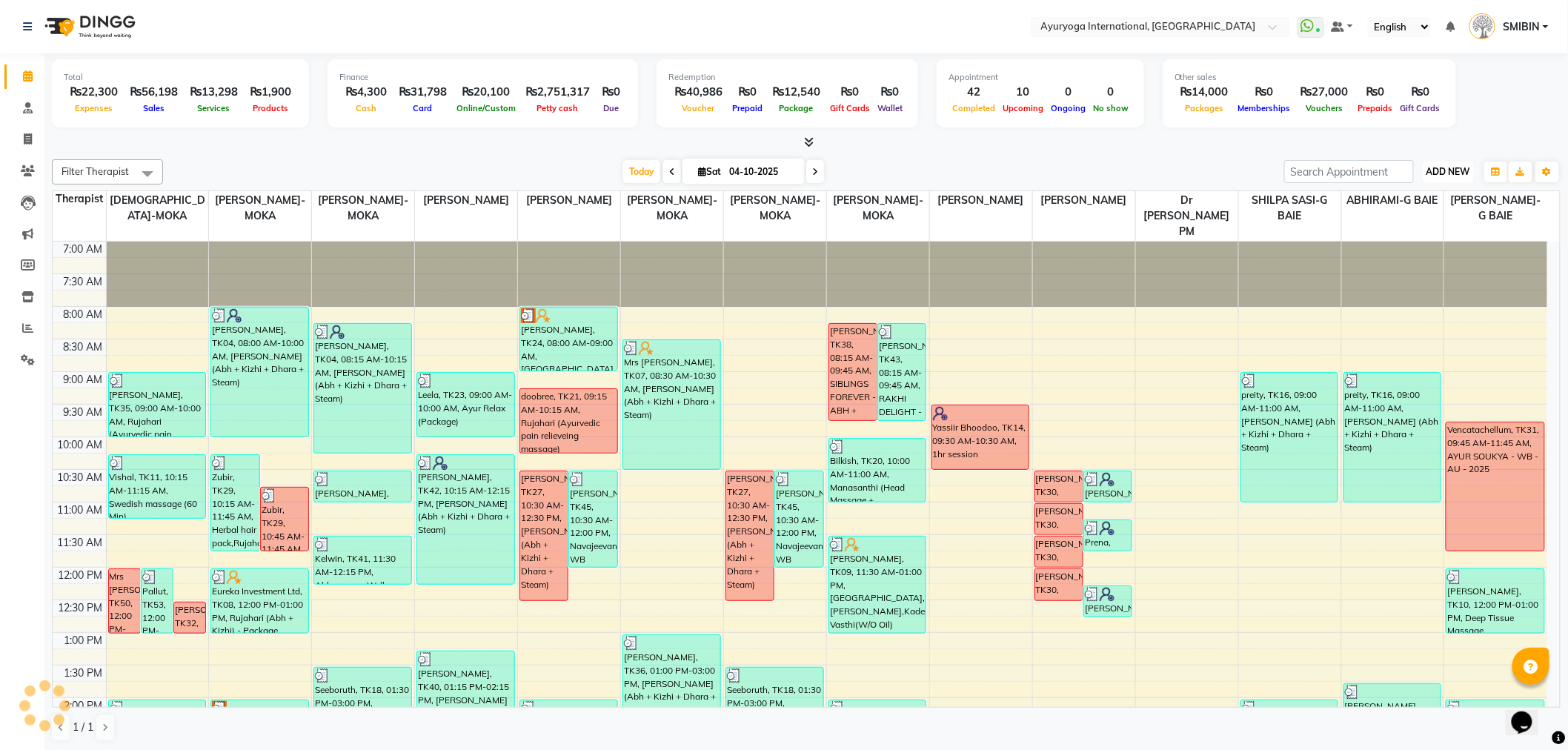
click at [1457, 174] on span "ADD NEW" at bounding box center [1448, 171] width 43 height 11
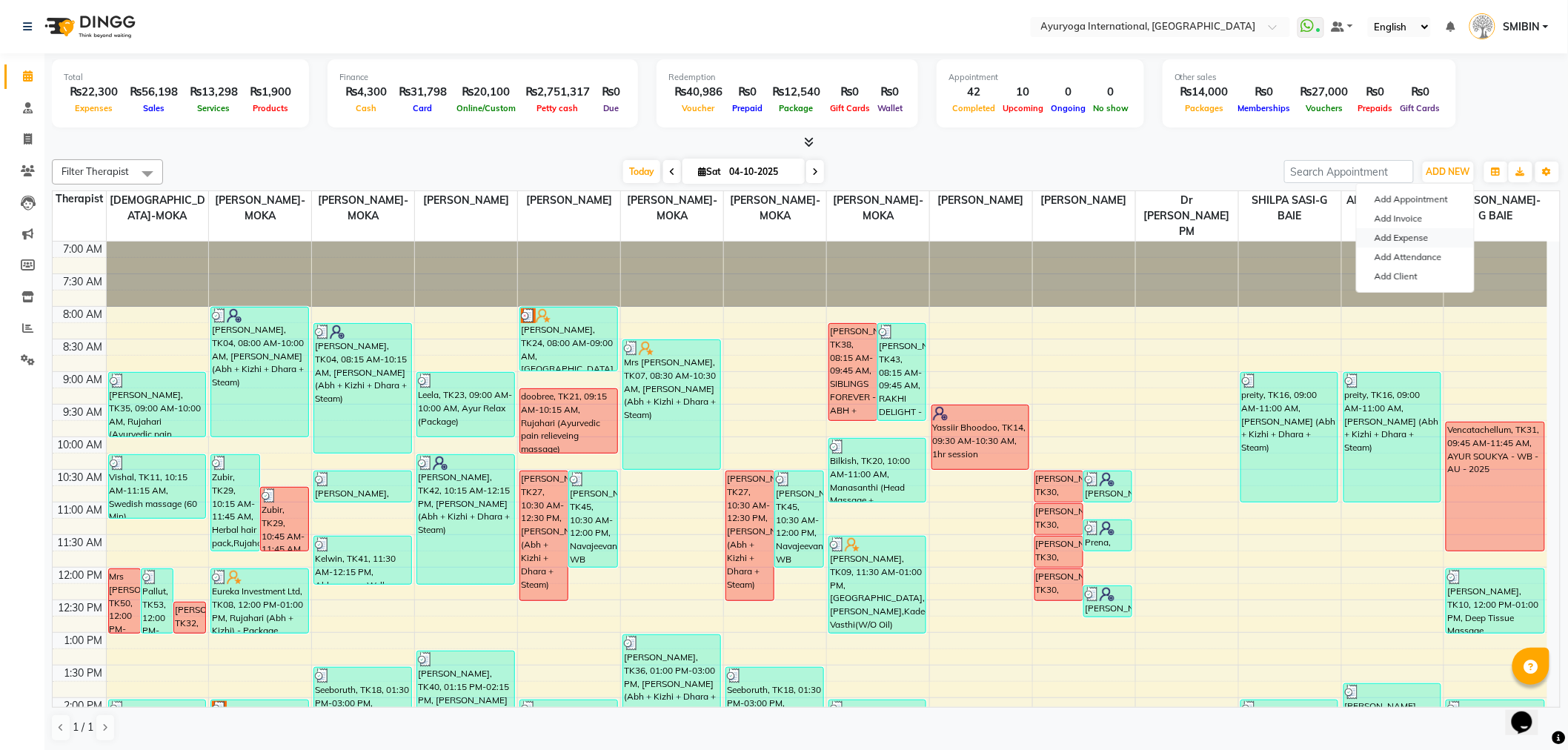
click at [1420, 237] on link "Add Expense" at bounding box center [1415, 238] width 117 height 20
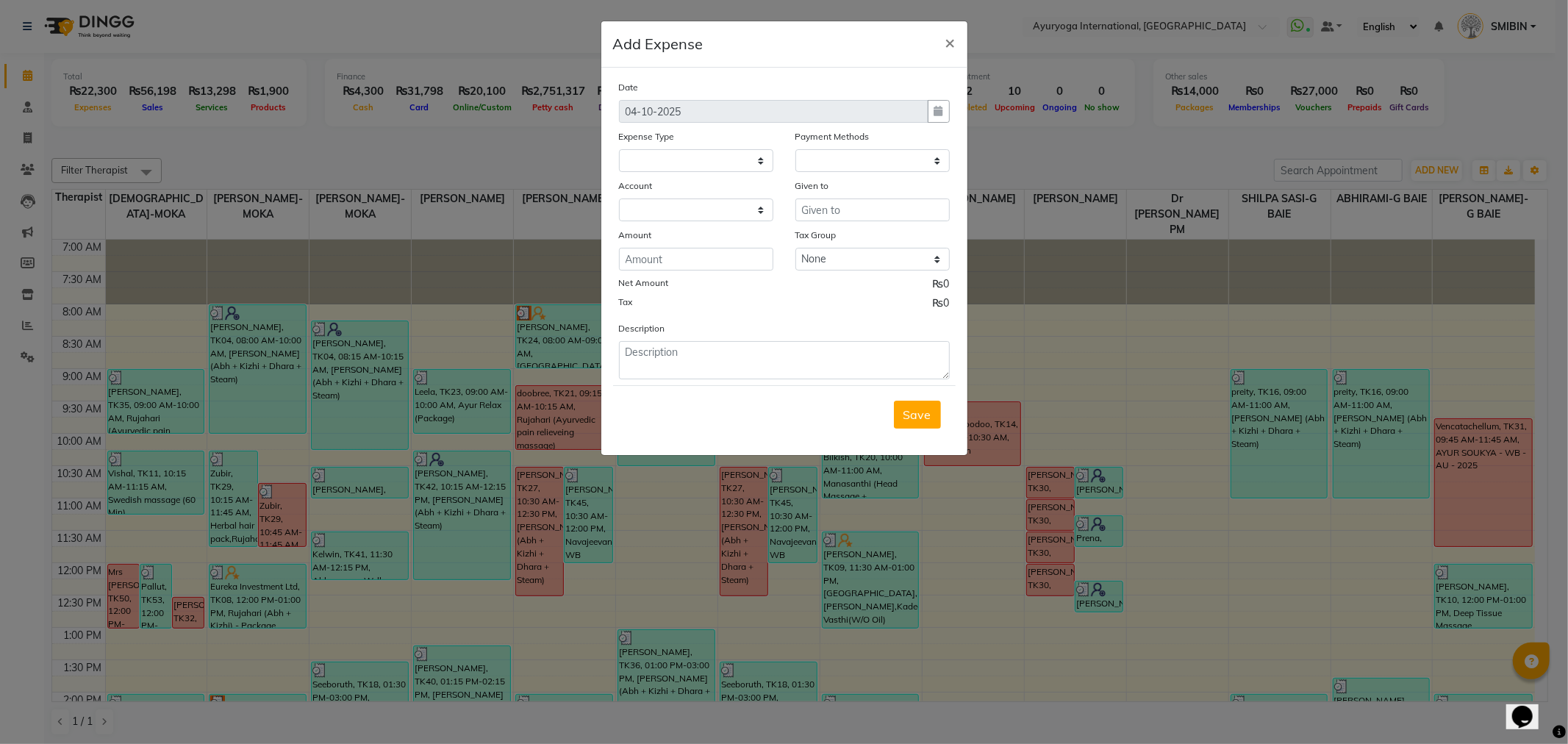
select select
select select "1"
select select "2477"
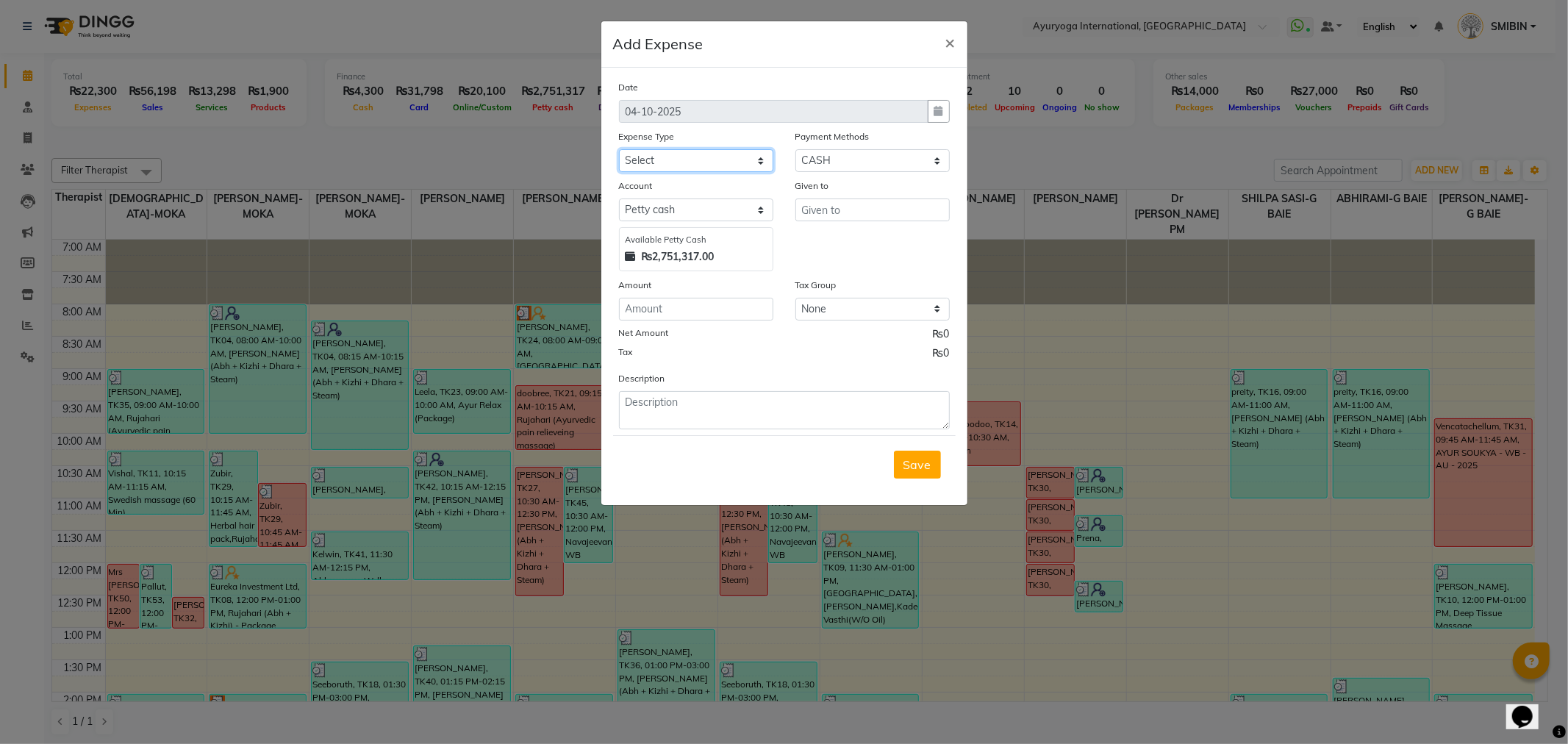
click at [689, 164] on select "Select Advertising and Promotional Expenses Audit Charge BANK CHARGES CAR LOAN …" at bounding box center [696, 160] width 154 height 22
select select "24382"
click at [619, 149] on select "Select Advertising and Promotional Expenses Audit Charge BANK CHARGES CAR LOAN …" at bounding box center [696, 160] width 154 height 22
click at [660, 318] on input "number" at bounding box center [696, 308] width 154 height 22
type input "508"
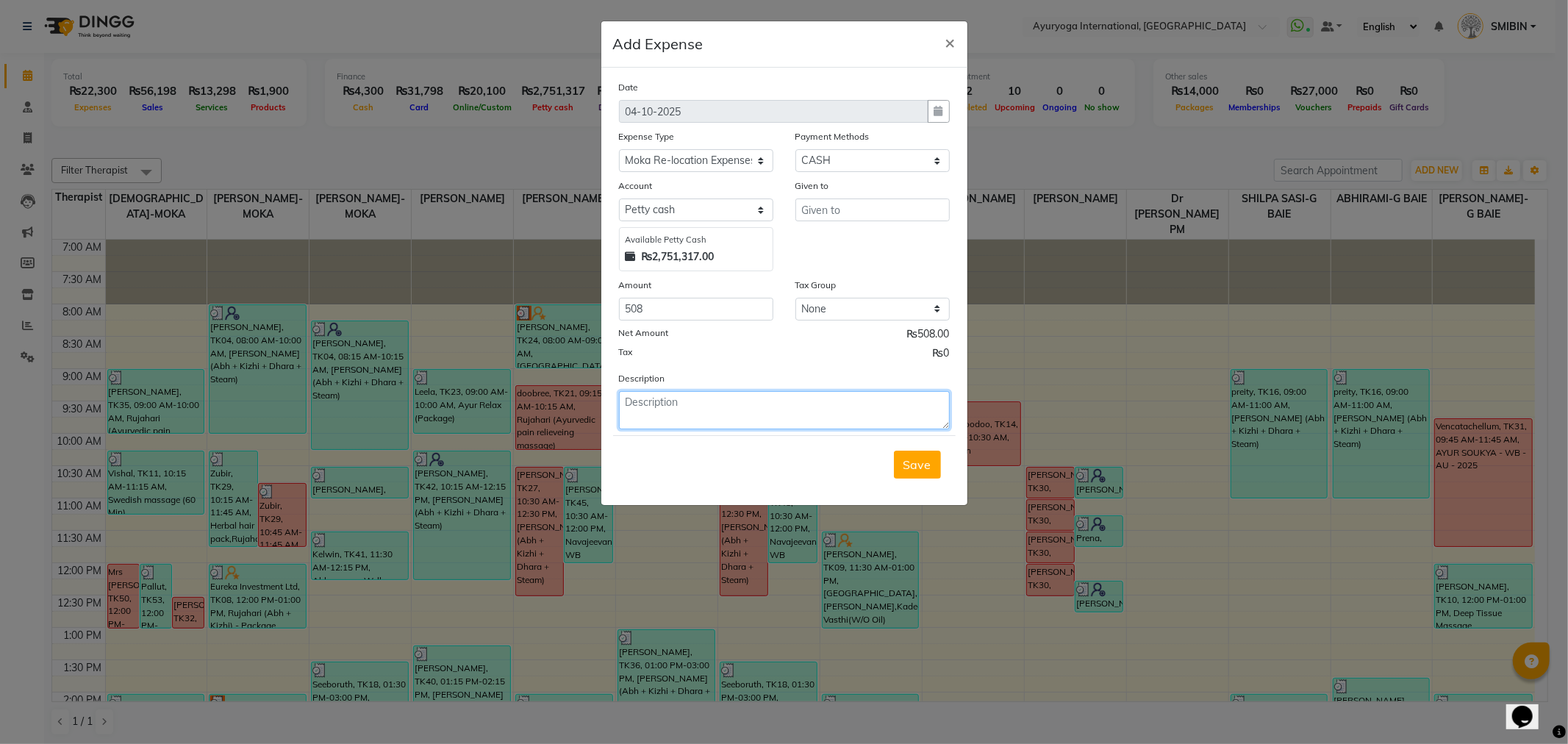
click at [656, 413] on textarea at bounding box center [784, 410] width 330 height 38
type textarea "M"
type textarea "Bought 2 pack Milk Powder"
click at [922, 223] on div "Given to" at bounding box center [872, 225] width 176 height 94
click at [922, 221] on input "text" at bounding box center [872, 210] width 154 height 22
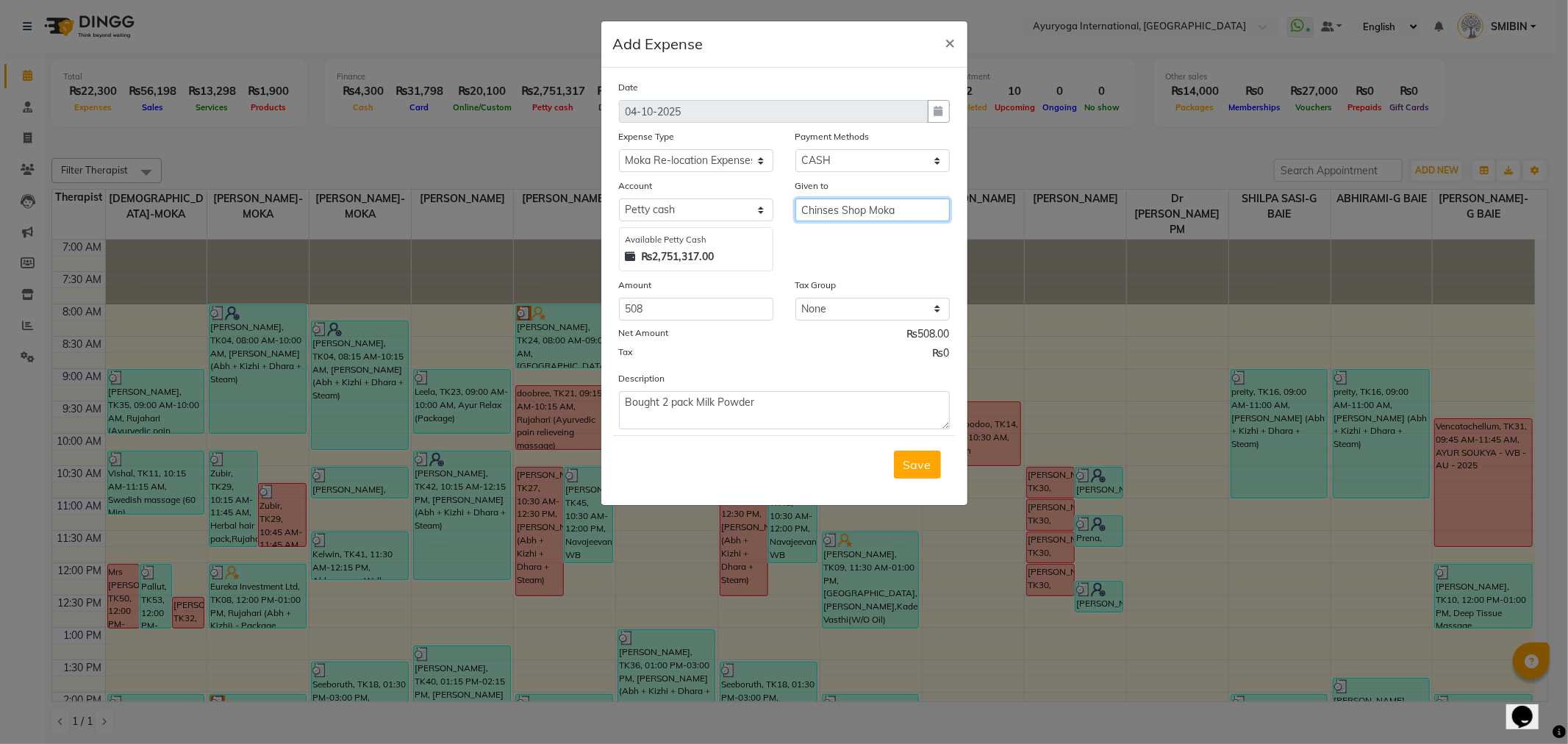
click at [828, 214] on input "Chinses Shop Moka" at bounding box center [872, 210] width 154 height 22
type input "Chinease Shop Moka"
click at [910, 468] on span "Save" at bounding box center [917, 464] width 28 height 15
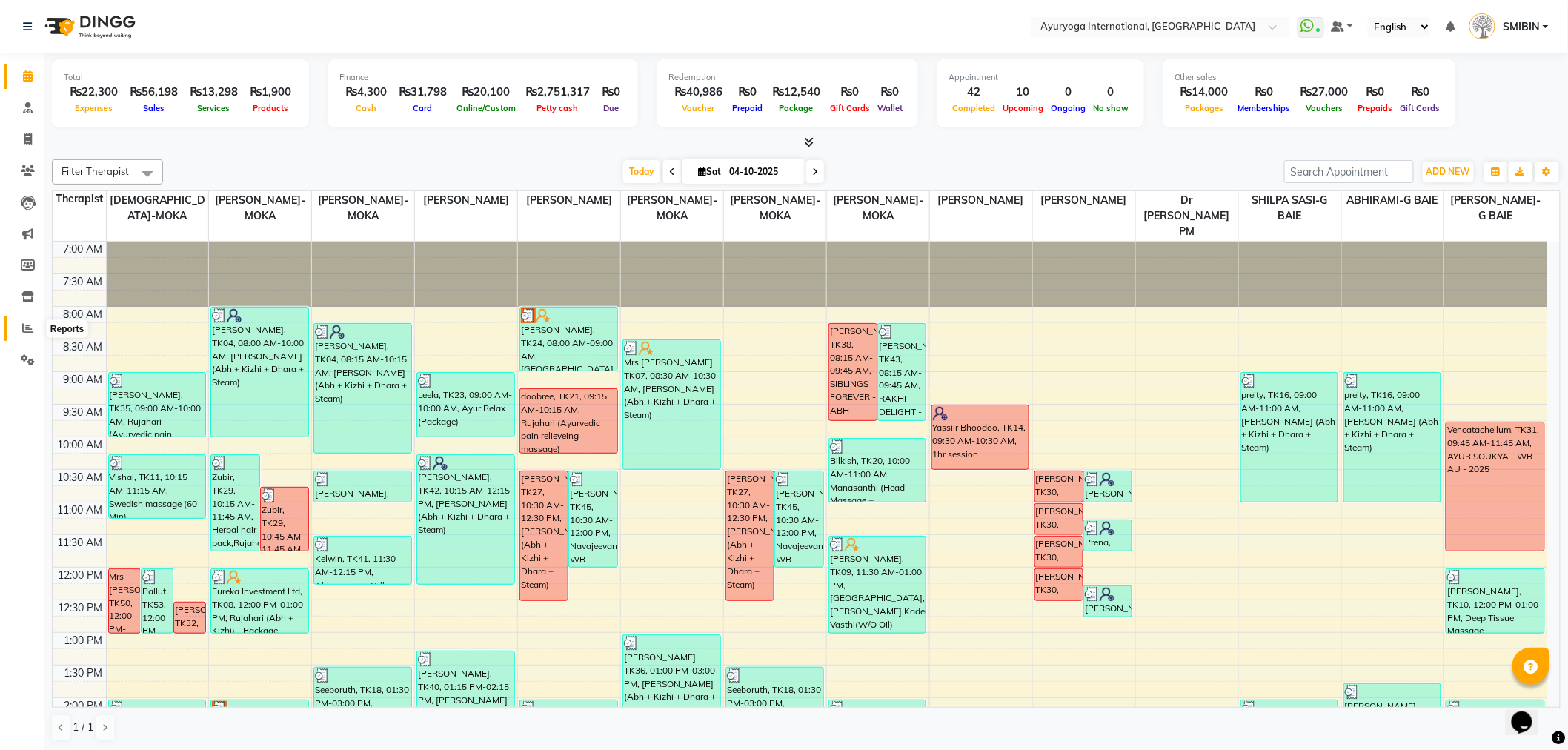
click at [17, 329] on span at bounding box center [28, 328] width 26 height 17
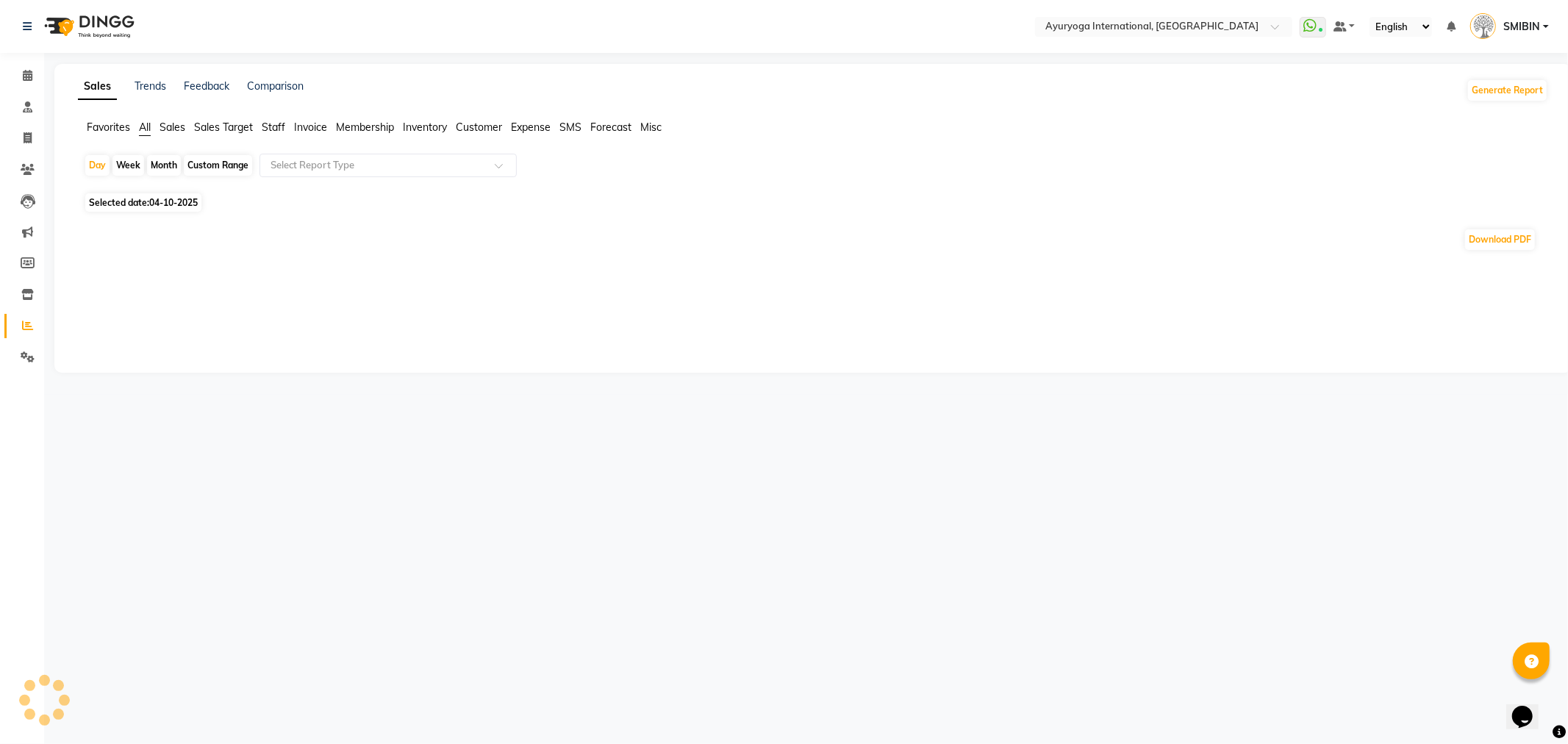
click at [523, 123] on span "Expense" at bounding box center [530, 128] width 40 height 14
click at [434, 169] on input "text" at bounding box center [373, 165] width 211 height 15
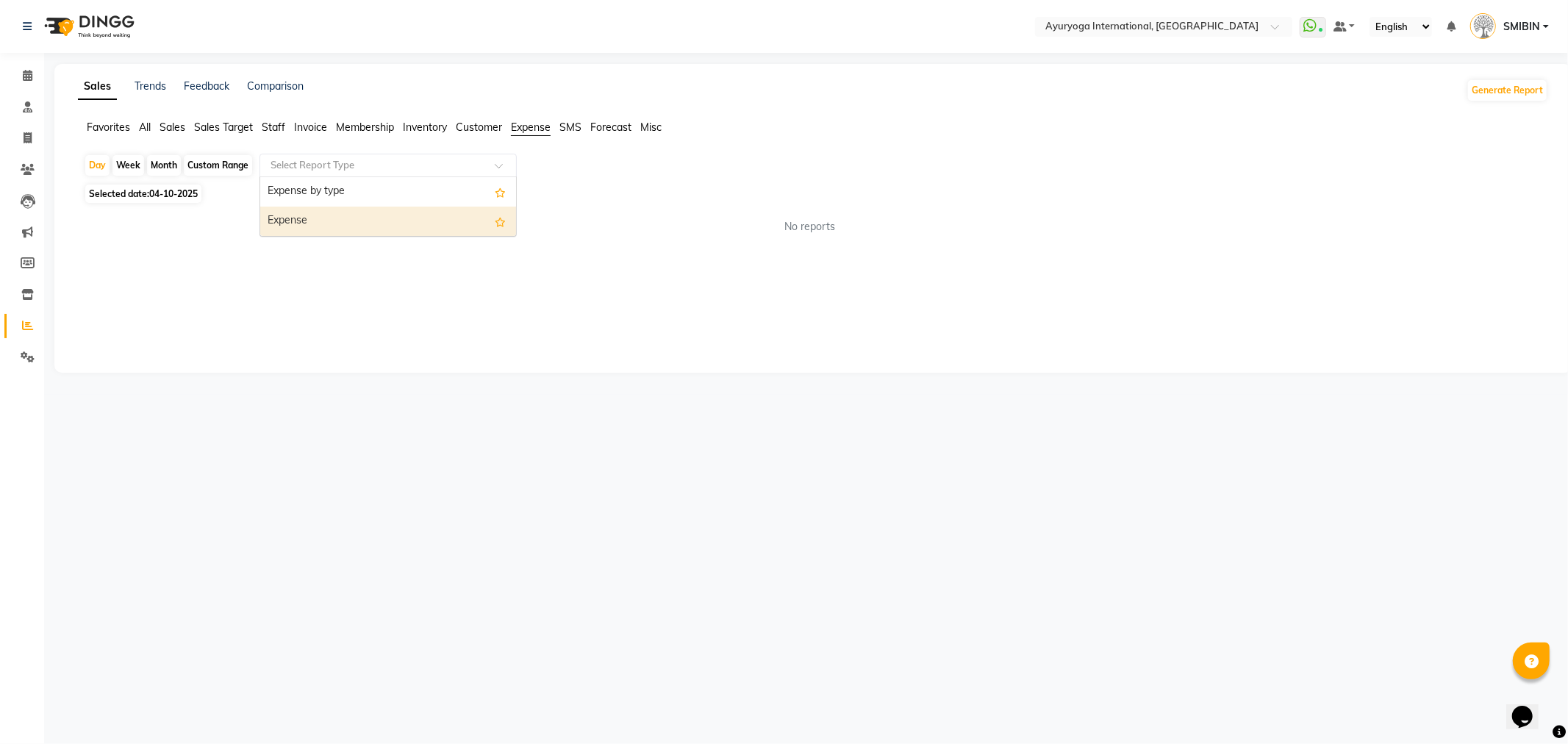
click at [390, 226] on div "Expense" at bounding box center [388, 221] width 255 height 29
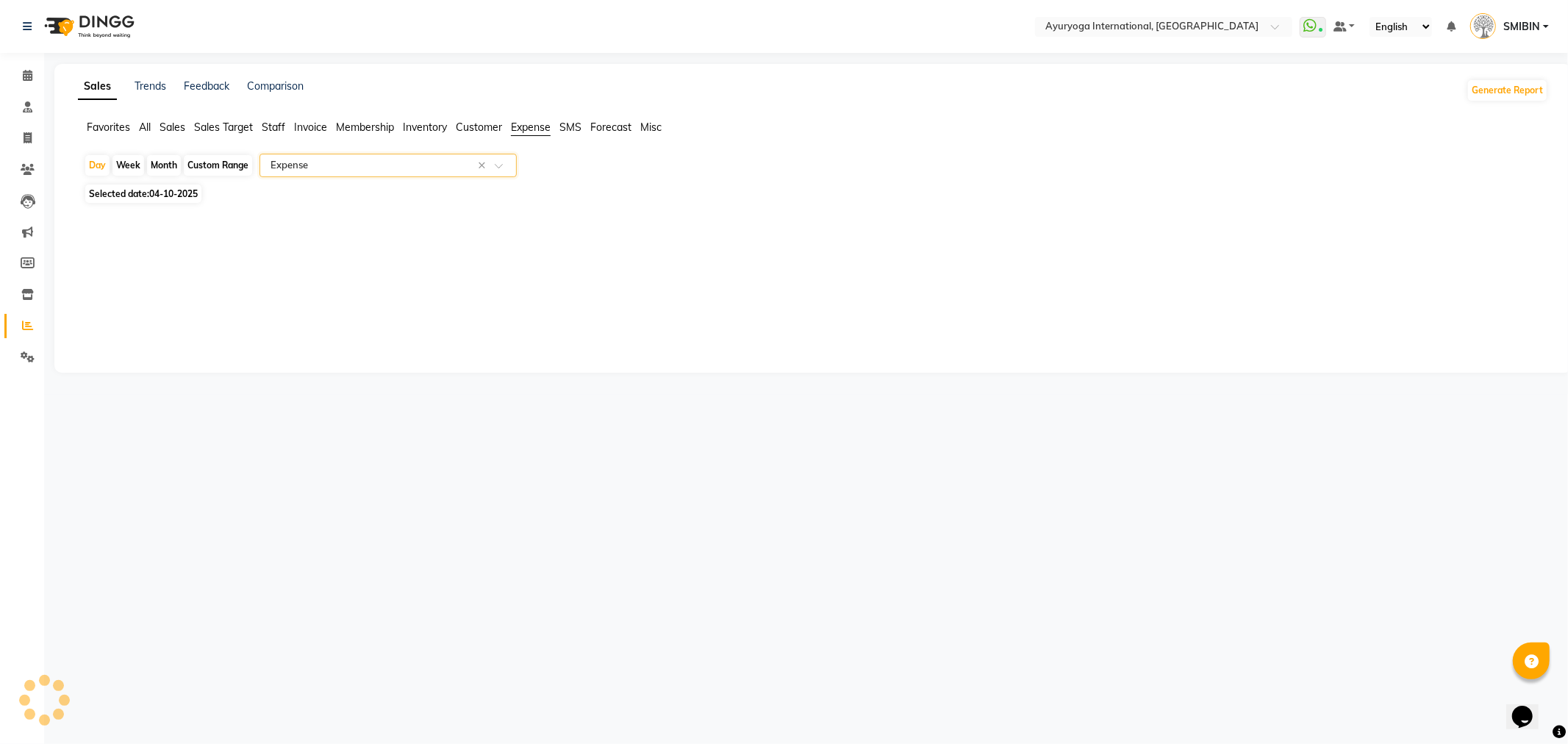
select select "full_report"
select select "csv"
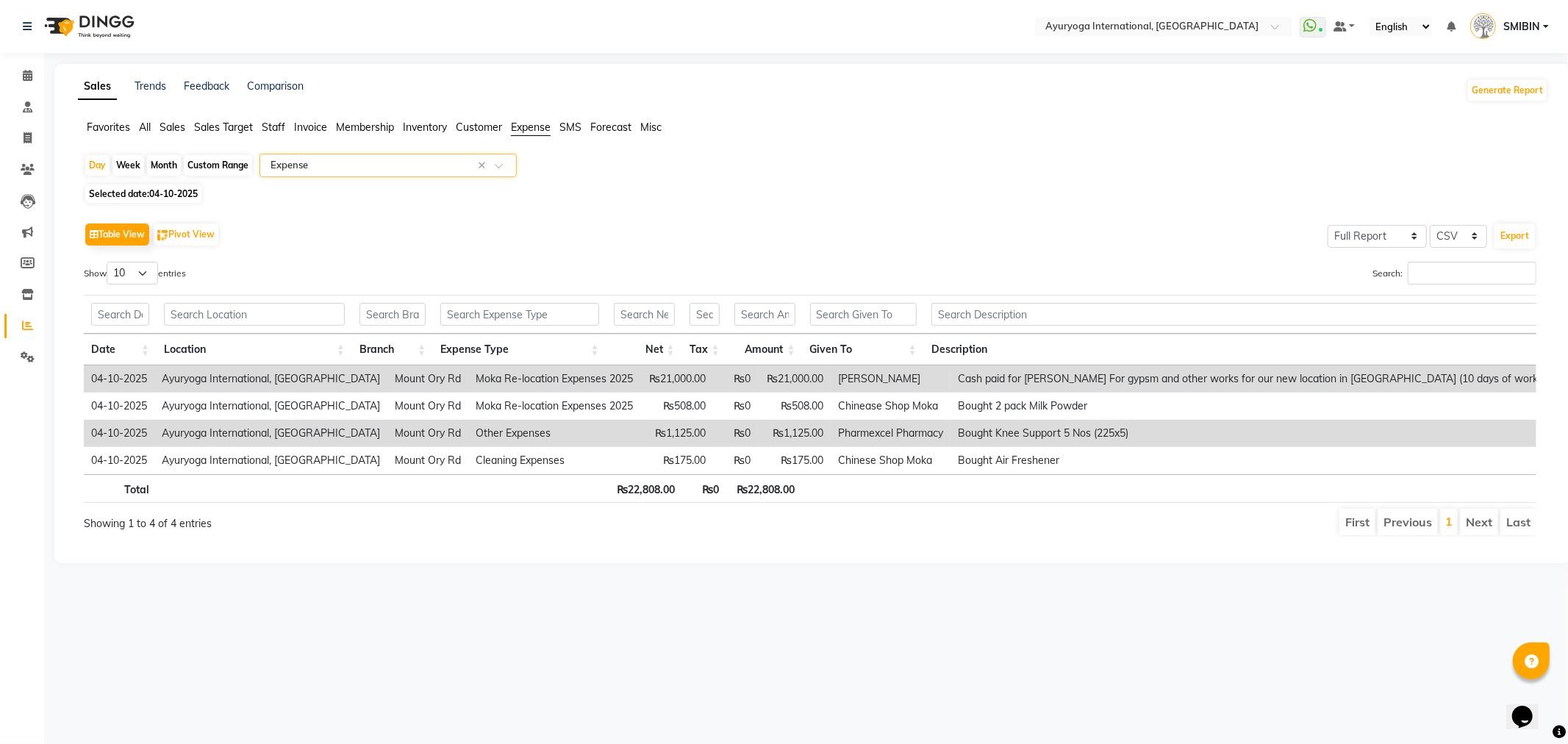
click at [1503, 18] on link "SMIBIN" at bounding box center [1509, 26] width 79 height 24
click at [1465, 107] on link "Sign out" at bounding box center [1473, 105] width 134 height 22
